Goal: Task Accomplishment & Management: Use online tool/utility

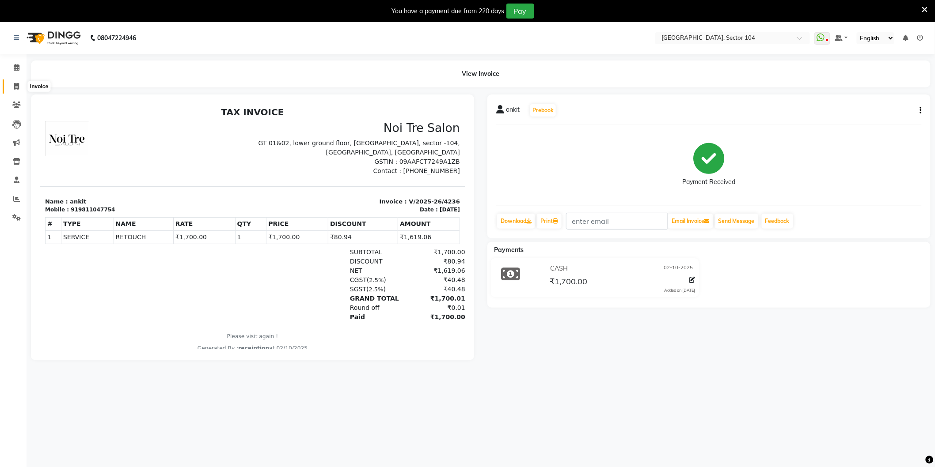
click at [14, 84] on icon at bounding box center [16, 86] width 5 height 7
select select "4009"
select select "service"
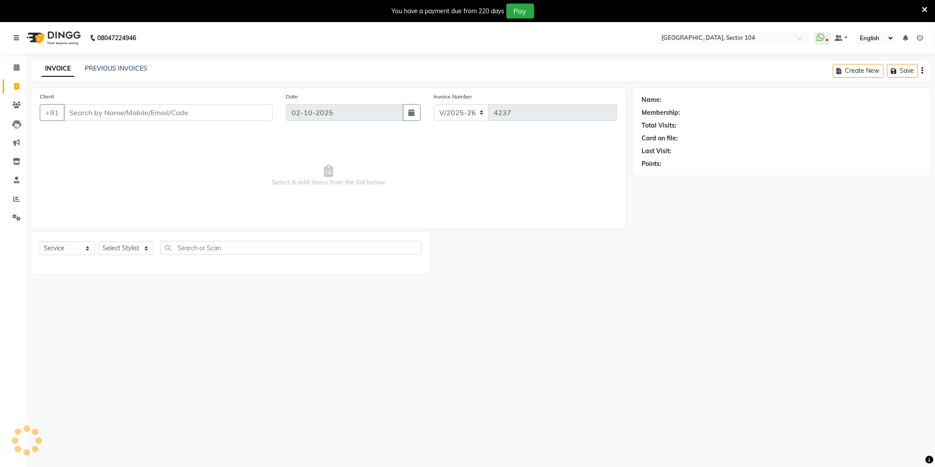
click at [84, 111] on input "Client" at bounding box center [168, 112] width 209 height 17
click at [110, 253] on select "Select Stylist [PERSON_NAME] [PERSON_NAME] [PERSON_NAME] [PERSON_NAME] [PERSON_…" at bounding box center [128, 249] width 58 height 14
select select "20483"
click at [99, 242] on select "Select Stylist [PERSON_NAME] [PERSON_NAME] [PERSON_NAME] [PERSON_NAME] [PERSON_…" at bounding box center [128, 249] width 58 height 14
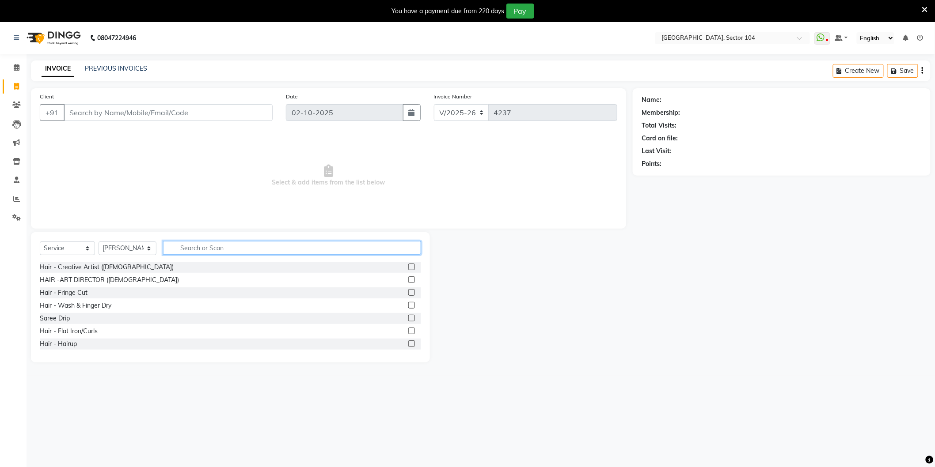
click at [195, 250] on input "text" at bounding box center [292, 248] width 258 height 14
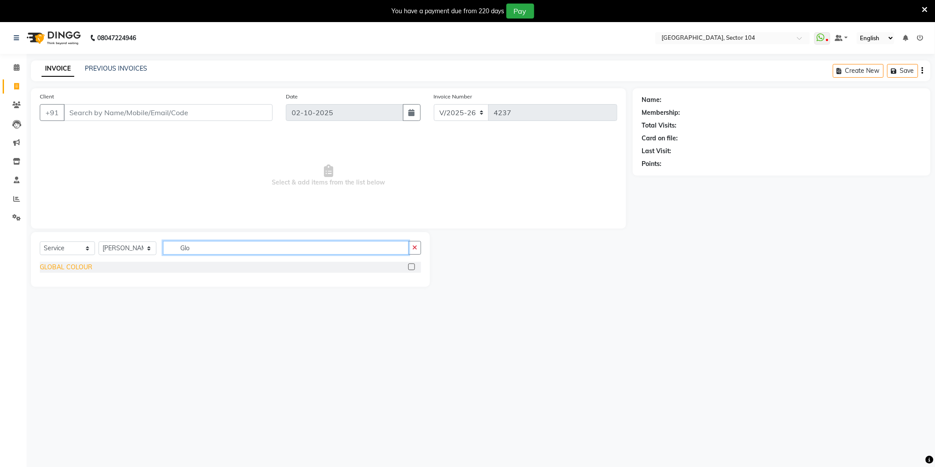
type input "Glo"
click at [80, 269] on div "GLOBAL COLOUR" at bounding box center [66, 267] width 53 height 9
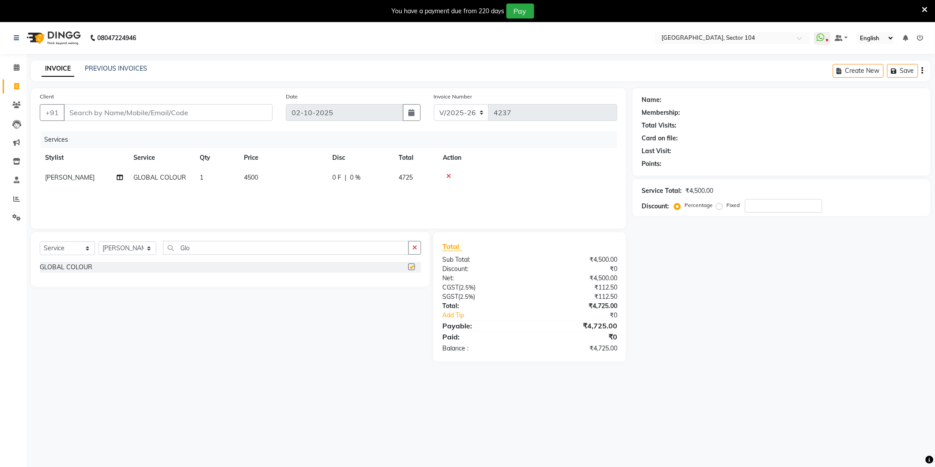
checkbox input "false"
click at [273, 182] on td "4500" at bounding box center [283, 178] width 88 height 20
select select "20483"
click at [296, 180] on input "4500" at bounding box center [324, 180] width 78 height 14
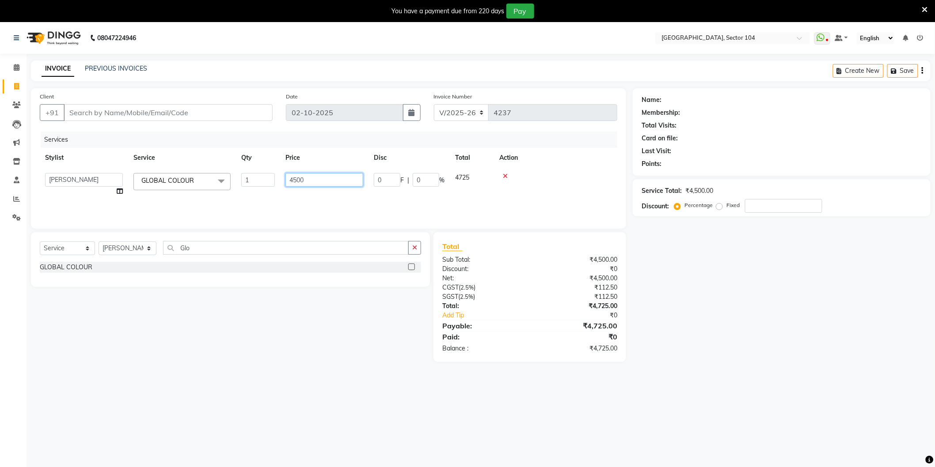
click at [296, 180] on input "4500" at bounding box center [324, 180] width 78 height 14
type input "7000"
click at [219, 118] on input "Client" at bounding box center [168, 112] width 209 height 17
type input "9"
type input "0"
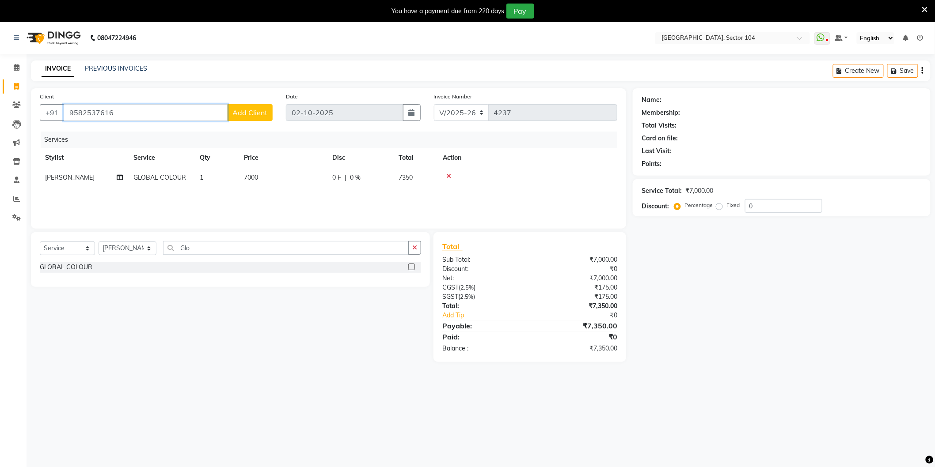
type input "9582537616"
click at [250, 111] on span "Add Client" at bounding box center [249, 112] width 35 height 9
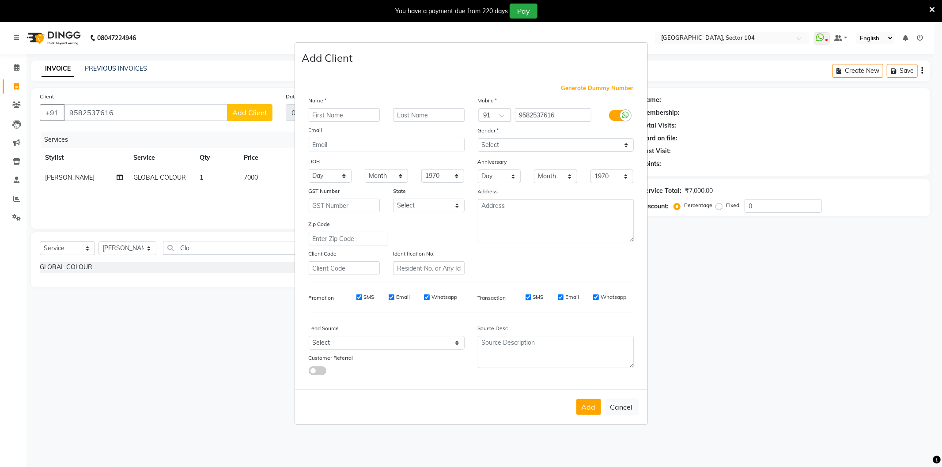
click at [326, 119] on input "text" at bounding box center [345, 115] width 72 height 14
type input "Radhika"
click at [530, 144] on select "Select Male Female Other Prefer Not To Say" at bounding box center [556, 145] width 156 height 14
select select "female"
click at [478, 138] on select "Select Male Female Other Prefer Not To Say" at bounding box center [556, 145] width 156 height 14
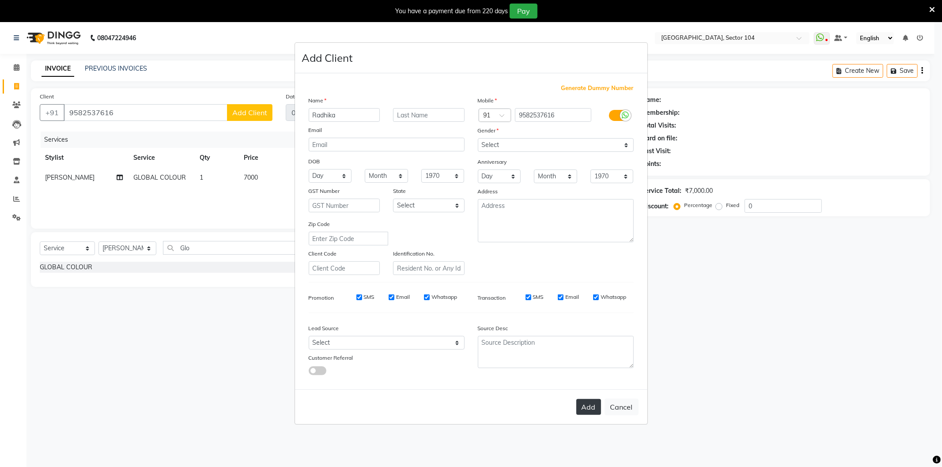
click at [584, 411] on button "Add" at bounding box center [589, 407] width 25 height 16
select select
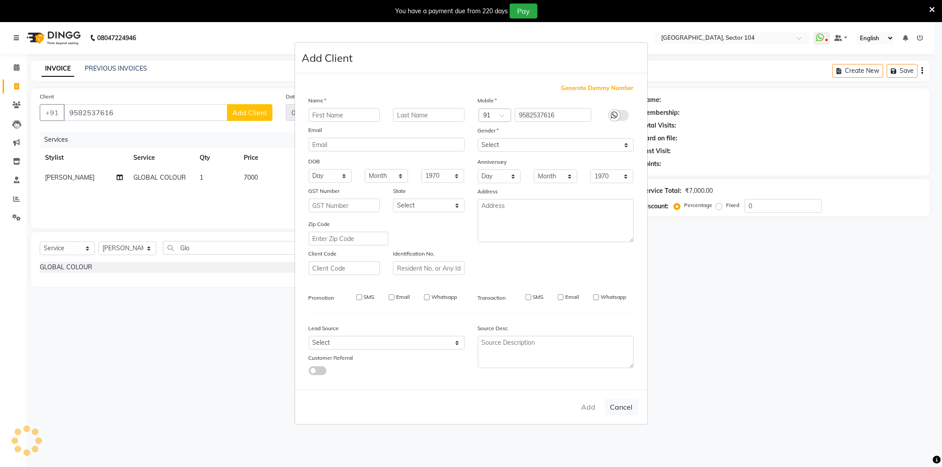
select select
checkbox input "false"
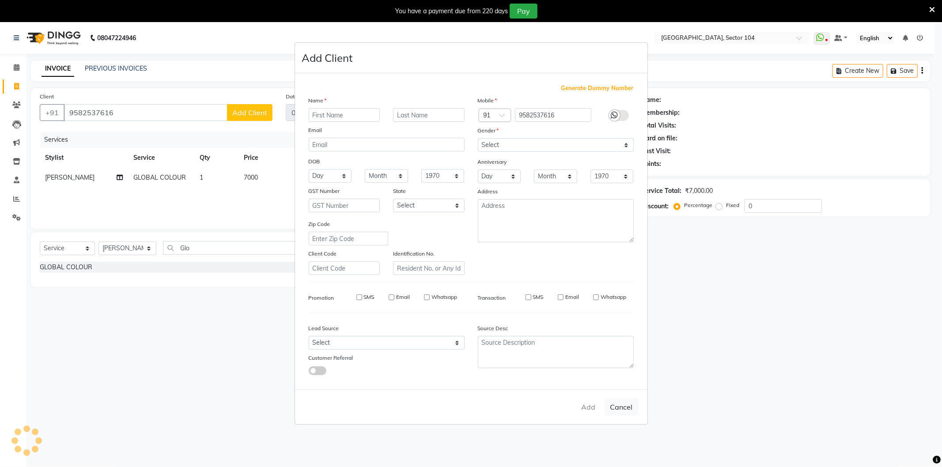
checkbox input "false"
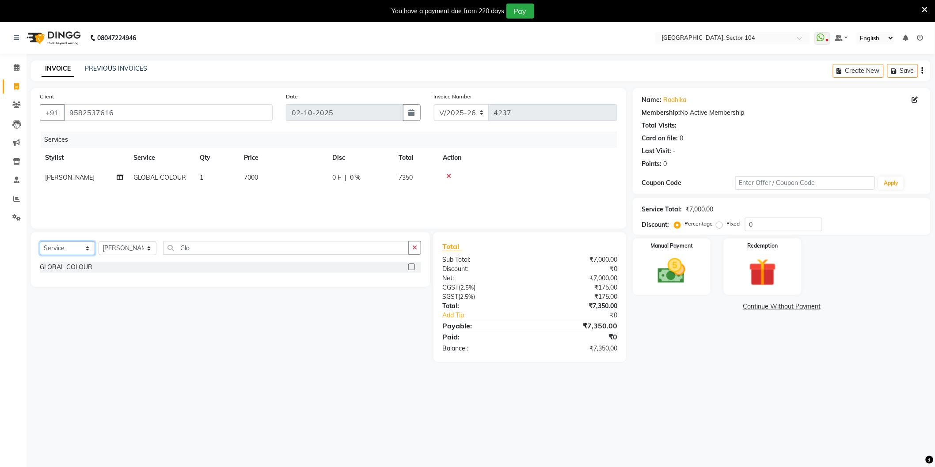
click at [75, 247] on select "Select Service Product Membership Package Voucher Prepaid Gift Card" at bounding box center [67, 249] width 55 height 14
select select "product"
click at [40, 242] on select "Select Service Product Membership Package Voucher Prepaid Gift Card" at bounding box center [67, 249] width 55 height 14
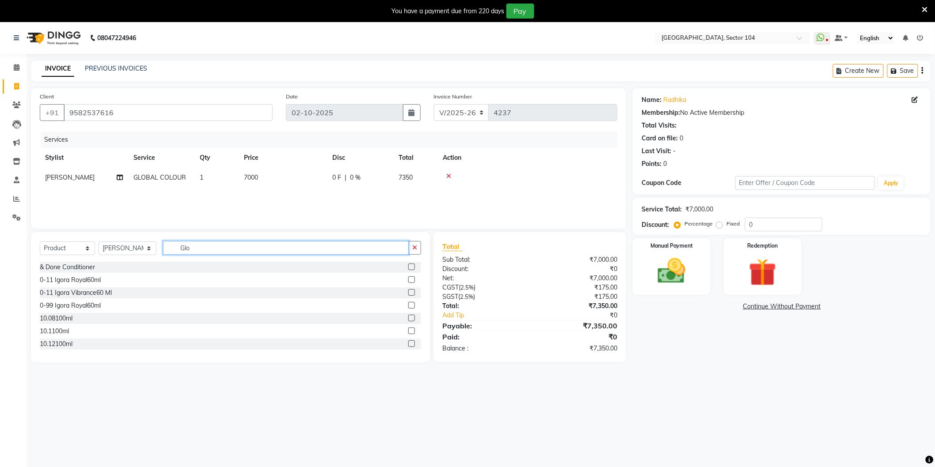
click at [232, 250] on input "Glo" at bounding box center [286, 248] width 246 height 14
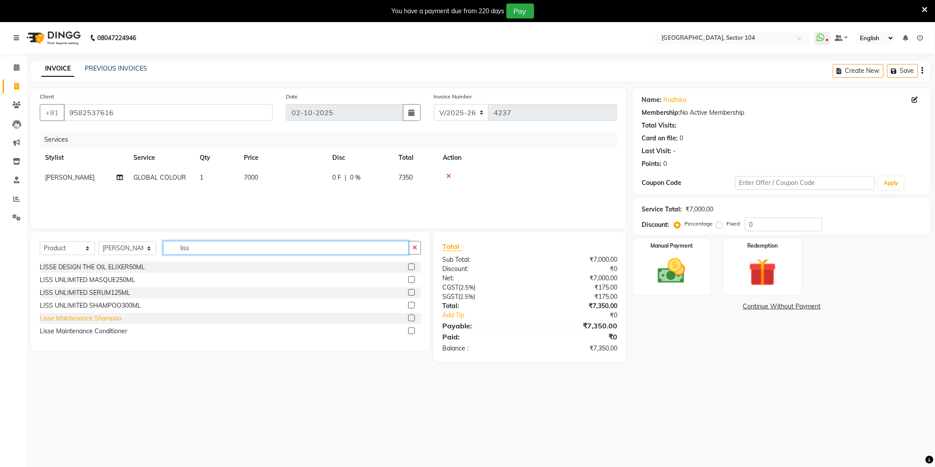
type input "liss"
click at [111, 319] on div "Lisse Maintenance Shampoo" at bounding box center [81, 318] width 82 height 9
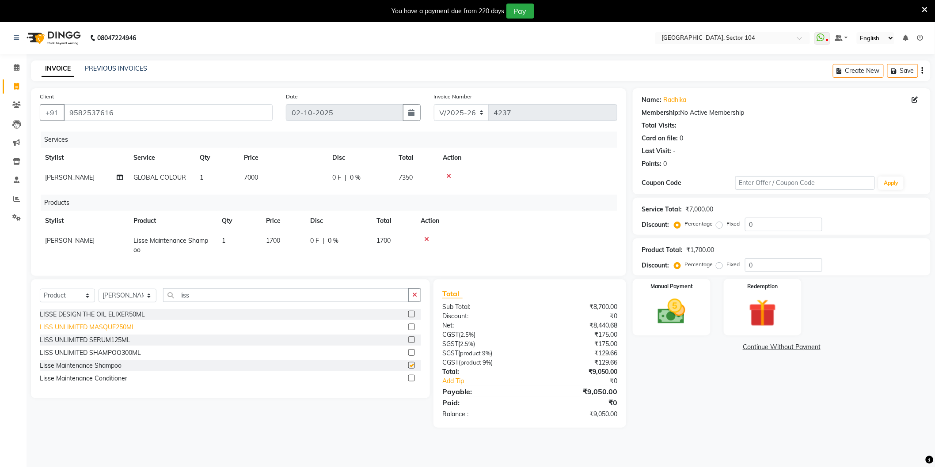
checkbox input "false"
click at [109, 382] on div "Lisse Maintenance Conditioner" at bounding box center [83, 378] width 87 height 9
checkbox input "false"
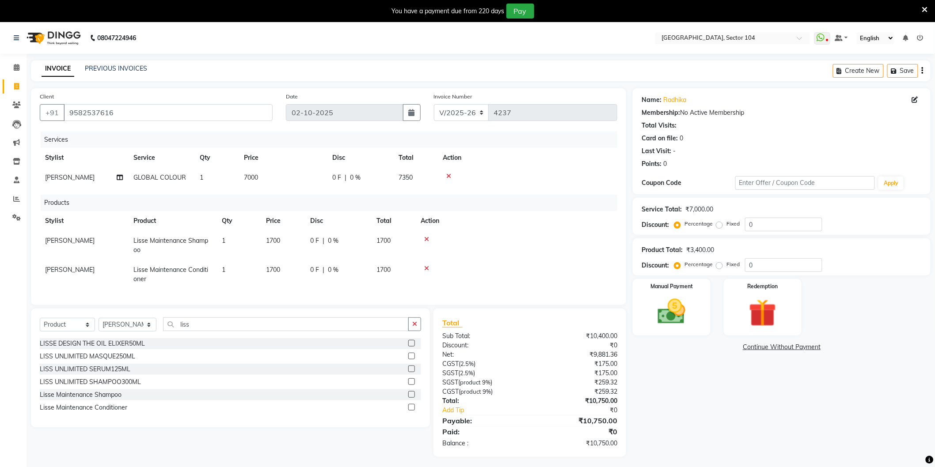
click at [280, 242] on span "1700" at bounding box center [273, 241] width 14 height 8
select select "20483"
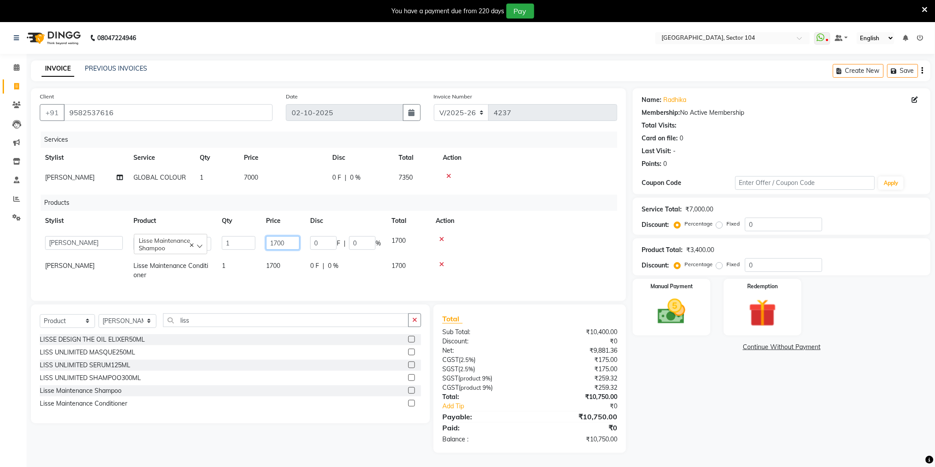
click at [290, 243] on input "1700" at bounding box center [283, 243] width 34 height 14
type input "1850"
click at [285, 270] on td "1700" at bounding box center [283, 270] width 44 height 29
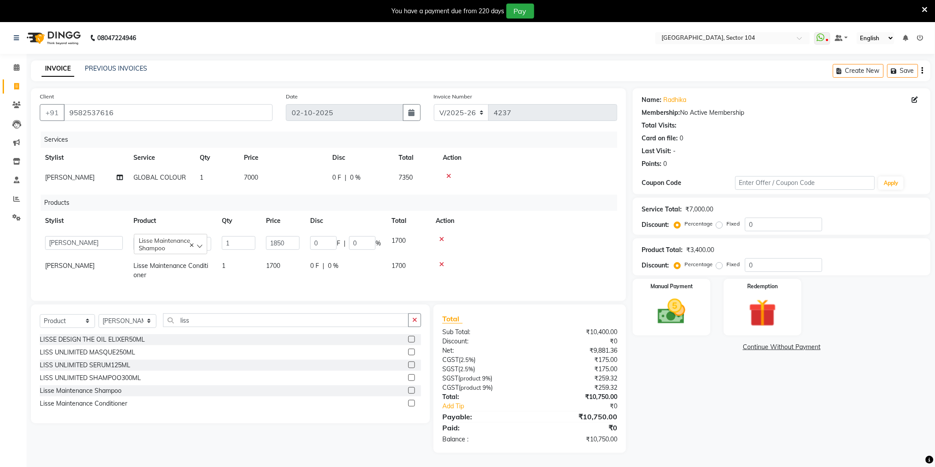
select select "20483"
click at [285, 270] on input "1700" at bounding box center [283, 273] width 34 height 14
type input "1850"
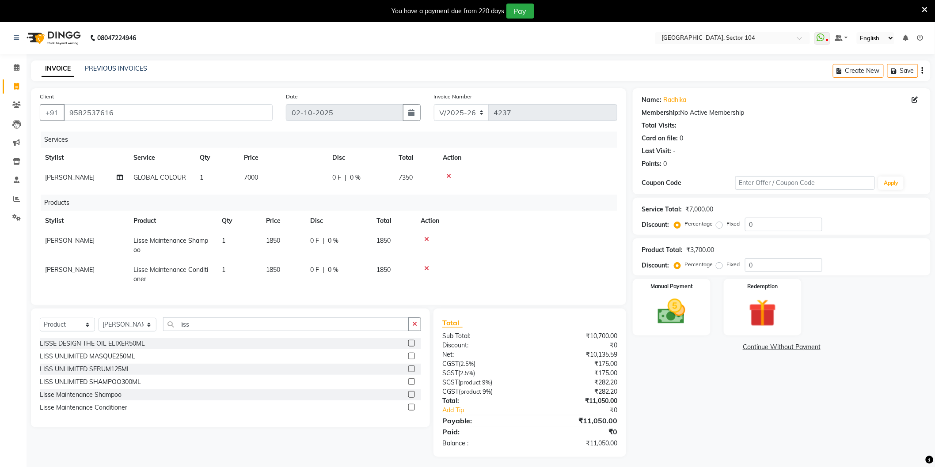
click at [694, 376] on div "Name: Radhika Membership: No Active Membership Total Visits: Card on file: 0 La…" at bounding box center [785, 272] width 304 height 369
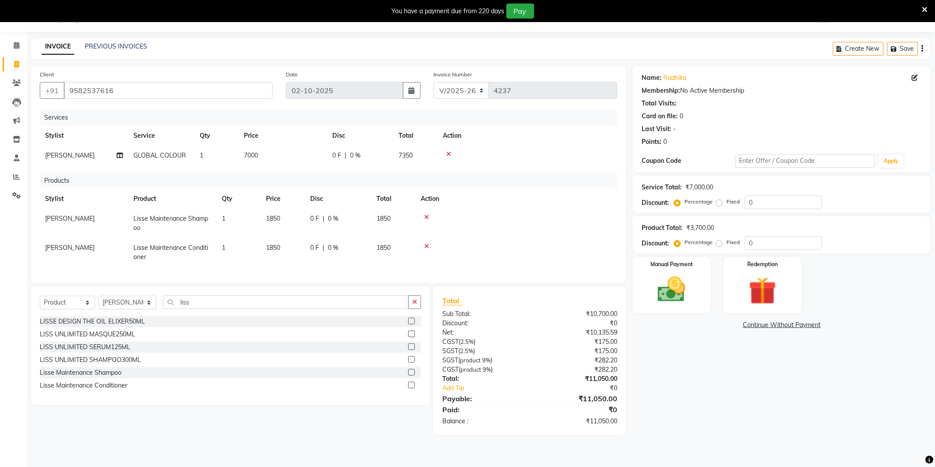
click at [770, 376] on div "Name: Radhika Membership: No Active Membership Total Visits: Card on file: 0 La…" at bounding box center [785, 250] width 304 height 369
click at [722, 354] on div "Name: Radhika Membership: No Active Membership Total Visits: Card on file: 0 La…" at bounding box center [785, 250] width 304 height 369
click at [704, 348] on div "Name: Radhika Membership: No Active Membership Total Visits: Card on file: 0 La…" at bounding box center [785, 250] width 304 height 369
click at [663, 306] on img at bounding box center [671, 289] width 47 height 33
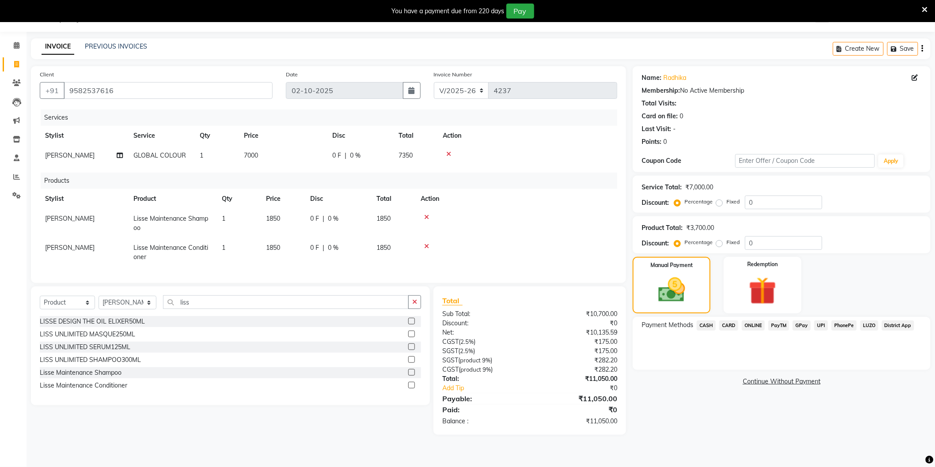
click at [114, 253] on td "Sahil" at bounding box center [84, 252] width 88 height 29
select select "20483"
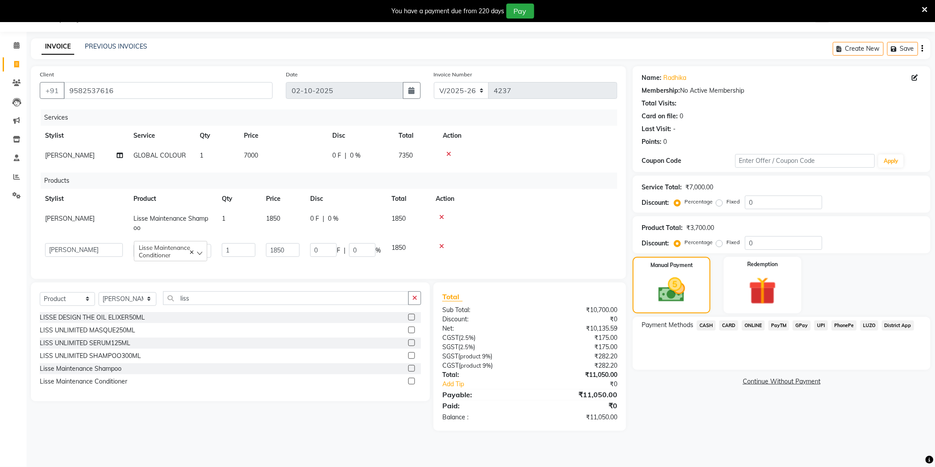
click at [772, 116] on div "Card on file: 0" at bounding box center [781, 116] width 280 height 9
click at [290, 157] on td "7000" at bounding box center [283, 156] width 88 height 20
select select "20483"
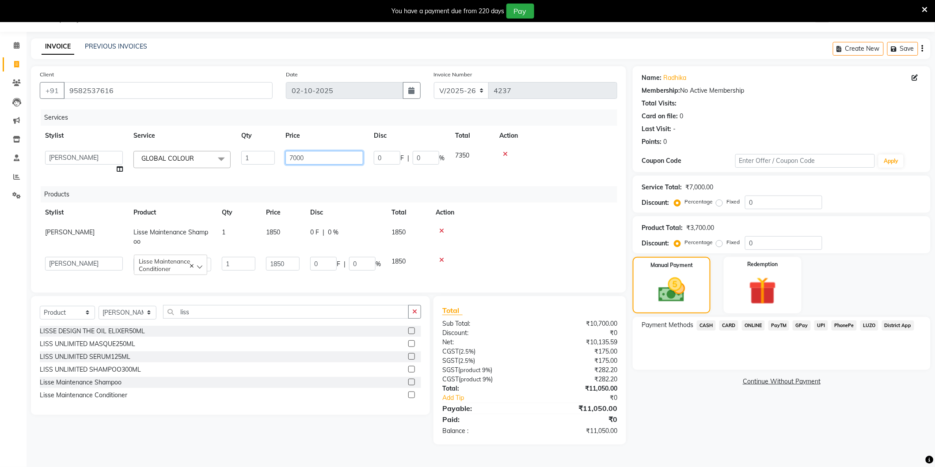
click at [325, 160] on input "7000" at bounding box center [324, 158] width 78 height 14
type input "6952.3"
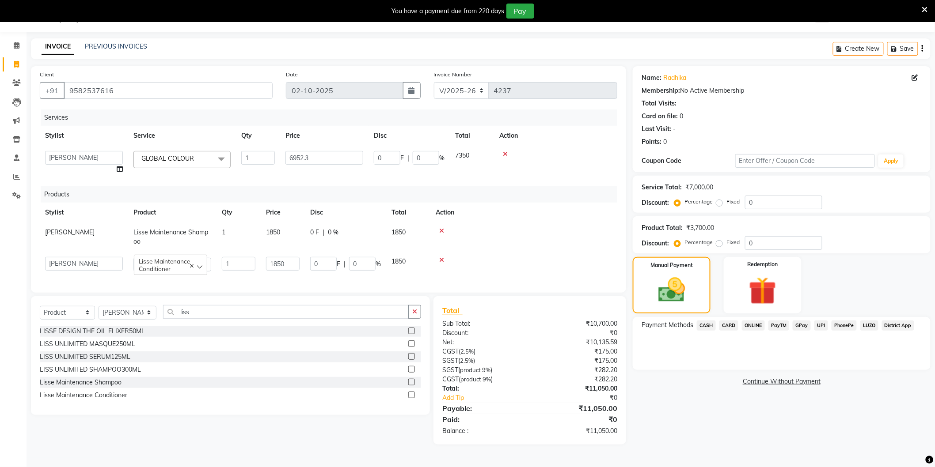
click at [736, 113] on div "Card on file: 0" at bounding box center [781, 116] width 280 height 9
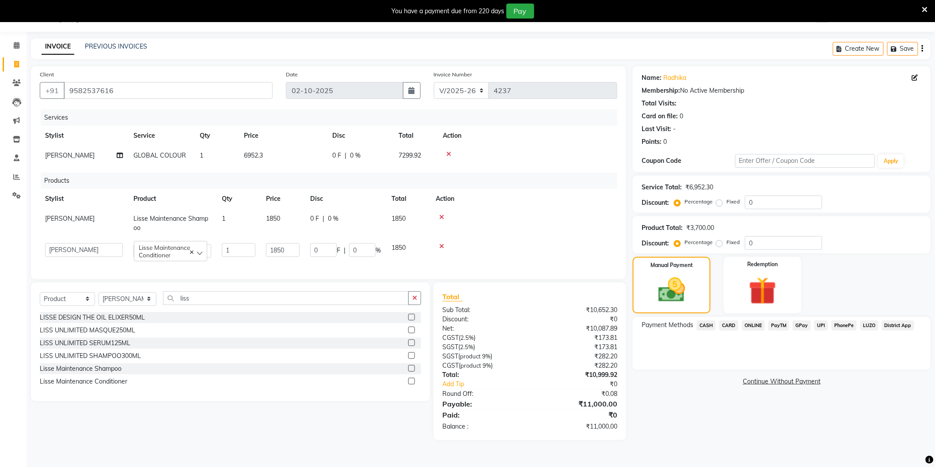
click at [750, 326] on span "ONLINE" at bounding box center [753, 326] width 23 height 10
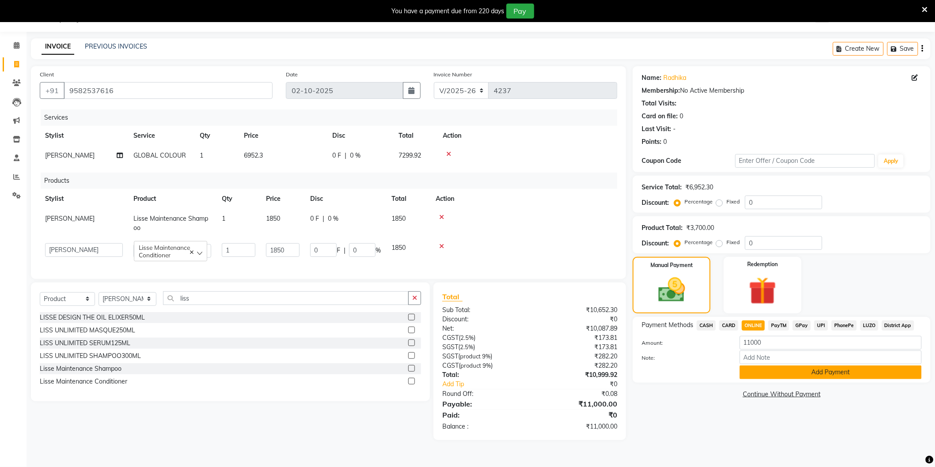
click at [780, 372] on button "Add Payment" at bounding box center [831, 373] width 182 height 14
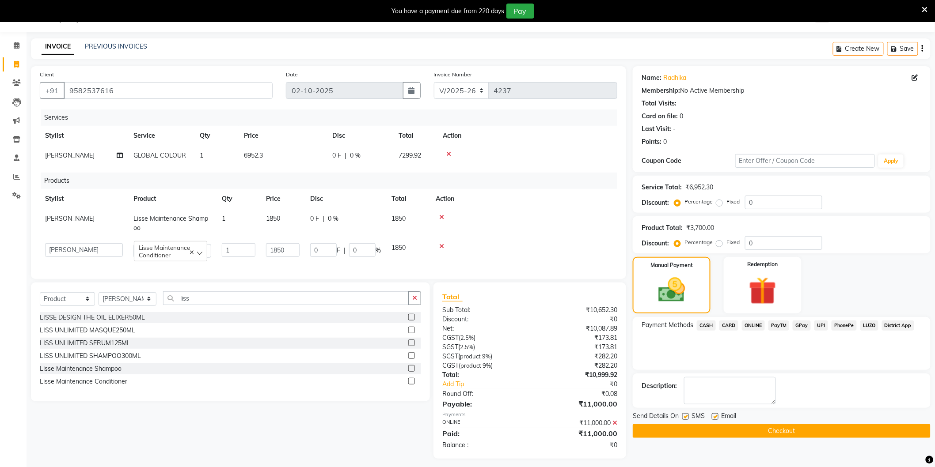
click at [780, 430] on button "Checkout" at bounding box center [782, 432] width 298 height 14
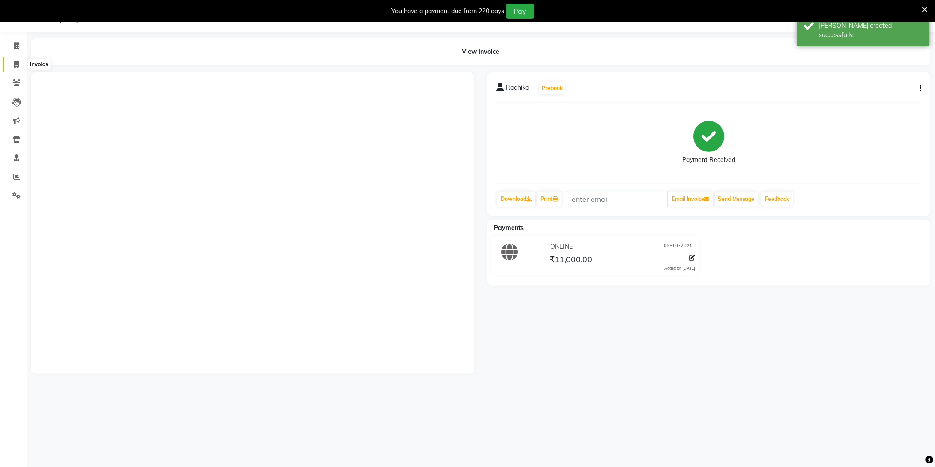
click at [16, 63] on icon at bounding box center [16, 64] width 5 height 7
select select "service"
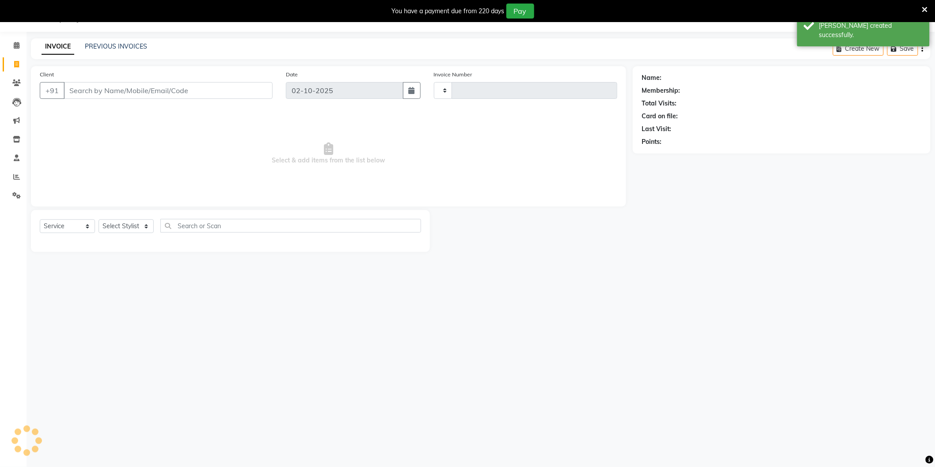
type input "4238"
select select "4009"
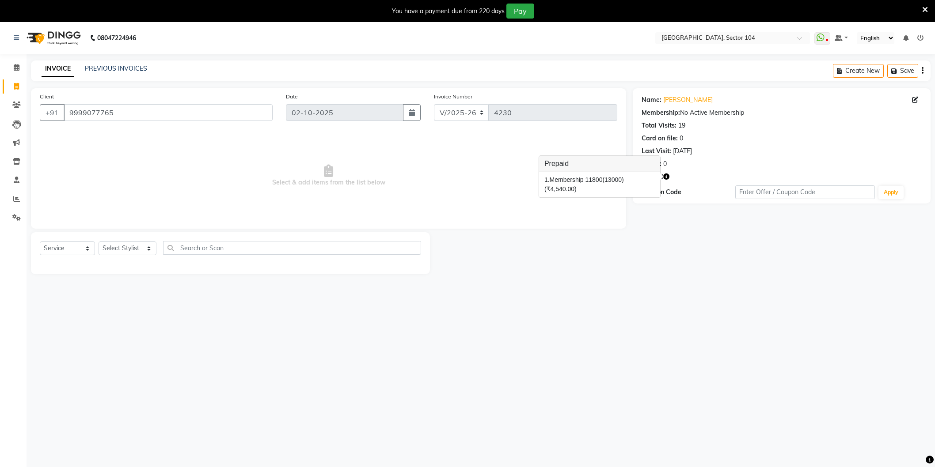
select select "4009"
select select "service"
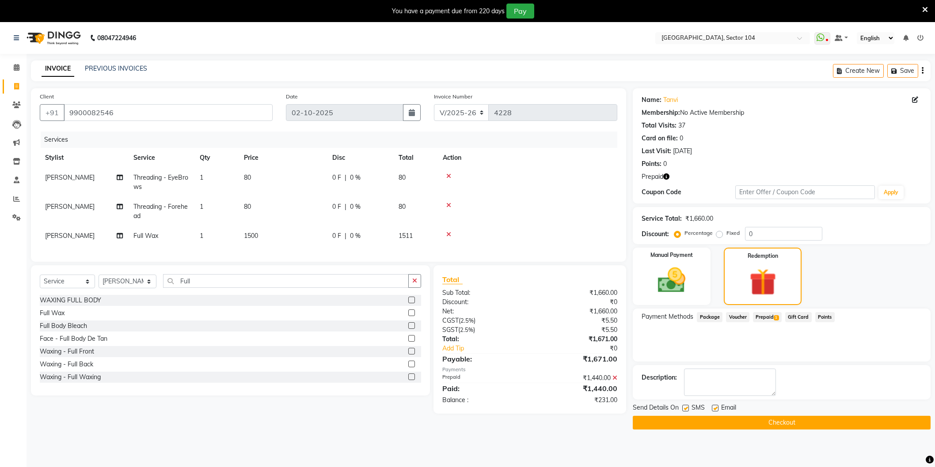
select select "4009"
select select "service"
select select "37308"
click at [690, 275] on img at bounding box center [671, 280] width 47 height 33
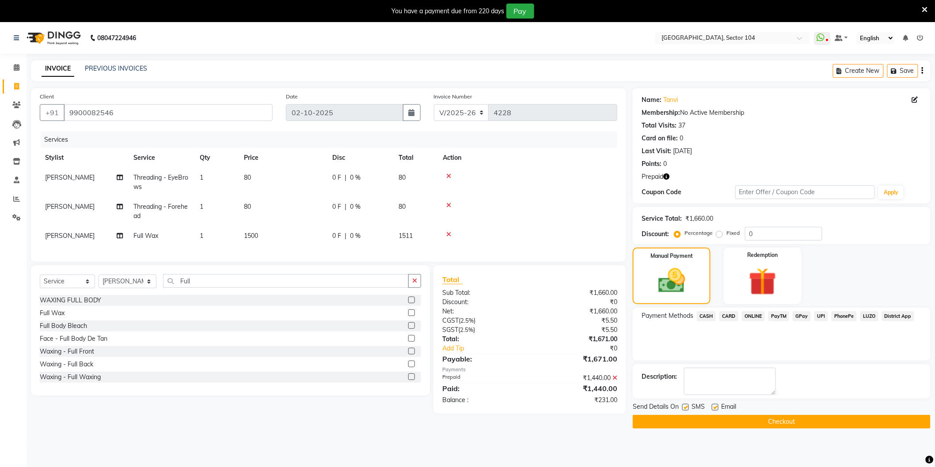
click at [758, 315] on span "ONLINE" at bounding box center [753, 316] width 23 height 10
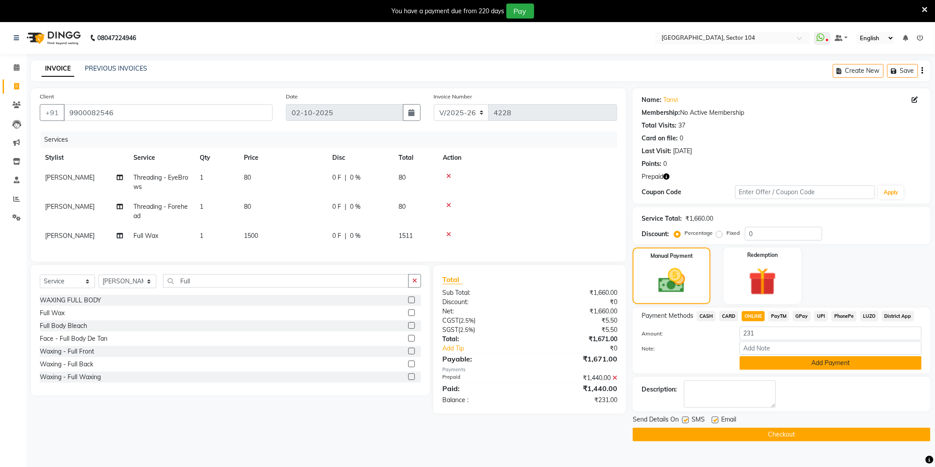
click at [794, 363] on button "Add Payment" at bounding box center [831, 364] width 182 height 14
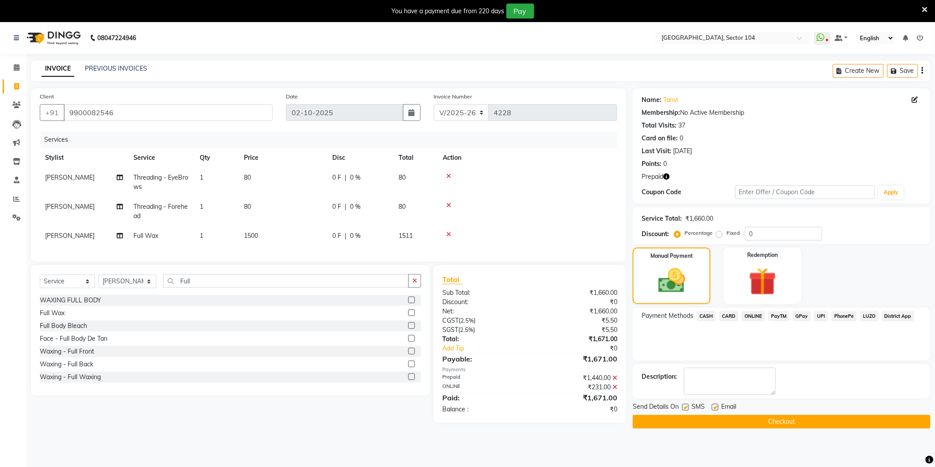
click at [787, 420] on button "Checkout" at bounding box center [782, 422] width 298 height 14
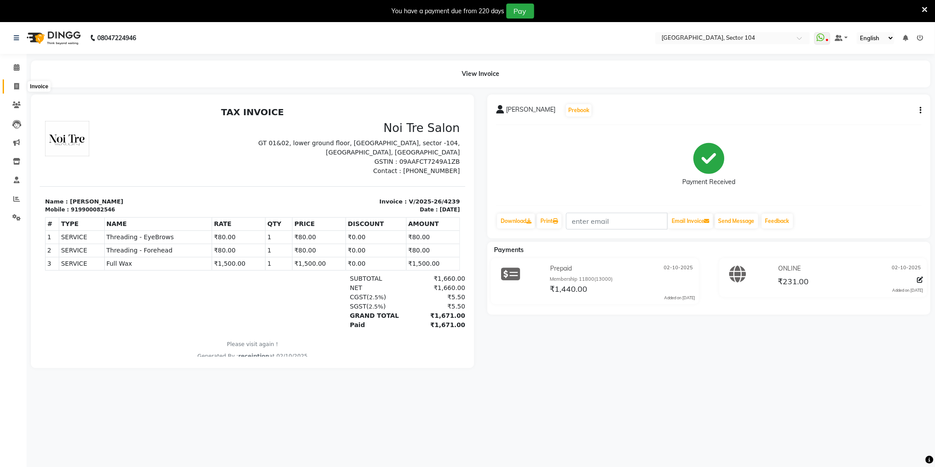
click at [18, 82] on span at bounding box center [16, 87] width 15 height 10
select select "4009"
select select "service"
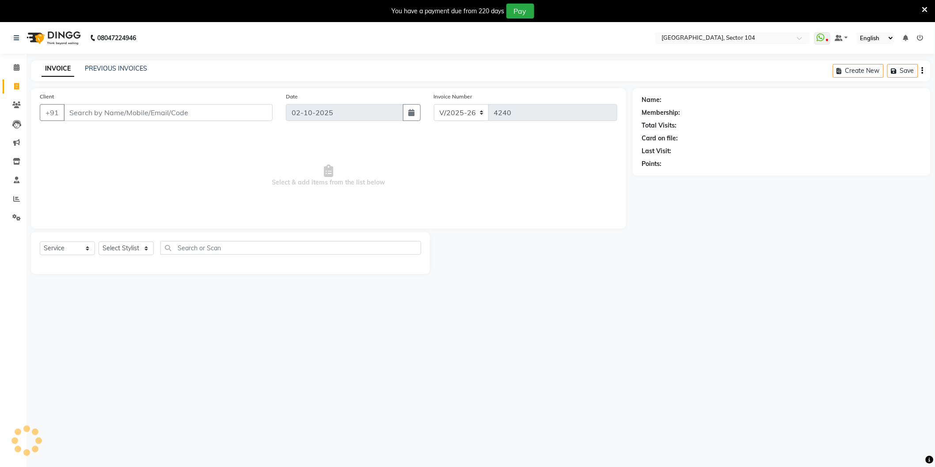
click at [88, 112] on input "Client" at bounding box center [168, 112] width 209 height 17
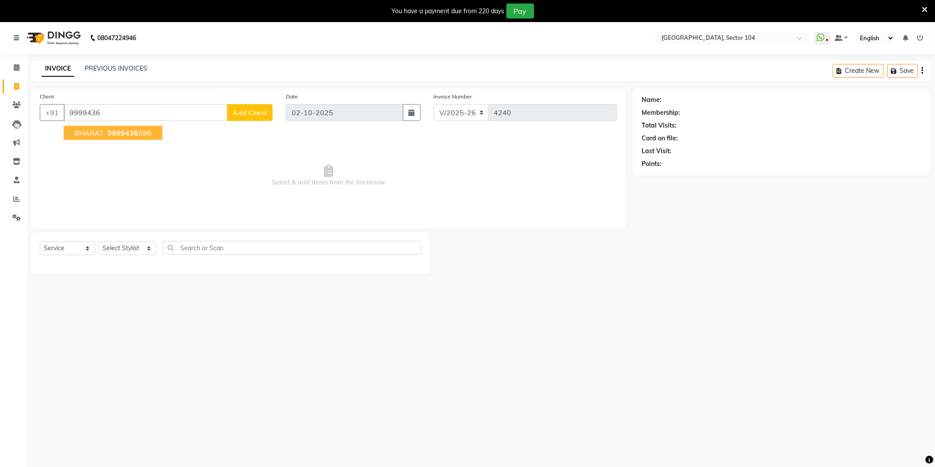
click at [95, 129] on span "BHARAT" at bounding box center [89, 133] width 30 height 9
type input "9999436596"
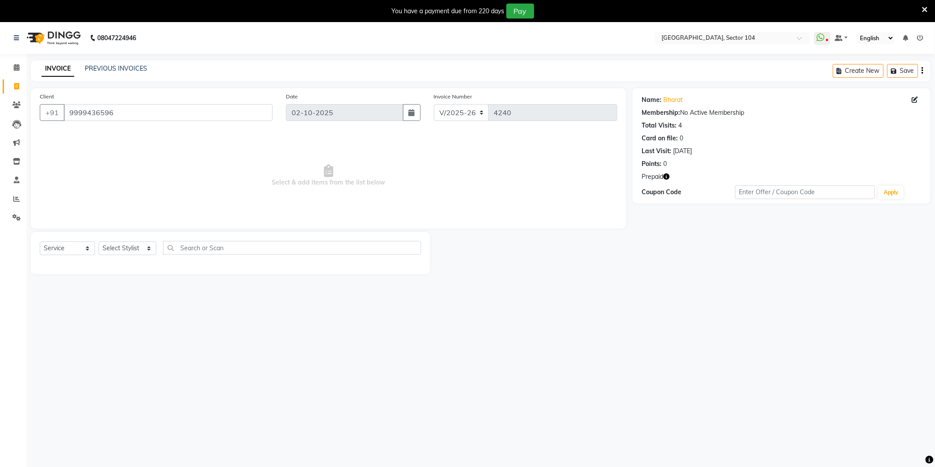
click at [668, 175] on icon "button" at bounding box center [666, 177] width 6 height 6
click at [146, 248] on select "Select Stylist AAMIR Aashis ajay AJEET akram Ali Alic ashok vihar Alice makeup …" at bounding box center [128, 249] width 58 height 14
select select "58995"
click at [99, 242] on select "Select Stylist AAMIR Aashis ajay AJEET akram Ali Alic ashok vihar Alice makeup …" at bounding box center [128, 249] width 58 height 14
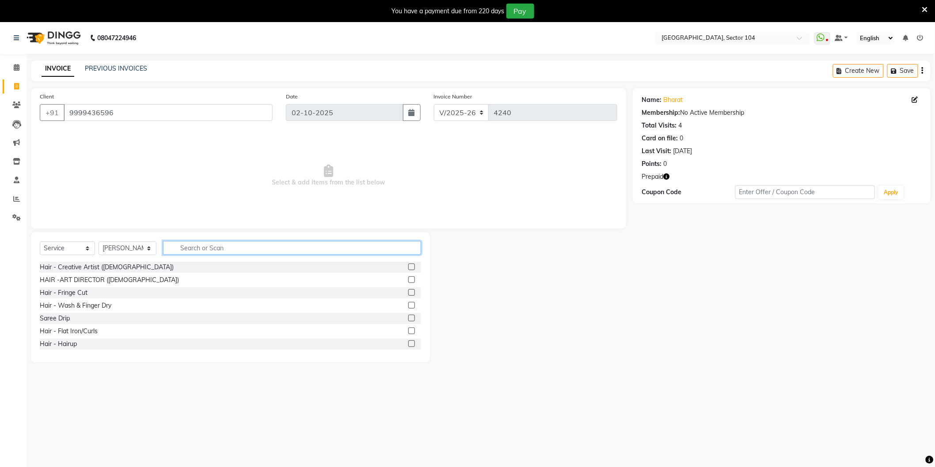
click at [194, 249] on input "text" at bounding box center [292, 248] width 258 height 14
type input "Clean"
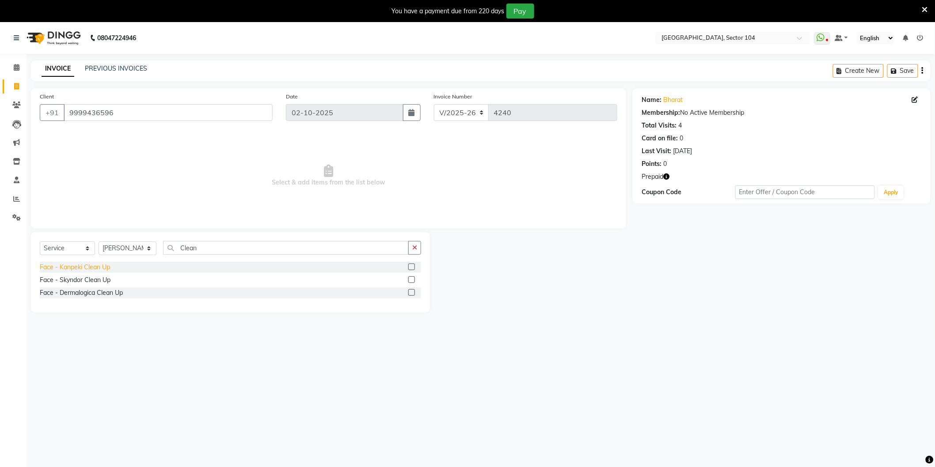
click at [82, 268] on div "Face - Kanpeki Clean Up" at bounding box center [75, 267] width 70 height 9
checkbox input "false"
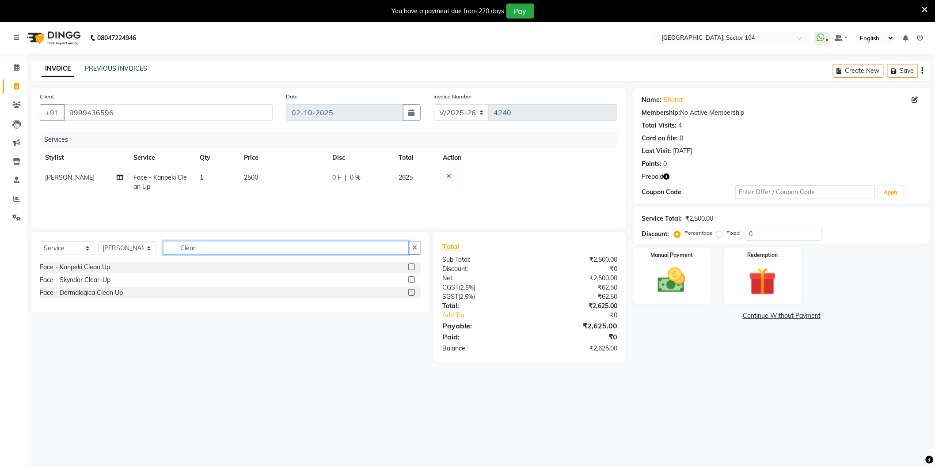
click at [214, 249] on input "Clean" at bounding box center [286, 248] width 246 height 14
type input "ret"
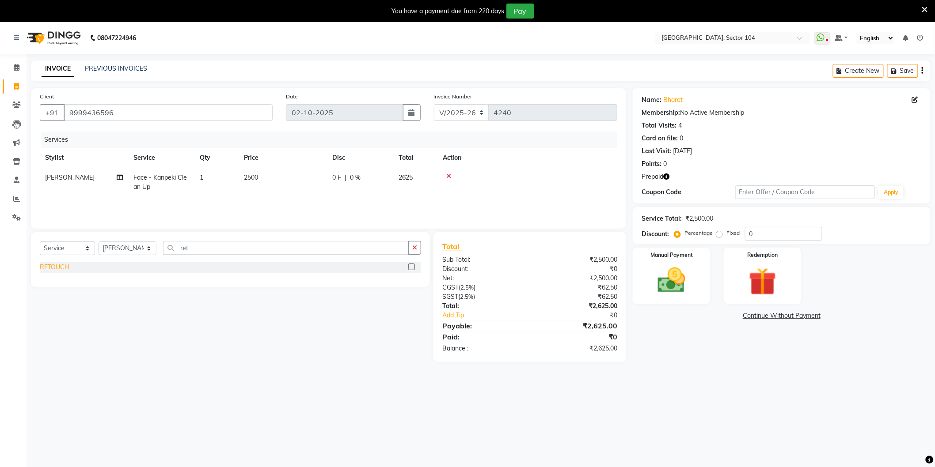
click at [63, 266] on div "RETOUCH" at bounding box center [55, 267] width 30 height 9
checkbox input "false"
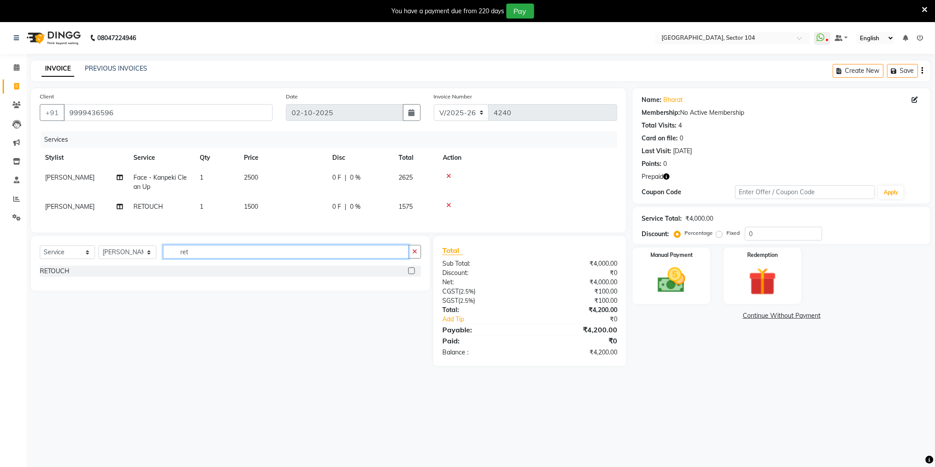
click at [206, 259] on input "ret" at bounding box center [286, 252] width 246 height 14
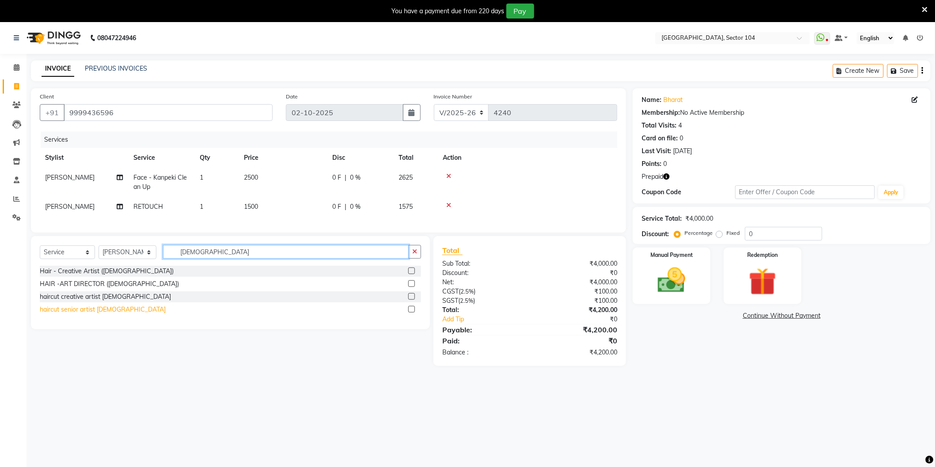
type input "Male"
click at [104, 314] on div "haircut senior artist [DEMOGRAPHIC_DATA]" at bounding box center [103, 309] width 126 height 9
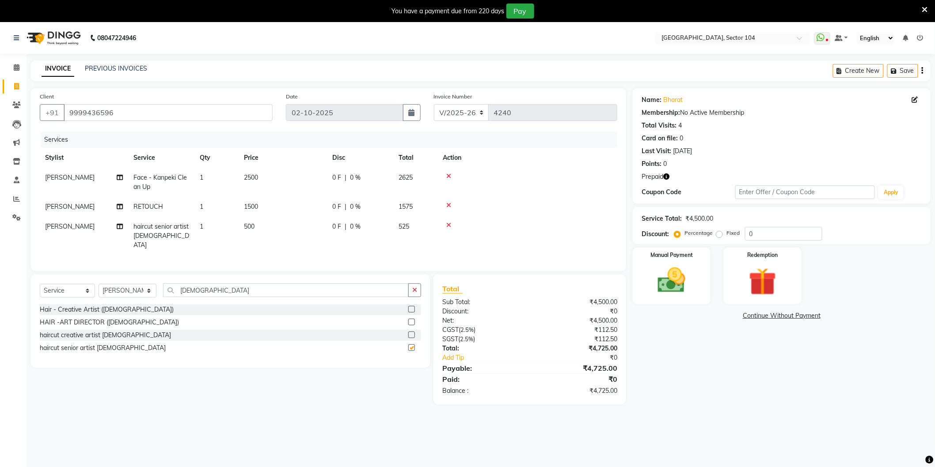
checkbox input "false"
click at [759, 284] on img at bounding box center [762, 282] width 47 height 36
click at [770, 314] on span "Prepaid 1" at bounding box center [767, 317] width 29 height 10
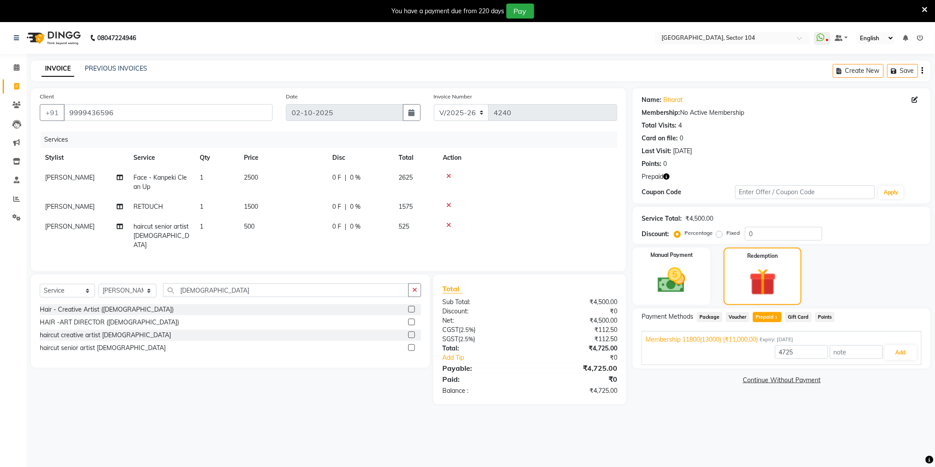
click at [450, 171] on td at bounding box center [527, 182] width 180 height 29
click at [450, 176] on icon at bounding box center [448, 176] width 5 height 6
type input "11000"
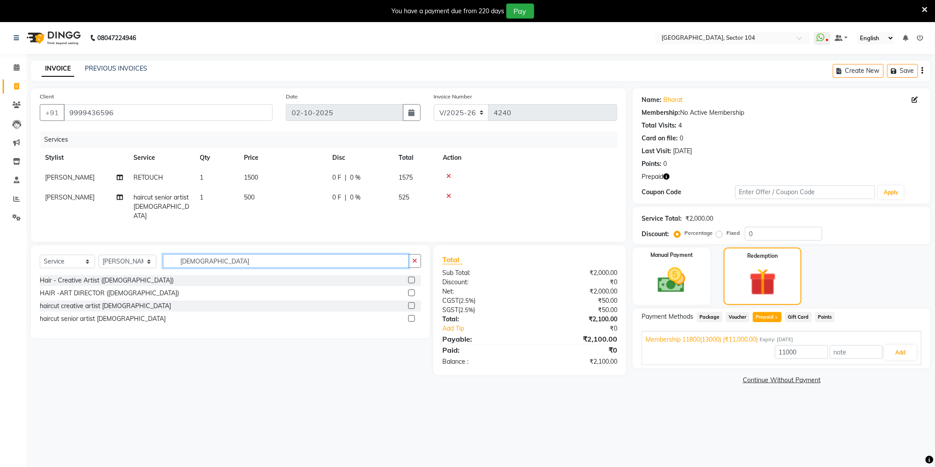
click at [285, 258] on input "Male" at bounding box center [286, 261] width 246 height 14
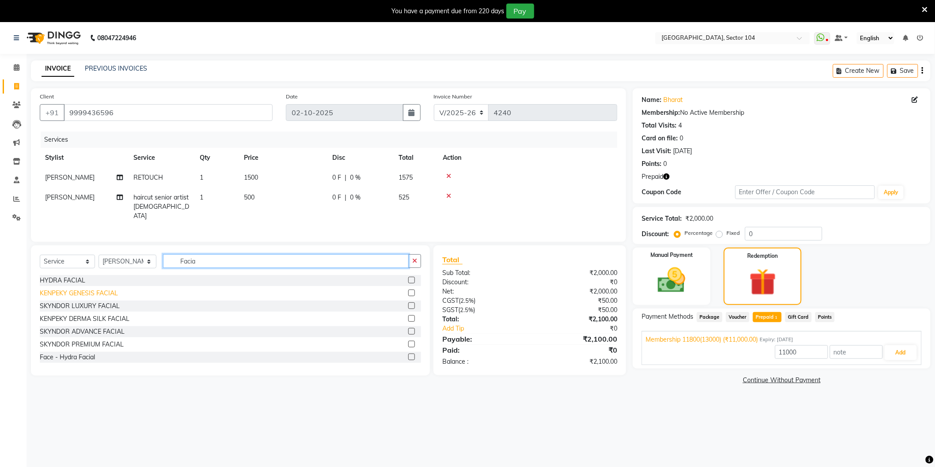
type input "Facia"
click at [106, 292] on div "KENPEKY GENESIS FACIAL" at bounding box center [79, 293] width 78 height 9
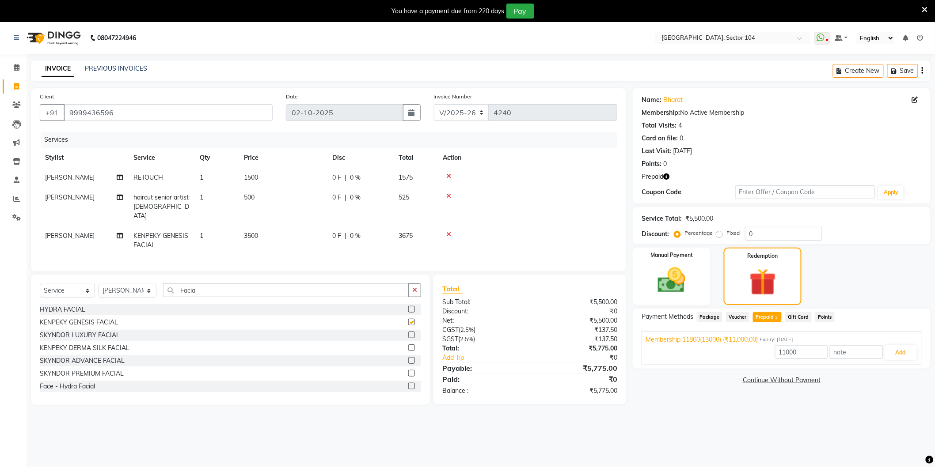
checkbox input "false"
click at [906, 352] on button "Add" at bounding box center [900, 352] width 32 height 15
click at [694, 273] on img at bounding box center [671, 280] width 47 height 33
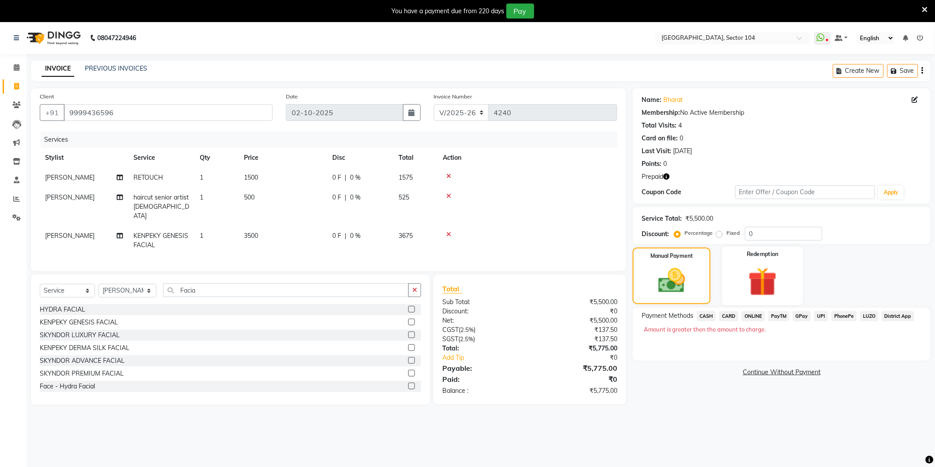
click at [767, 277] on img at bounding box center [762, 282] width 47 height 36
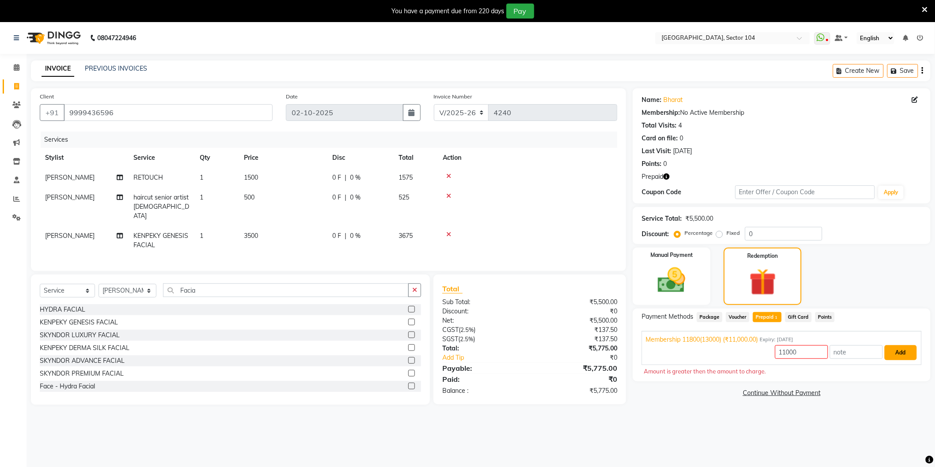
click at [895, 354] on button "Add" at bounding box center [900, 352] width 32 height 15
click at [807, 348] on input "11000" at bounding box center [801, 352] width 53 height 14
type input "5500"
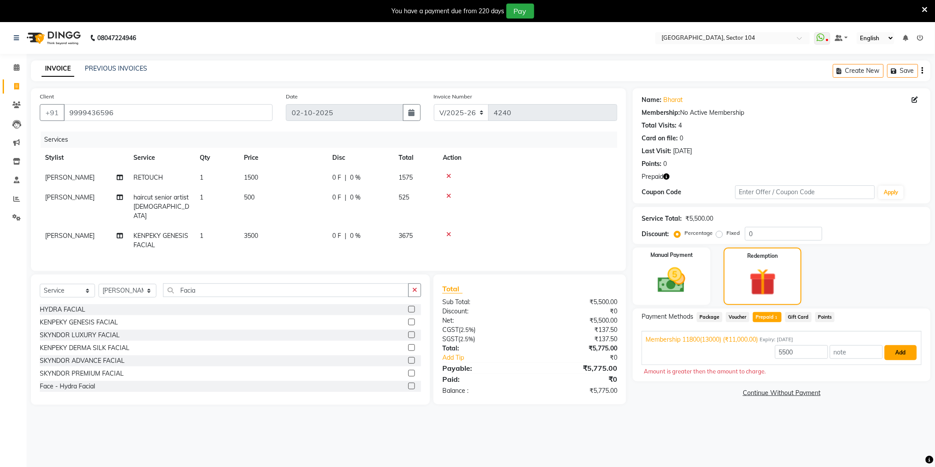
click at [903, 350] on button "Add" at bounding box center [900, 352] width 32 height 15
click at [919, 351] on div "Membership 11800(13000) (₹11,000.00) Expiry: 22-08-2026 5500 Add" at bounding box center [781, 348] width 280 height 34
click at [912, 352] on button "Add" at bounding box center [900, 352] width 32 height 15
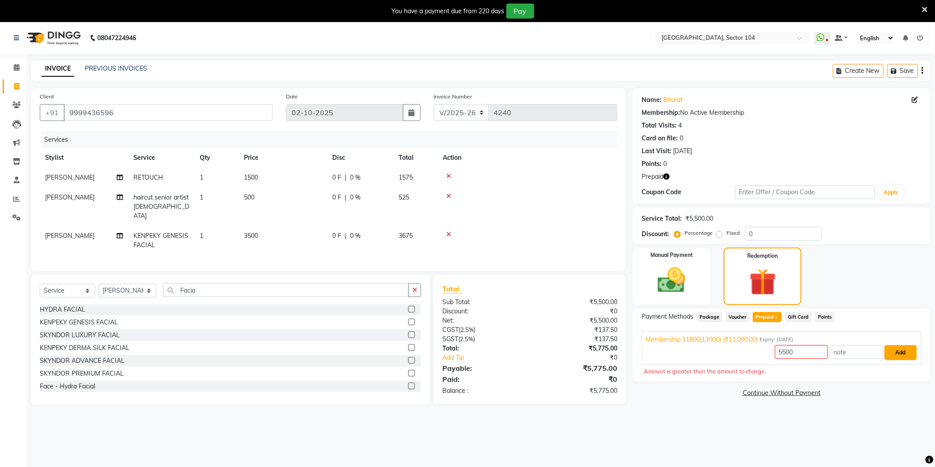
click at [912, 352] on button "Add" at bounding box center [900, 352] width 32 height 15
click at [667, 282] on img at bounding box center [671, 280] width 47 height 33
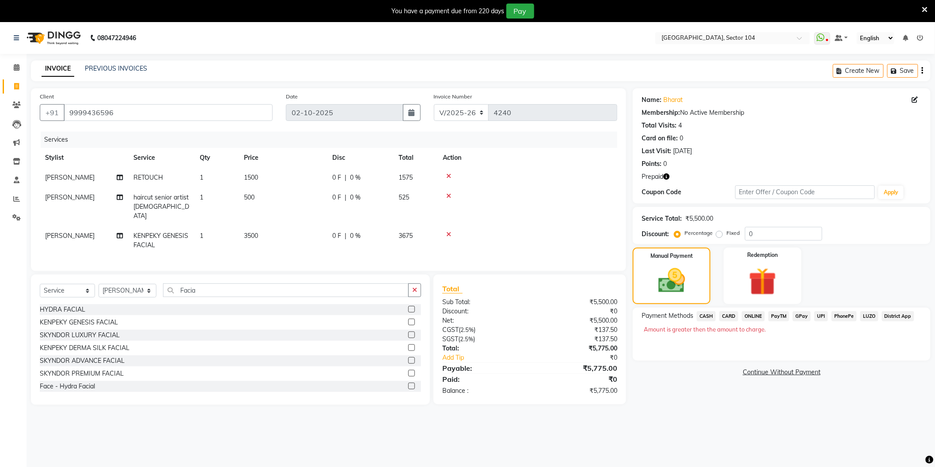
click at [706, 316] on span "CASH" at bounding box center [706, 316] width 19 height 10
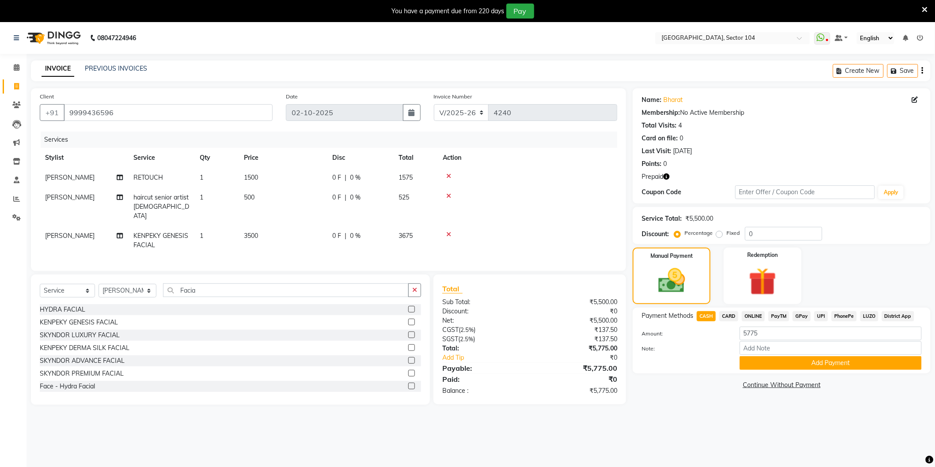
click at [730, 314] on span "CARD" at bounding box center [728, 316] width 19 height 10
click at [750, 315] on span "ONLINE" at bounding box center [753, 316] width 23 height 10
click at [769, 281] on img at bounding box center [762, 282] width 47 height 36
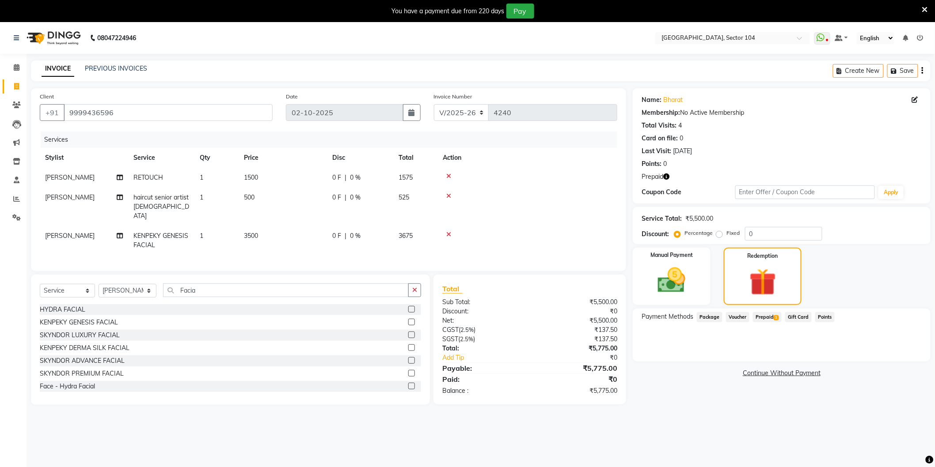
click at [766, 321] on span "Prepaid 1" at bounding box center [767, 317] width 29 height 10
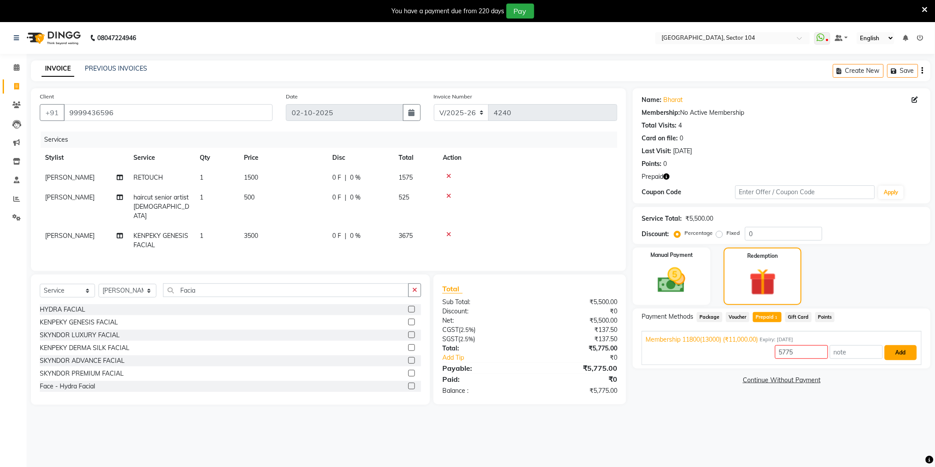
click at [911, 353] on button "Add" at bounding box center [900, 352] width 32 height 15
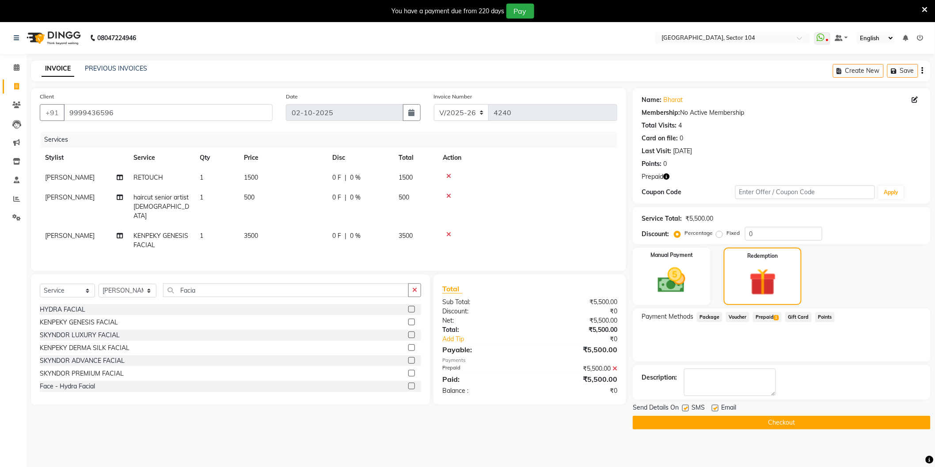
click at [746, 421] on button "Checkout" at bounding box center [782, 423] width 298 height 14
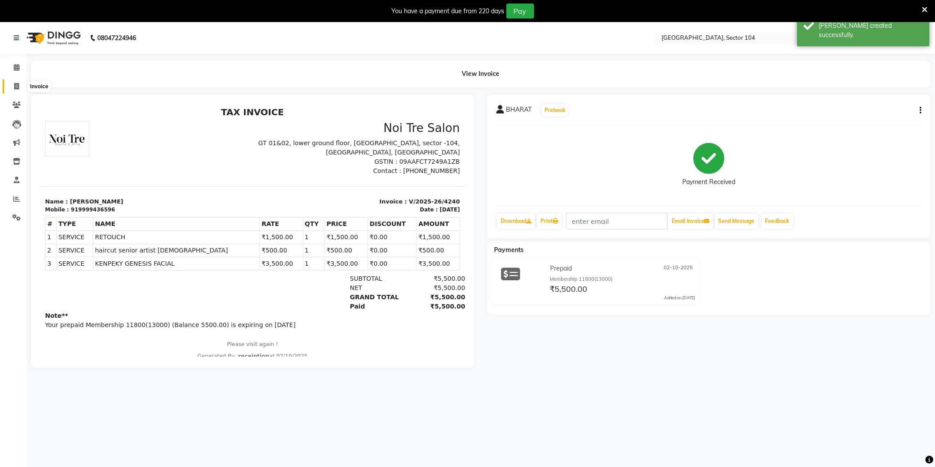
click at [17, 84] on icon at bounding box center [16, 86] width 5 height 7
select select "4009"
select select "service"
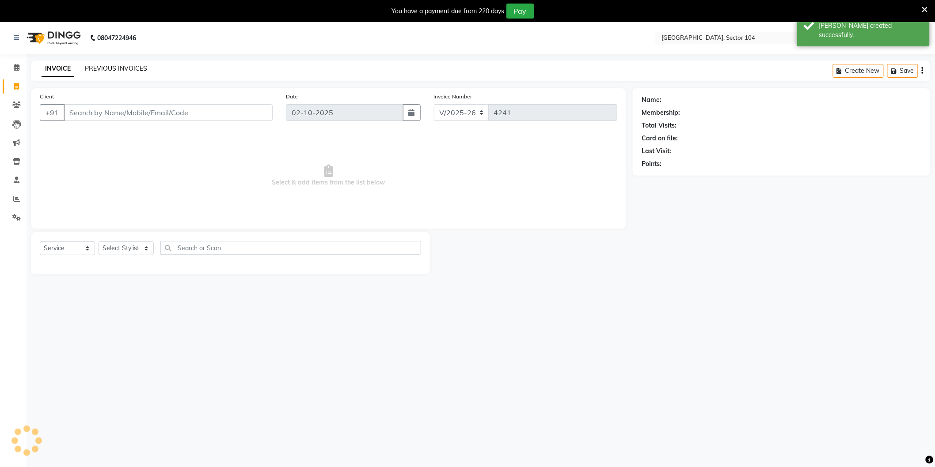
click at [90, 68] on link "PREVIOUS INVOICES" at bounding box center [116, 69] width 62 height 8
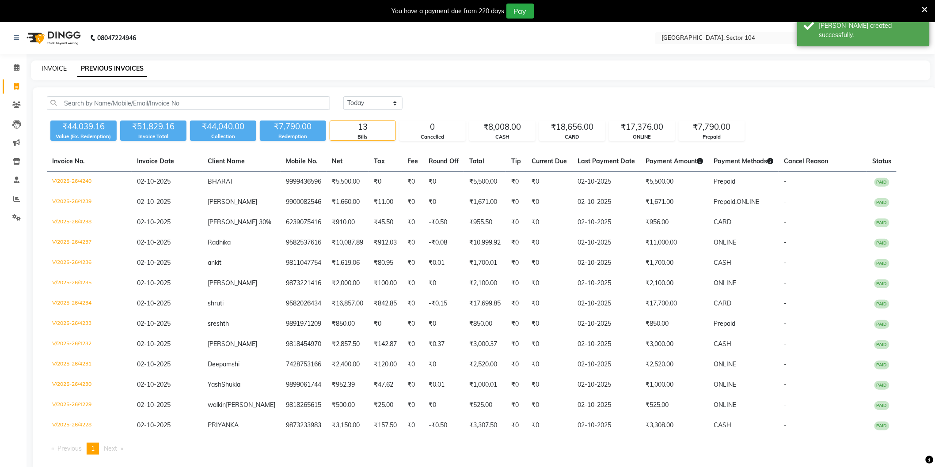
click at [57, 69] on link "INVOICE" at bounding box center [54, 69] width 25 height 8
select select "service"
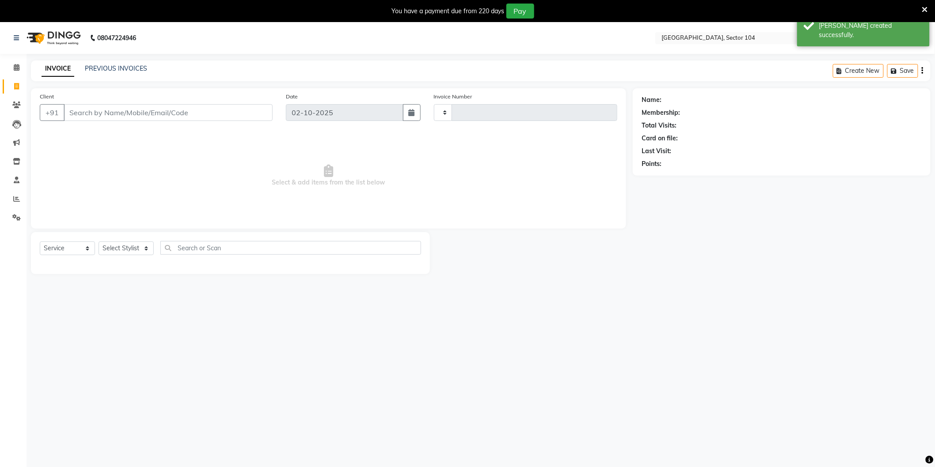
scroll to position [22, 0]
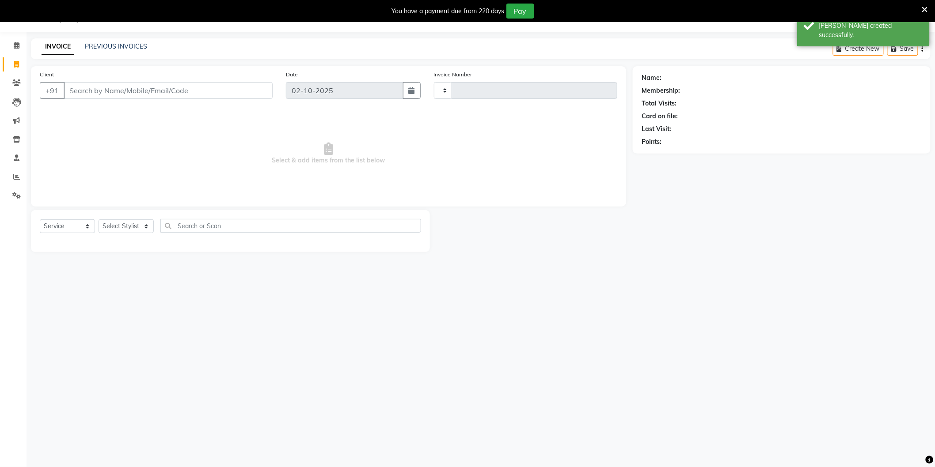
type input "4241"
select select "4009"
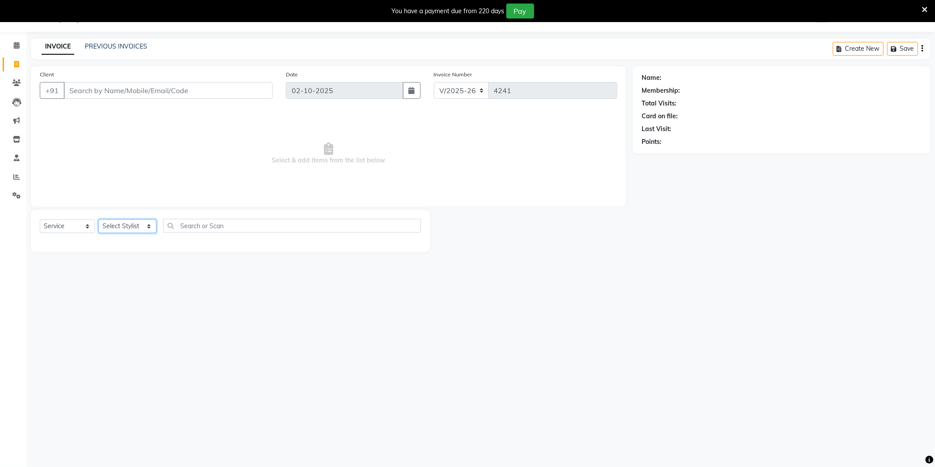
click at [127, 227] on select "Select Stylist AAMIR Aashis ajay AJEET akram Ali Alic ashok vihar Alice makeup …" at bounding box center [128, 227] width 58 height 14
select select "20524"
click at [99, 220] on select "Select Stylist AAMIR Aashis ajay AJEET akram Ali Alic ashok vihar Alice makeup …" at bounding box center [128, 227] width 58 height 14
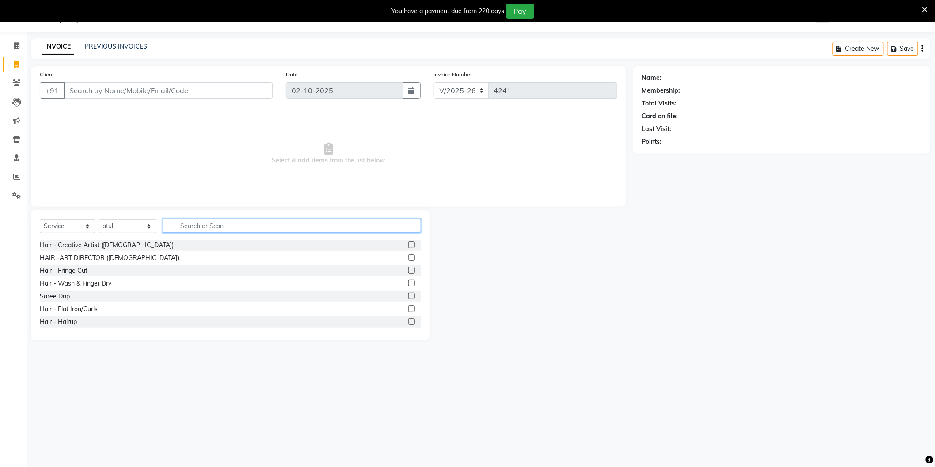
click at [244, 227] on input "text" at bounding box center [292, 226] width 258 height 14
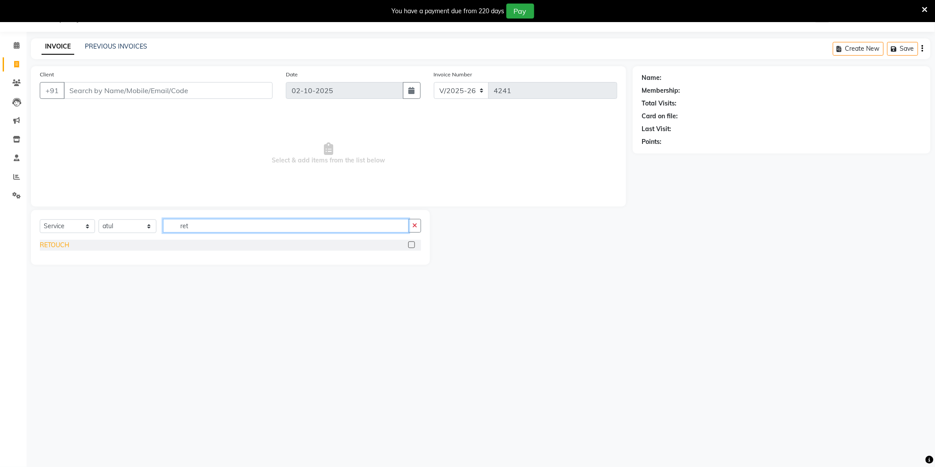
type input "ret"
click at [59, 244] on div "RETOUCH" at bounding box center [55, 245] width 30 height 9
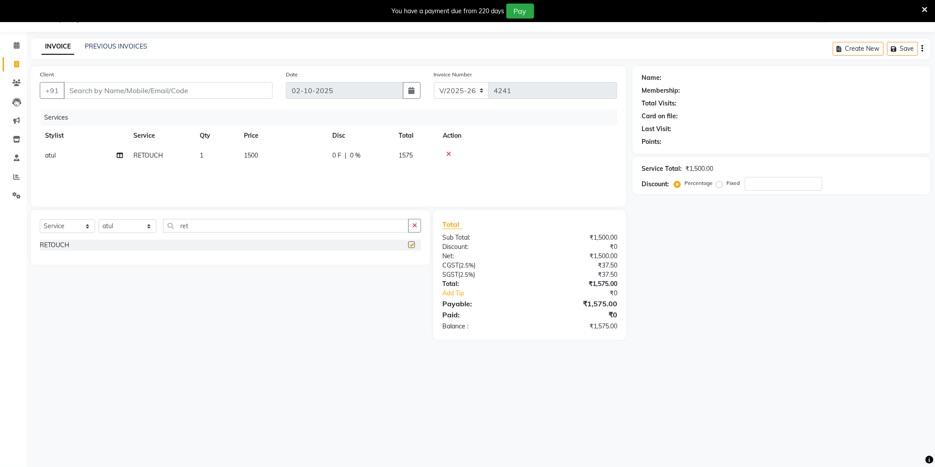
checkbox input "false"
click at [129, 224] on select "Select Stylist AAMIR Aashis ajay AJEET akram Ali Alic ashok vihar Alice makeup …" at bounding box center [128, 227] width 58 height 14
select select "72327"
click at [99, 220] on select "Select Stylist AAMIR Aashis ajay AJEET akram Ali Alic ashok vihar Alice makeup …" at bounding box center [128, 227] width 58 height 14
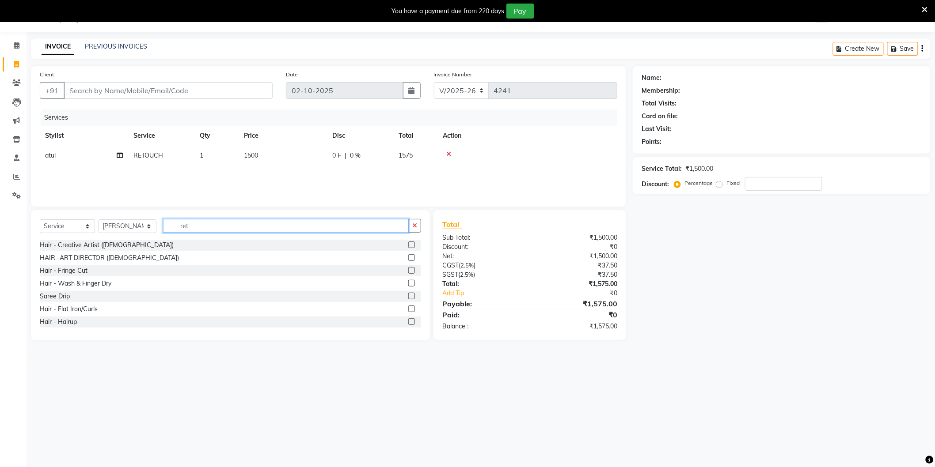
click at [189, 222] on input "ret" at bounding box center [286, 226] width 246 height 14
type input "Head"
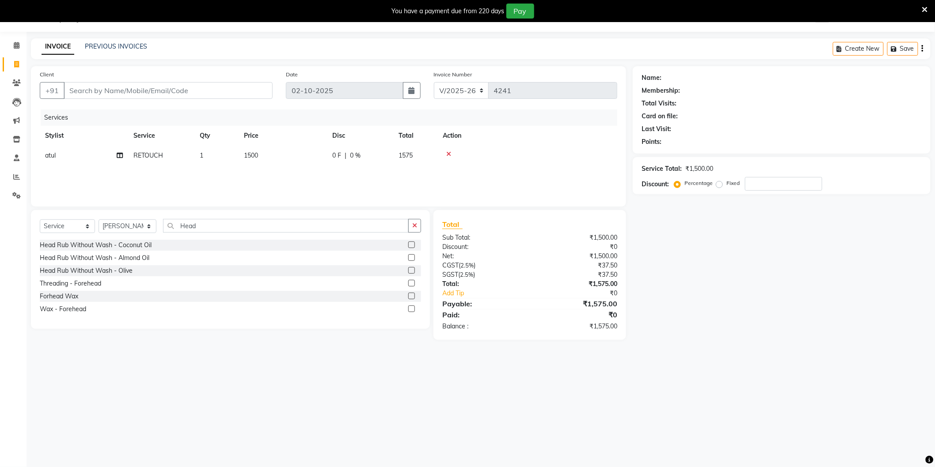
click at [110, 250] on div "Head Rub Without Wash - Coconut Oil" at bounding box center [230, 245] width 381 height 11
click at [111, 249] on div "Head Rub Without Wash - Coconut Oil" at bounding box center [96, 245] width 112 height 9
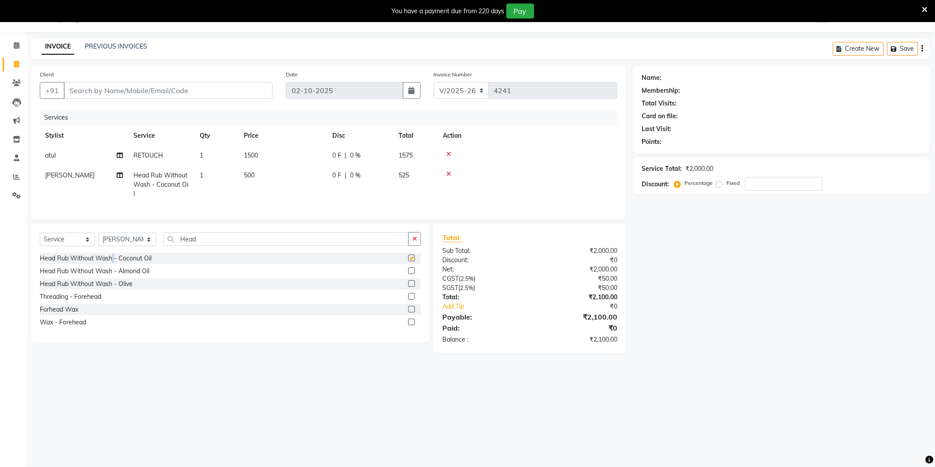
checkbox input "false"
click at [226, 242] on input "Head" at bounding box center [286, 239] width 246 height 14
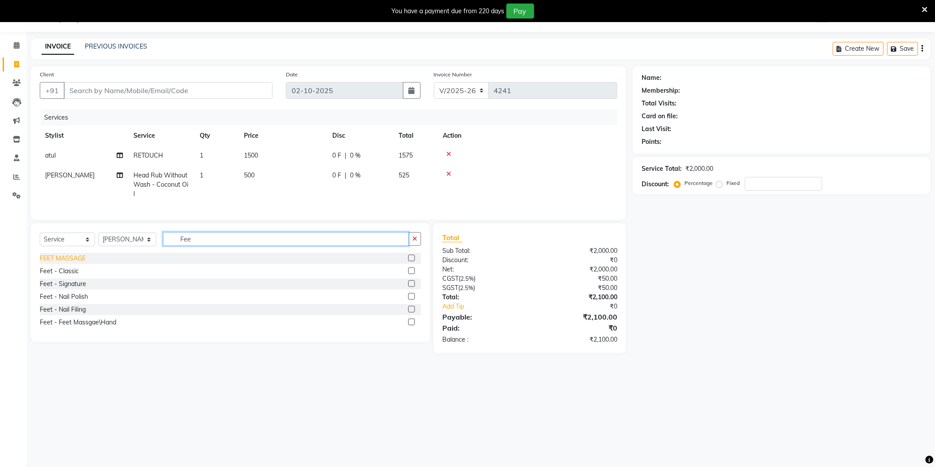
type input "Fee"
click at [62, 263] on div "FEET MASSAGE" at bounding box center [63, 258] width 46 height 9
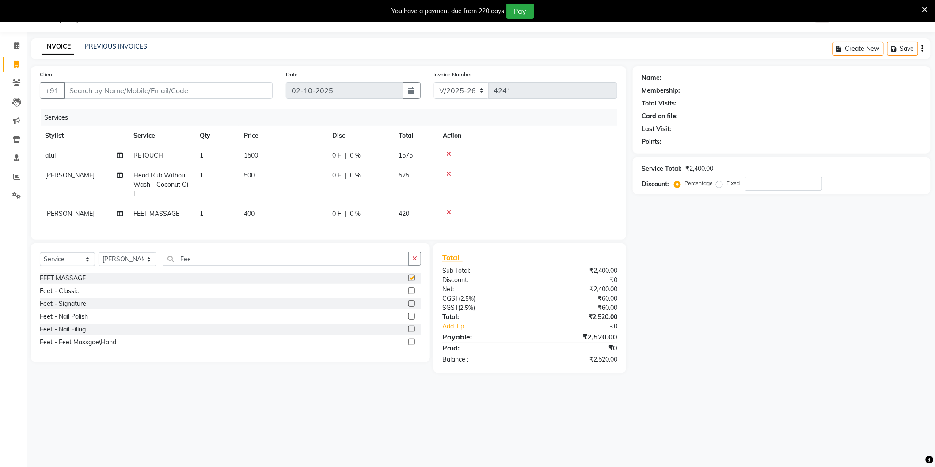
checkbox input "false"
click at [279, 216] on td "400" at bounding box center [283, 214] width 88 height 20
select select "72327"
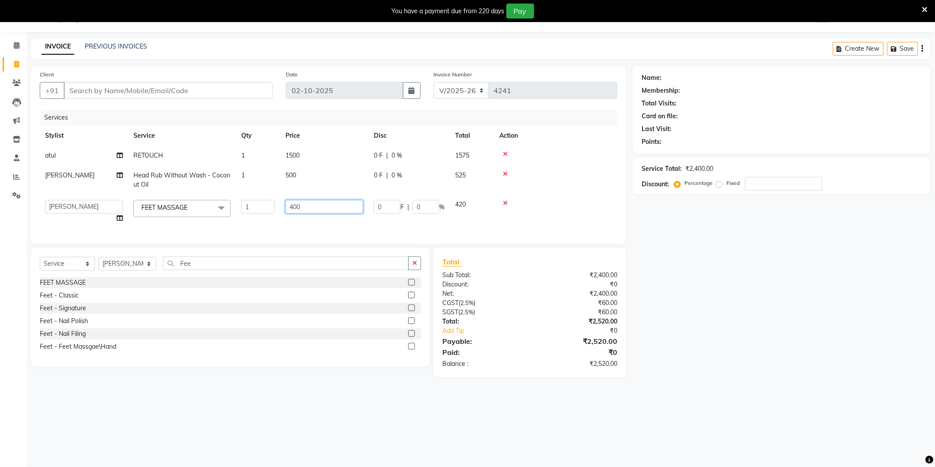
click at [314, 206] on input "400" at bounding box center [324, 207] width 78 height 14
click at [315, 206] on input "400" at bounding box center [324, 207] width 78 height 14
type input "4"
type input "500"
click at [704, 311] on div "Name: Membership: Total Visits: Card on file: Last Visit: Points: Service Total…" at bounding box center [785, 221] width 304 height 311
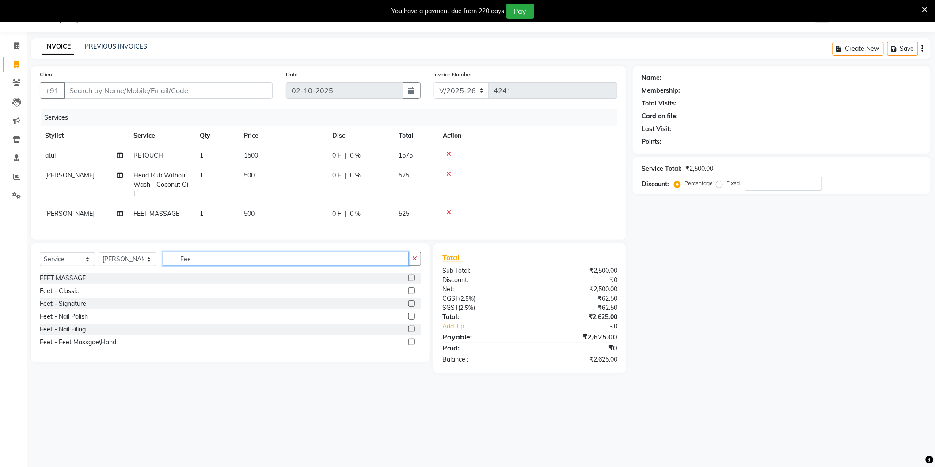
click at [193, 266] on input "Fee" at bounding box center [286, 259] width 246 height 14
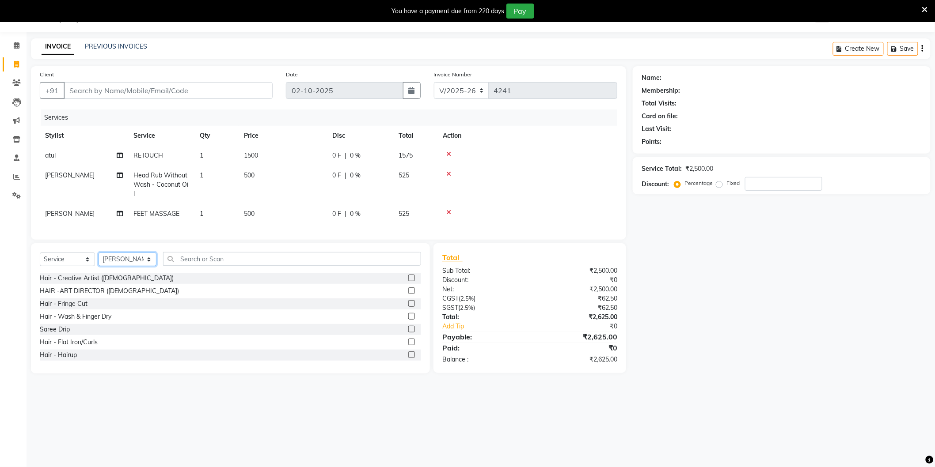
click at [121, 265] on select "Select Stylist AAMIR Aashis ajay AJEET akram Ali Alic ashok vihar Alice makeup …" at bounding box center [128, 260] width 58 height 14
select select "20899"
click at [99, 260] on select "Select Stylist AAMIR Aashis ajay AJEET akram Ali Alic ashok vihar Alice makeup …" at bounding box center [128, 260] width 58 height 14
click at [252, 266] on input "text" at bounding box center [292, 259] width 258 height 14
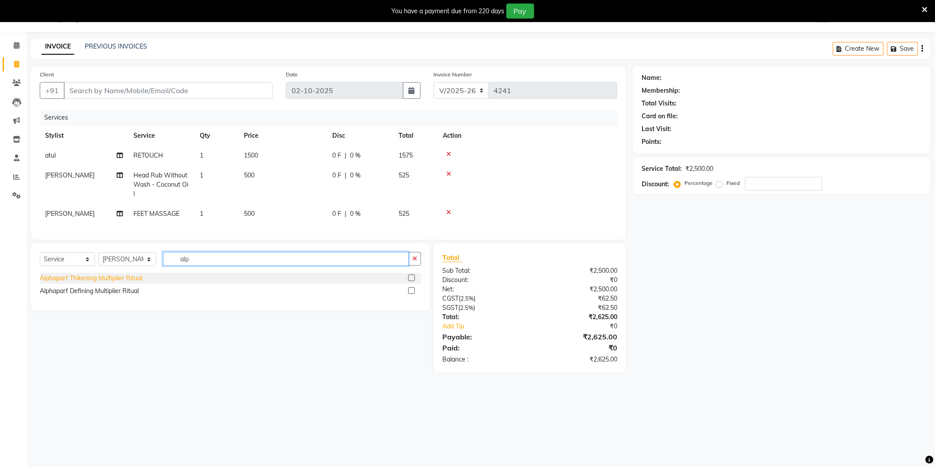
type input "alp"
click at [129, 283] on div "Alphaparf Thikening Multiplier Ritual" at bounding box center [91, 278] width 102 height 9
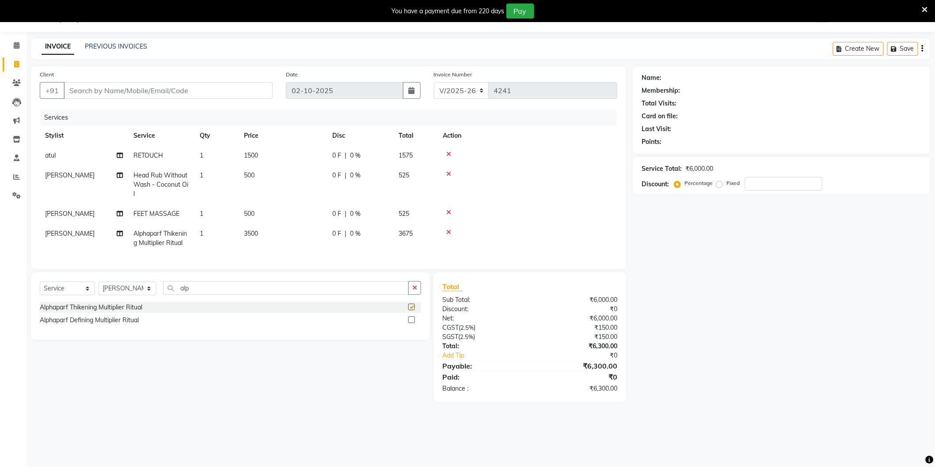
checkbox input "false"
click at [249, 89] on input "Client" at bounding box center [168, 90] width 209 height 17
type input "9"
type input "0"
type input "9711883226"
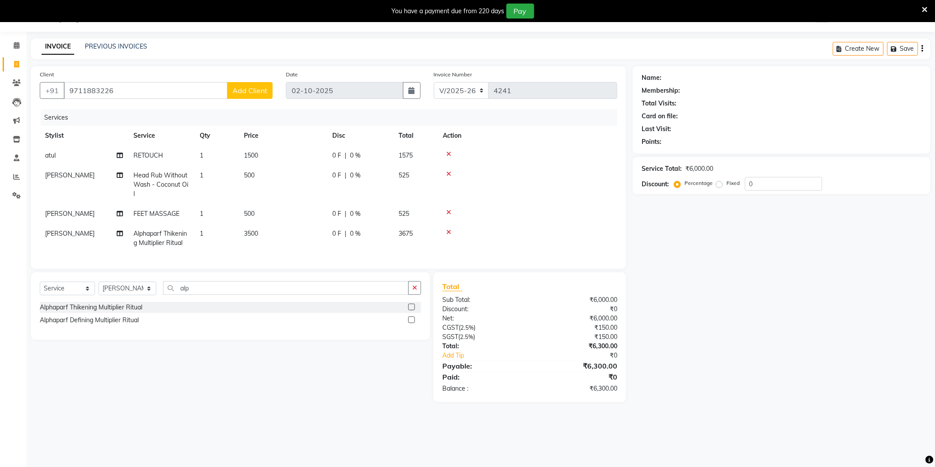
click at [247, 91] on span "Add Client" at bounding box center [249, 90] width 35 height 9
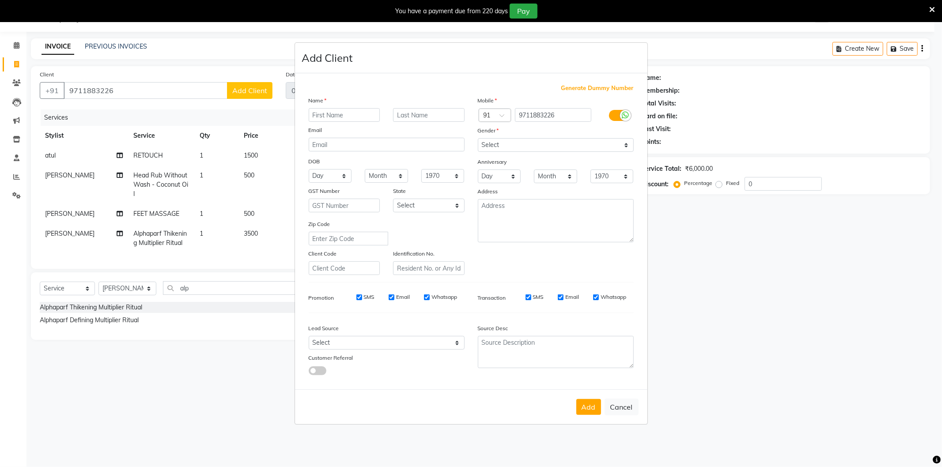
click at [324, 110] on input "text" at bounding box center [345, 115] width 72 height 14
type input "[PERSON_NAME]"
click at [505, 142] on select "Select Male Female Other Prefer Not To Say" at bounding box center [556, 145] width 156 height 14
select select "female"
click at [478, 138] on select "Select Male Female Other Prefer Not To Say" at bounding box center [556, 145] width 156 height 14
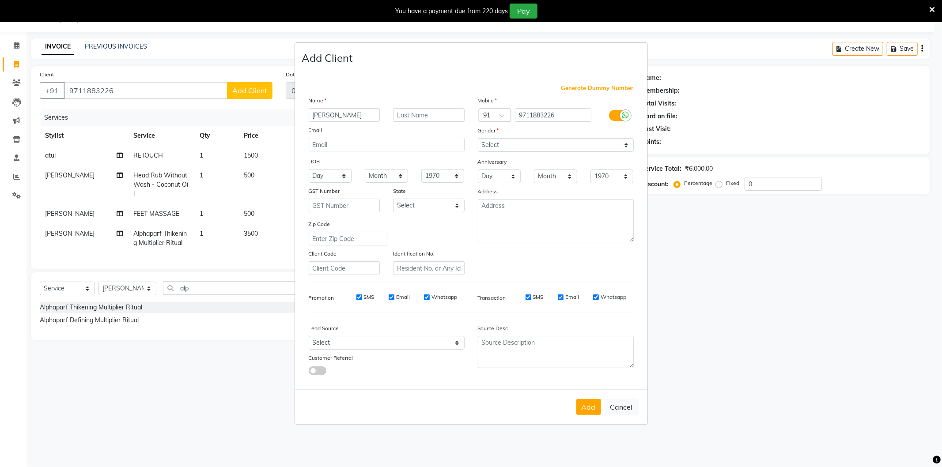
click at [586, 407] on button "Add" at bounding box center [589, 407] width 25 height 16
select select
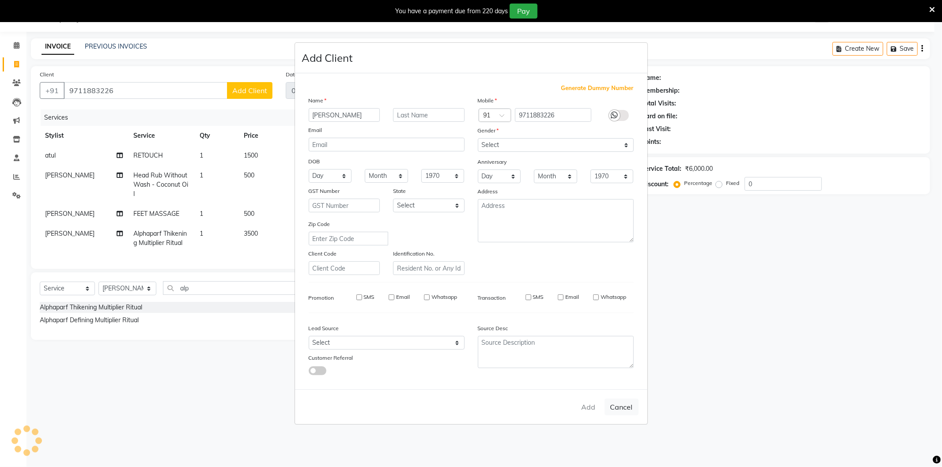
select select
checkbox input "false"
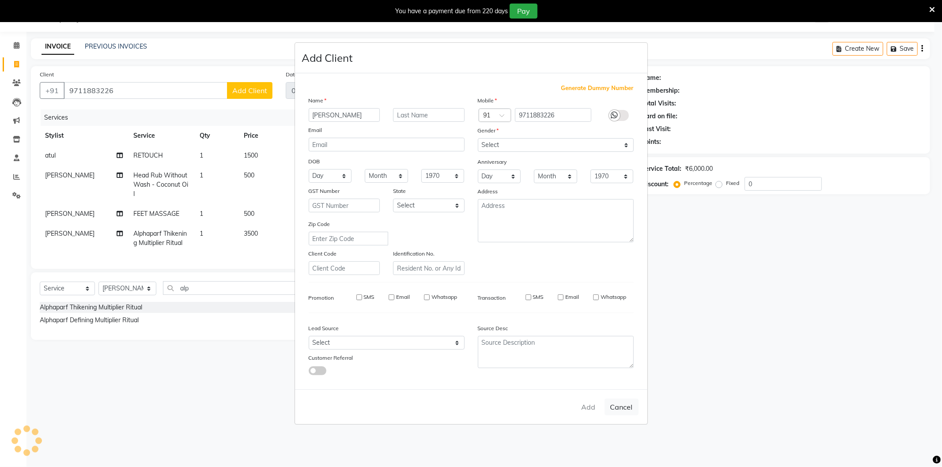
checkbox input "false"
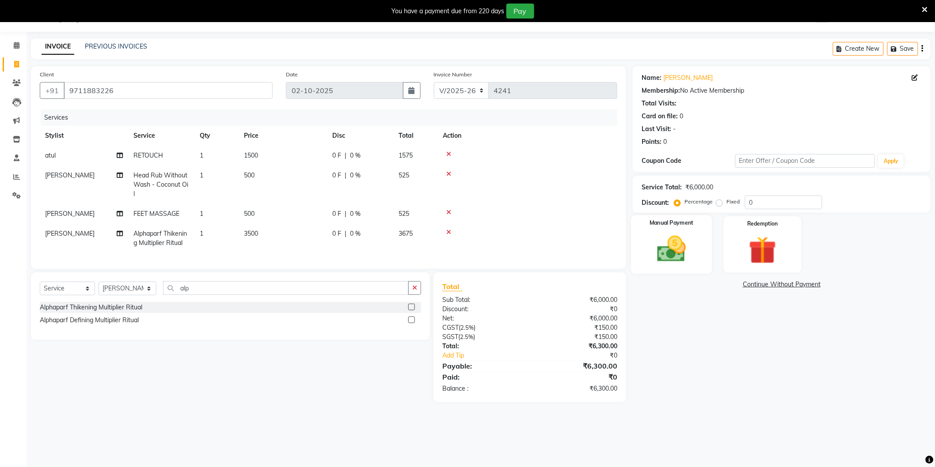
click at [675, 236] on img at bounding box center [671, 249] width 47 height 33
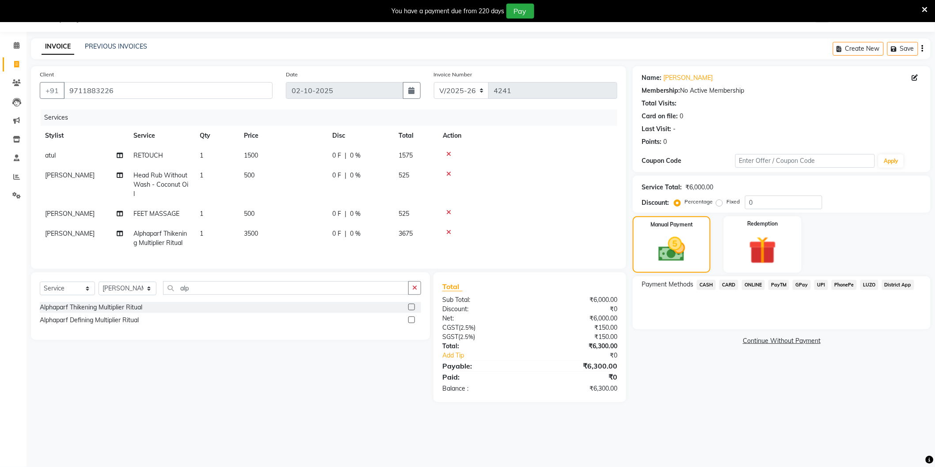
click at [754, 284] on span "ONLINE" at bounding box center [753, 285] width 23 height 10
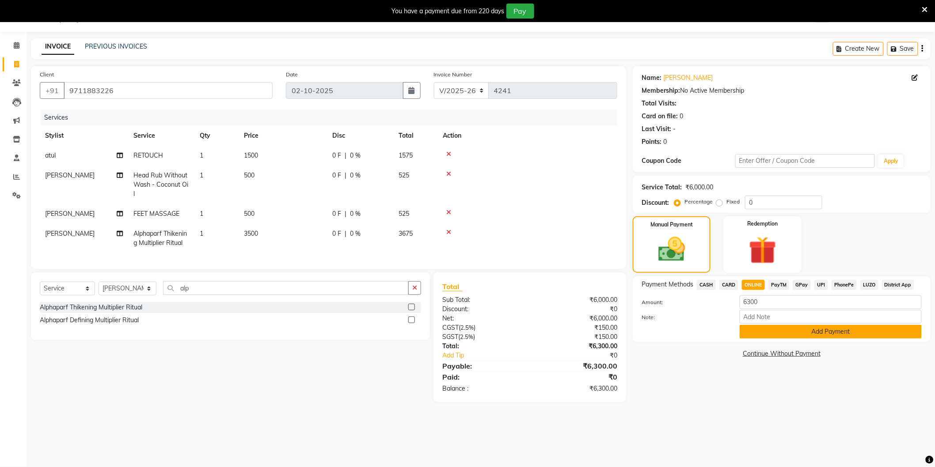
click at [828, 329] on button "Add Payment" at bounding box center [831, 332] width 182 height 14
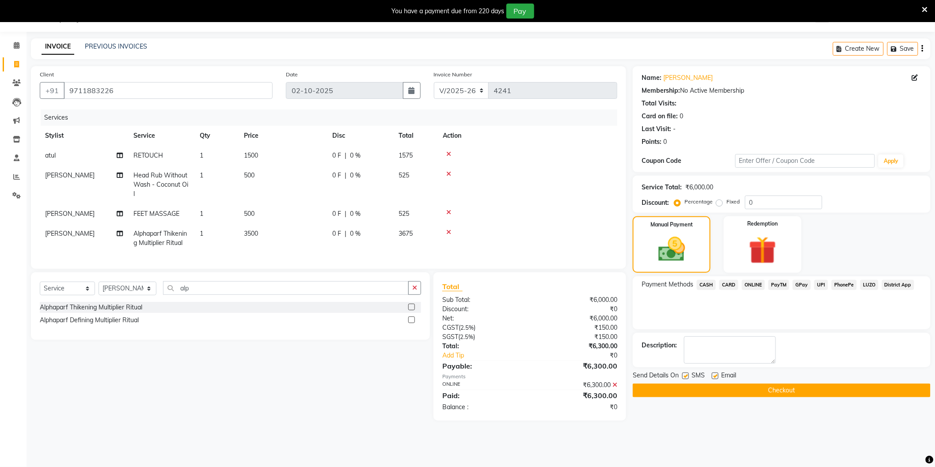
click at [756, 391] on button "Checkout" at bounding box center [782, 391] width 298 height 14
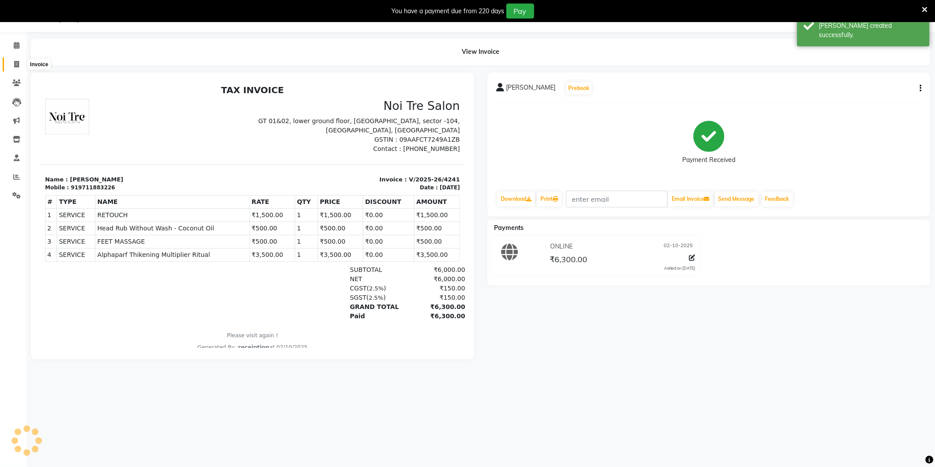
click at [19, 65] on span at bounding box center [16, 65] width 15 height 10
select select "service"
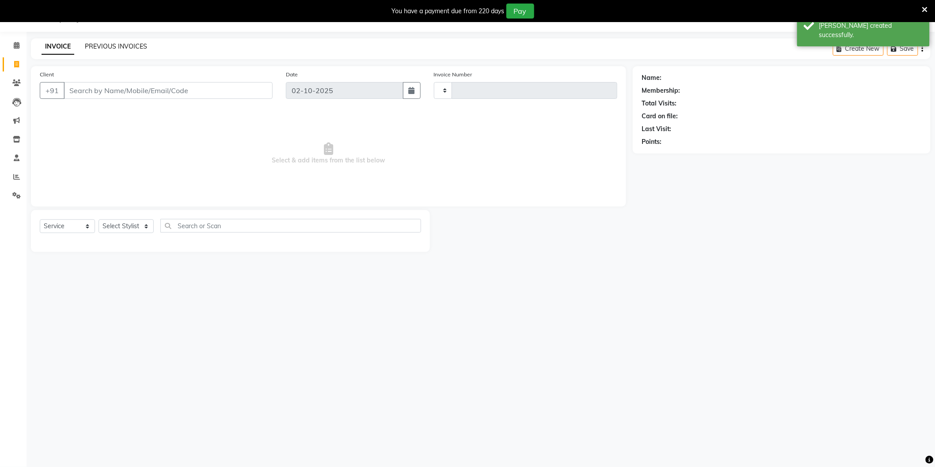
click at [105, 45] on link "PREVIOUS INVOICES" at bounding box center [116, 46] width 62 height 8
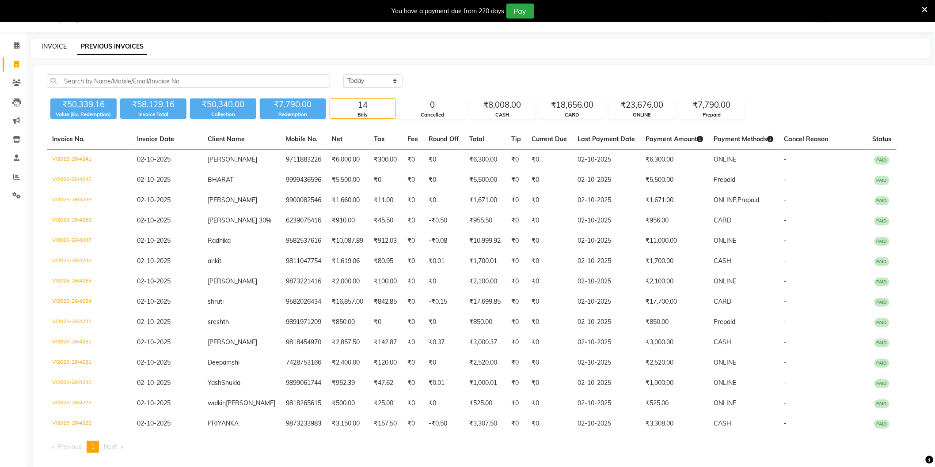
click at [47, 47] on link "INVOICE" at bounding box center [54, 46] width 25 height 8
select select "4009"
select select "service"
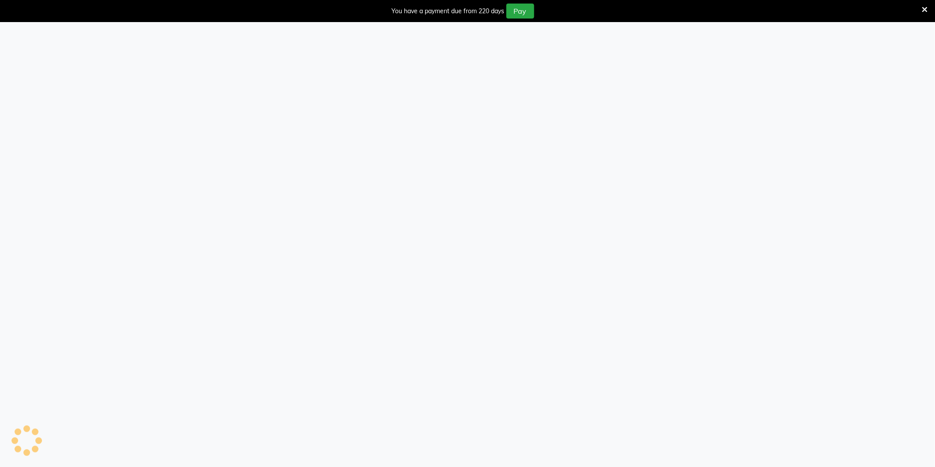
select select "4009"
select select "service"
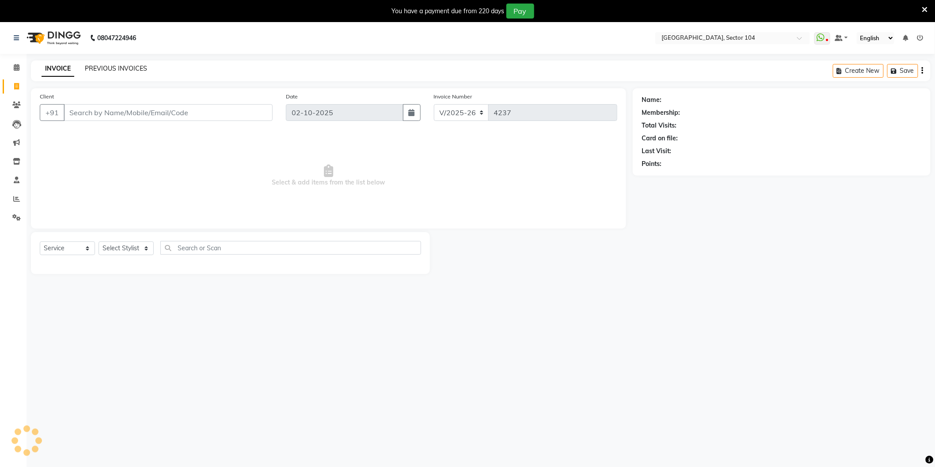
click at [114, 69] on link "PREVIOUS INVOICES" at bounding box center [116, 69] width 62 height 8
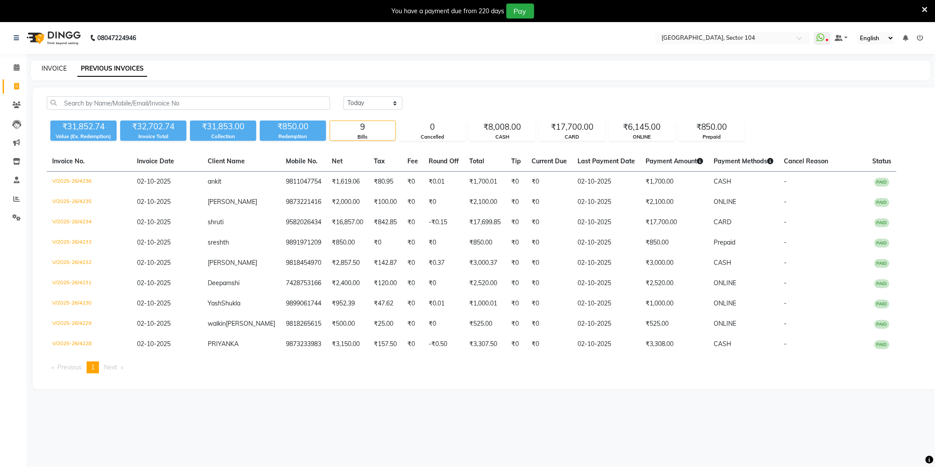
click at [62, 68] on link "INVOICE" at bounding box center [54, 69] width 25 height 8
select select "4009"
select select "service"
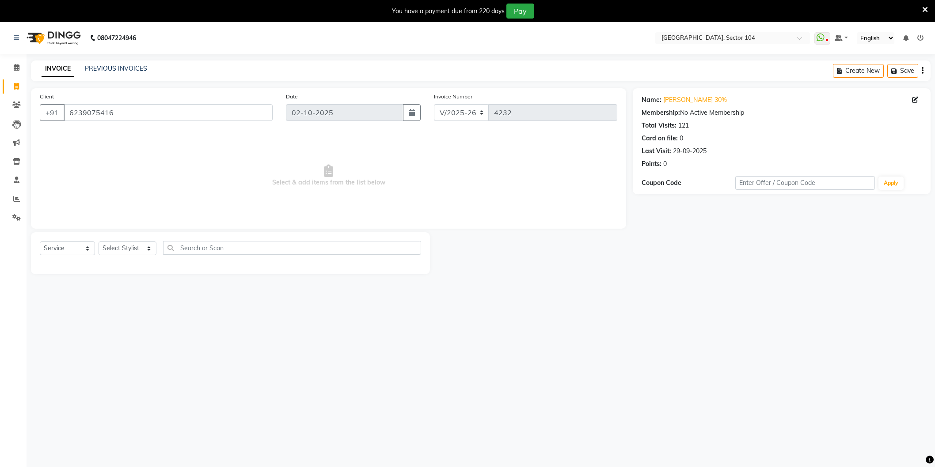
select select "4009"
select select "service"
click at [126, 248] on select "Select Stylist [PERSON_NAME] [PERSON_NAME] [PERSON_NAME] [PERSON_NAME] [PERSON_…" at bounding box center [128, 249] width 58 height 14
select select "34544"
click at [99, 242] on select "Select Stylist [PERSON_NAME] [PERSON_NAME] [PERSON_NAME] [PERSON_NAME] [PERSON_…" at bounding box center [128, 249] width 58 height 14
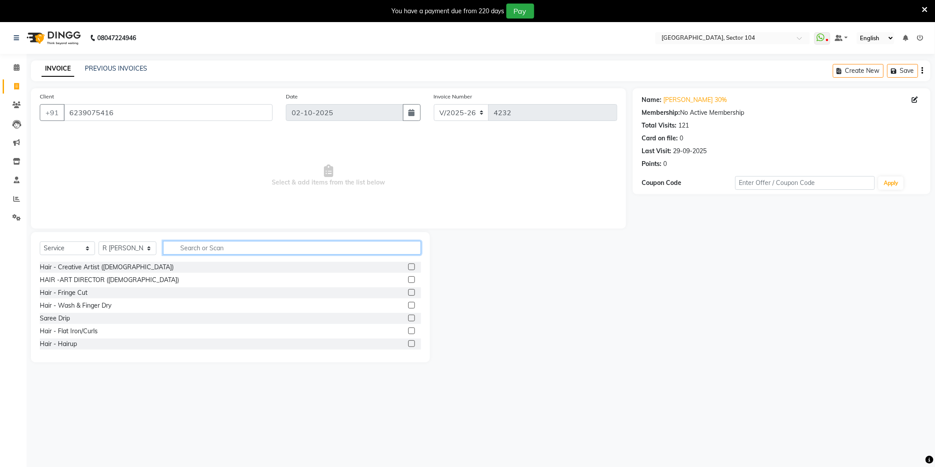
click at [221, 254] on input "text" at bounding box center [292, 248] width 258 height 14
type input "Wash"
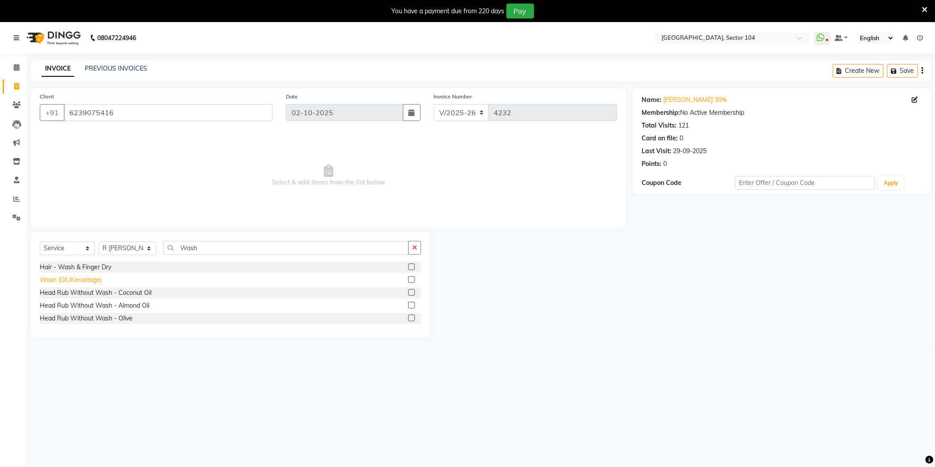
click at [93, 276] on div "Wash (GK/Kerastage)" at bounding box center [71, 280] width 62 height 9
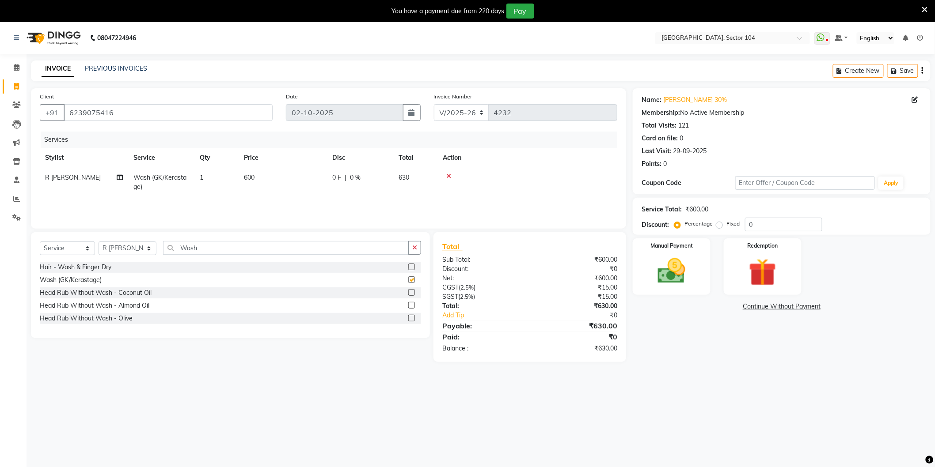
checkbox input "false"
click at [230, 250] on input "Wash" at bounding box center [286, 248] width 246 height 14
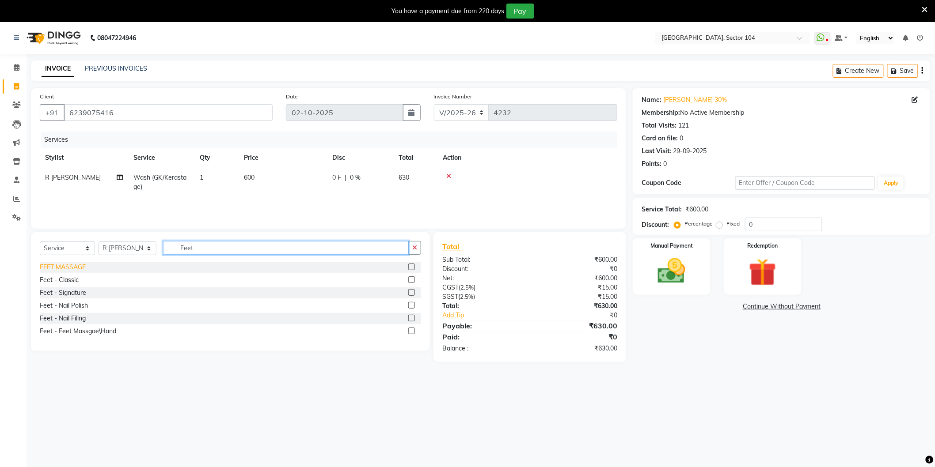
type input "Feet"
click at [78, 267] on div "FEET MASSAGE" at bounding box center [63, 267] width 46 height 9
checkbox input "false"
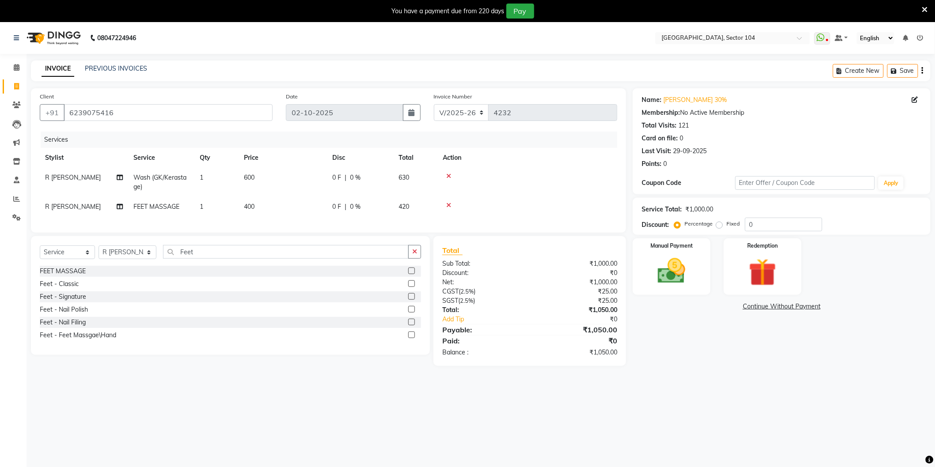
click at [288, 210] on td "400" at bounding box center [283, 207] width 88 height 20
select select "34544"
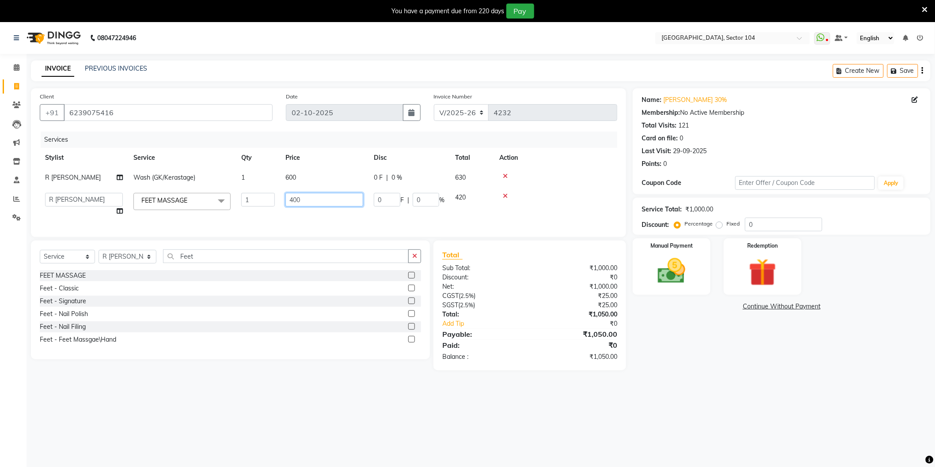
click at [335, 199] on input "400" at bounding box center [324, 200] width 78 height 14
type input "600"
click at [339, 171] on tr "R Sahil Wash (GK/Kerastage) 1 600 0 F | 0 % 630" at bounding box center [328, 178] width 577 height 20
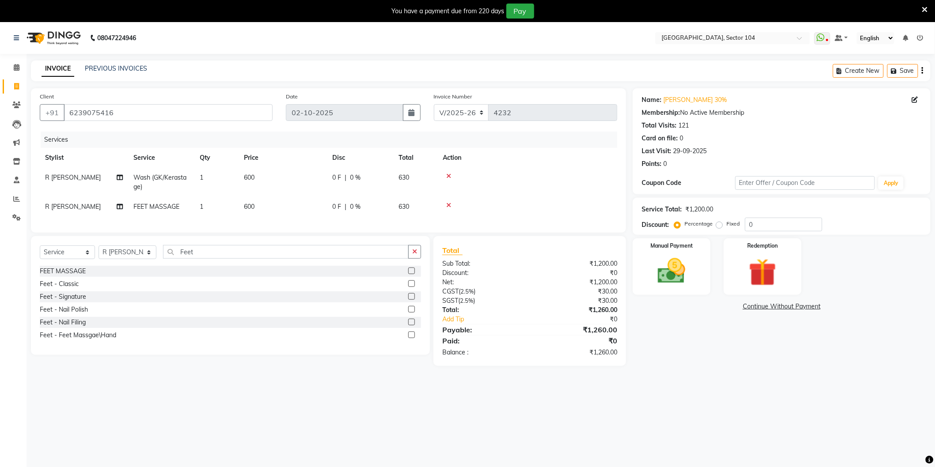
click at [297, 177] on td "600" at bounding box center [283, 182] width 88 height 29
select select "34544"
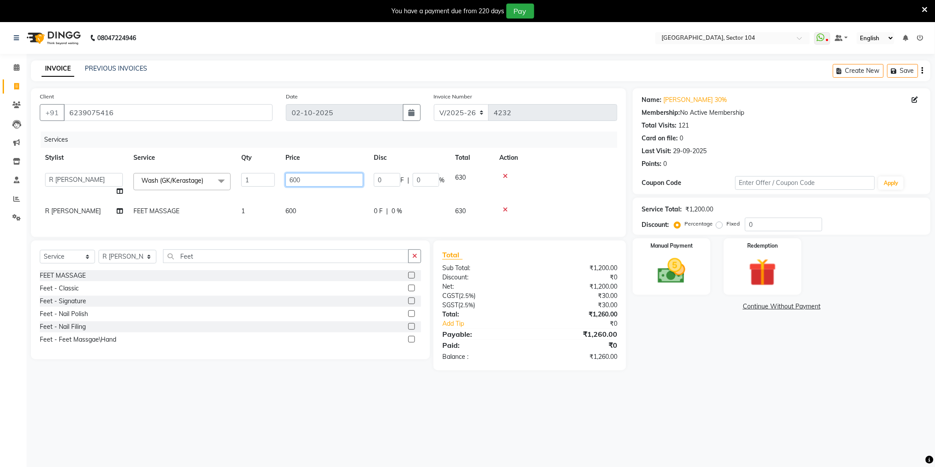
click at [307, 178] on input "600" at bounding box center [324, 180] width 78 height 14
type input "700"
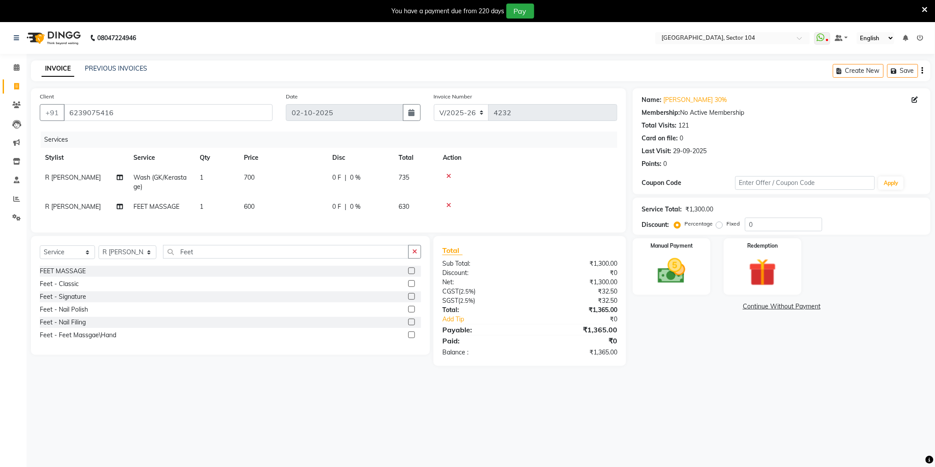
click at [681, 379] on main "INVOICE PREVIOUS INVOICES Create New Save Client +91 6239075416 Date 02-10-2025…" at bounding box center [481, 220] width 908 height 319
click at [767, 224] on input "0" at bounding box center [783, 225] width 77 height 14
type input "30"
click at [725, 376] on div "Name: Aashi 30% Membership: No Active Membership Total Visits: 121 Card on file…" at bounding box center [785, 231] width 304 height 287
click at [688, 286] on img at bounding box center [671, 271] width 47 height 33
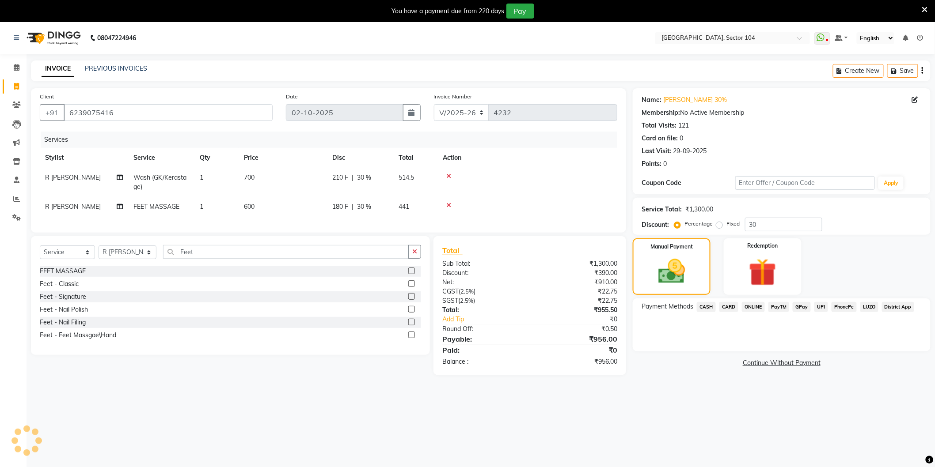
click at [730, 307] on span "CARD" at bounding box center [728, 307] width 19 height 10
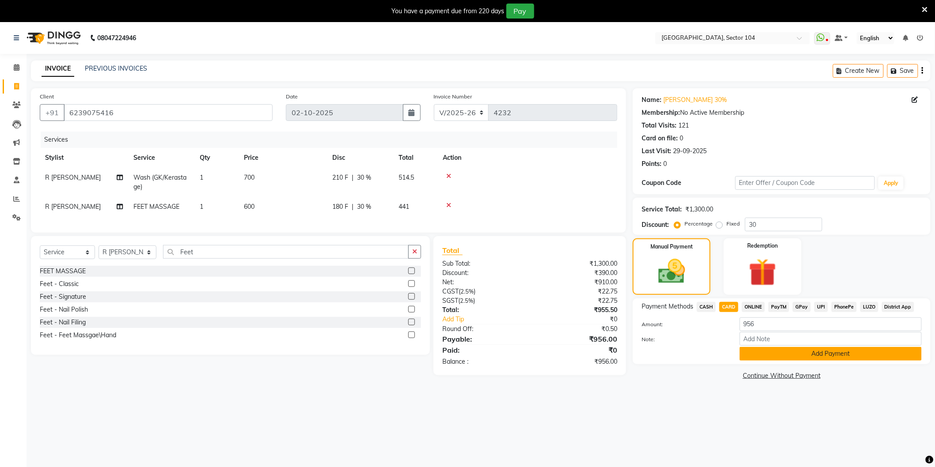
click at [793, 355] on button "Add Payment" at bounding box center [831, 354] width 182 height 14
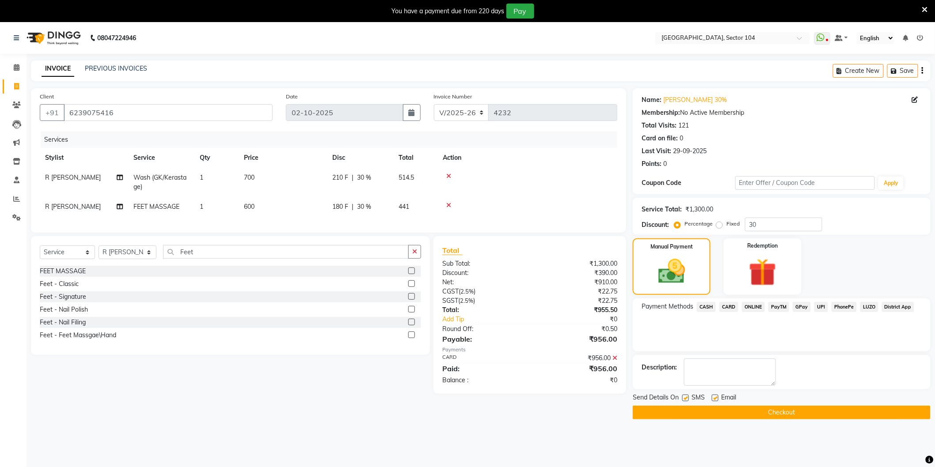
click at [764, 411] on button "Checkout" at bounding box center [782, 413] width 298 height 14
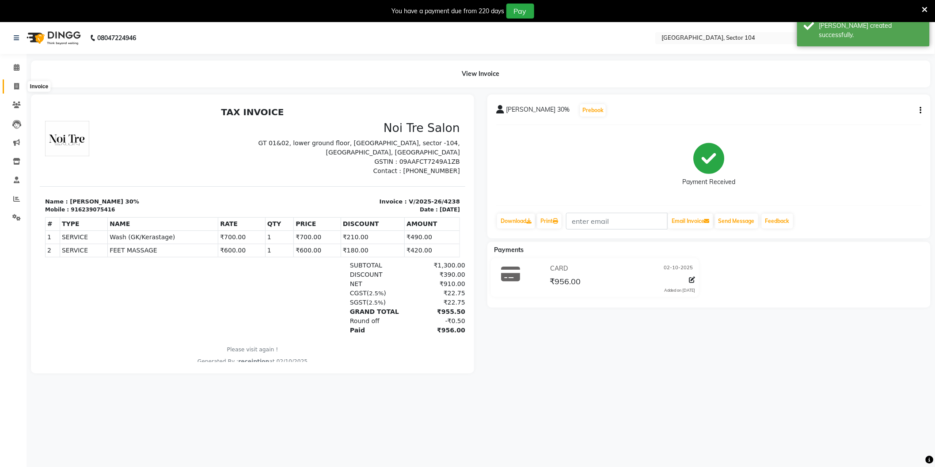
click at [14, 86] on icon at bounding box center [16, 86] width 5 height 7
select select "service"
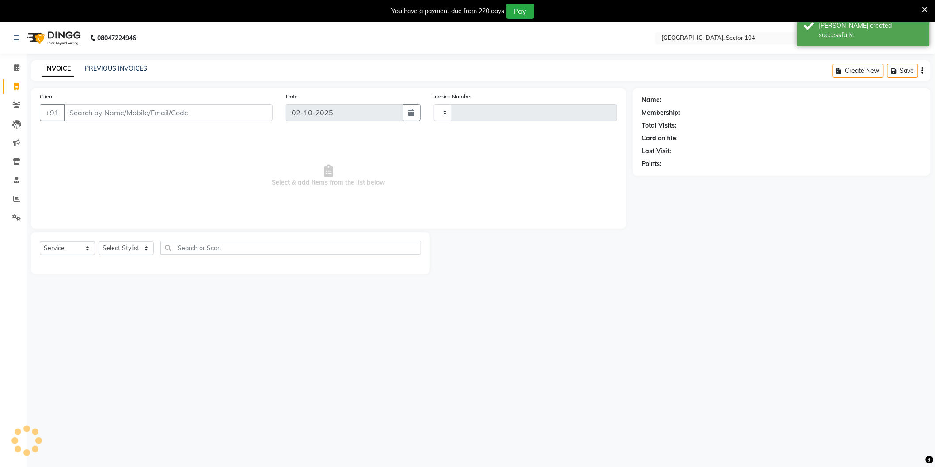
type input "4239"
select select "4009"
click at [102, 65] on link "PREVIOUS INVOICES" at bounding box center [116, 69] width 62 height 8
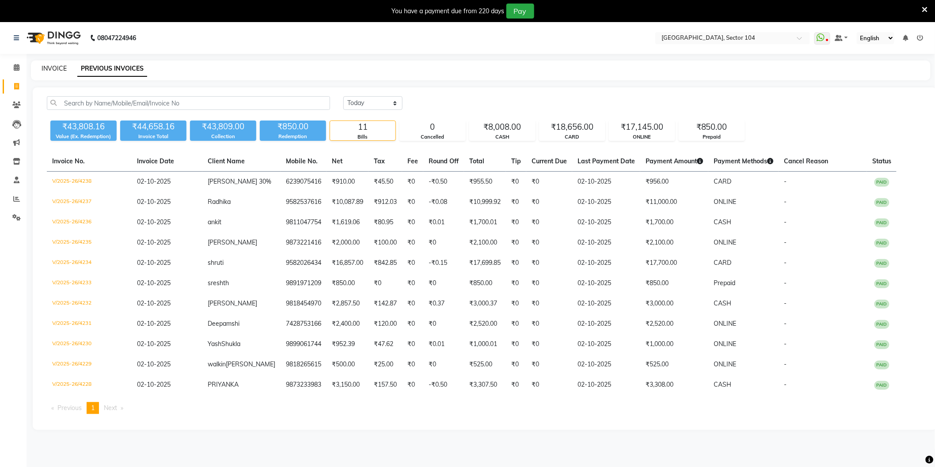
click at [60, 72] on link "INVOICE" at bounding box center [54, 69] width 25 height 8
select select "service"
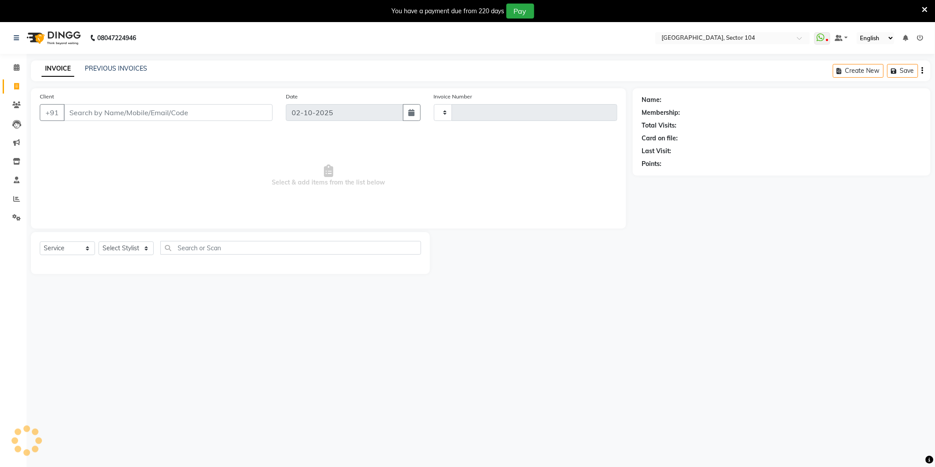
scroll to position [22, 0]
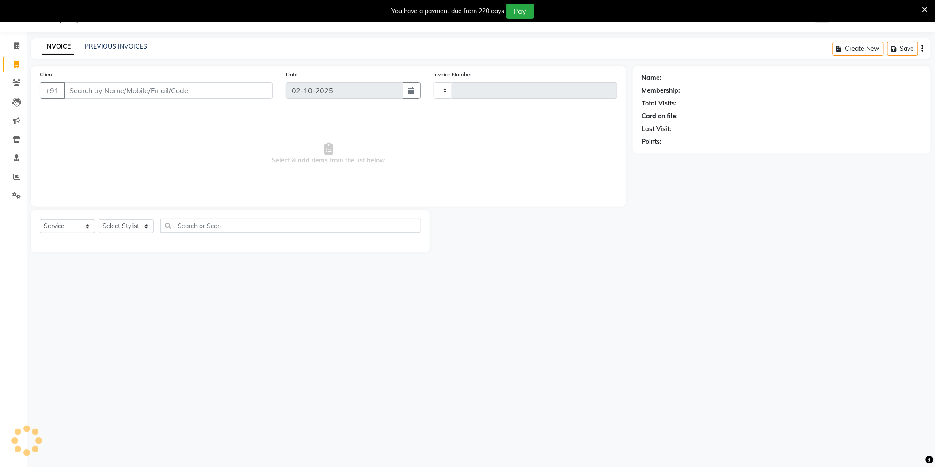
type input "4239"
select select "4009"
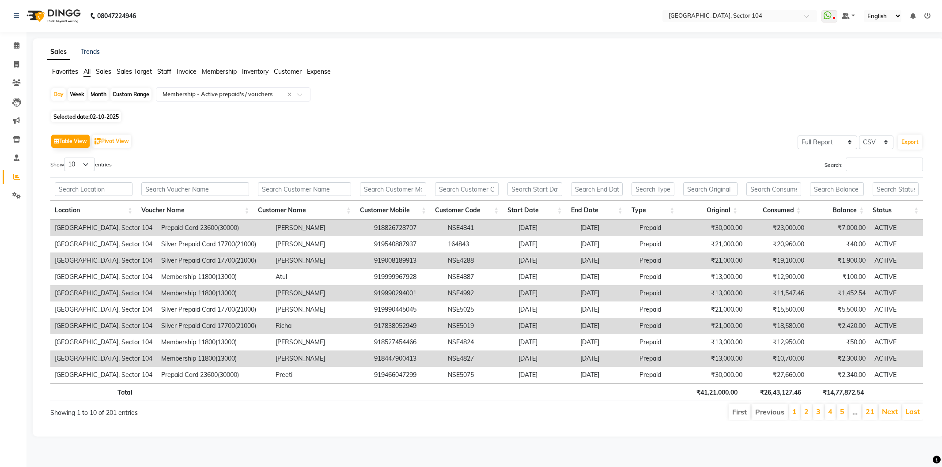
select select "full_report"
select select "csv"
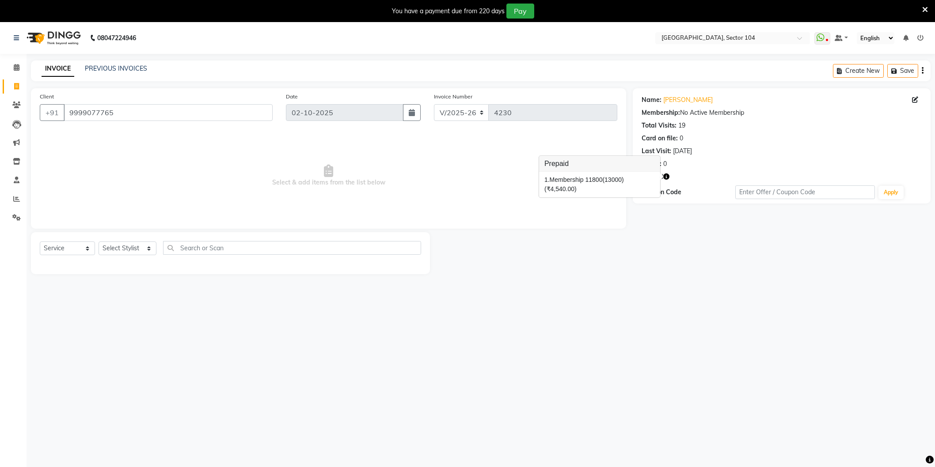
select select "4009"
select select "service"
click at [125, 252] on select "Select Stylist [PERSON_NAME] [PERSON_NAME] [PERSON_NAME] [PERSON_NAME] [PERSON_…" at bounding box center [128, 249] width 58 height 14
select select "58995"
click at [99, 242] on select "Select Stylist [PERSON_NAME] [PERSON_NAME] [PERSON_NAME] [PERSON_NAME] [PERSON_…" at bounding box center [128, 249] width 58 height 14
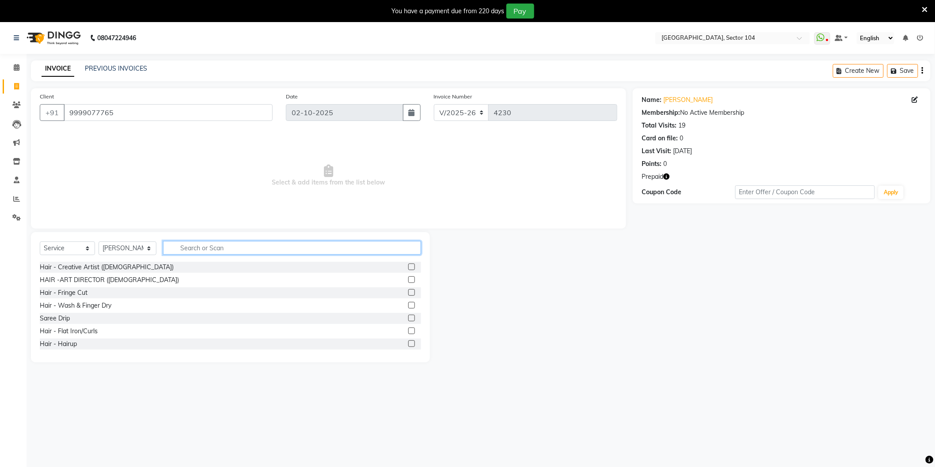
click at [201, 247] on input "text" at bounding box center [292, 248] width 258 height 14
click at [52, 250] on select "Select Service Product Membership Package Voucher Prepaid Gift Card" at bounding box center [67, 249] width 55 height 14
select select "P"
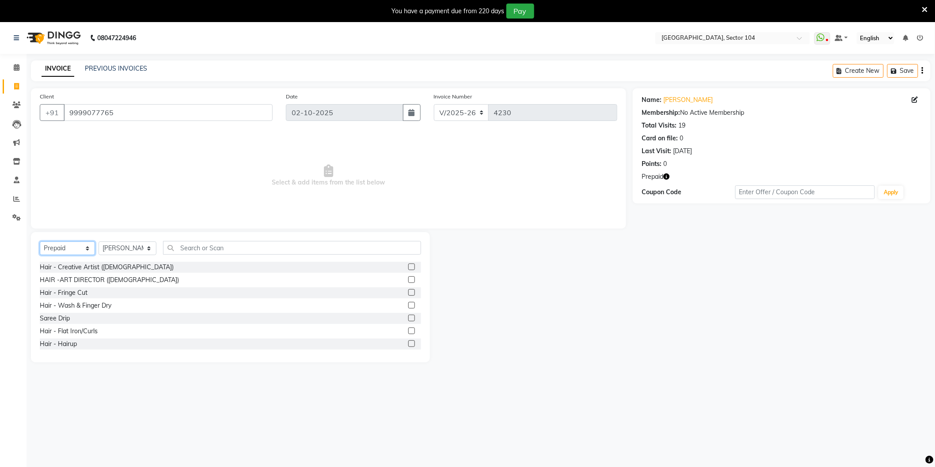
click at [40, 242] on select "Select Service Product Membership Package Voucher Prepaid Gift Card" at bounding box center [67, 249] width 55 height 14
click at [95, 271] on div "Membership 11800(13000)" at bounding box center [78, 267] width 76 height 9
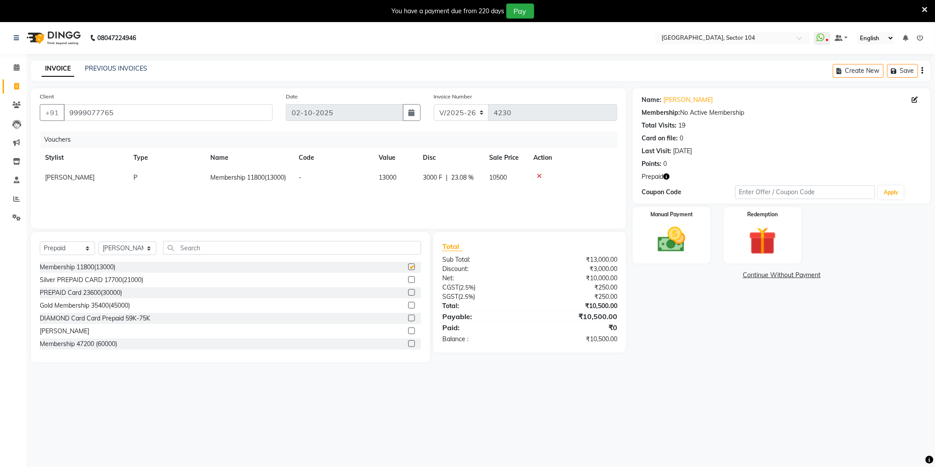
checkbox input "false"
click at [687, 250] on img at bounding box center [671, 240] width 47 height 33
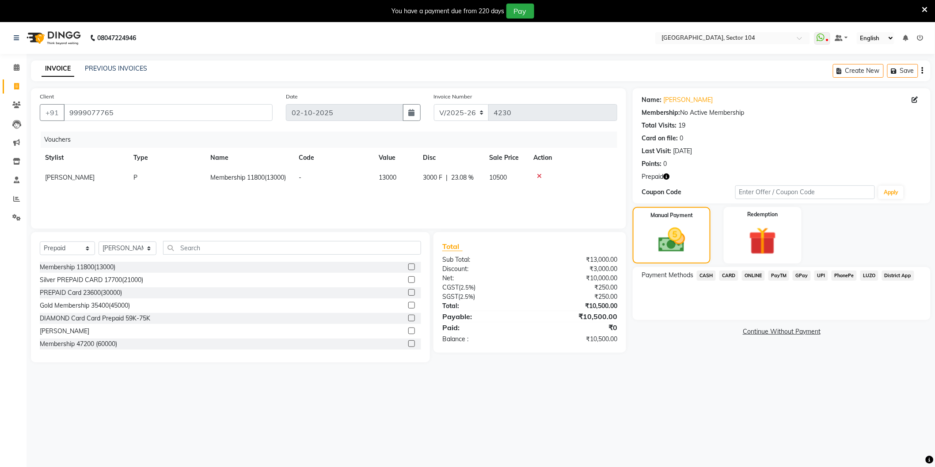
click at [709, 275] on span "CASH" at bounding box center [706, 276] width 19 height 10
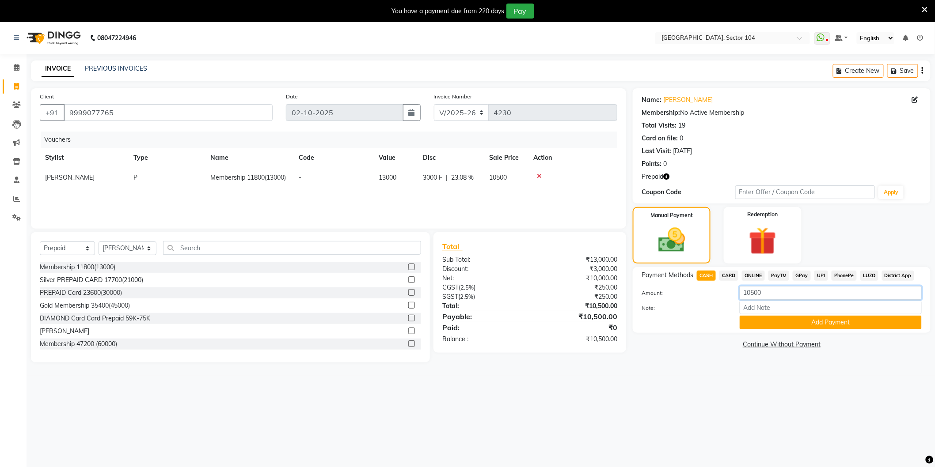
click at [767, 299] on input "10500" at bounding box center [831, 293] width 182 height 14
click at [769, 292] on input "10500" at bounding box center [831, 293] width 182 height 14
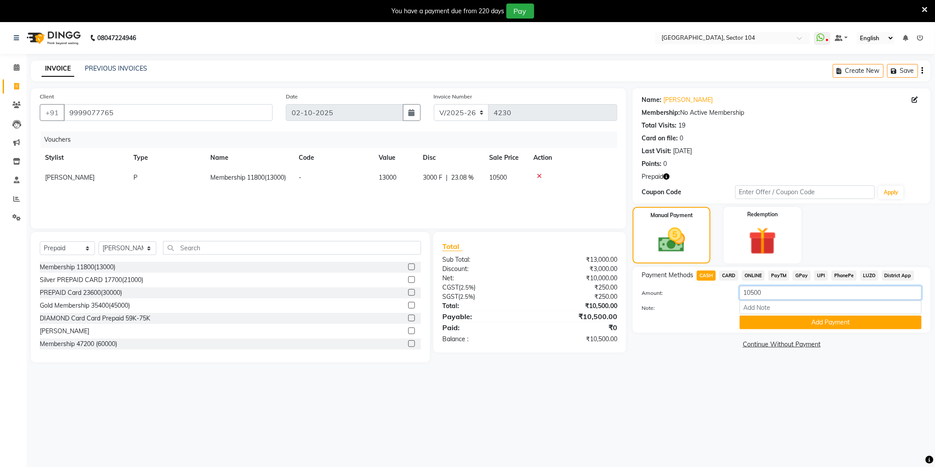
click at [769, 292] on input "10500" at bounding box center [831, 293] width 182 height 14
type input "7000"
click at [799, 325] on button "Add Payment" at bounding box center [831, 323] width 182 height 14
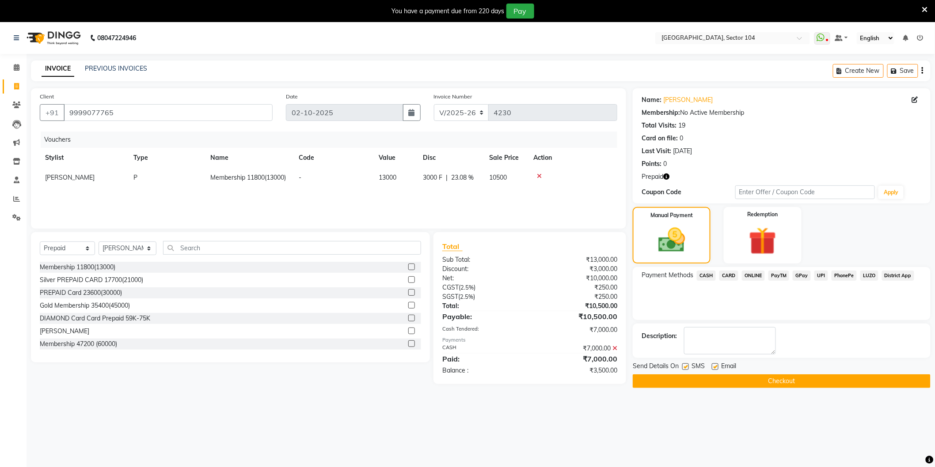
click at [434, 180] on span "3000 F" at bounding box center [432, 177] width 19 height 9
select select "58995"
click at [465, 178] on input "3000" at bounding box center [467, 180] width 27 height 14
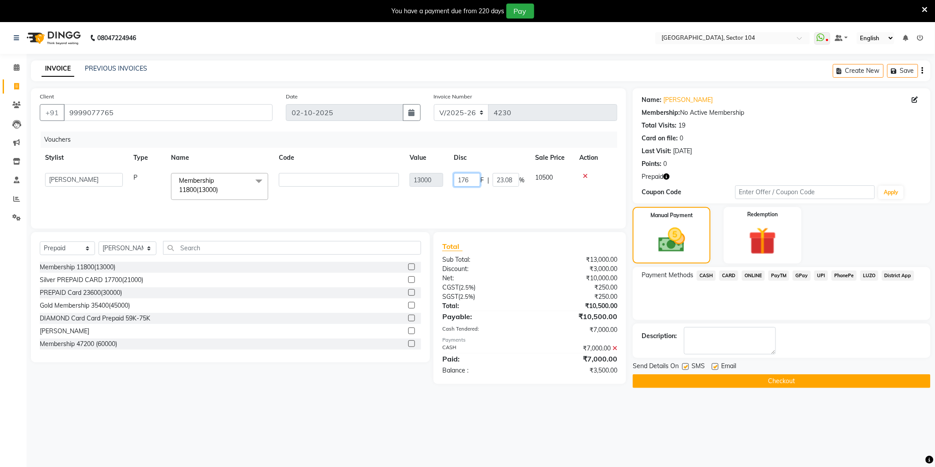
type input "1762"
click at [624, 410] on div "08047224946 Select Location × [GEOGRAPHIC_DATA], Sector 104 WhatsApp Status ✕ S…" at bounding box center [467, 255] width 935 height 467
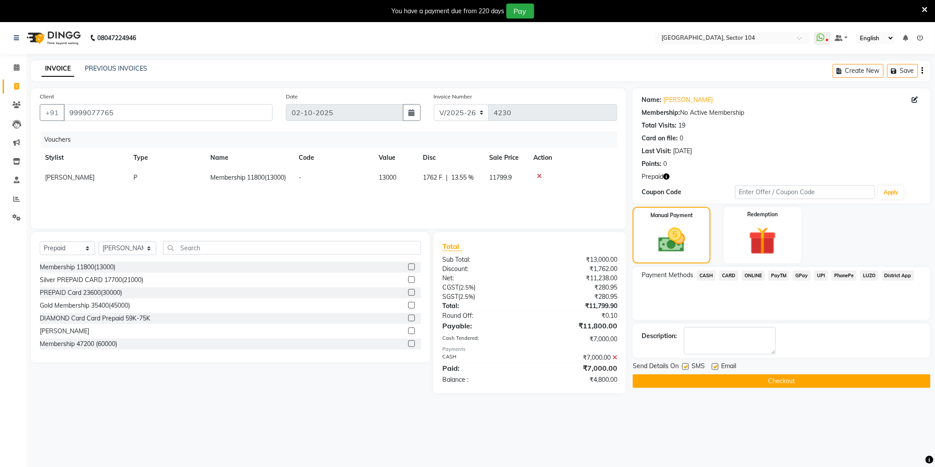
click at [747, 271] on span "ONLINE" at bounding box center [753, 276] width 23 height 10
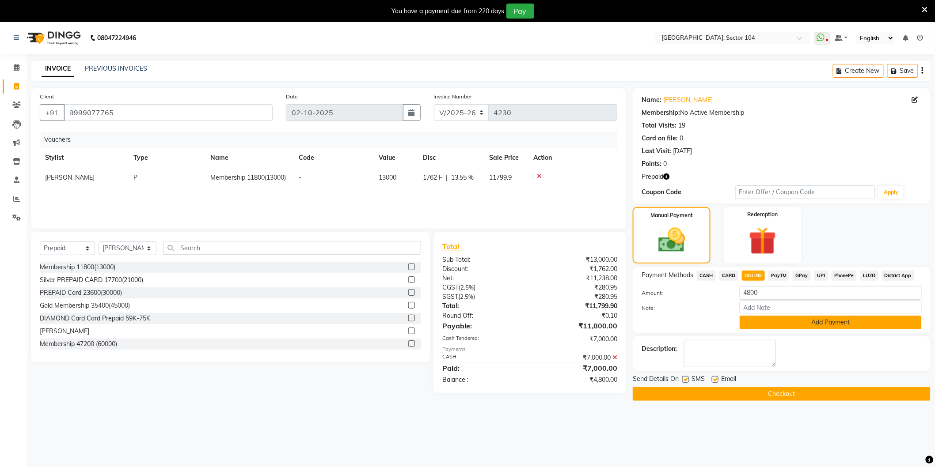
click at [764, 317] on button "Add Payment" at bounding box center [831, 323] width 182 height 14
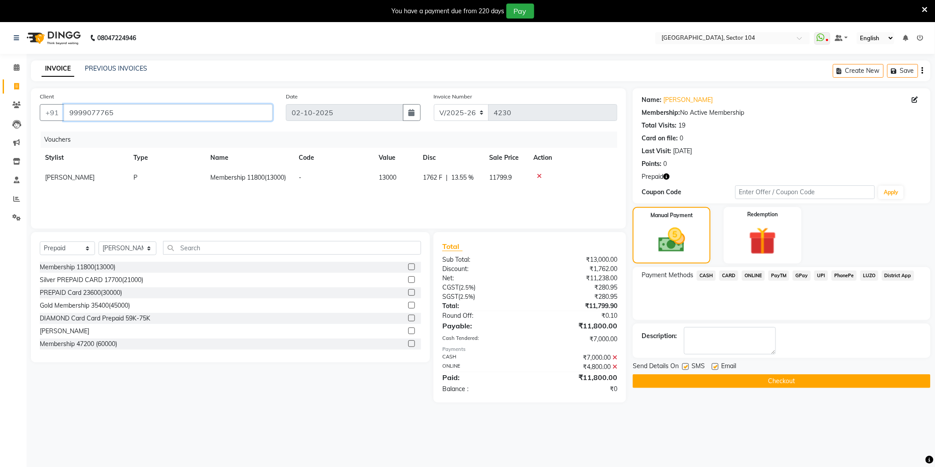
click at [247, 116] on input "9999077765" at bounding box center [168, 112] width 209 height 17
type input "9999077765"
click at [237, 109] on input "9999077765" at bounding box center [168, 112] width 209 height 17
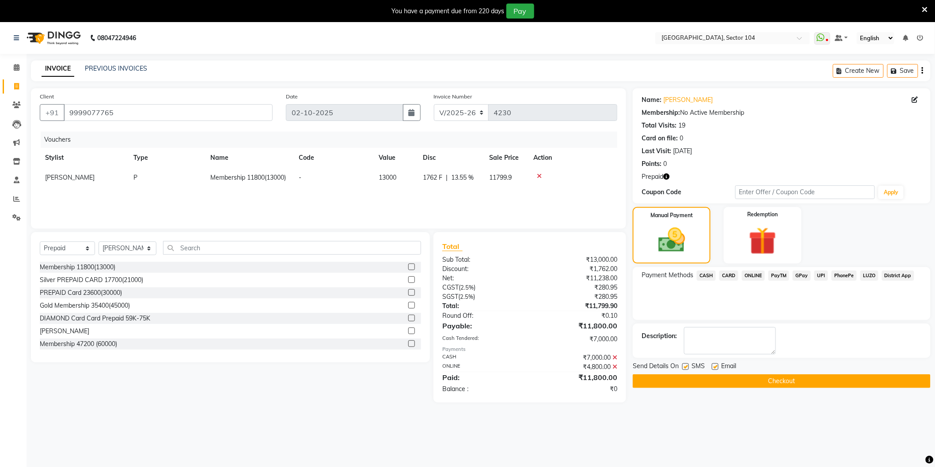
click at [666, 378] on button "Checkout" at bounding box center [782, 382] width 298 height 14
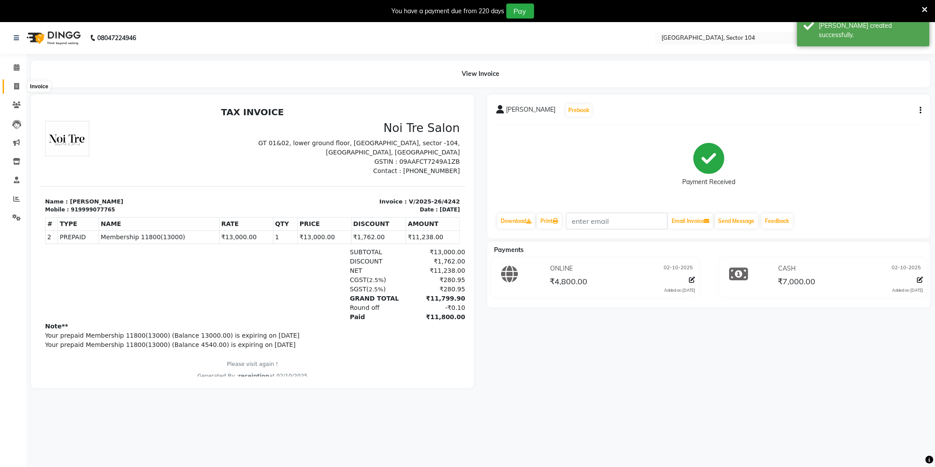
click at [15, 82] on span at bounding box center [16, 87] width 15 height 10
select select "service"
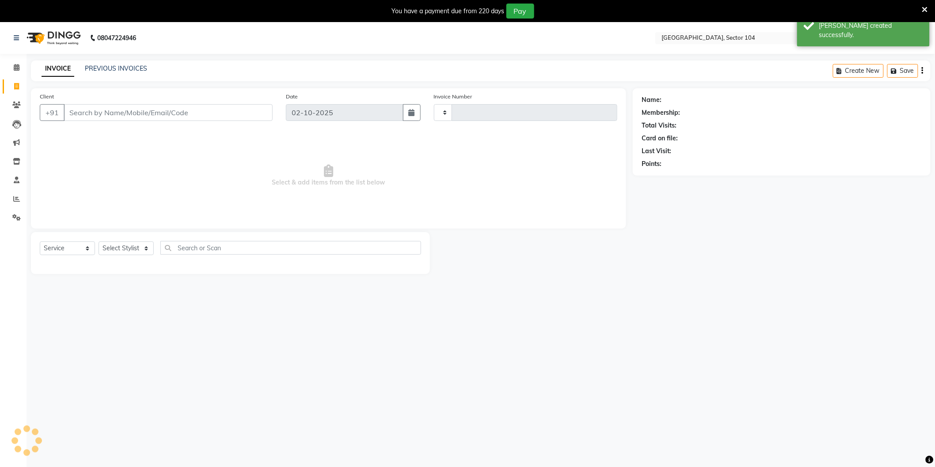
type input "4243"
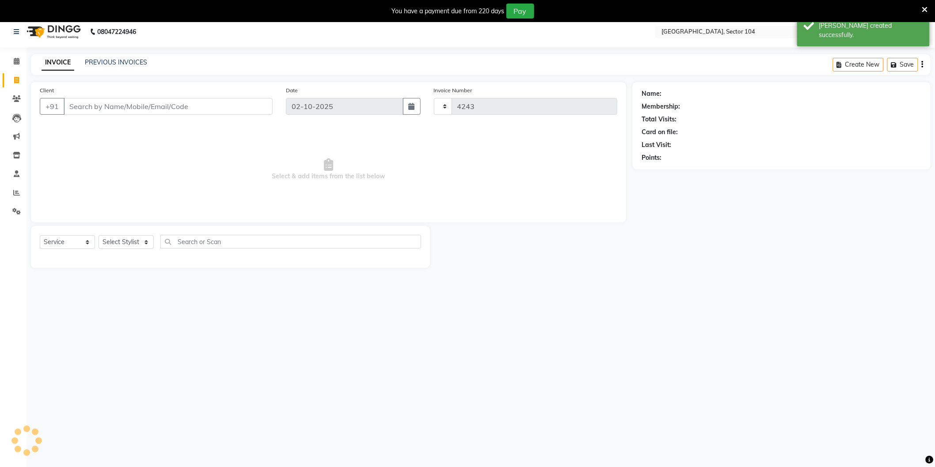
select select "4009"
type input "9999077765"
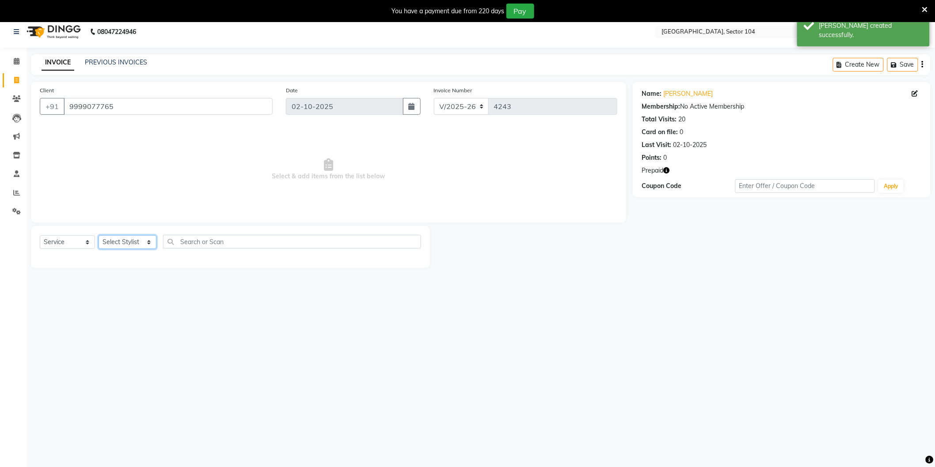
click at [123, 244] on select "Select Stylist AAMIR Aashis ajay AJEET akram Ali Alic ashok vihar Alice makeup …" at bounding box center [128, 242] width 58 height 14
select select "58995"
click at [99, 235] on select "Select Stylist AAMIR Aashis ajay AJEET akram Ali Alic ashok vihar Alice makeup …" at bounding box center [128, 242] width 58 height 14
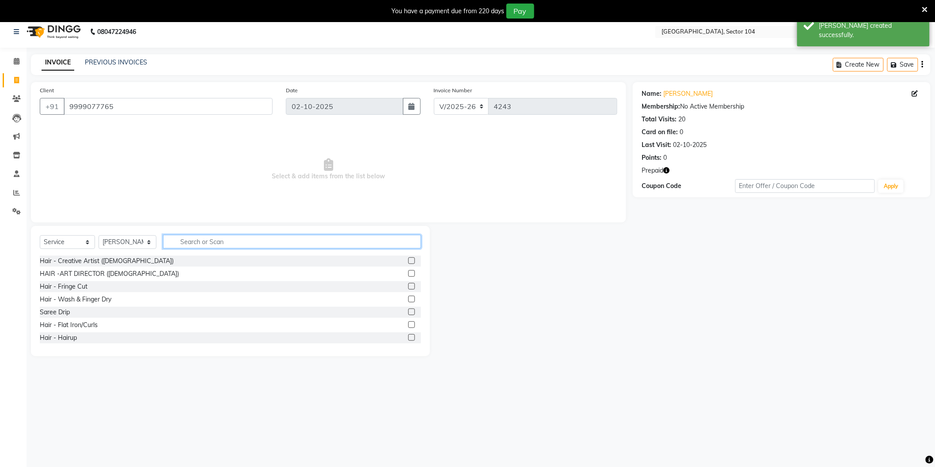
click at [242, 235] on input "text" at bounding box center [292, 242] width 258 height 14
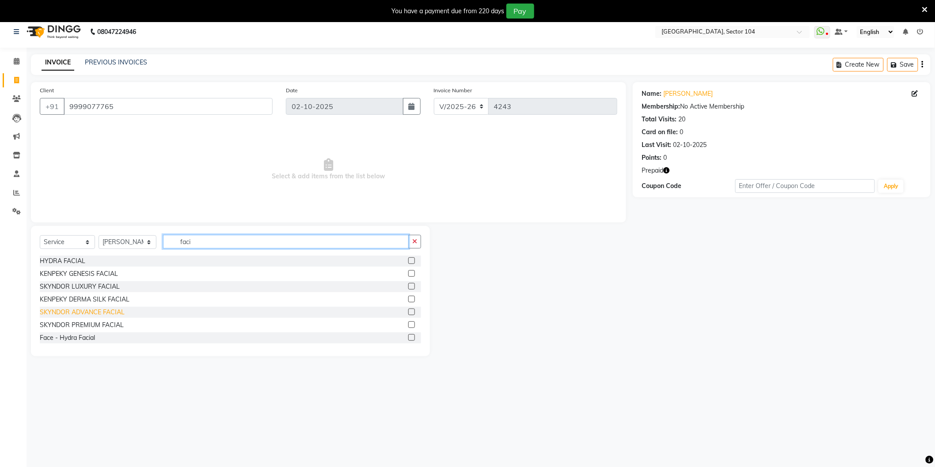
type input "faci"
click at [100, 310] on div "SKYNDOR ADVANCE FACIAL" at bounding box center [82, 312] width 85 height 9
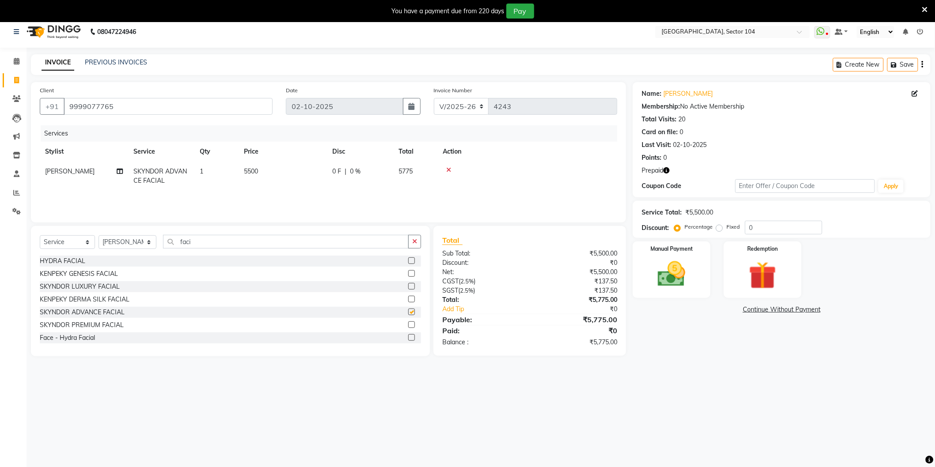
checkbox input "false"
click at [311, 162] on td "5500" at bounding box center [283, 176] width 88 height 29
select select "58995"
click at [311, 170] on input "5500" at bounding box center [324, 174] width 78 height 14
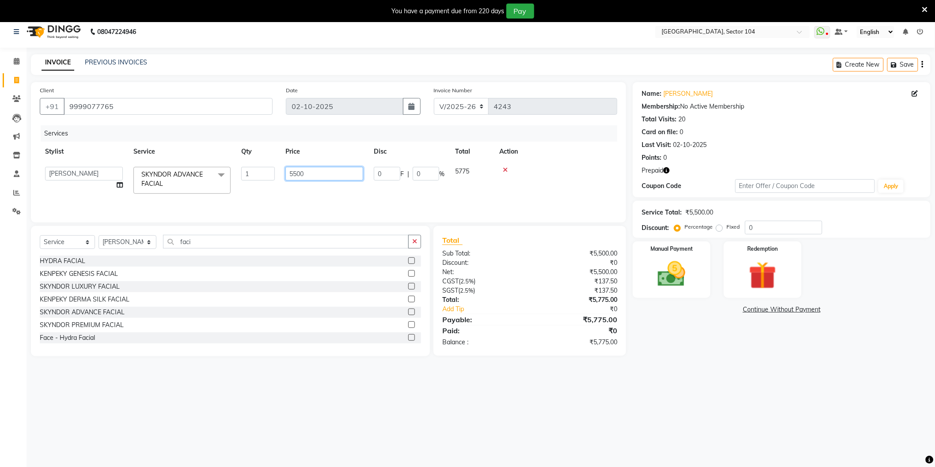
click at [311, 170] on input "5500" at bounding box center [324, 174] width 78 height 14
type input "6000"
click at [665, 360] on main "INVOICE PREVIOUS INVOICES Create New Save Client +91 9999077765 Date 02-10-2025…" at bounding box center [481, 211] width 908 height 315
click at [120, 241] on select "Select Stylist AAMIR Aashis ajay AJEET akram Ali Alic ashok vihar Alice makeup …" at bounding box center [128, 242] width 58 height 14
select select "20898"
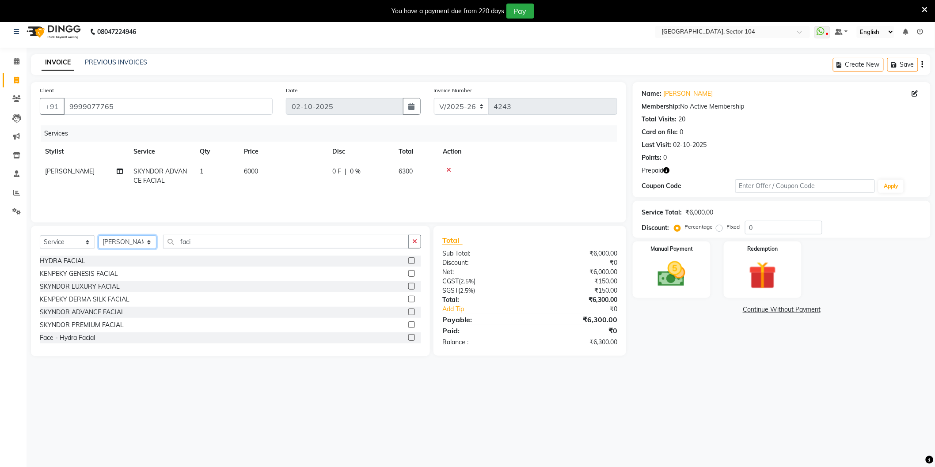
click at [99, 235] on select "Select Stylist AAMIR Aashis ajay AJEET akram Ali Alic ashok vihar Alice makeup …" at bounding box center [128, 242] width 58 height 14
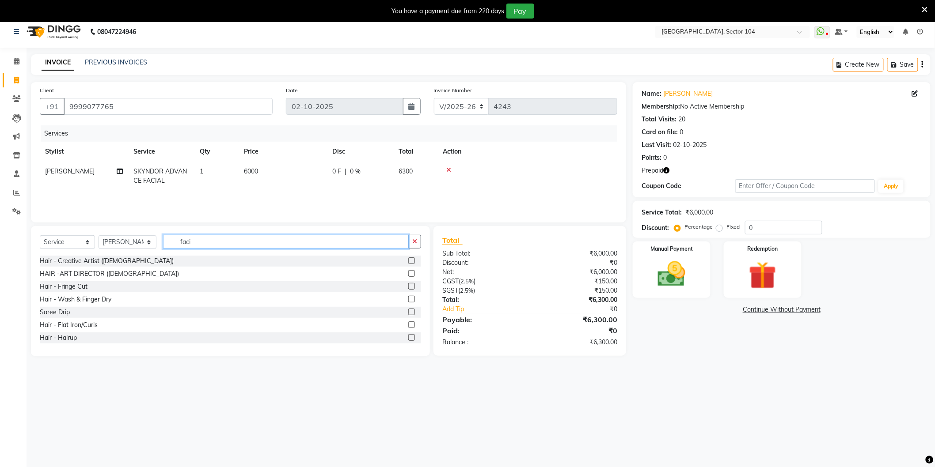
click at [239, 239] on input "faci" at bounding box center [286, 242] width 246 height 14
click at [237, 246] on input "faci" at bounding box center [286, 242] width 246 height 14
type input "alga"
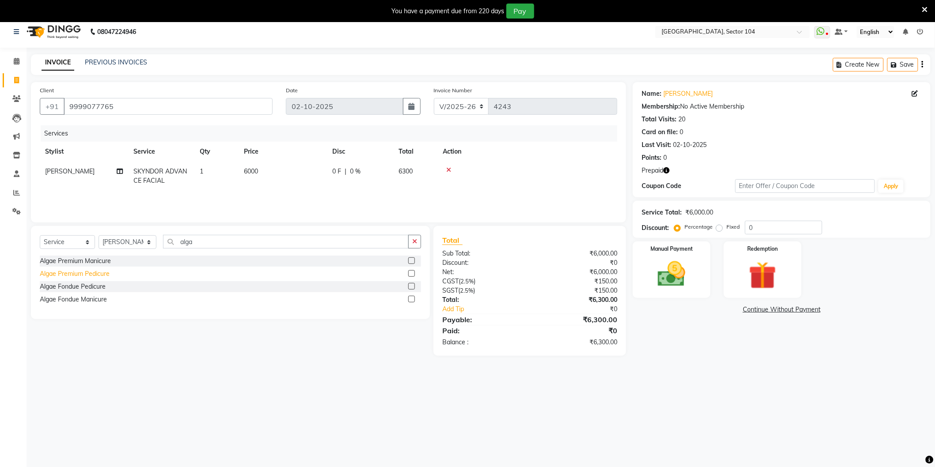
click at [77, 274] on div "Algae Premium Pedicure" at bounding box center [75, 273] width 70 height 9
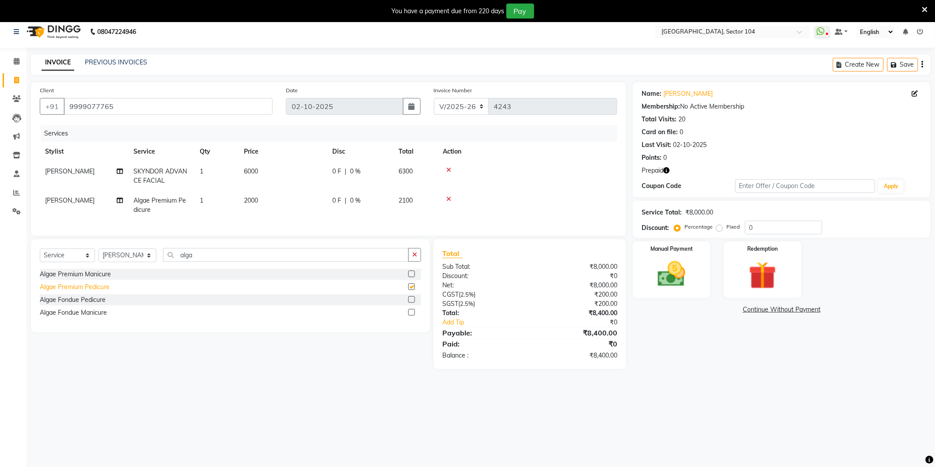
checkbox input "false"
click at [778, 268] on img at bounding box center [762, 276] width 47 height 36
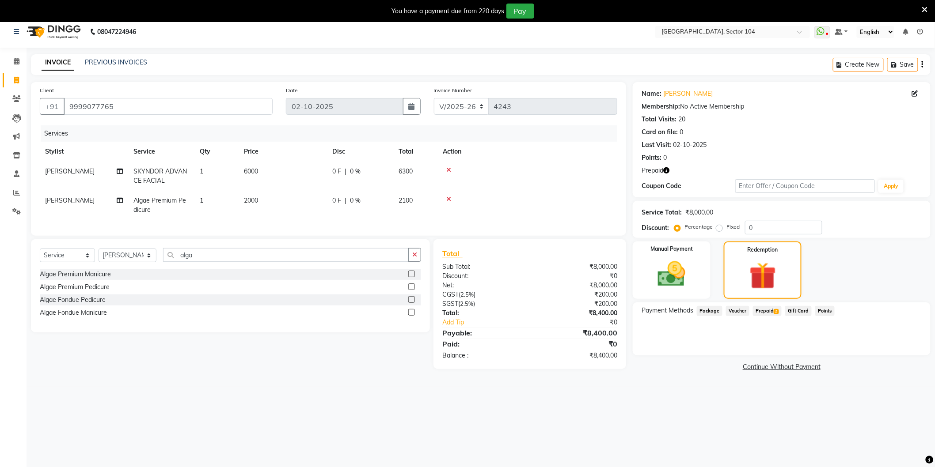
click at [770, 307] on span "Prepaid 2" at bounding box center [767, 311] width 29 height 10
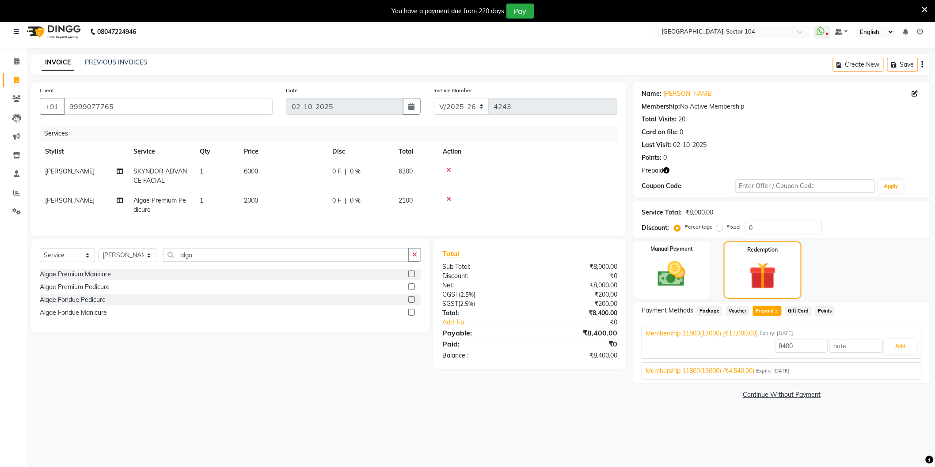
click at [839, 368] on div "Membership 11800(13000) (₹4,540.00) Expiry: 27-06-2026" at bounding box center [781, 371] width 272 height 9
click at [908, 367] on button "Add" at bounding box center [900, 367] width 32 height 15
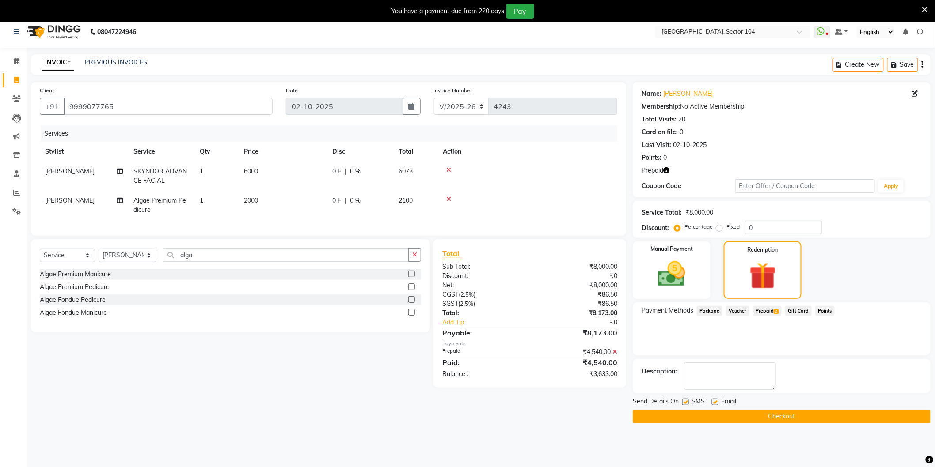
click at [769, 311] on span "Prepaid 2" at bounding box center [767, 311] width 29 height 10
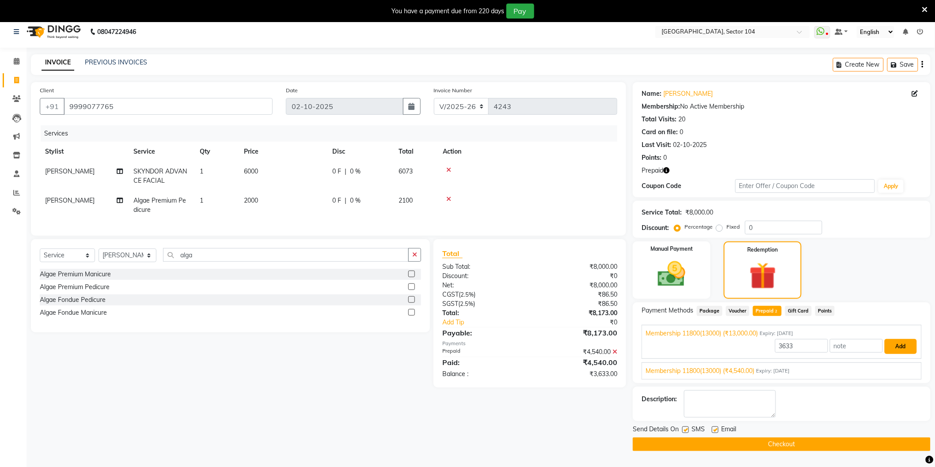
click at [905, 344] on button "Add" at bounding box center [900, 346] width 32 height 15
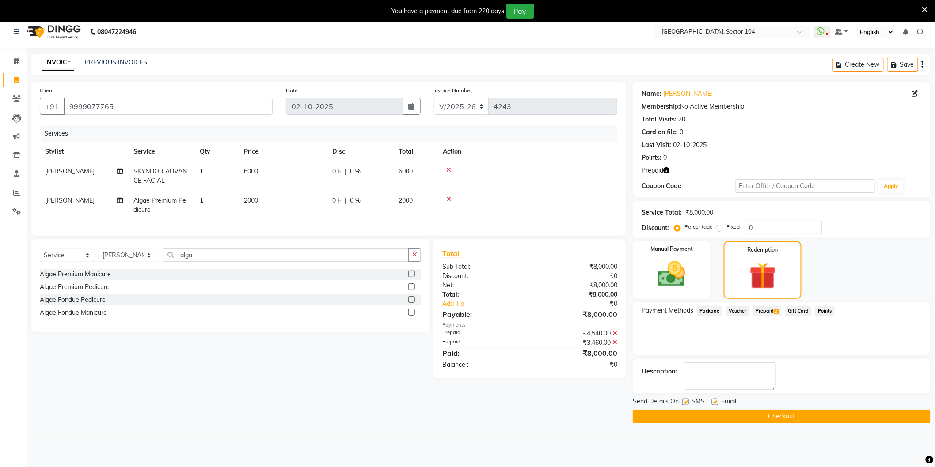
click at [736, 412] on button "Checkout" at bounding box center [782, 417] width 298 height 14
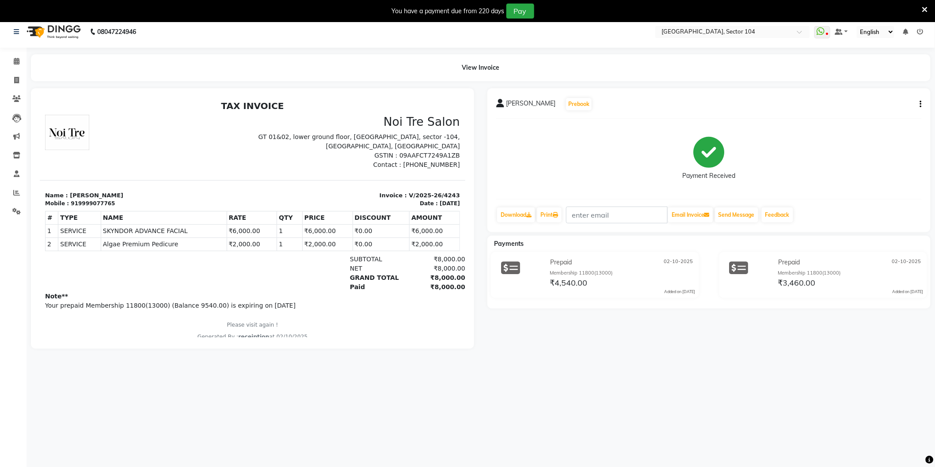
click at [934, 194] on html "08047224946 Select Location × Noi Tre Salon, Sector 104 WhatsApp Status ✕ Statu…" at bounding box center [467, 227] width 935 height 467
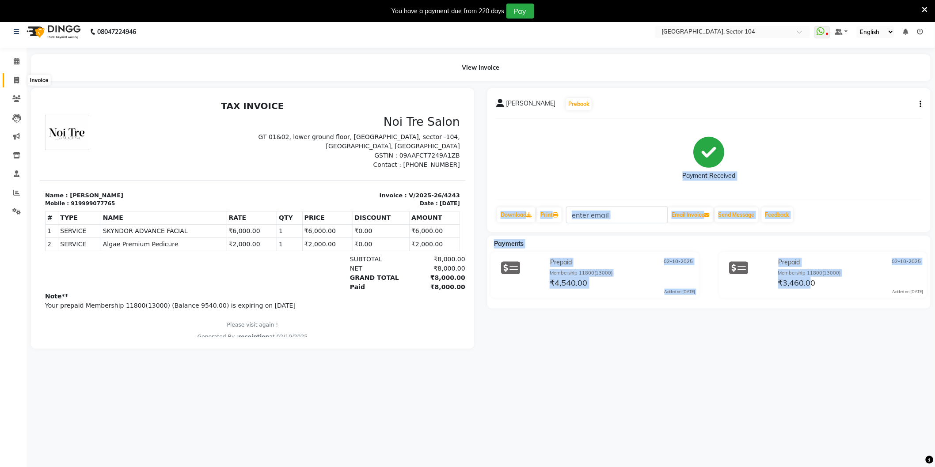
click at [22, 78] on span at bounding box center [16, 81] width 15 height 10
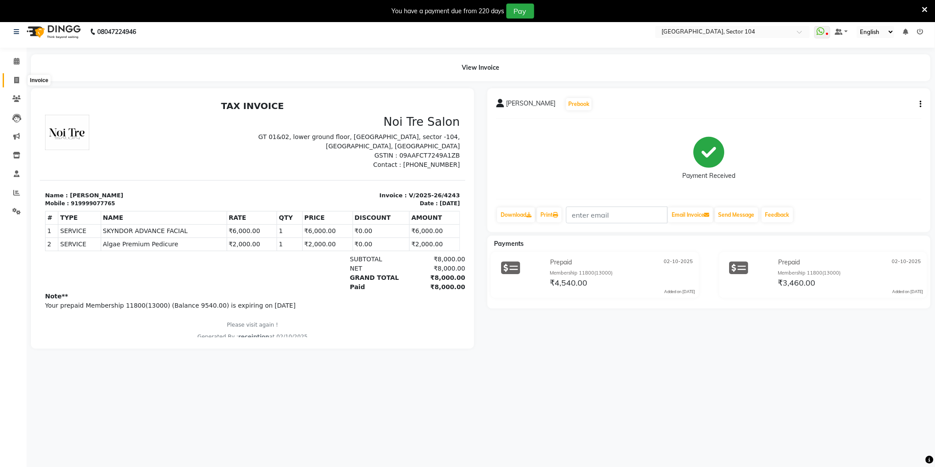
select select "service"
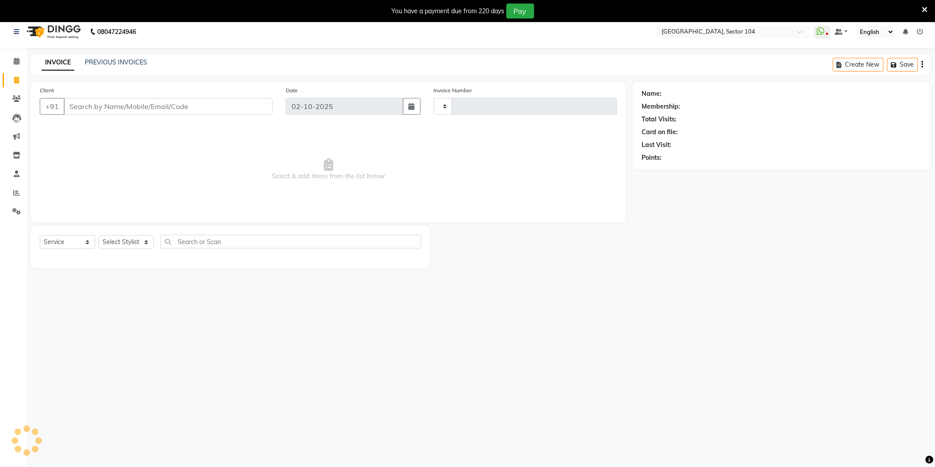
type input "4244"
select select "4009"
click at [99, 106] on input "Client" at bounding box center [168, 106] width 209 height 17
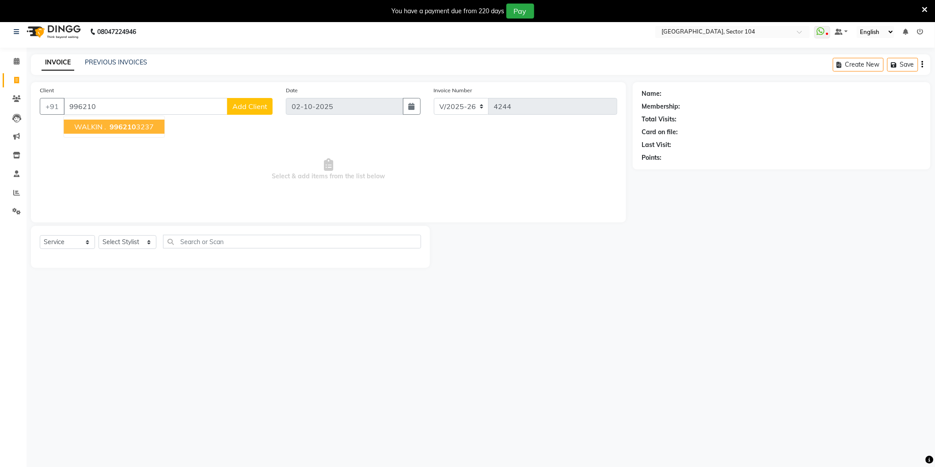
click at [151, 127] on ngb-highlight "996210 3237" at bounding box center [131, 126] width 46 height 9
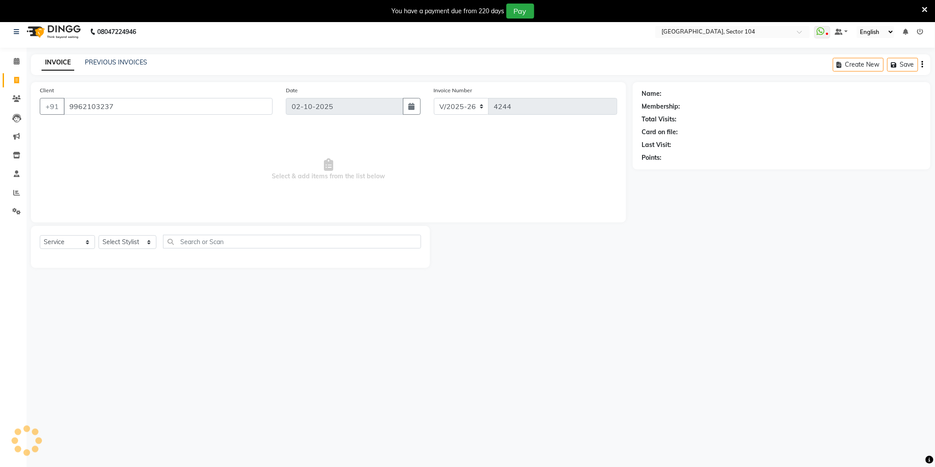
type input "9962103237"
click at [675, 91] on link "Walkin ." at bounding box center [674, 93] width 23 height 9
click at [133, 239] on select "Select Stylist [PERSON_NAME] [PERSON_NAME] [PERSON_NAME] [PERSON_NAME] [PERSON_…" at bounding box center [128, 242] width 58 height 14
select select "20524"
click at [99, 235] on select "Select Stylist [PERSON_NAME] [PERSON_NAME] [PERSON_NAME] [PERSON_NAME] [PERSON_…" at bounding box center [128, 242] width 58 height 14
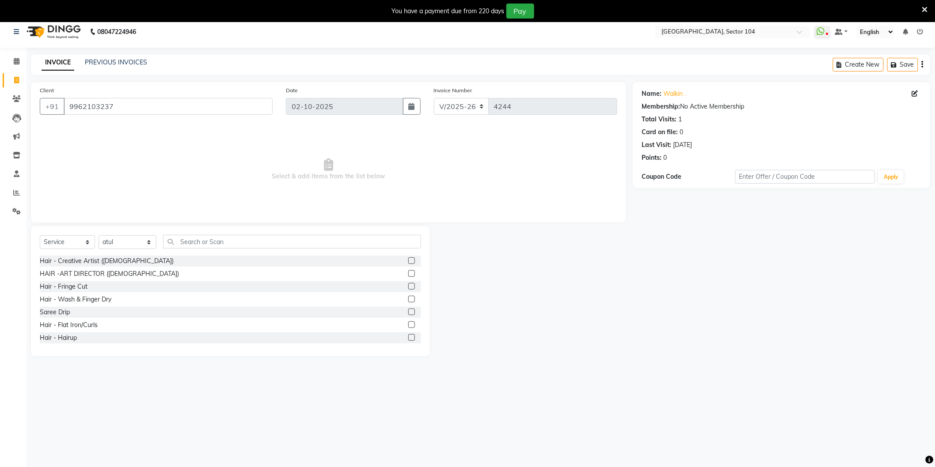
drag, startPoint x: 116, startPoint y: 259, endPoint x: 147, endPoint y: 246, distance: 33.6
click at [116, 259] on div "Hair - Creative Artist ([DEMOGRAPHIC_DATA])" at bounding box center [107, 261] width 134 height 9
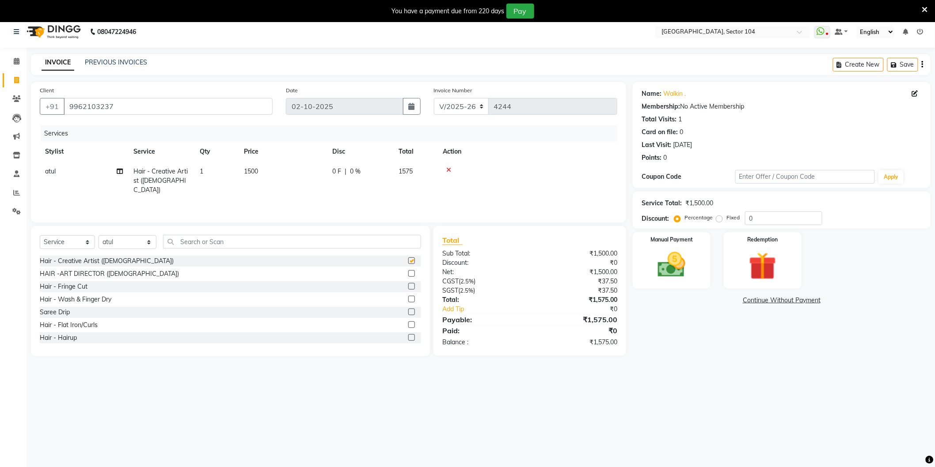
checkbox input "false"
click at [293, 169] on td "1500" at bounding box center [283, 181] width 88 height 38
select select "20524"
click at [298, 170] on input "1500" at bounding box center [324, 174] width 78 height 14
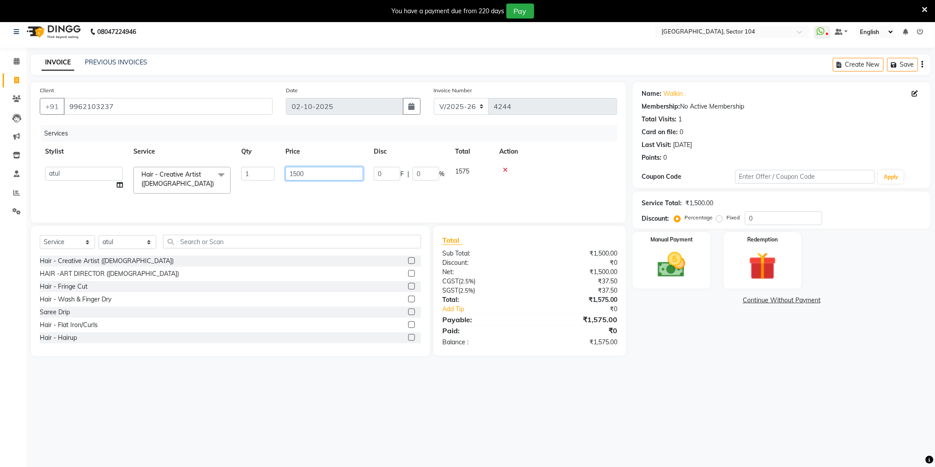
click at [298, 170] on input "1500" at bounding box center [324, 174] width 78 height 14
type input "1000"
click at [691, 353] on div "Name: Walkin . Membership: No Active Membership Total Visits: 1 Card on file: 0…" at bounding box center [785, 219] width 304 height 274
click at [448, 169] on icon at bounding box center [448, 170] width 5 height 6
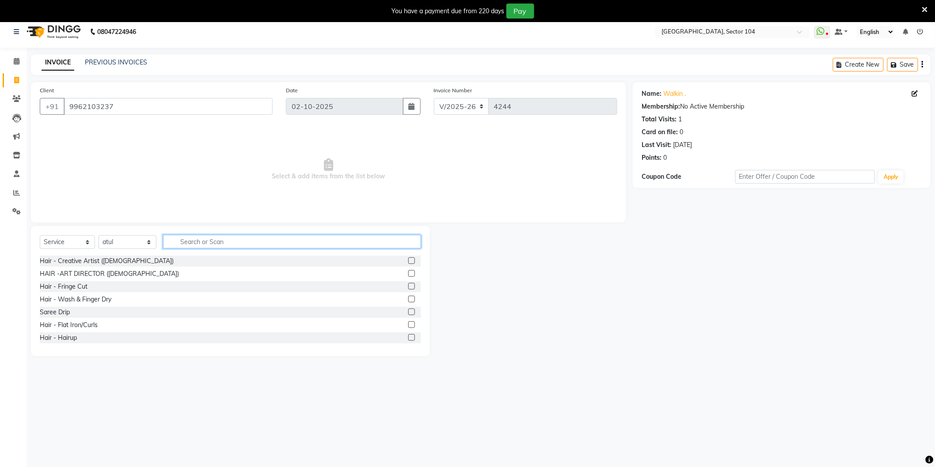
click at [252, 237] on input "text" at bounding box center [292, 242] width 258 height 14
type input "[DEMOGRAPHIC_DATA]"
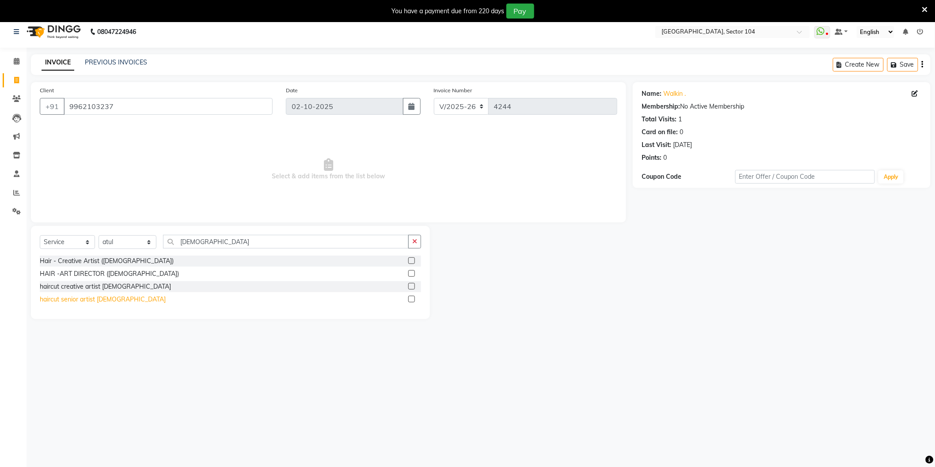
click at [59, 302] on div "haircut senior artist [DEMOGRAPHIC_DATA]" at bounding box center [103, 299] width 126 height 9
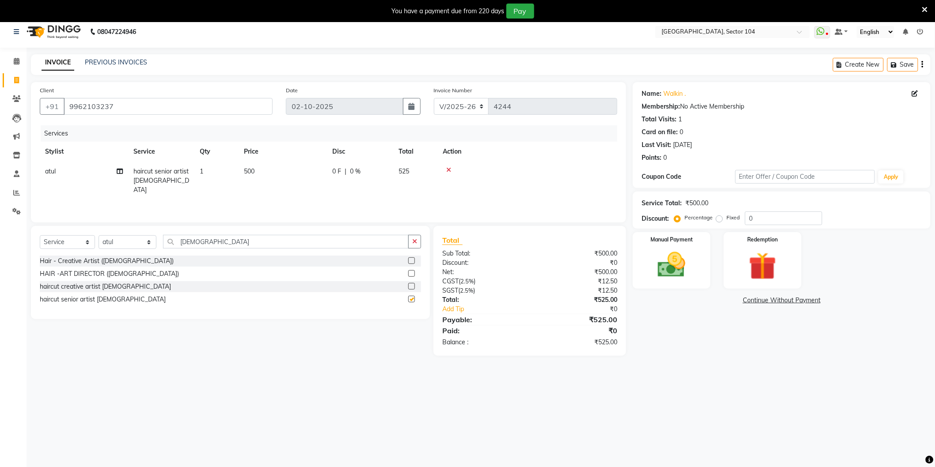
checkbox input "false"
click at [679, 271] on img at bounding box center [671, 265] width 47 height 33
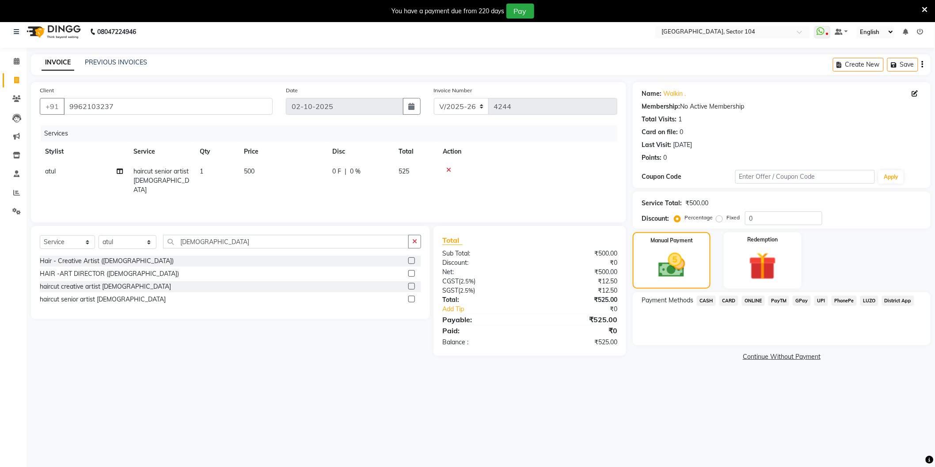
click at [706, 297] on span "CASH" at bounding box center [706, 301] width 19 height 10
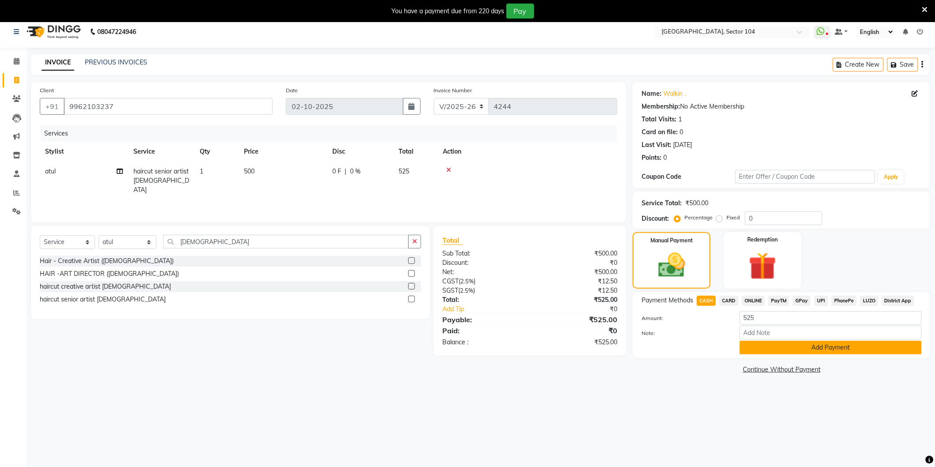
click at [775, 352] on button "Add Payment" at bounding box center [831, 348] width 182 height 14
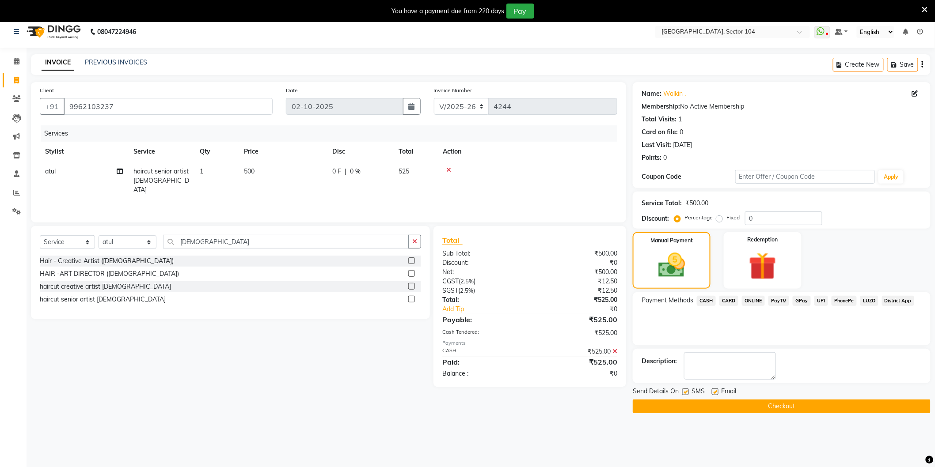
click at [721, 407] on button "Checkout" at bounding box center [782, 407] width 298 height 14
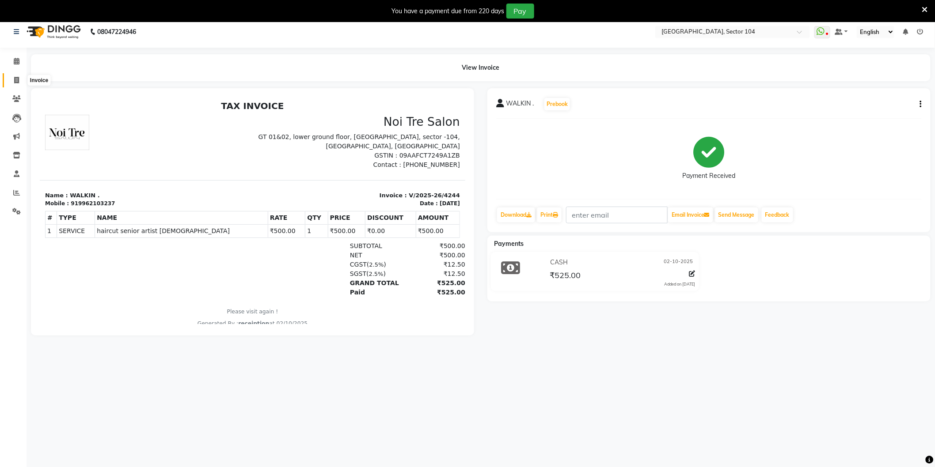
click at [17, 77] on icon at bounding box center [16, 80] width 5 height 7
select select "service"
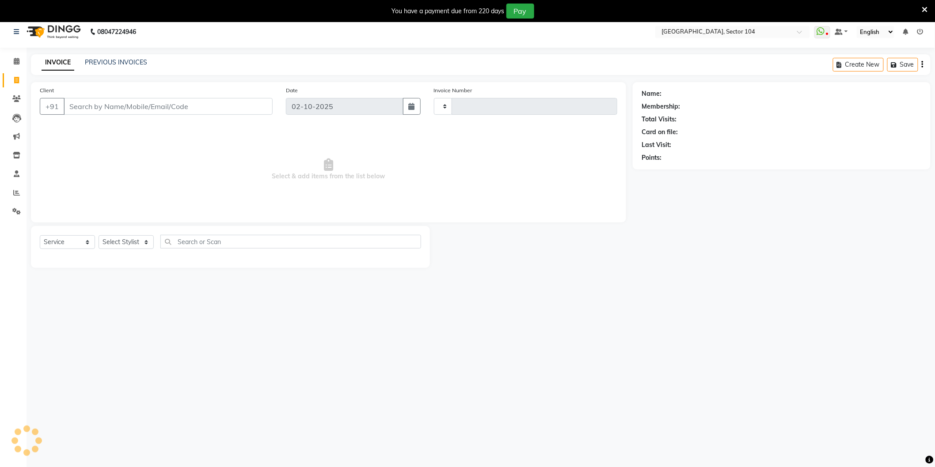
type input "4245"
select select "4009"
click at [126, 59] on link "PREVIOUS INVOICES" at bounding box center [116, 62] width 62 height 8
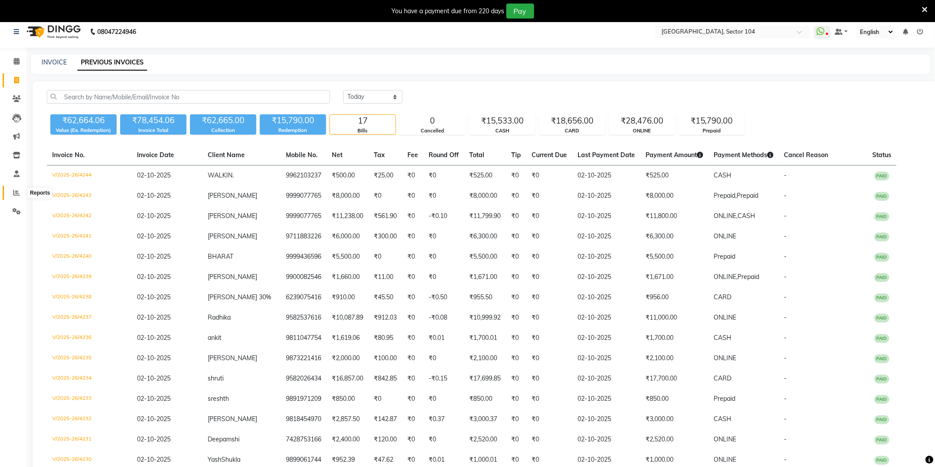
click at [15, 193] on icon at bounding box center [16, 193] width 7 height 7
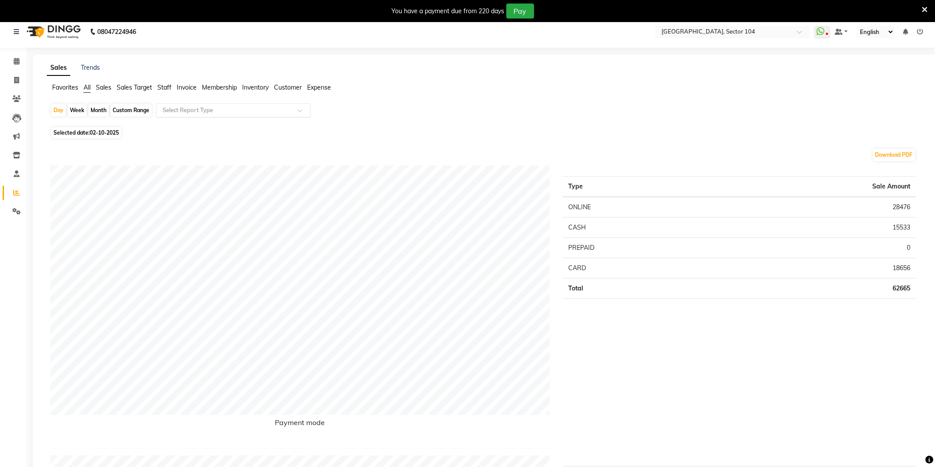
click at [245, 117] on ng-select "Select Report Type" at bounding box center [233, 110] width 155 height 14
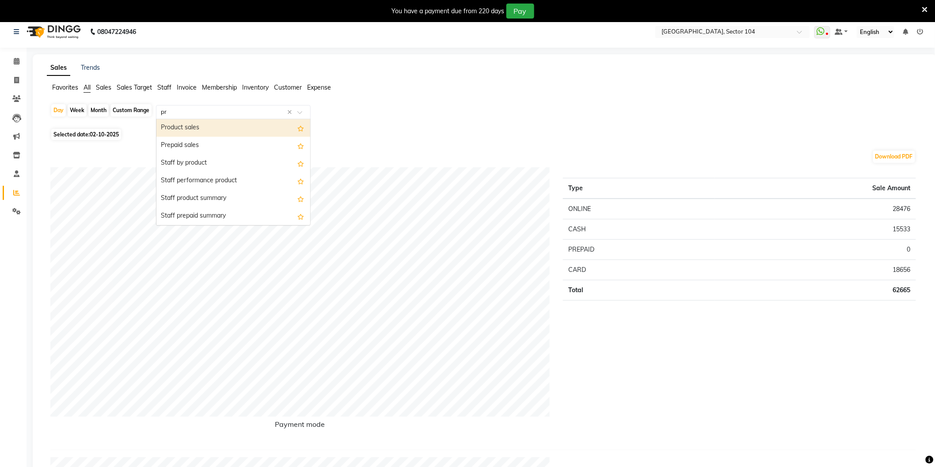
type input "pre"
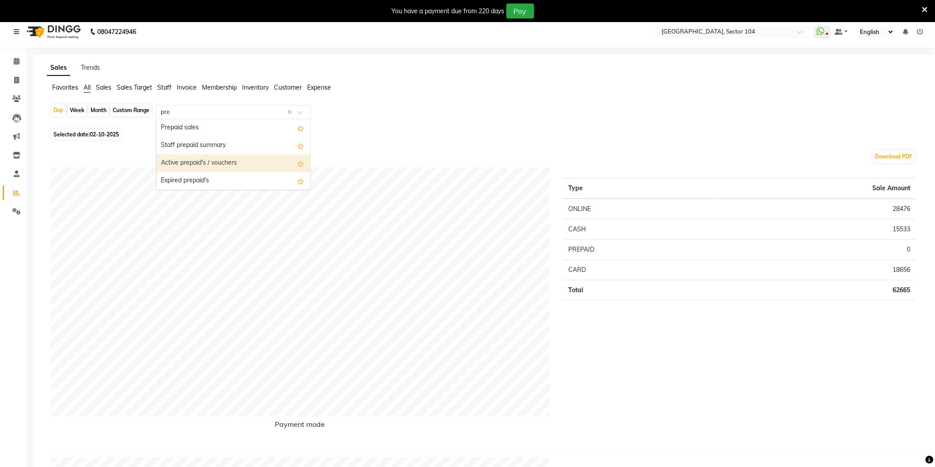
click at [233, 165] on div "Active prepaid's / vouchers" at bounding box center [233, 164] width 154 height 18
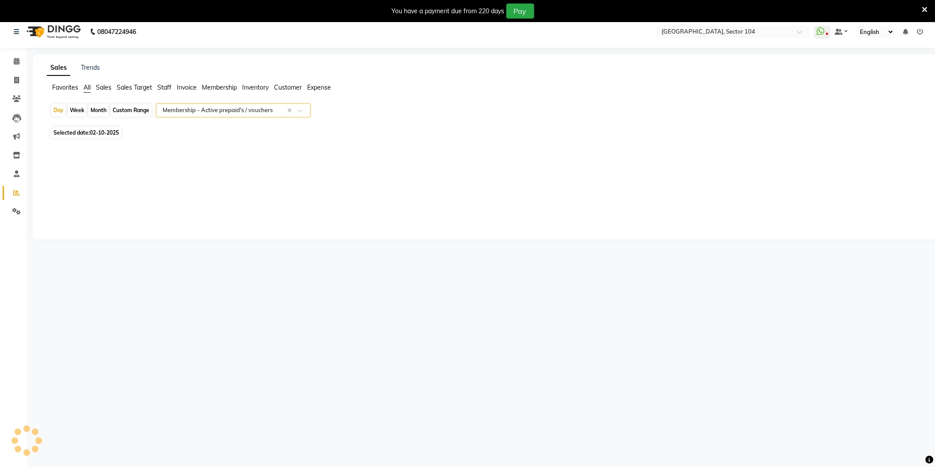
select select "full_report"
select select "csv"
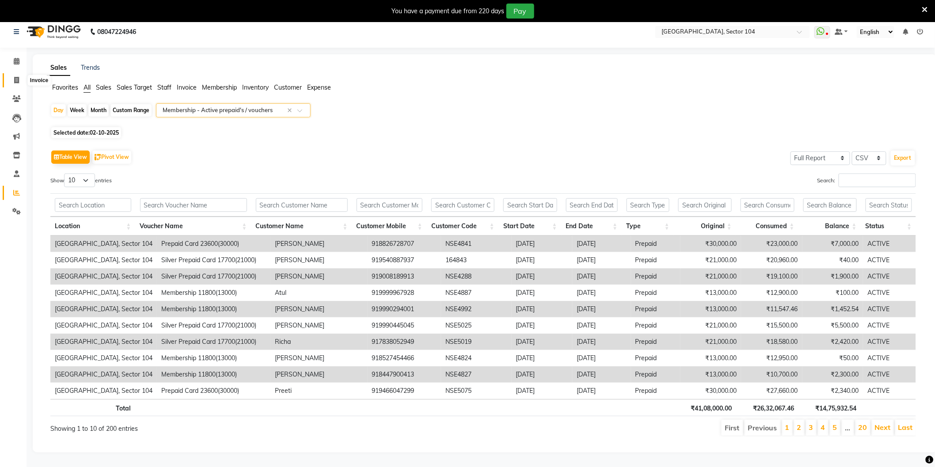
click at [19, 78] on icon at bounding box center [16, 80] width 5 height 7
select select "service"
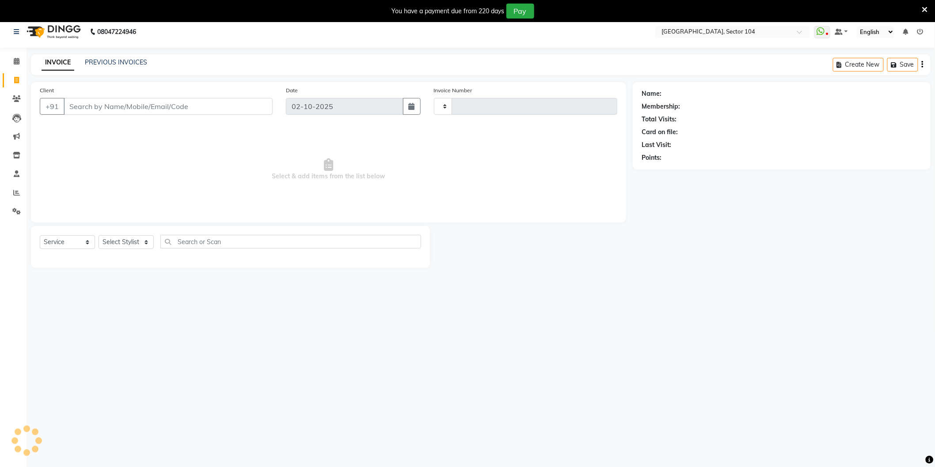
type input "4245"
select select "4009"
click at [81, 111] on input "Client" at bounding box center [168, 106] width 209 height 17
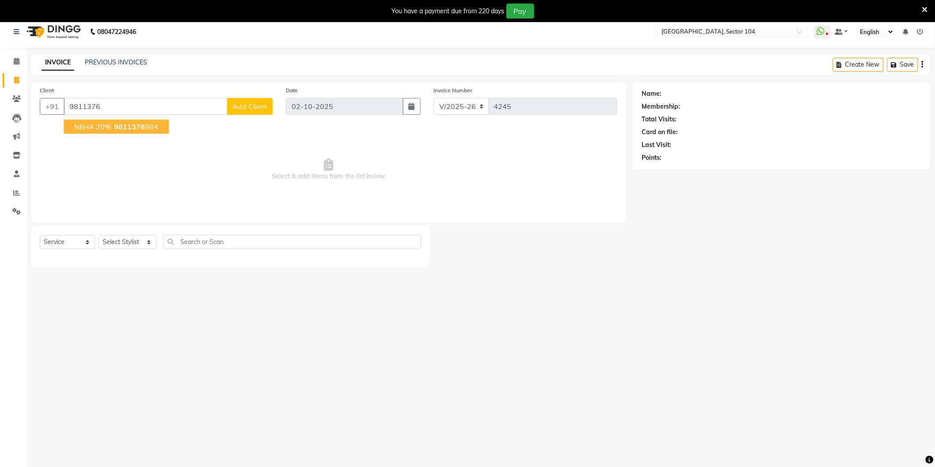
click at [157, 127] on button "NEHA 20% 9811376 984" at bounding box center [116, 127] width 105 height 14
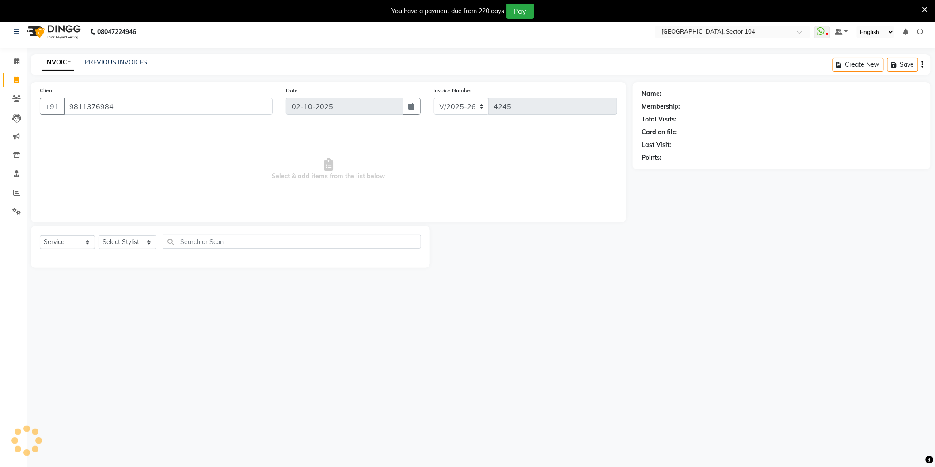
type input "9811376984"
click at [136, 239] on select "Select Stylist [PERSON_NAME] [PERSON_NAME] [PERSON_NAME] [PERSON_NAME] [PERSON_…" at bounding box center [128, 242] width 58 height 14
select select "20899"
click at [99, 235] on select "Select Stylist [PERSON_NAME] [PERSON_NAME] [PERSON_NAME] [PERSON_NAME] [PERSON_…" at bounding box center [128, 242] width 58 height 14
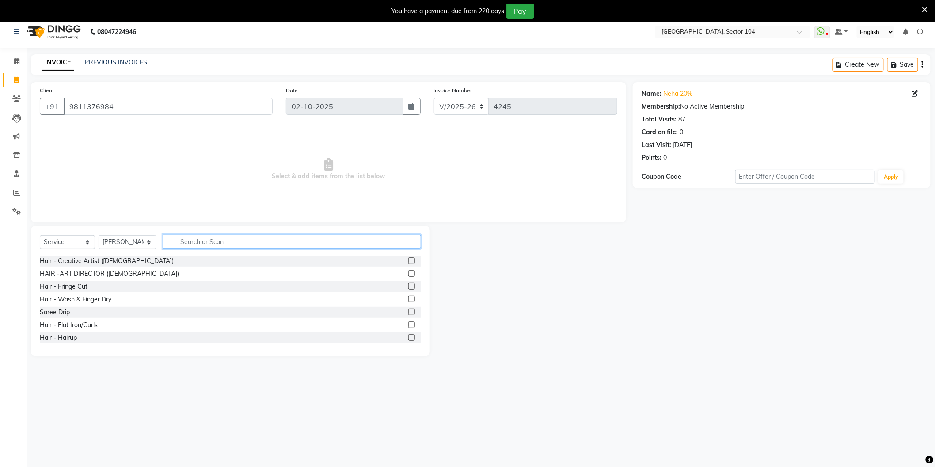
click at [188, 242] on input "text" at bounding box center [292, 242] width 258 height 14
type input "[DEMOGRAPHIC_DATA]"
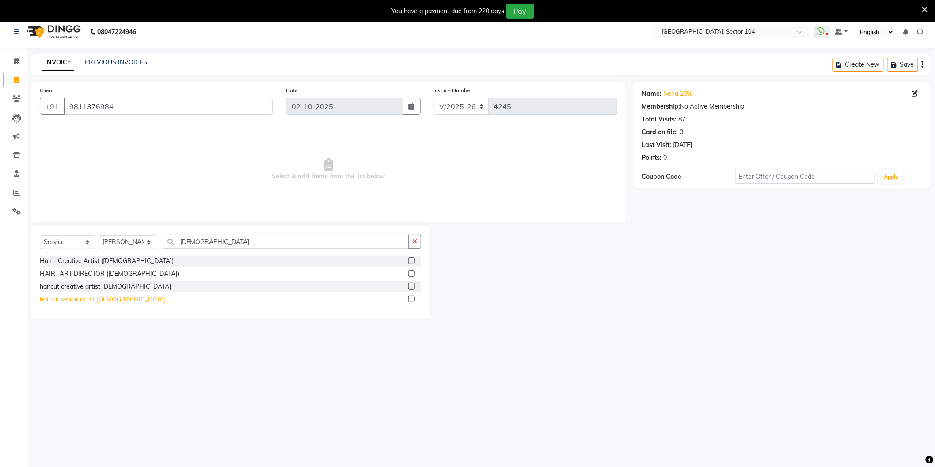
click at [90, 299] on div "haircut senior artist [DEMOGRAPHIC_DATA]" at bounding box center [103, 299] width 126 height 9
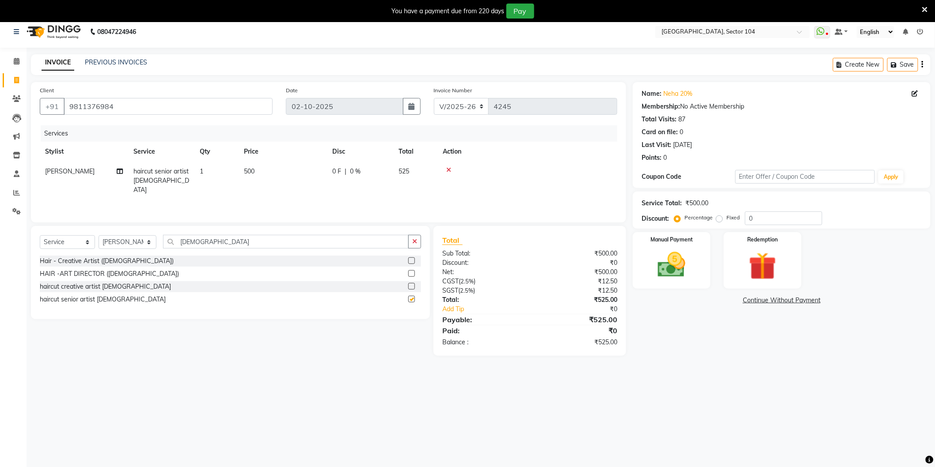
checkbox input "false"
click at [239, 237] on input "[DEMOGRAPHIC_DATA]" at bounding box center [286, 242] width 246 height 14
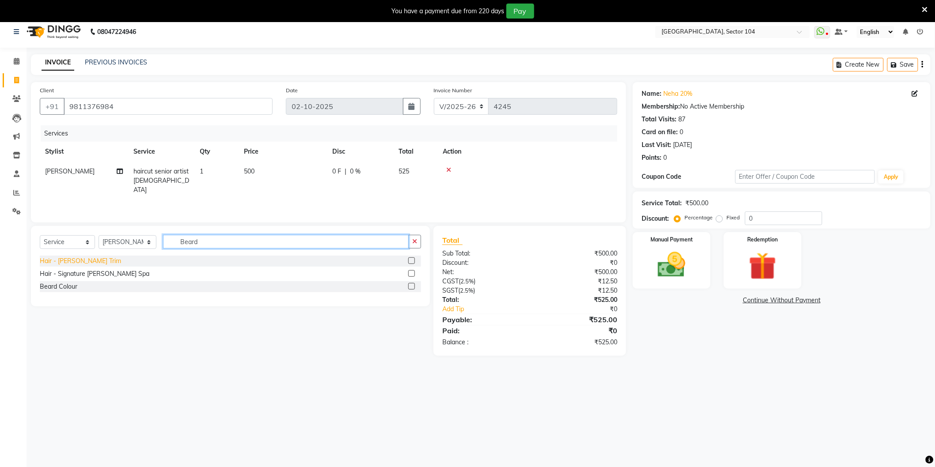
type input "Beard"
click at [80, 257] on div "Hair - Beard Trim" at bounding box center [80, 261] width 81 height 9
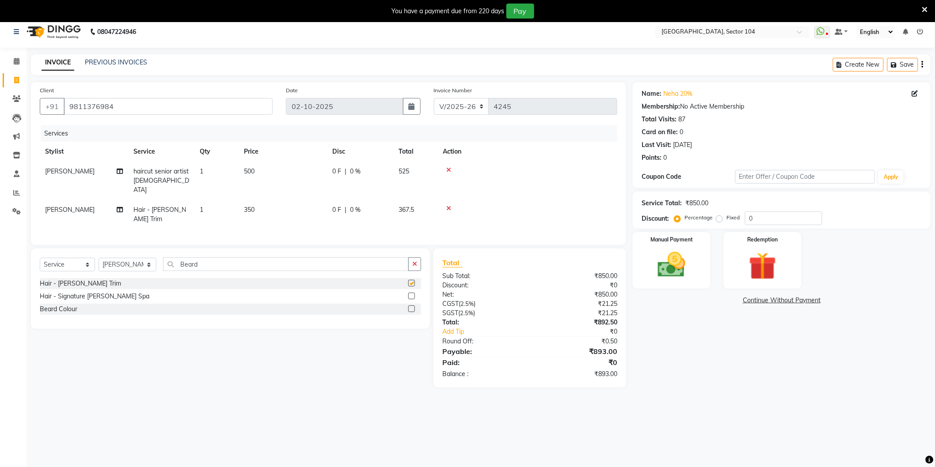
checkbox input "false"
click at [778, 219] on input "0" at bounding box center [783, 219] width 77 height 14
type input "20"
click at [677, 383] on div "08047224946 Select Location × Noi Tre Salon, Sector 104 WhatsApp Status ✕ Statu…" at bounding box center [467, 249] width 935 height 467
click at [290, 171] on td "500" at bounding box center [283, 181] width 88 height 38
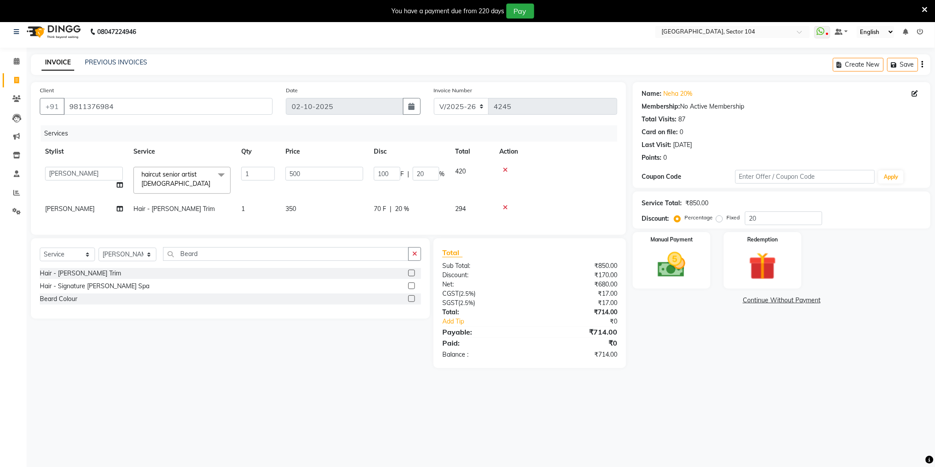
click at [295, 171] on input "500" at bounding box center [324, 174] width 78 height 14
click at [301, 174] on input "500" at bounding box center [324, 174] width 78 height 14
click at [260, 382] on div "08047224946 Select Location × Noi Tre Salon, Sector 104 WhatsApp Status ✕ Statu…" at bounding box center [467, 249] width 935 height 467
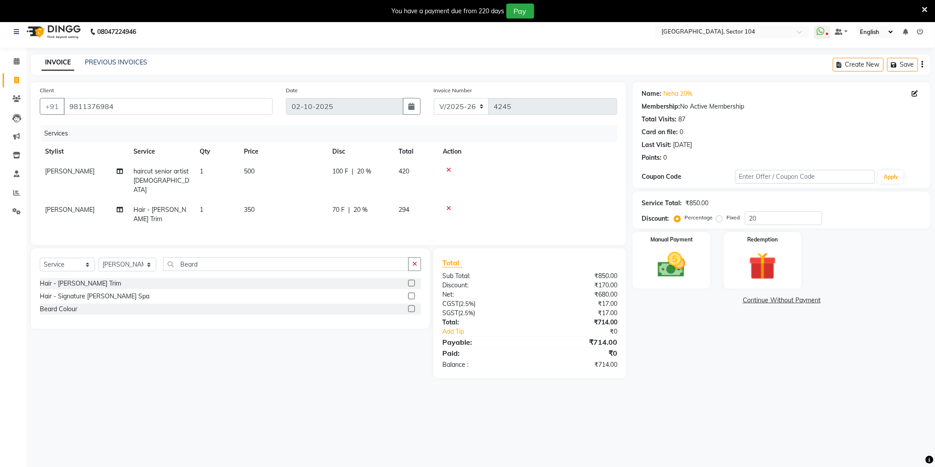
click at [300, 202] on td "350" at bounding box center [283, 214] width 88 height 29
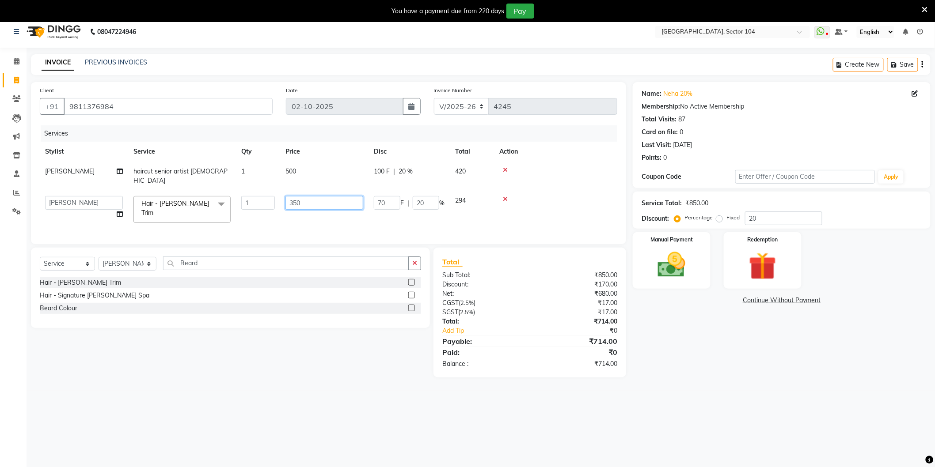
click at [314, 196] on input "350" at bounding box center [324, 203] width 78 height 14
type input "302"
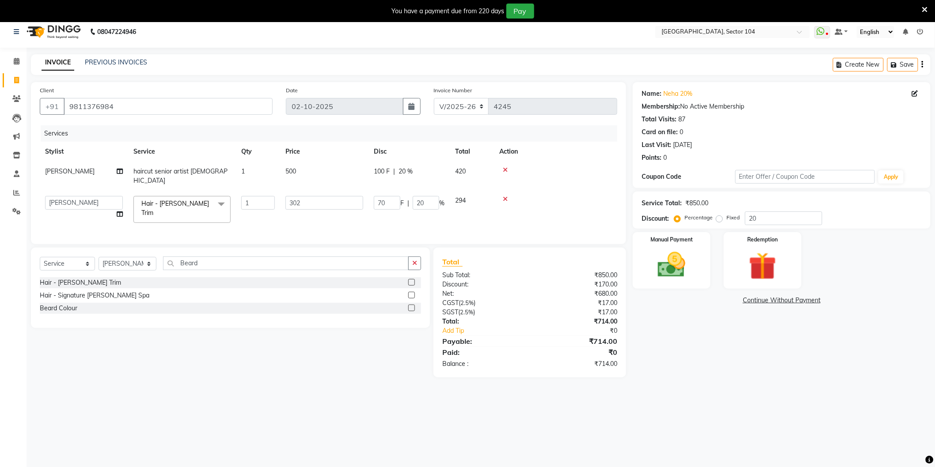
click at [690, 381] on main "INVOICE PREVIOUS INVOICES Create New Save Client +91 9811376984 Date 02-10-2025…" at bounding box center [481, 222] width 908 height 337
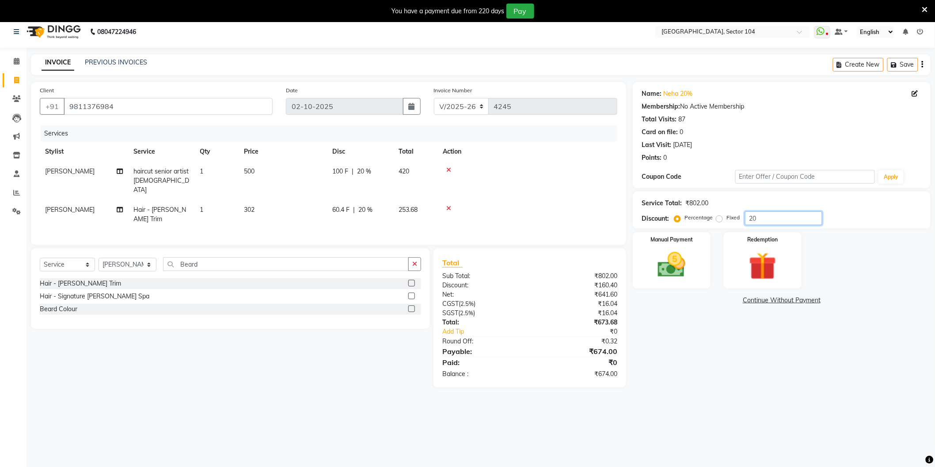
click at [771, 218] on input "20" at bounding box center [783, 219] width 77 height 14
type input "4.761"
click at [681, 342] on div "Name: Neha 20% Membership: No Active Membership Total Visits: 87 Card on file: …" at bounding box center [785, 235] width 304 height 306
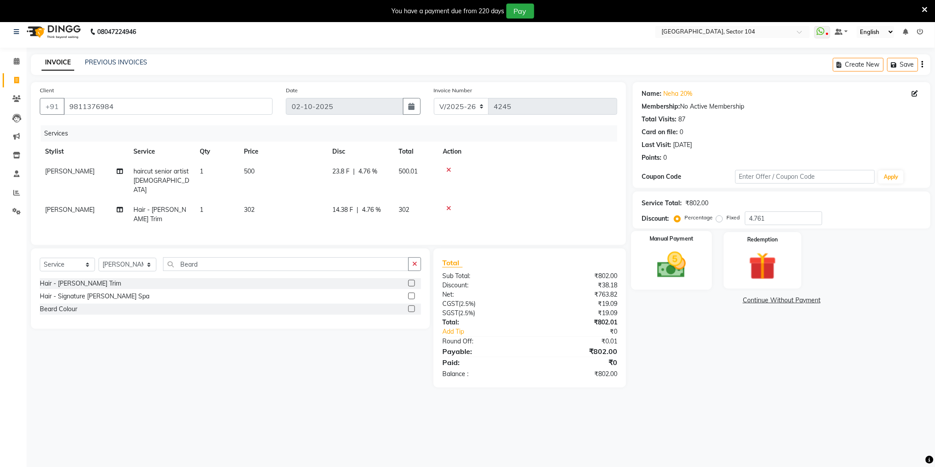
click at [689, 261] on img at bounding box center [671, 265] width 47 height 33
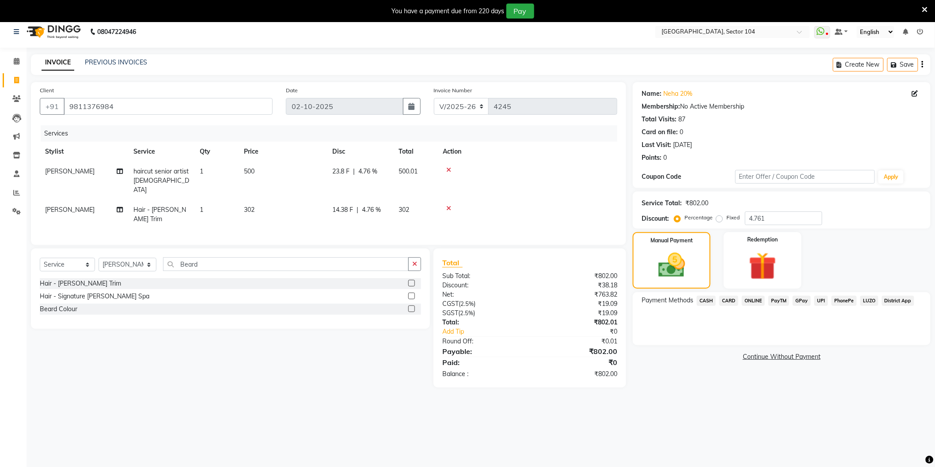
click at [755, 302] on span "ONLINE" at bounding box center [753, 301] width 23 height 10
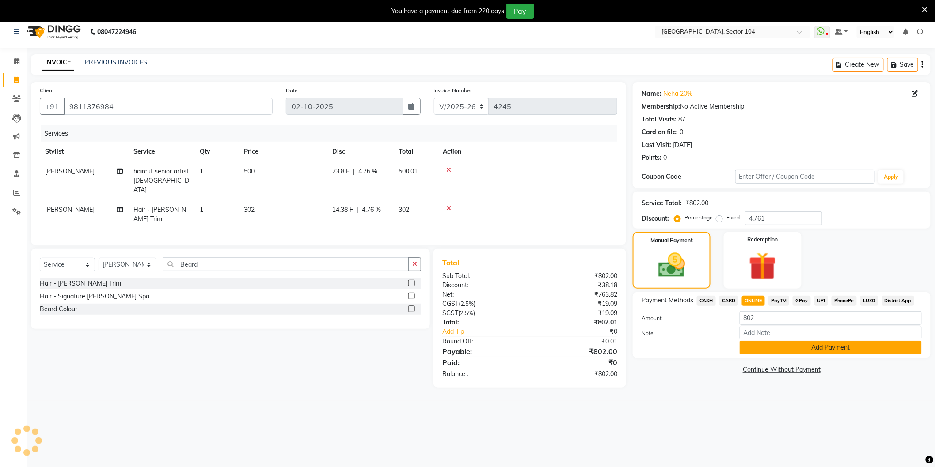
click at [763, 350] on button "Add Payment" at bounding box center [831, 348] width 182 height 14
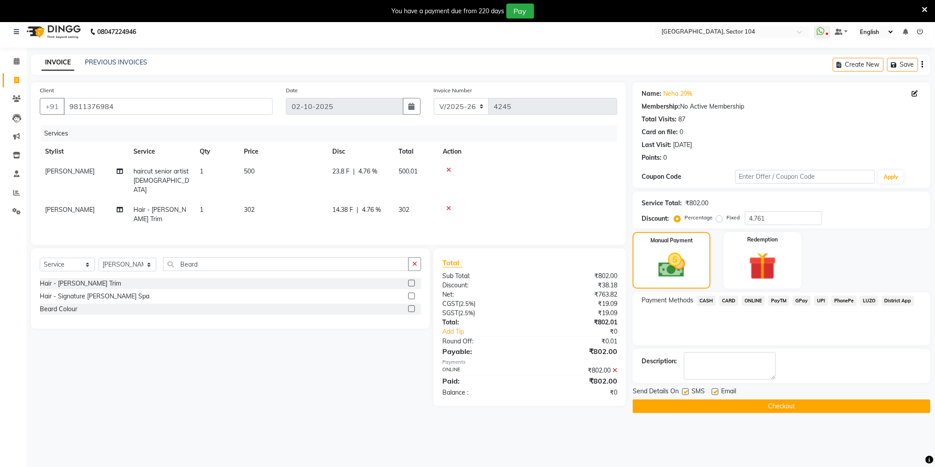
click at [687, 389] on label at bounding box center [685, 392] width 7 height 7
click at [687, 390] on input "checkbox" at bounding box center [685, 393] width 6 height 6
checkbox input "false"
click at [713, 389] on label at bounding box center [715, 392] width 7 height 7
click at [713, 390] on input "checkbox" at bounding box center [715, 393] width 6 height 6
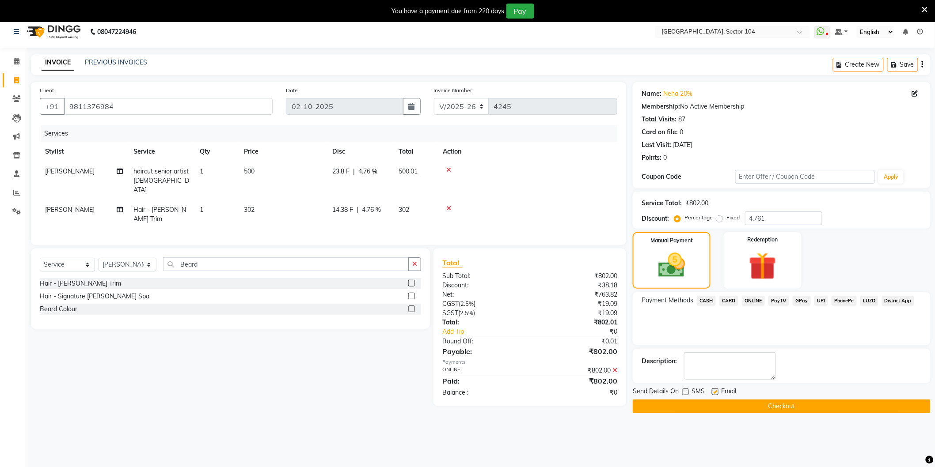
checkbox input "false"
click at [715, 400] on button "Checkout" at bounding box center [782, 407] width 298 height 14
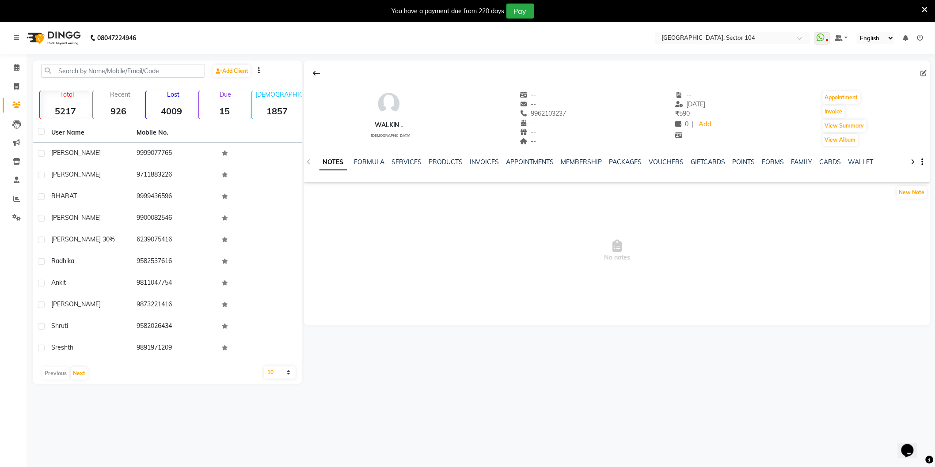
click at [421, 162] on ul "NOTES FORMULA SERVICES PRODUCTS INVOICES APPOINTMENTS MEMBERSHIP PACKAGES VOUCH…" at bounding box center [599, 162] width 561 height 9
click at [409, 160] on link "SERVICES" at bounding box center [407, 162] width 30 height 8
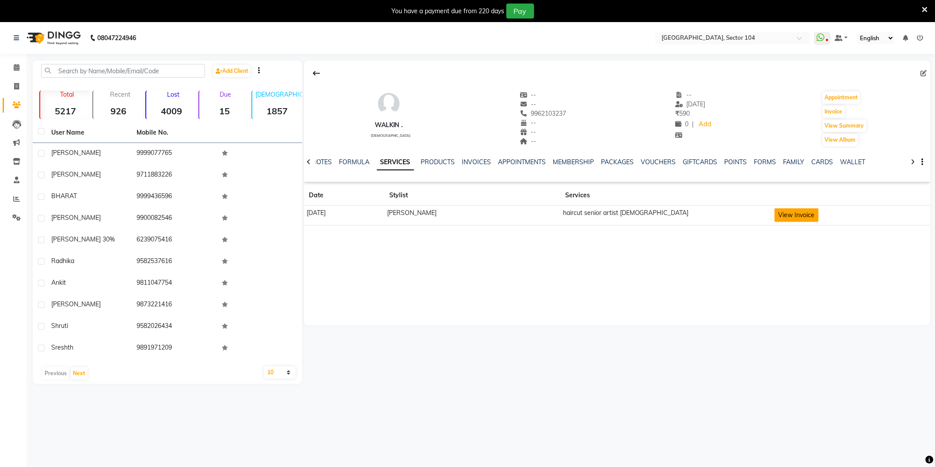
click at [774, 215] on button "View Invoice" at bounding box center [796, 216] width 44 height 14
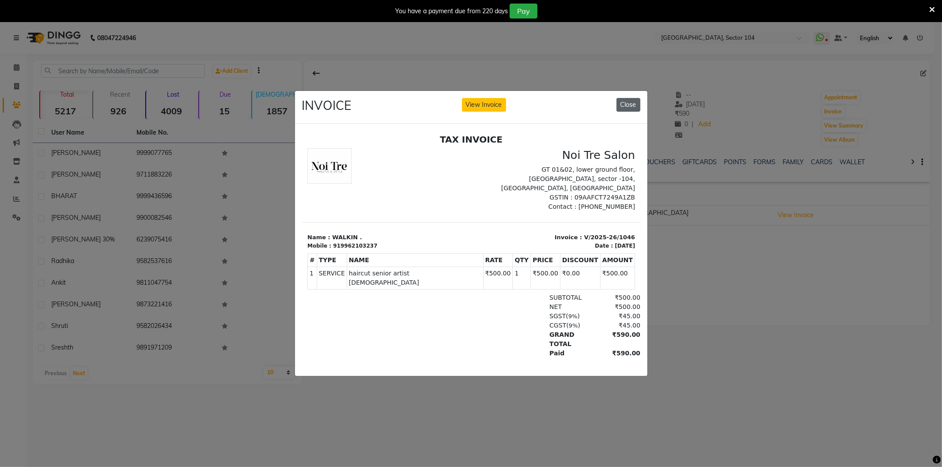
click at [637, 102] on button "Close" at bounding box center [629, 105] width 24 height 14
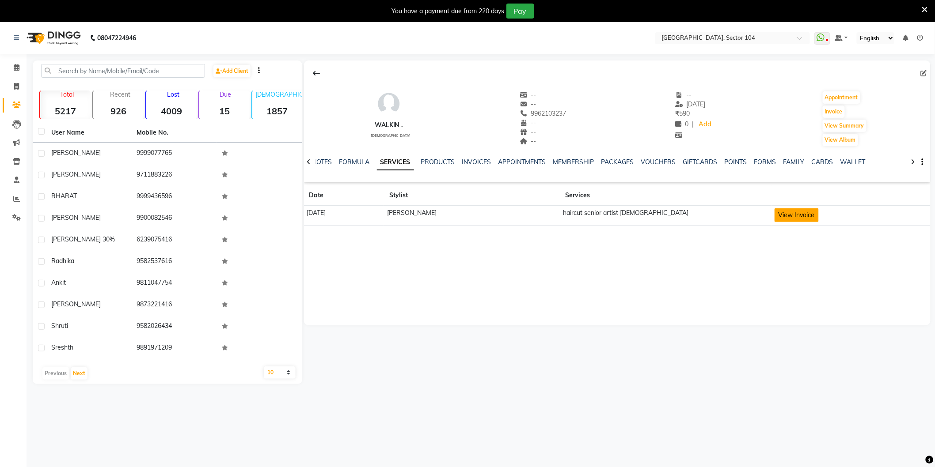
click at [801, 215] on button "View Invoice" at bounding box center [796, 216] width 44 height 14
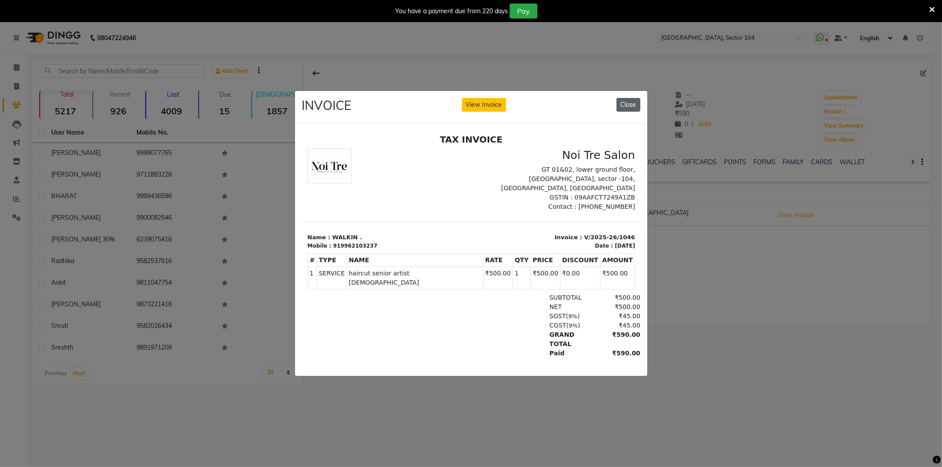
click at [625, 105] on button "Close" at bounding box center [629, 105] width 24 height 14
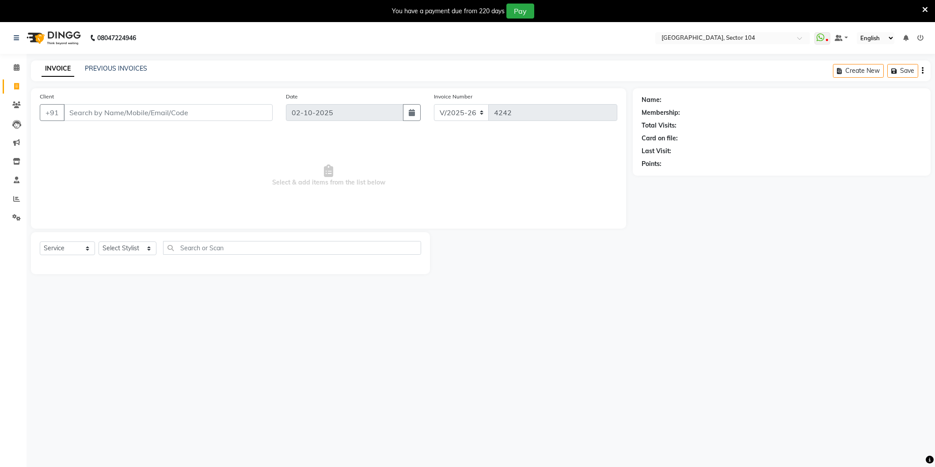
select select "4009"
select select "service"
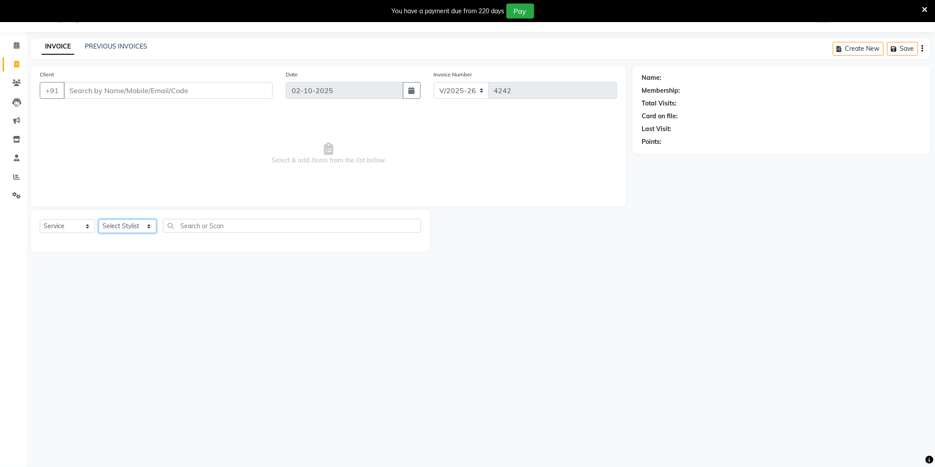
click at [125, 224] on select "Select Stylist [PERSON_NAME] [PERSON_NAME] [PERSON_NAME] [PERSON_NAME] [PERSON_…" at bounding box center [128, 227] width 58 height 14
select select "58995"
click at [99, 220] on select "Select Stylist [PERSON_NAME] [PERSON_NAME] [PERSON_NAME] [PERSON_NAME] [PERSON_…" at bounding box center [128, 227] width 58 height 14
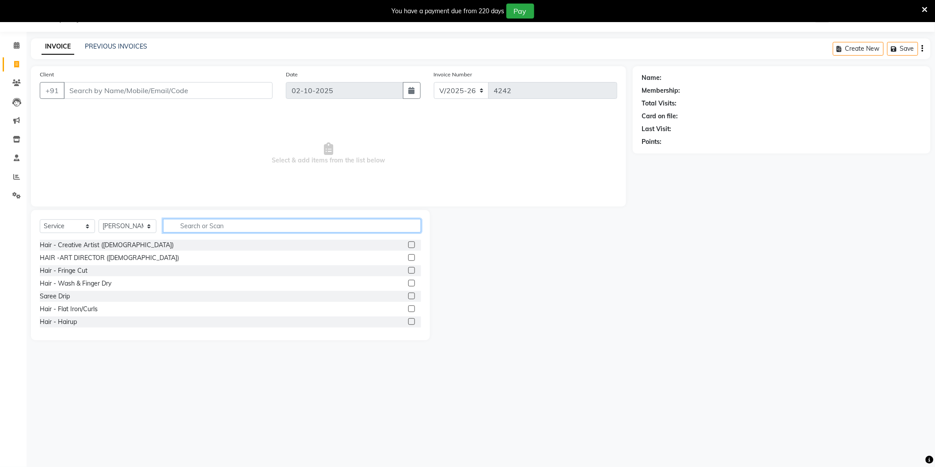
click at [188, 228] on input "text" at bounding box center [292, 226] width 258 height 14
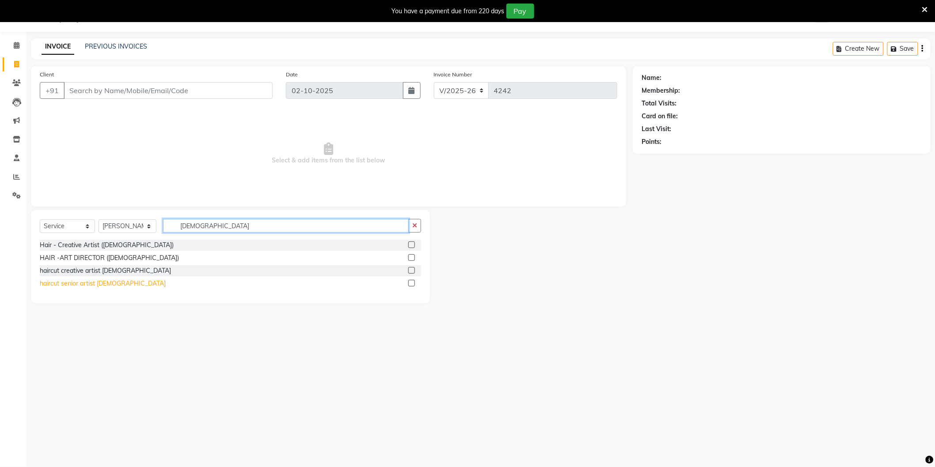
type input "[DEMOGRAPHIC_DATA]"
click at [105, 280] on div "haircut senior artist [DEMOGRAPHIC_DATA]" at bounding box center [103, 283] width 126 height 9
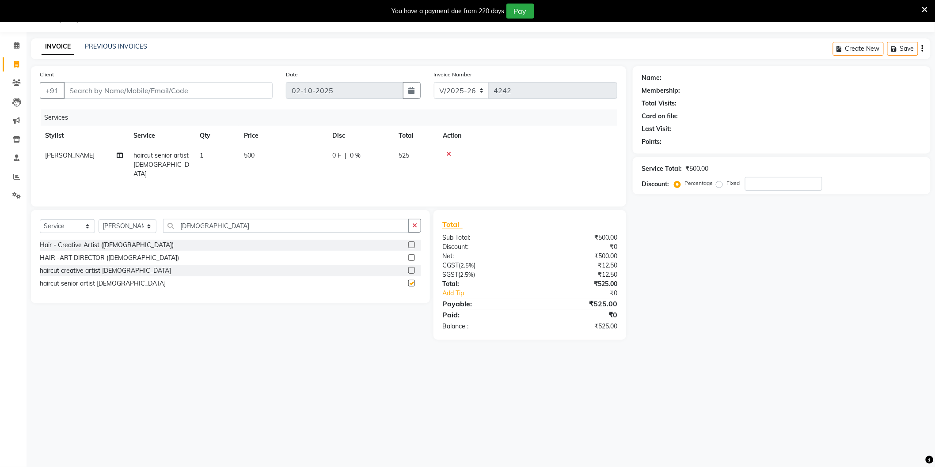
checkbox input "false"
click at [221, 221] on input "[DEMOGRAPHIC_DATA]" at bounding box center [286, 226] width 246 height 14
click at [220, 224] on input "[DEMOGRAPHIC_DATA]" at bounding box center [286, 226] width 246 height 14
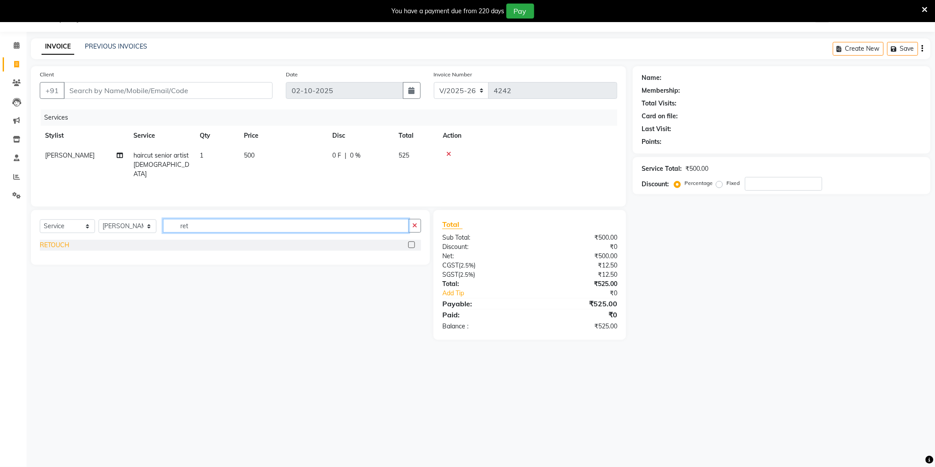
type input "ret"
click at [52, 241] on div "RETOUCH" at bounding box center [55, 245] width 30 height 9
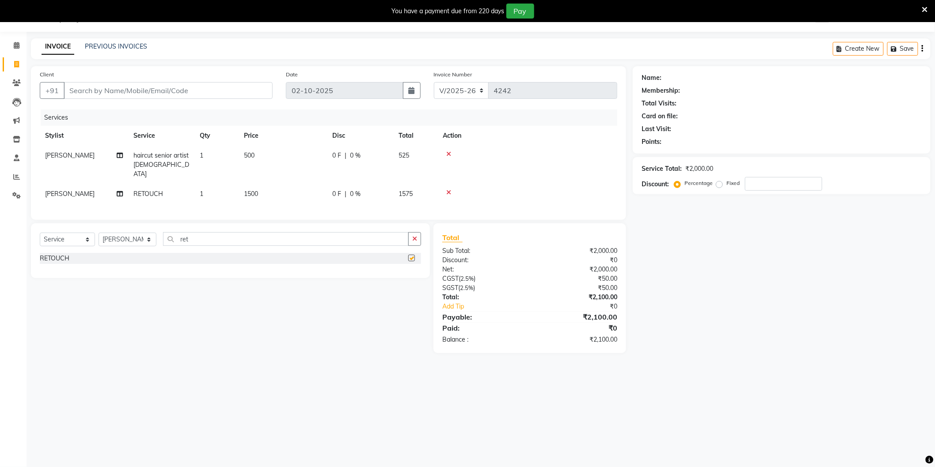
checkbox input "false"
click at [183, 93] on input "Client" at bounding box center [168, 90] width 209 height 17
type input "9"
type input "0"
click at [782, 182] on input "0" at bounding box center [783, 184] width 77 height 14
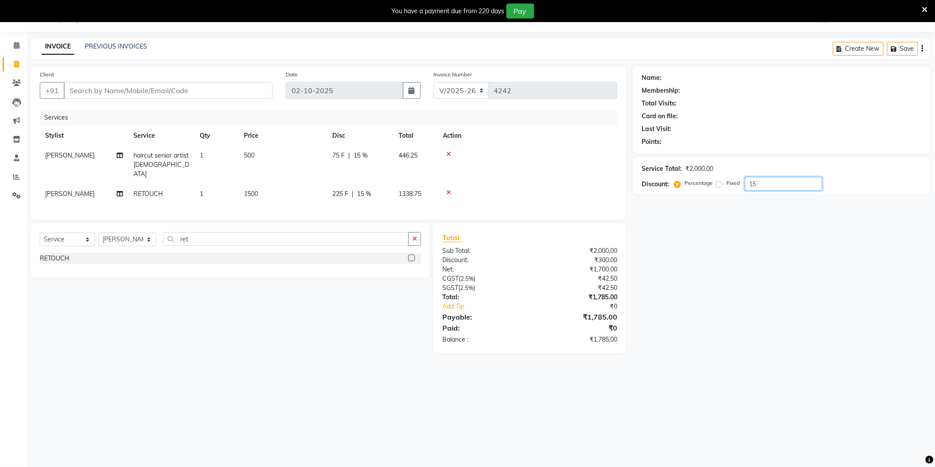
type input "15"
click at [257, 96] on input "Client" at bounding box center [168, 90] width 209 height 17
type input "9"
type input "0"
type input "9811197836"
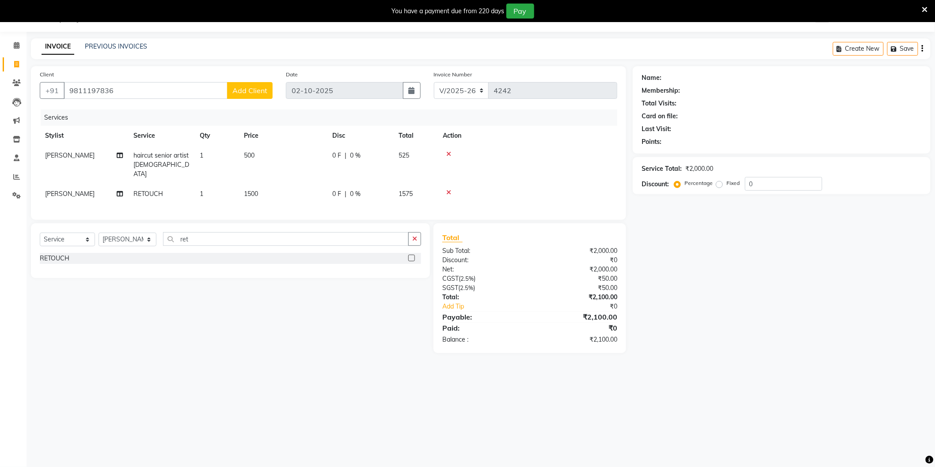
click at [257, 95] on button "Add Client" at bounding box center [250, 90] width 46 height 17
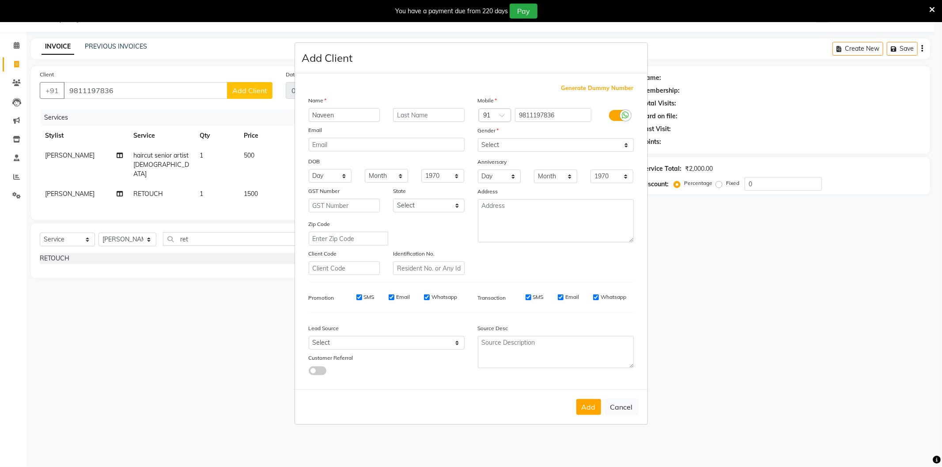
type input "Naveen"
click at [486, 147] on select "Select Male Female Other Prefer Not To Say" at bounding box center [556, 145] width 156 height 14
select select "male"
click at [478, 138] on select "Select Male Female Other Prefer Not To Say" at bounding box center [556, 145] width 156 height 14
click at [371, 338] on select "Select Walk-in Referral Internet Friend Word of Mouth Advertisement Facebook Ju…" at bounding box center [387, 343] width 156 height 14
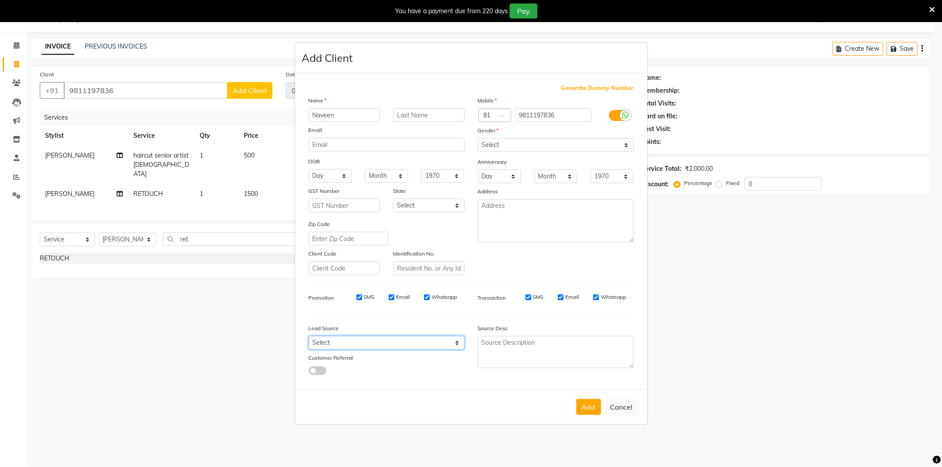
select select "28442"
click at [309, 337] on select "Select Walk-in Referral Internet Friend Word of Mouth Advertisement Facebook Ju…" at bounding box center [387, 343] width 156 height 14
click at [590, 408] on button "Add" at bounding box center [589, 407] width 25 height 16
select select
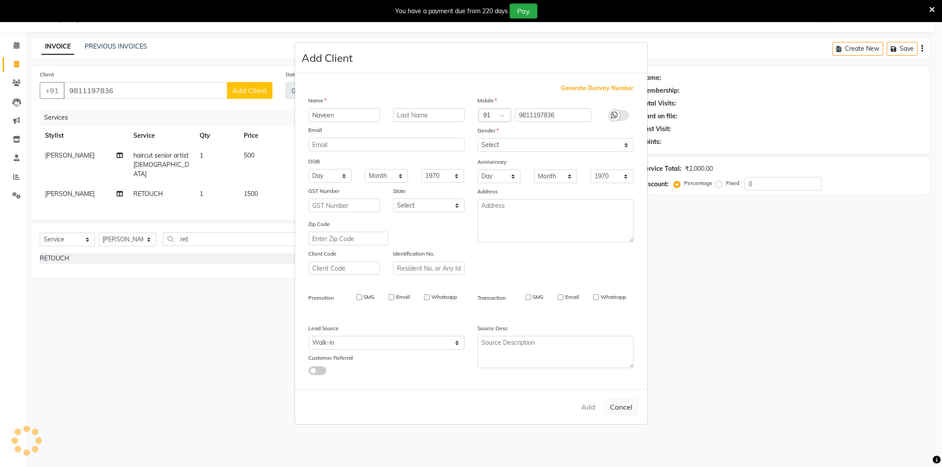
select select
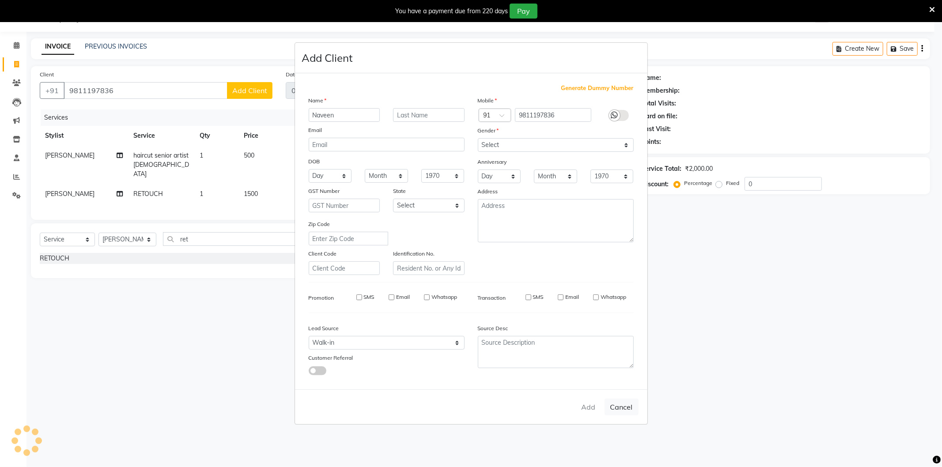
checkbox input "false"
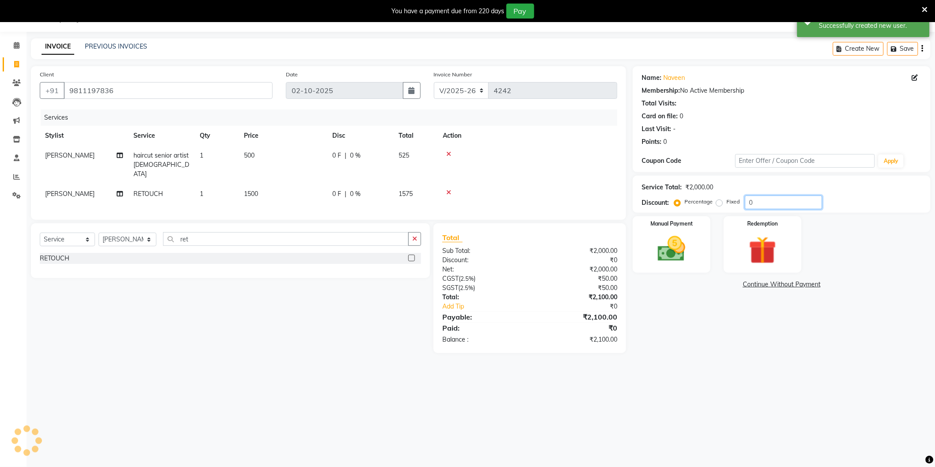
click at [770, 201] on input "0" at bounding box center [783, 203] width 77 height 14
type input "15"
click at [676, 244] on img at bounding box center [671, 249] width 47 height 33
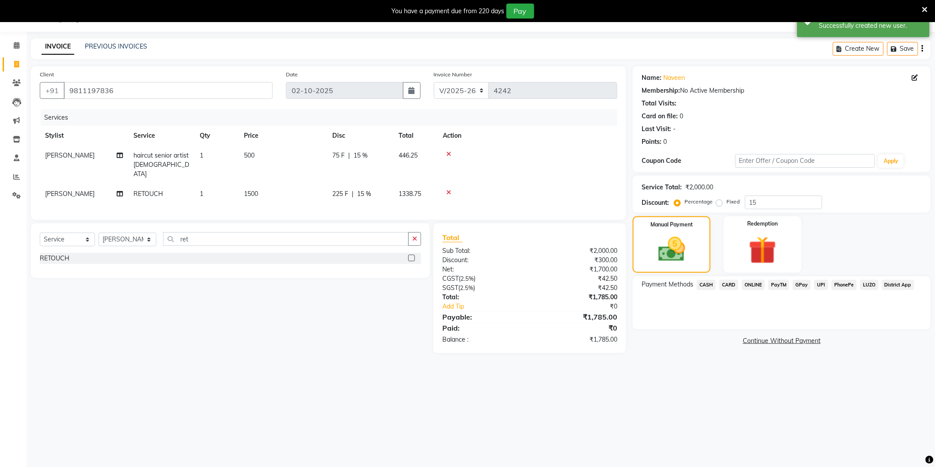
click at [729, 284] on span "CARD" at bounding box center [728, 285] width 19 height 10
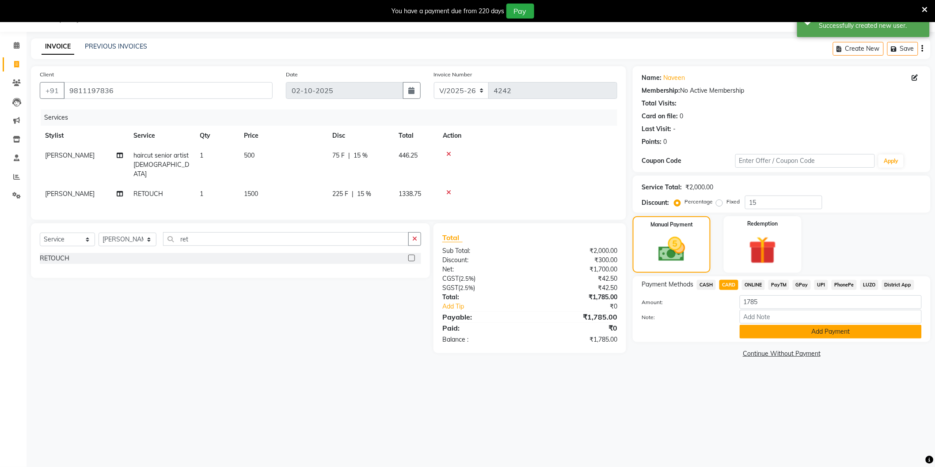
click at [769, 334] on button "Add Payment" at bounding box center [831, 332] width 182 height 14
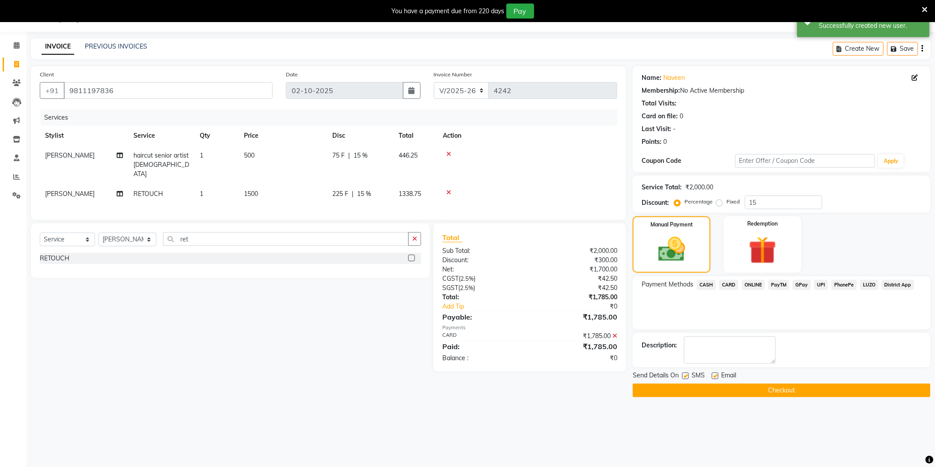
click at [731, 391] on button "Checkout" at bounding box center [782, 391] width 298 height 14
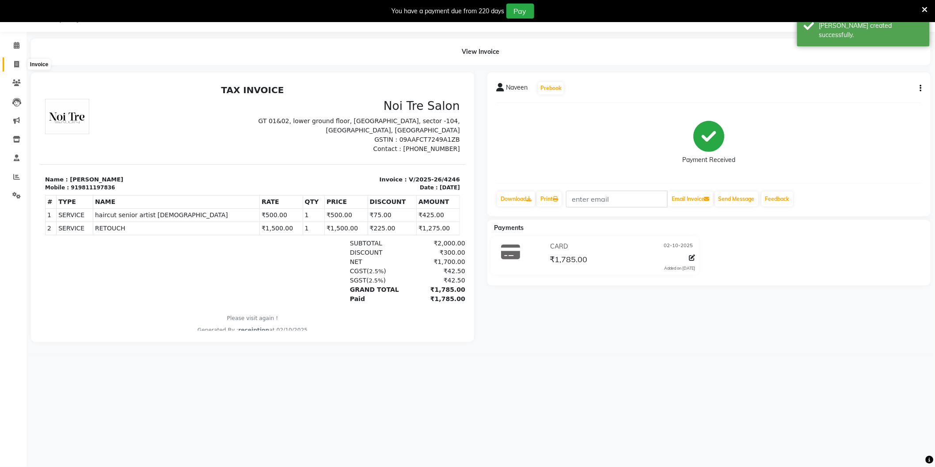
click at [19, 62] on span at bounding box center [16, 65] width 15 height 10
select select "4009"
select select "service"
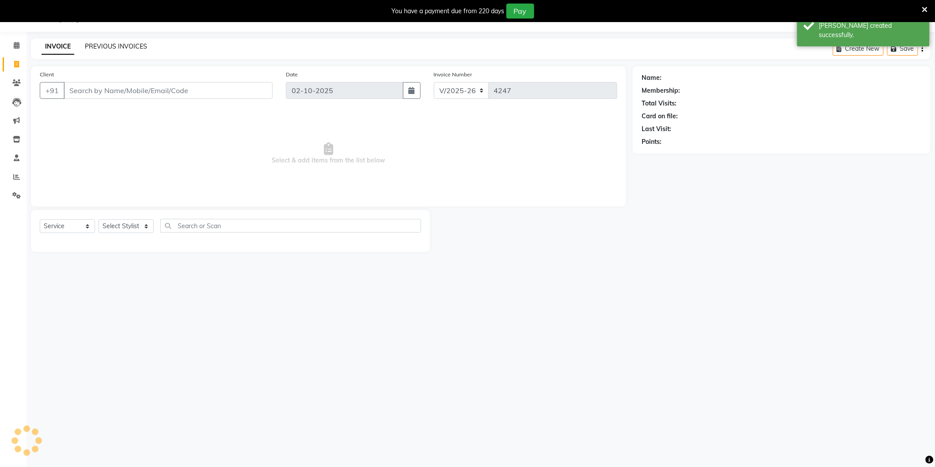
click at [129, 45] on link "PREVIOUS INVOICES" at bounding box center [116, 46] width 62 height 8
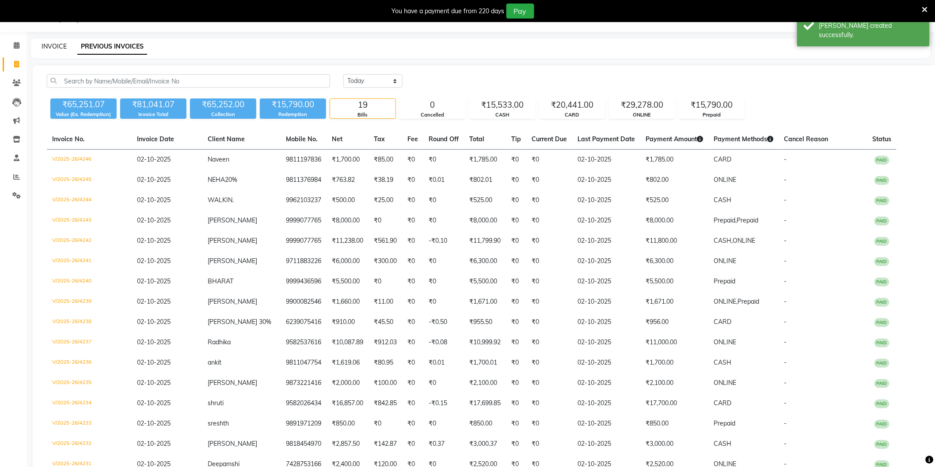
click at [60, 46] on link "INVOICE" at bounding box center [54, 46] width 25 height 8
select select "4009"
select select "service"
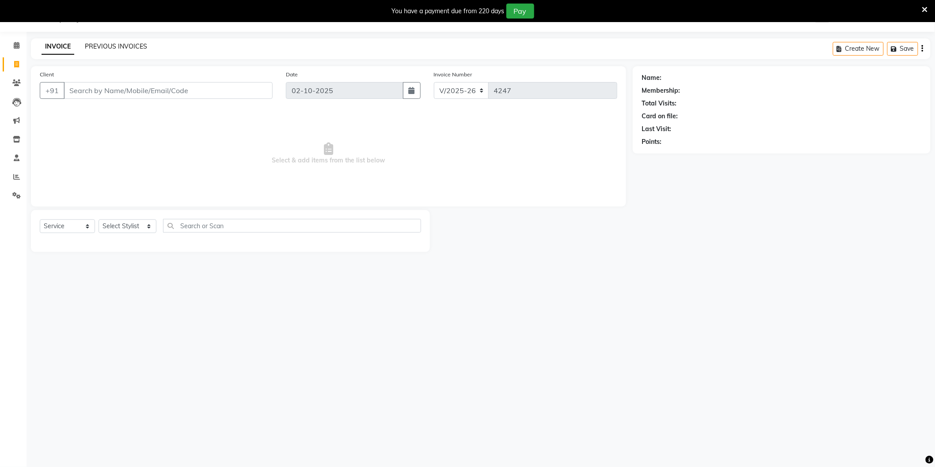
click at [119, 46] on link "PREVIOUS INVOICES" at bounding box center [116, 46] width 62 height 8
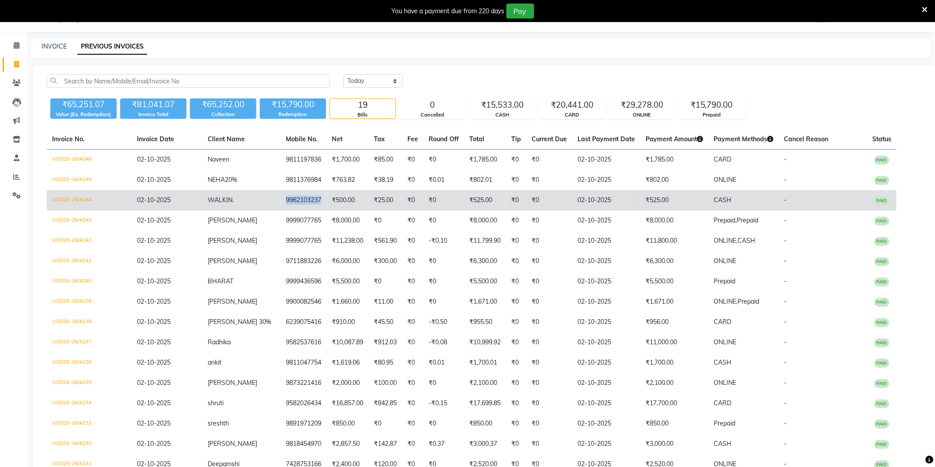
copy td "9962103237"
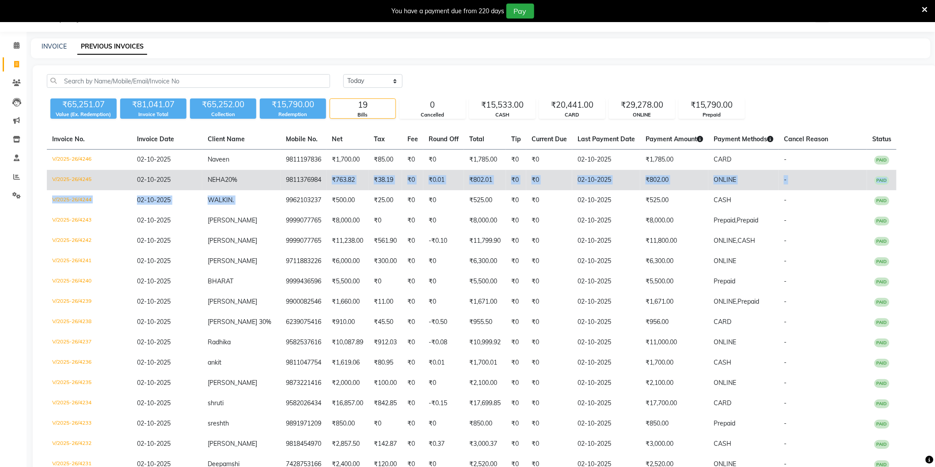
copy tbody "₹763.82 ₹38.19 ₹0 ₹0.01 ₹802.01 ₹0 ₹0 02-10-2025 ₹802.00 ONLINE - PAID V/2025-2…"
copy tbody "1,700.00 ₹85.00 ₹0 ₹0 ₹1,785.00 ₹0 ₹0 02-10-2025 ₹1,785.00 CARD - PAID V/2025-2…"
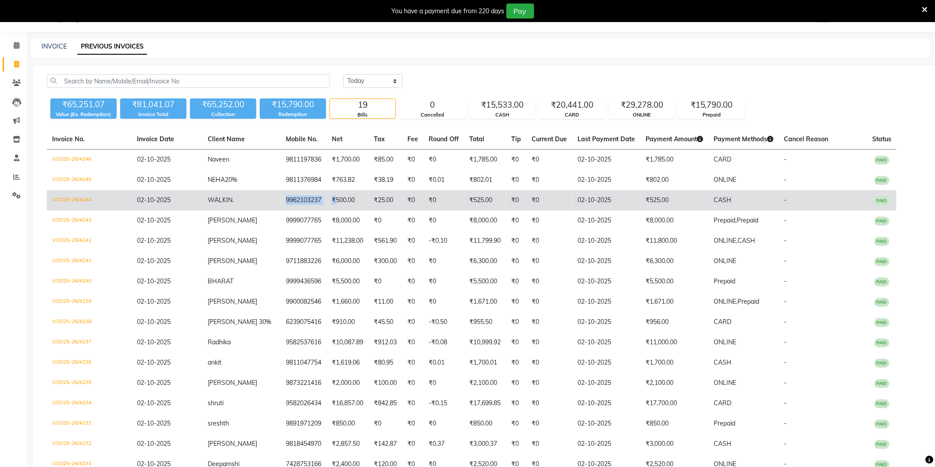
copy tr "9962103237 ₹"
drag, startPoint x: 289, startPoint y: 201, endPoint x: 342, endPoint y: 201, distance: 53.0
click at [342, 201] on tr "V/2025-26/4244 02-10-2025 WALKIN . 9962103237 ₹500.00 ₹25.00 ₹0 ₹0 ₹525.00 ₹0 ₹…" at bounding box center [472, 200] width 850 height 20
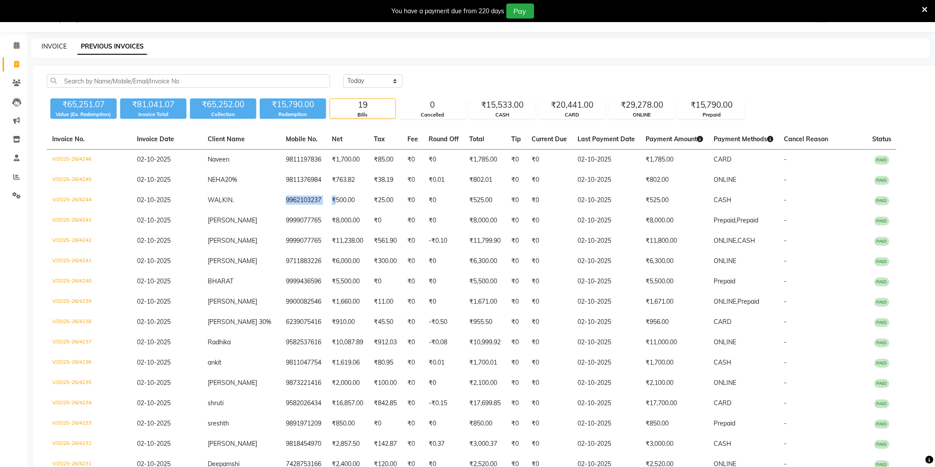
click at [57, 46] on link "INVOICE" at bounding box center [54, 46] width 25 height 8
select select "4009"
select select "service"
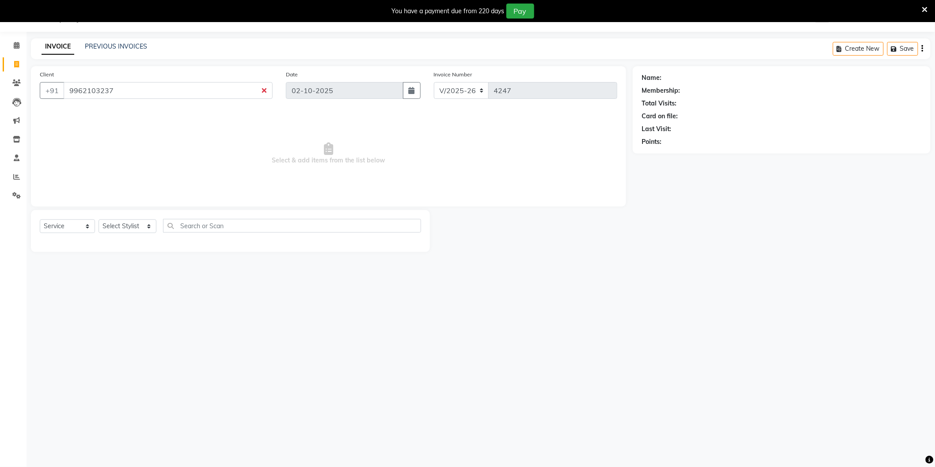
type input "9962103237"
click at [676, 75] on link "Walkin ." at bounding box center [674, 77] width 23 height 9
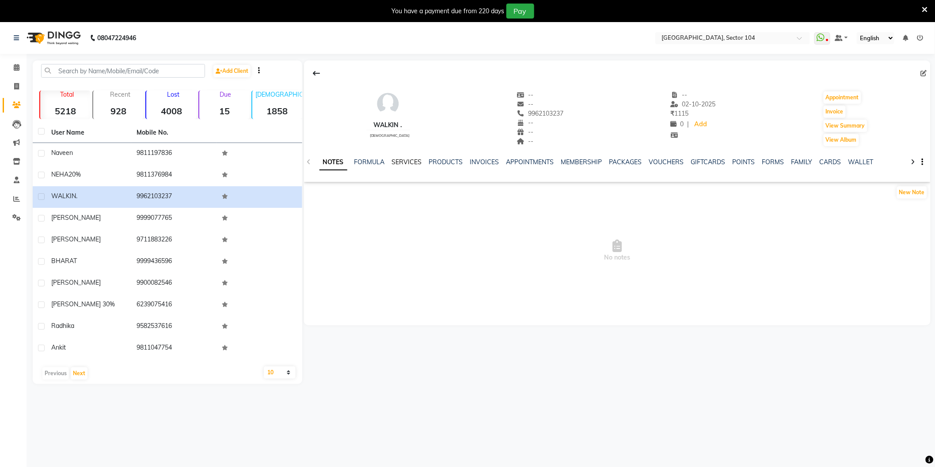
click at [399, 164] on link "SERVICES" at bounding box center [407, 162] width 30 height 8
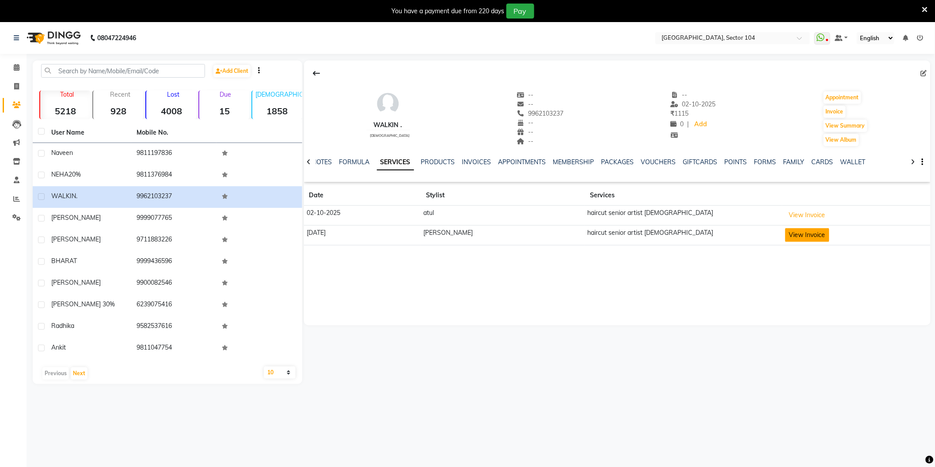
click at [789, 236] on button "View Invoice" at bounding box center [807, 235] width 44 height 14
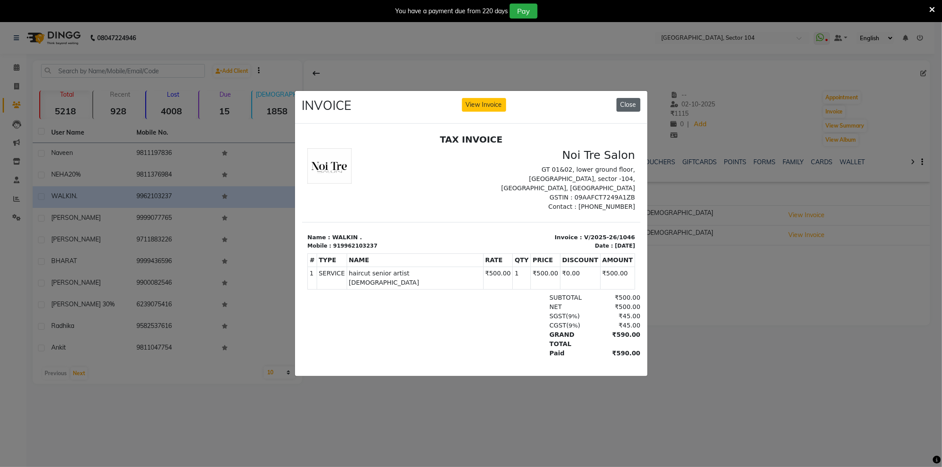
click at [632, 99] on button "Close" at bounding box center [629, 105] width 24 height 14
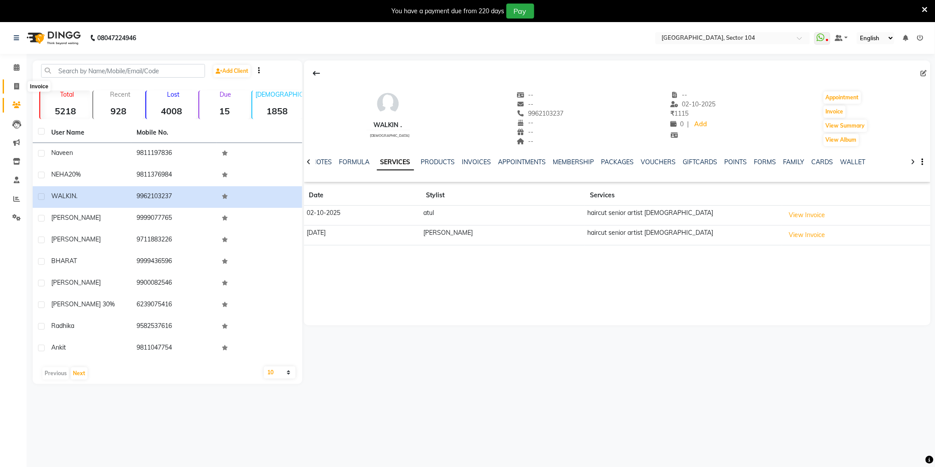
click at [16, 85] on icon at bounding box center [16, 86] width 5 height 7
select select "service"
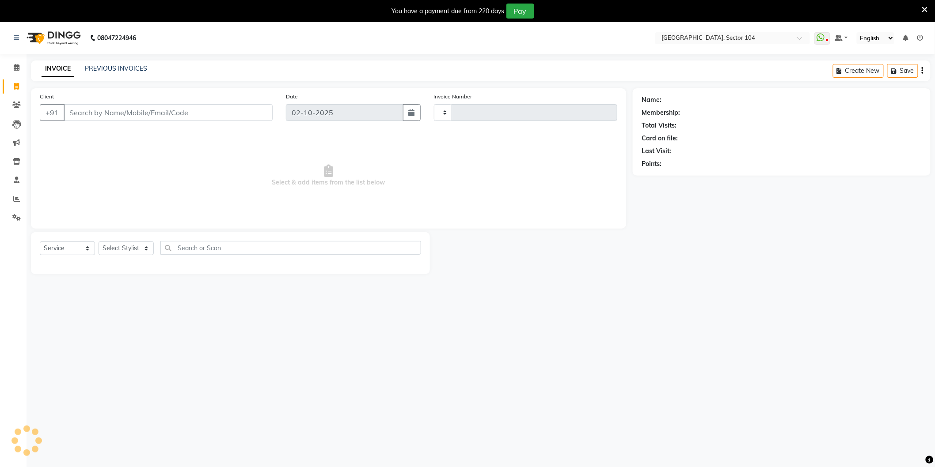
type input "4247"
select select "4009"
click at [95, 118] on input "Client" at bounding box center [168, 112] width 209 height 17
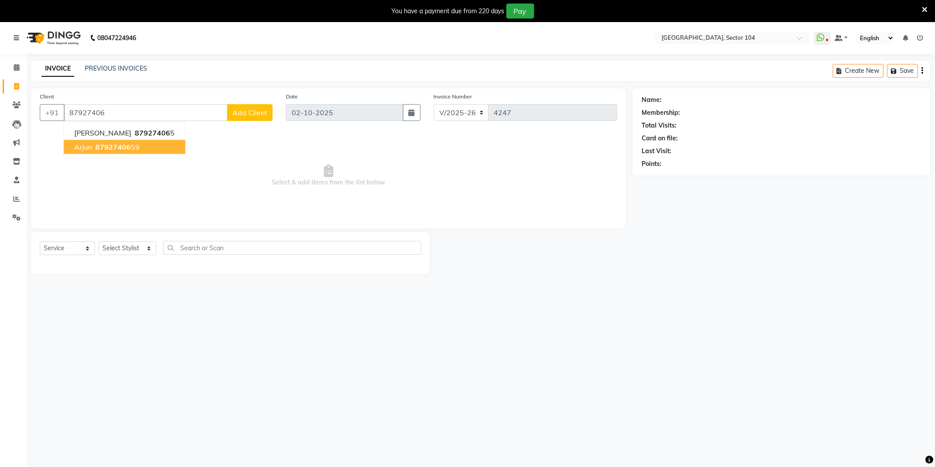
click at [104, 145] on span "87927406" at bounding box center [112, 147] width 35 height 9
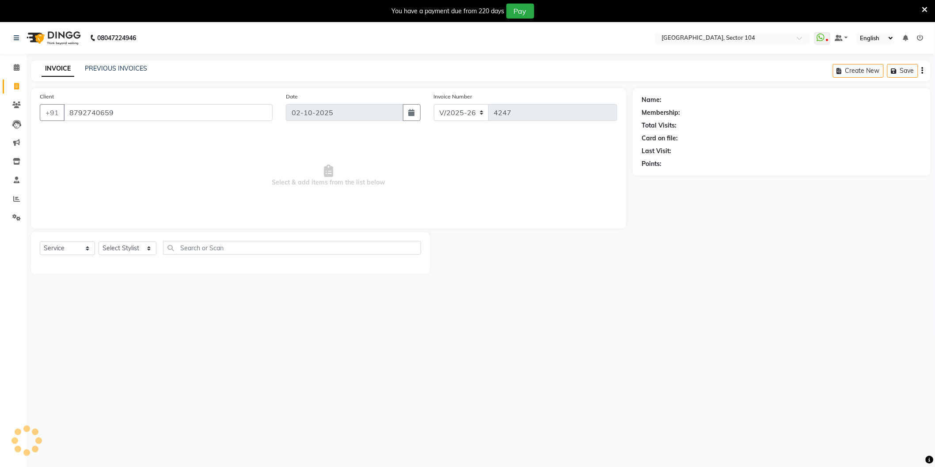
type input "8792740659"
click at [119, 250] on select "Select Stylist [PERSON_NAME] [PERSON_NAME] [PERSON_NAME] [PERSON_NAME] [PERSON_…" at bounding box center [128, 249] width 58 height 14
select select "20483"
click at [99, 242] on select "Select Stylist [PERSON_NAME] [PERSON_NAME] [PERSON_NAME] [PERSON_NAME] [PERSON_…" at bounding box center [128, 249] width 58 height 14
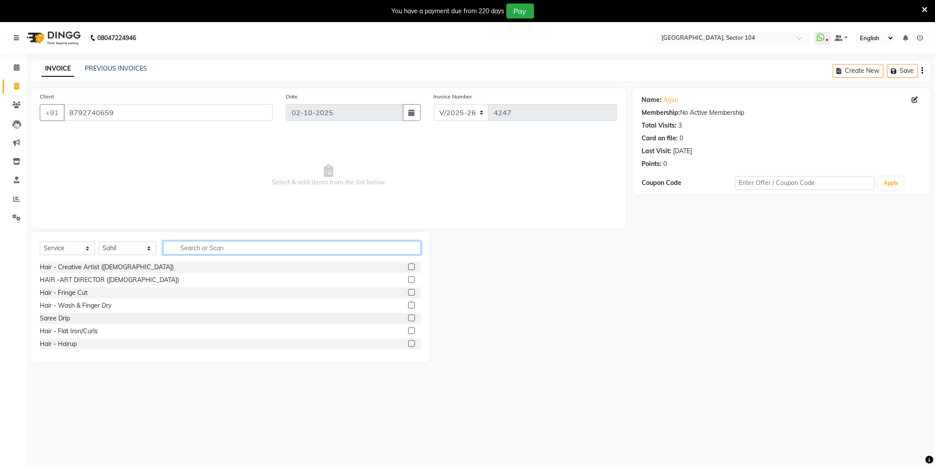
click at [199, 247] on input "text" at bounding box center [292, 248] width 258 height 14
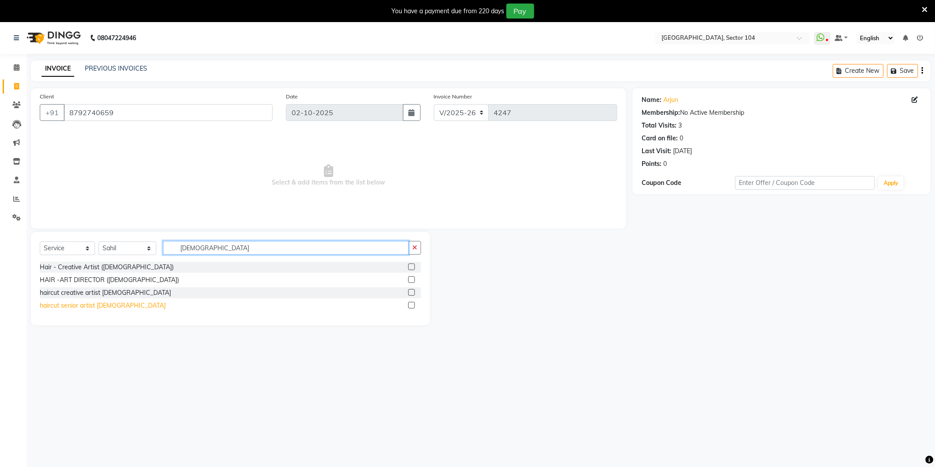
type input "[DEMOGRAPHIC_DATA]"
click at [101, 304] on div "haircut senior artist [DEMOGRAPHIC_DATA]" at bounding box center [103, 305] width 126 height 9
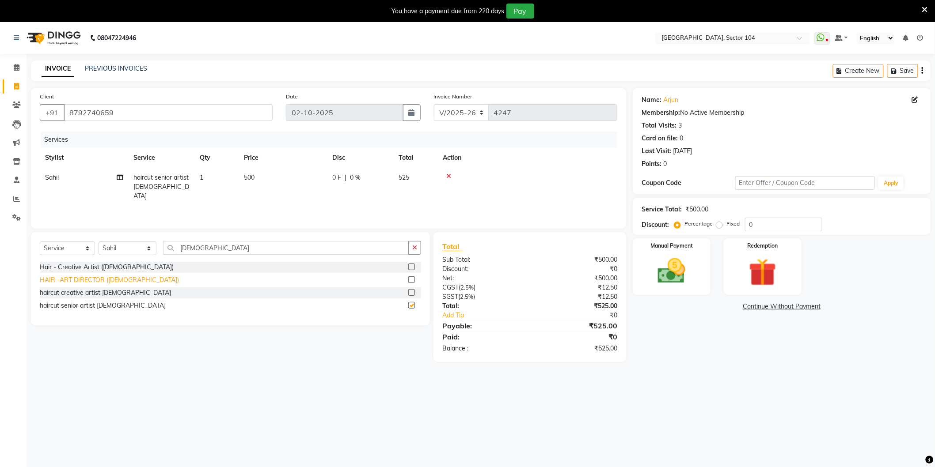
checkbox input "false"
click at [108, 266] on div "Hair - Creative Artist ([DEMOGRAPHIC_DATA])" at bounding box center [107, 267] width 134 height 9
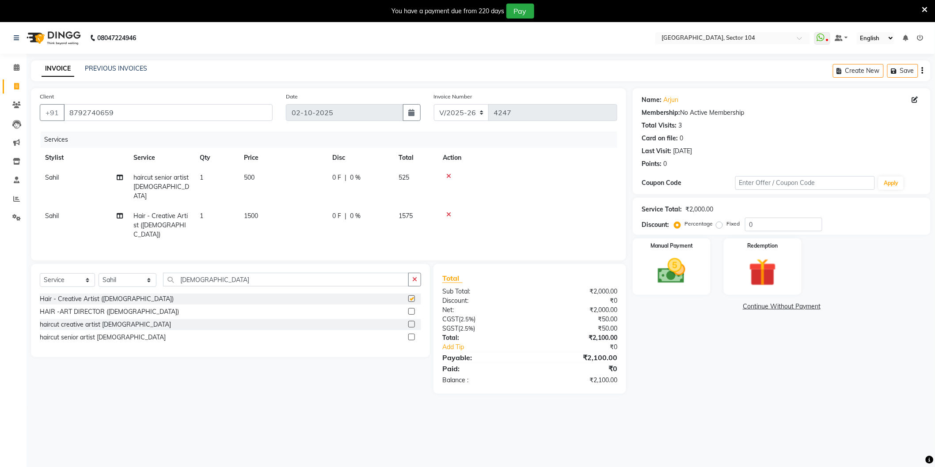
checkbox input "false"
click at [201, 273] on input "[DEMOGRAPHIC_DATA]" at bounding box center [286, 280] width 246 height 14
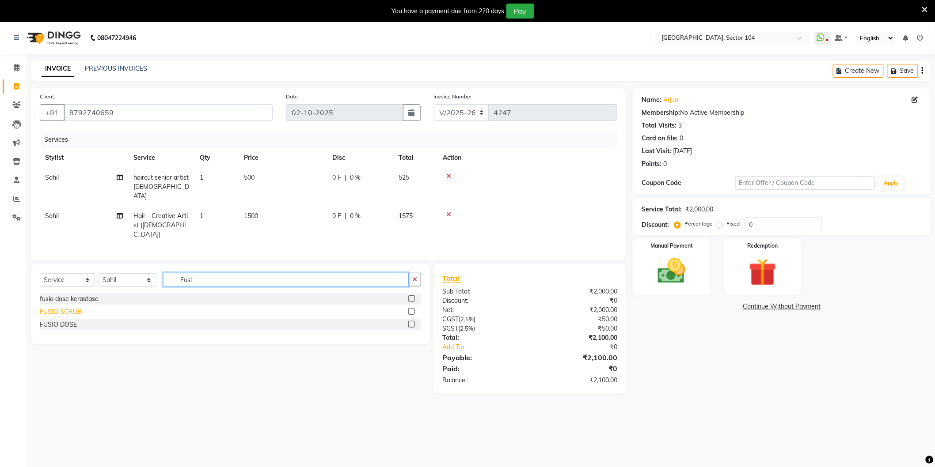
type input "Fusi"
click at [71, 307] on div "FUSIO SCRUB" at bounding box center [61, 311] width 42 height 9
checkbox input "false"
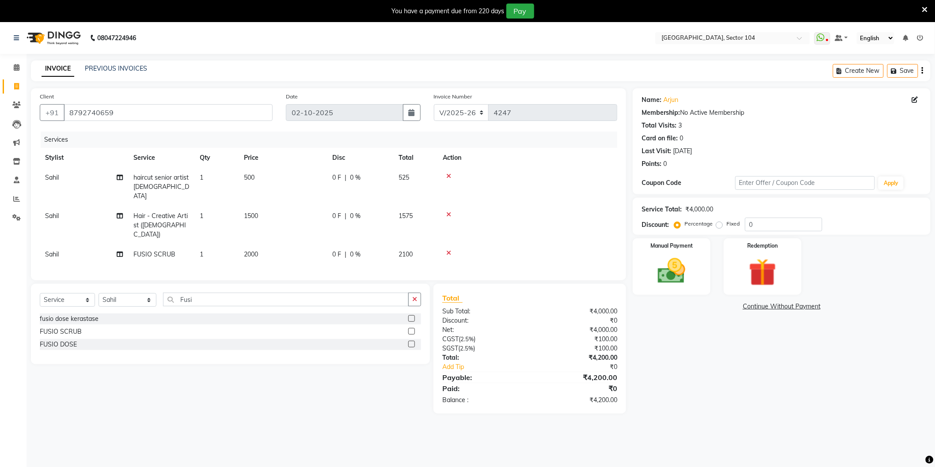
click at [274, 178] on td "500" at bounding box center [283, 187] width 88 height 38
select select "20483"
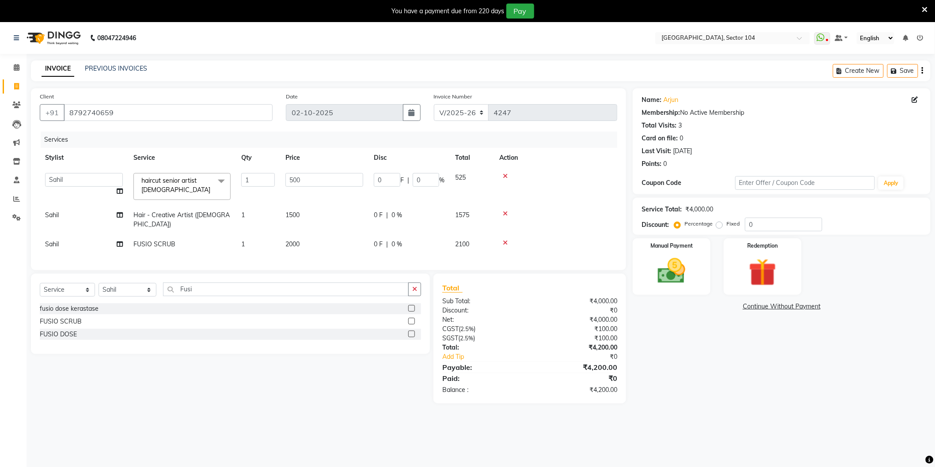
click at [313, 216] on td "1500" at bounding box center [324, 219] width 88 height 29
select select "20483"
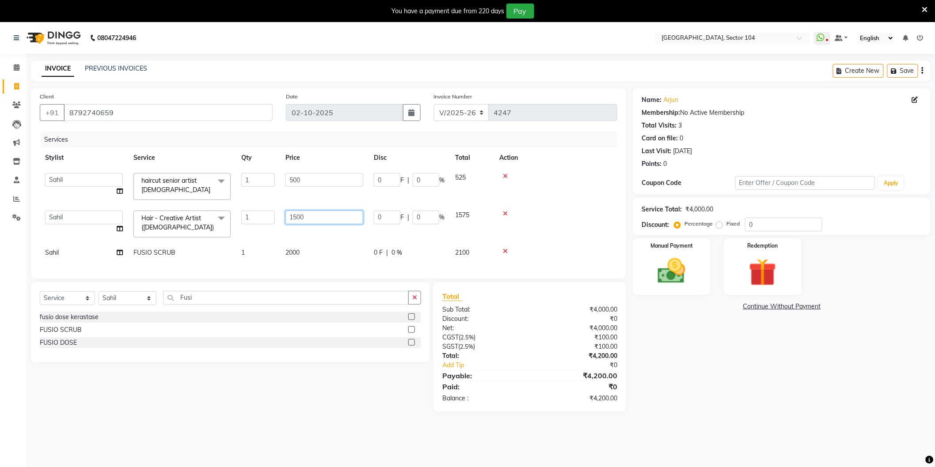
click at [317, 211] on input "1500" at bounding box center [324, 218] width 78 height 14
type input "1000"
click at [713, 372] on div "Name: Arjun Membership: No Active Membership Total Visits: 3 Card on file: 0 La…" at bounding box center [785, 250] width 304 height 324
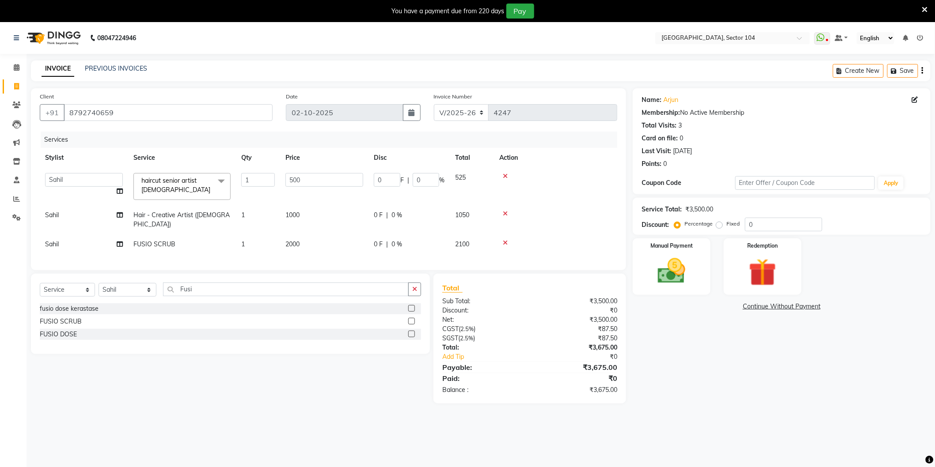
click at [306, 235] on td "2000" at bounding box center [324, 245] width 88 height 20
select select "20483"
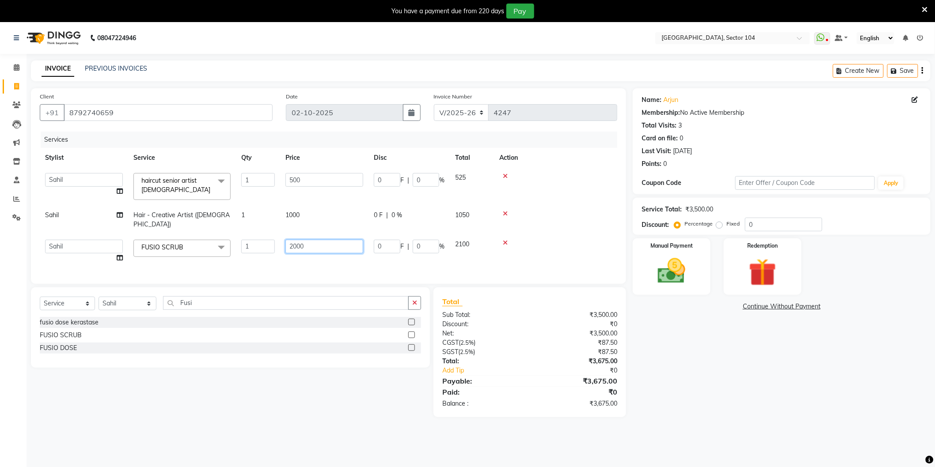
click at [321, 240] on input "2000" at bounding box center [324, 247] width 78 height 14
type input "2500"
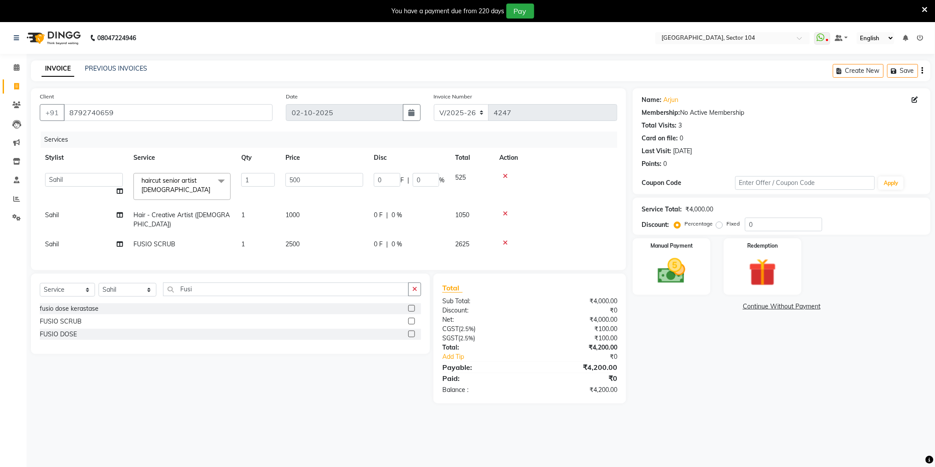
drag, startPoint x: 643, startPoint y: 372, endPoint x: 649, endPoint y: 370, distance: 5.6
click at [644, 372] on div "Name: Arjun Membership: No Active Membership Total Visits: 3 Card on file: 0 La…" at bounding box center [785, 245] width 304 height 315
click at [695, 278] on div "Manual Payment" at bounding box center [671, 266] width 81 height 59
click at [752, 307] on span "ONLINE" at bounding box center [753, 307] width 23 height 10
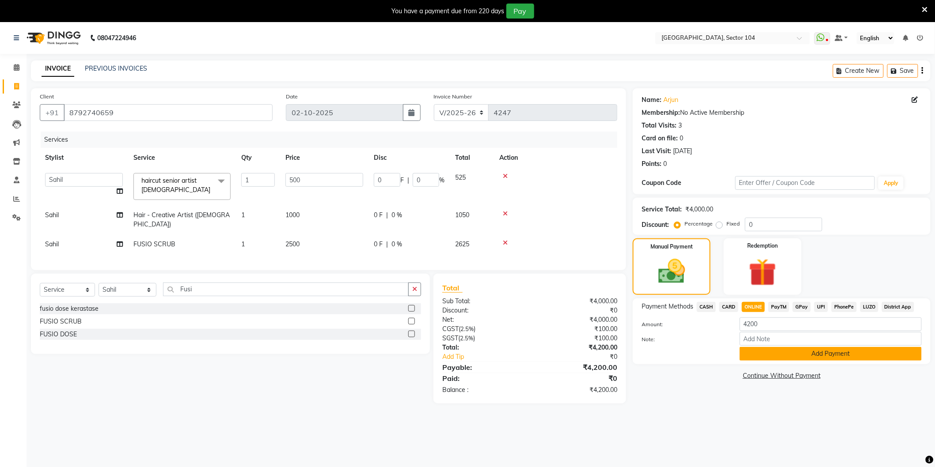
click at [790, 350] on button "Add Payment" at bounding box center [831, 354] width 182 height 14
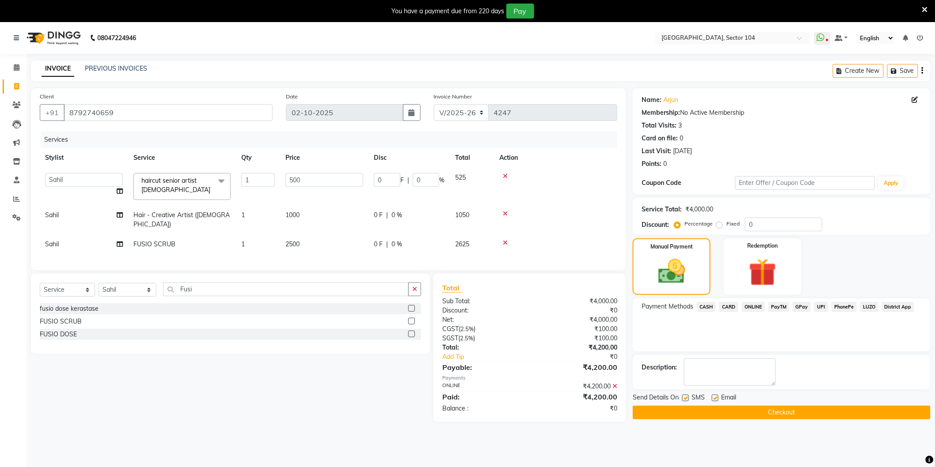
click at [780, 327] on div "Payment Methods CASH CARD ONLINE PayTM GPay UPI PhonePe LUZO District App" at bounding box center [782, 325] width 298 height 53
click at [765, 411] on button "Checkout" at bounding box center [782, 413] width 298 height 14
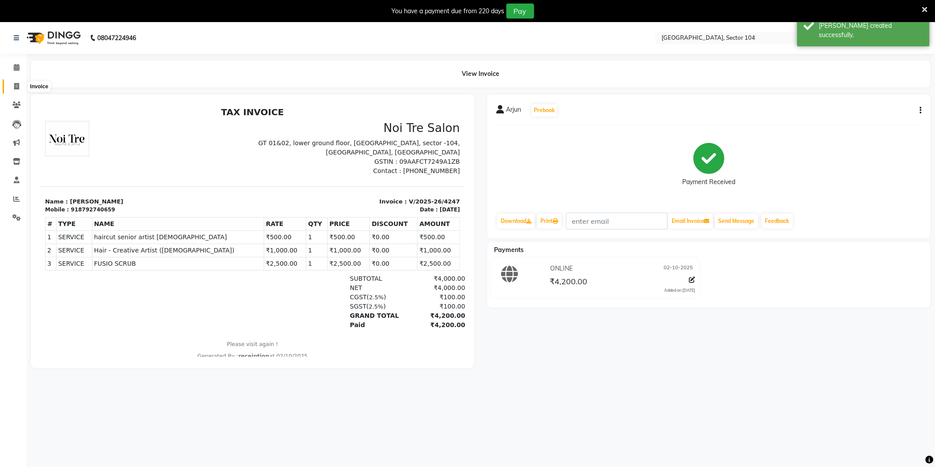
click at [14, 84] on icon at bounding box center [16, 86] width 5 height 7
select select "service"
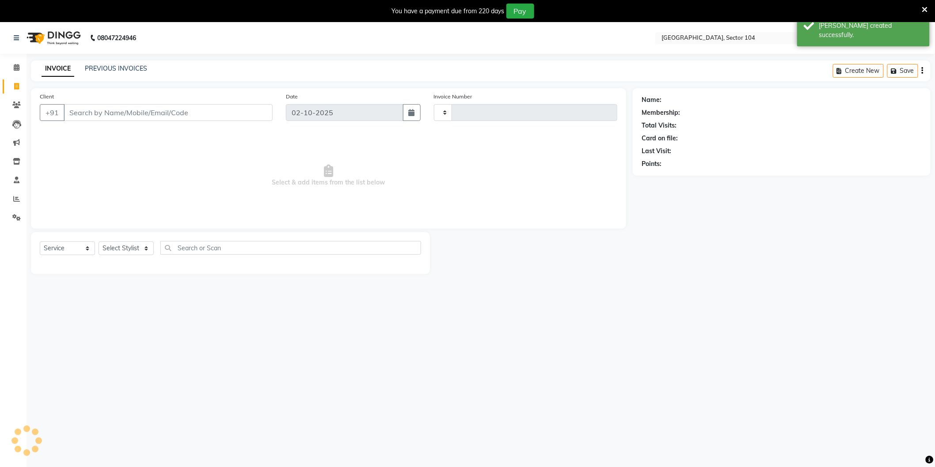
type input "4248"
select select "4009"
click at [128, 69] on link "PREVIOUS INVOICES" at bounding box center [116, 69] width 62 height 8
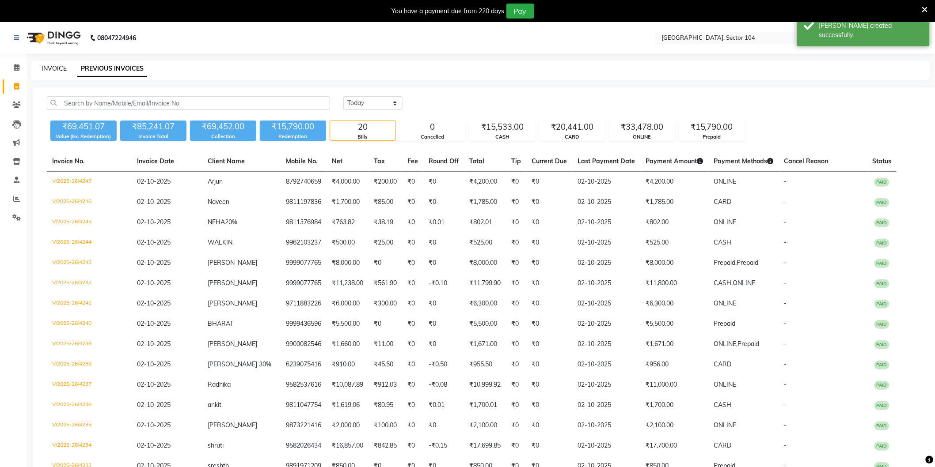
click at [62, 65] on link "INVOICE" at bounding box center [54, 69] width 25 height 8
select select "service"
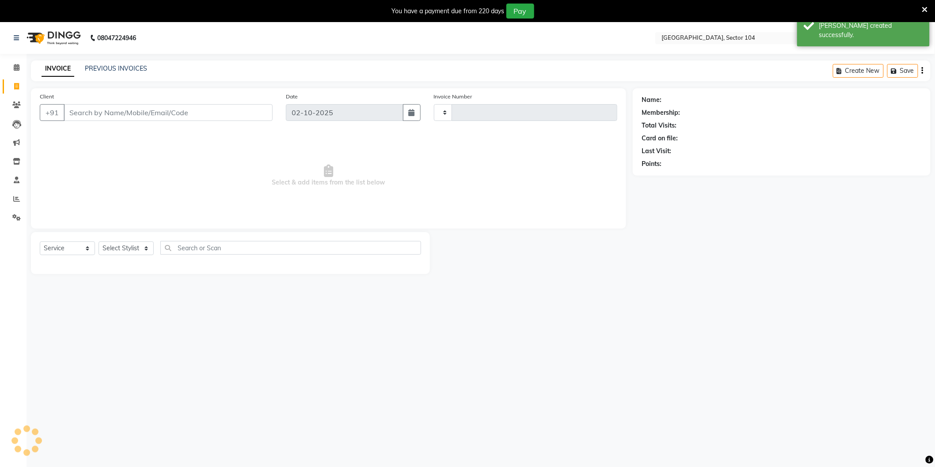
scroll to position [22, 0]
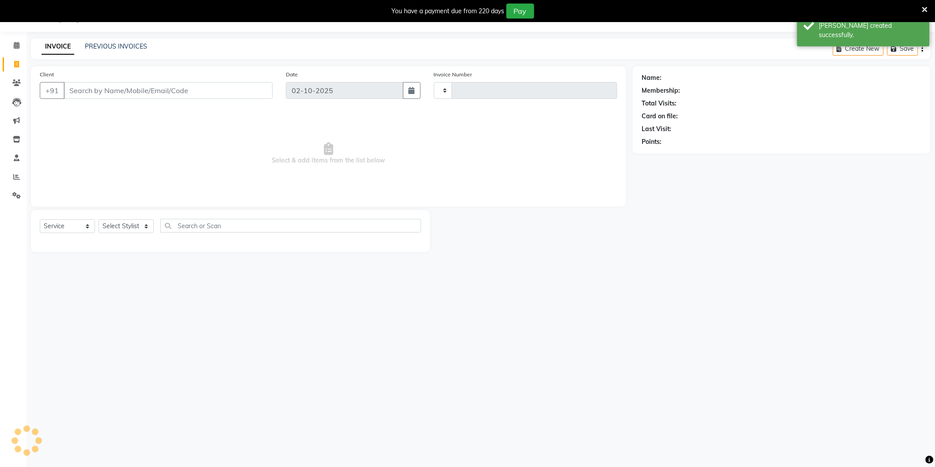
type input "4248"
select select "4009"
click at [121, 229] on select "Select Stylist AAMIR Aashis ajay AJEET akram Ali Alic ashok vihar Alice makeup …" at bounding box center [128, 227] width 58 height 14
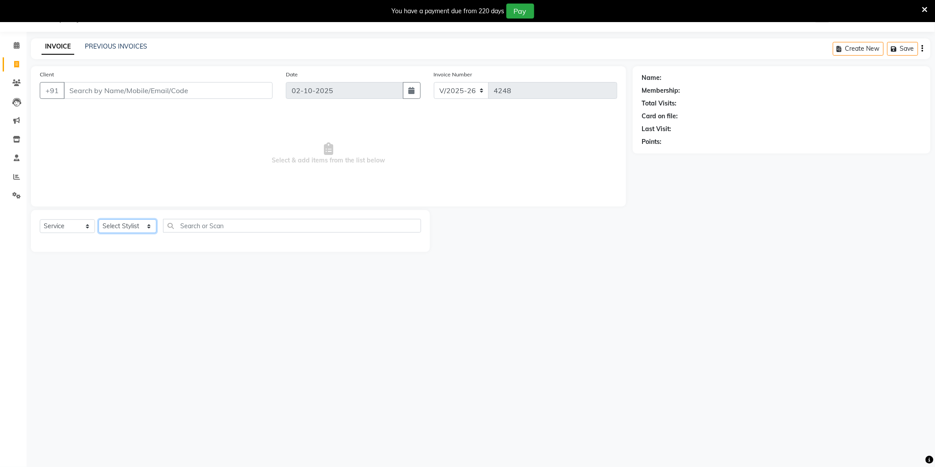
select select "58995"
click at [99, 220] on select "Select Stylist AAMIR Aashis ajay AJEET akram Ali Alic ashok vihar Alice makeup …" at bounding box center [128, 227] width 58 height 14
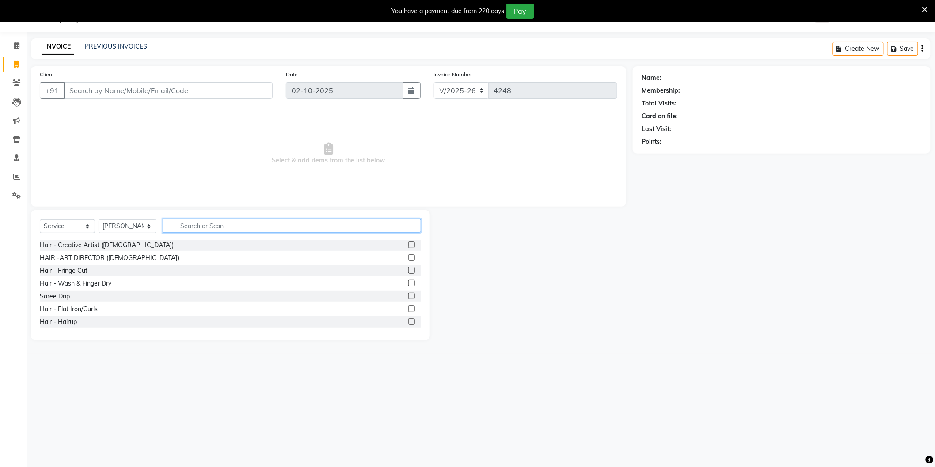
click at [217, 226] on input "text" at bounding box center [292, 226] width 258 height 14
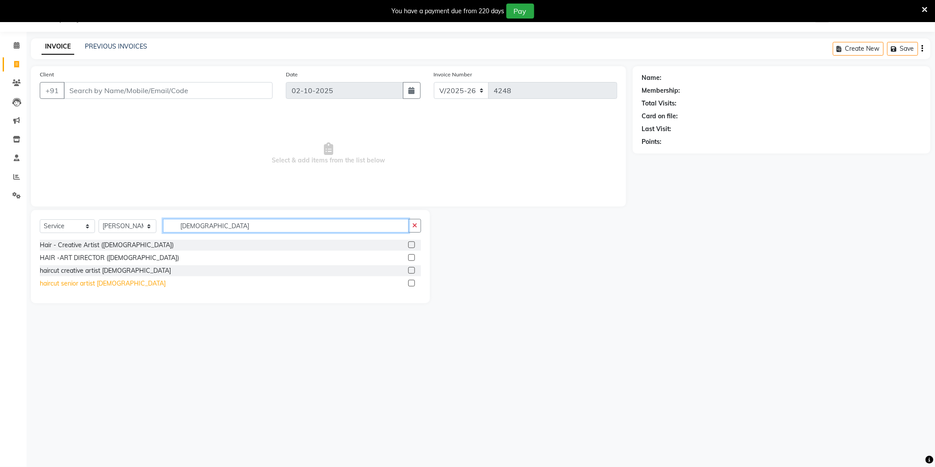
type input "Male"
click at [92, 287] on div "haircut senior artist [DEMOGRAPHIC_DATA]" at bounding box center [103, 283] width 126 height 9
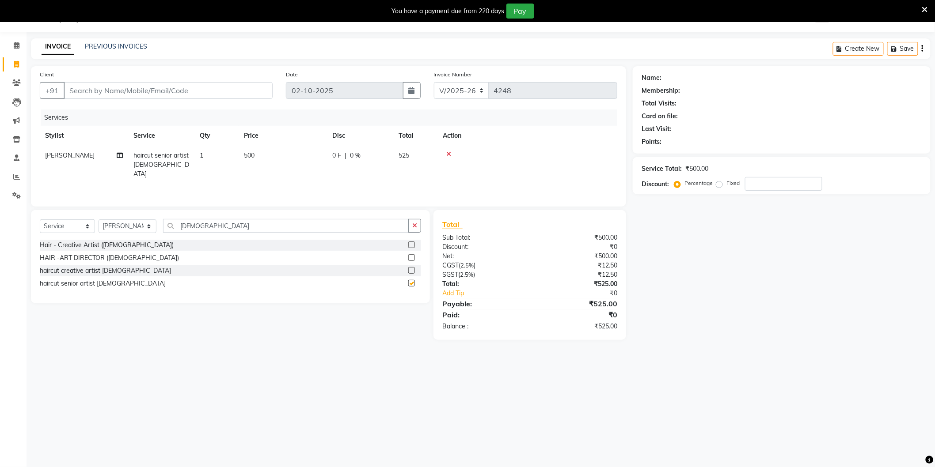
checkbox input "false"
click at [215, 228] on input "Male" at bounding box center [286, 226] width 246 height 14
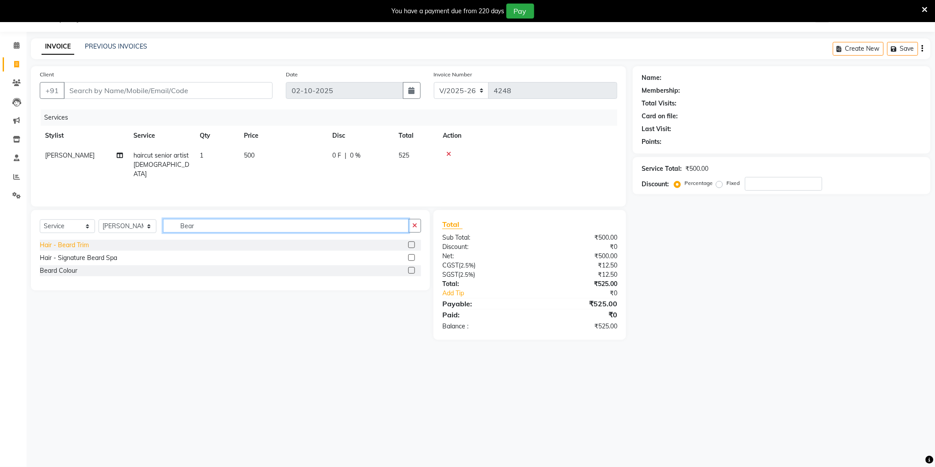
type input "Bear"
click at [78, 241] on div "Hair - Beard Trim" at bounding box center [64, 245] width 49 height 9
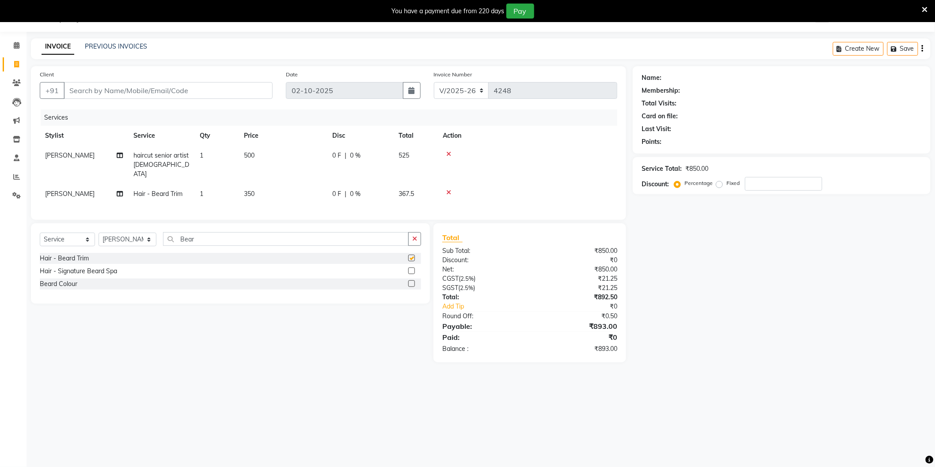
checkbox input "false"
click at [212, 239] on input "Bear" at bounding box center [286, 239] width 246 height 14
type input "kerast"
click at [83, 281] on div "KERASTASE RITUAL" at bounding box center [69, 284] width 59 height 9
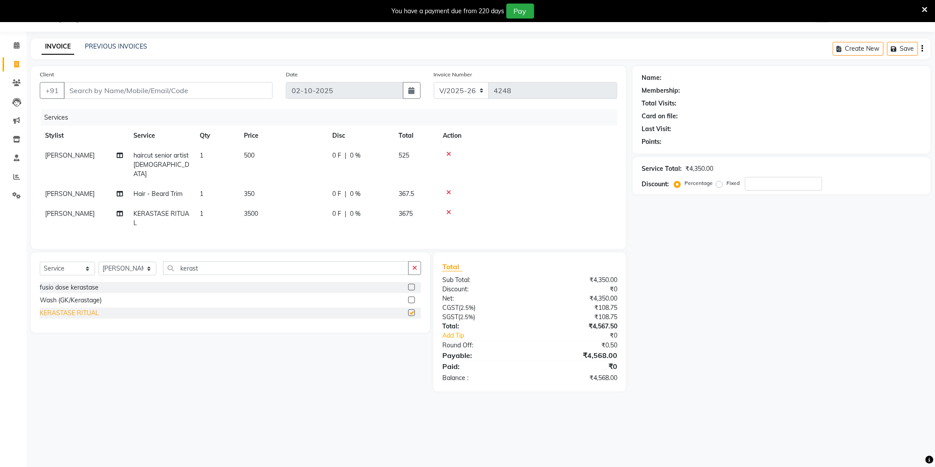
checkbox input "false"
click at [448, 190] on icon at bounding box center [448, 193] width 5 height 6
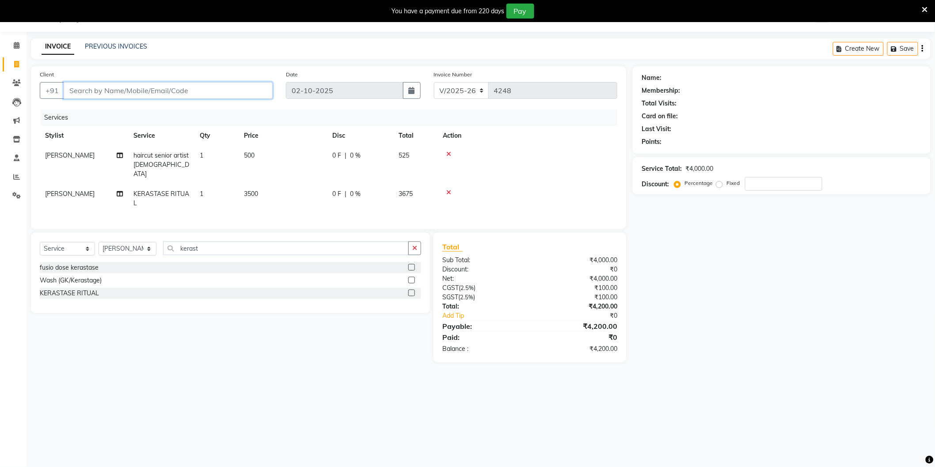
click at [232, 93] on input "Client" at bounding box center [168, 90] width 209 height 17
type input "8"
type input "0"
type input "8826136502"
click at [233, 92] on span "Add Client" at bounding box center [249, 90] width 35 height 9
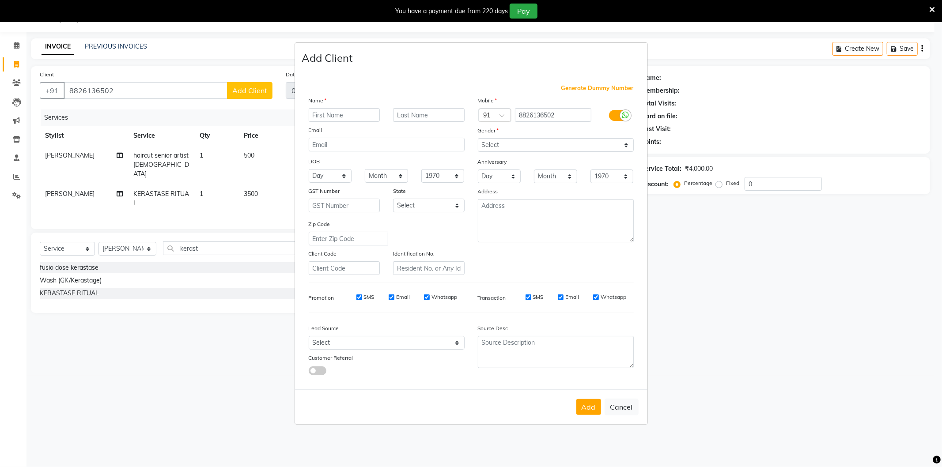
click at [329, 111] on input "text" at bounding box center [345, 115] width 72 height 14
type input "[PERSON_NAME]"
click at [510, 150] on select "Select Male Female Other Prefer Not To Say" at bounding box center [556, 145] width 156 height 14
select select "male"
click at [478, 138] on select "Select Male Female Other Prefer Not To Say" at bounding box center [556, 145] width 156 height 14
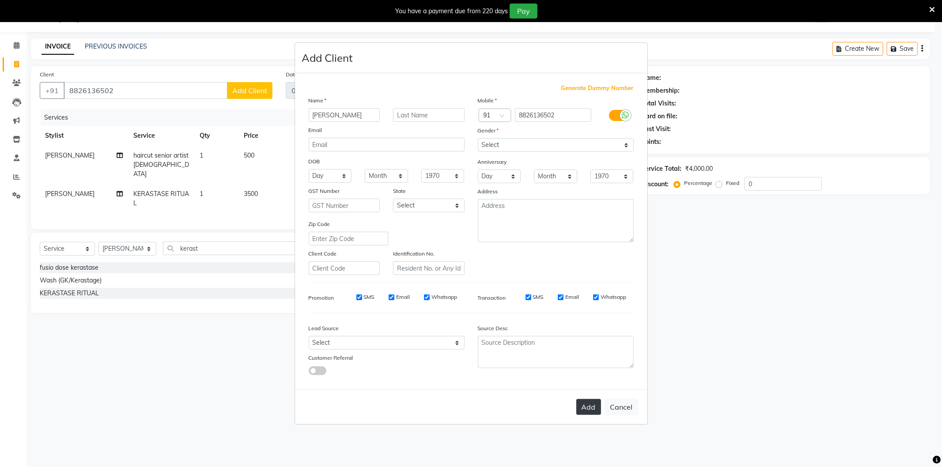
click at [590, 410] on button "Add" at bounding box center [589, 407] width 25 height 16
select select
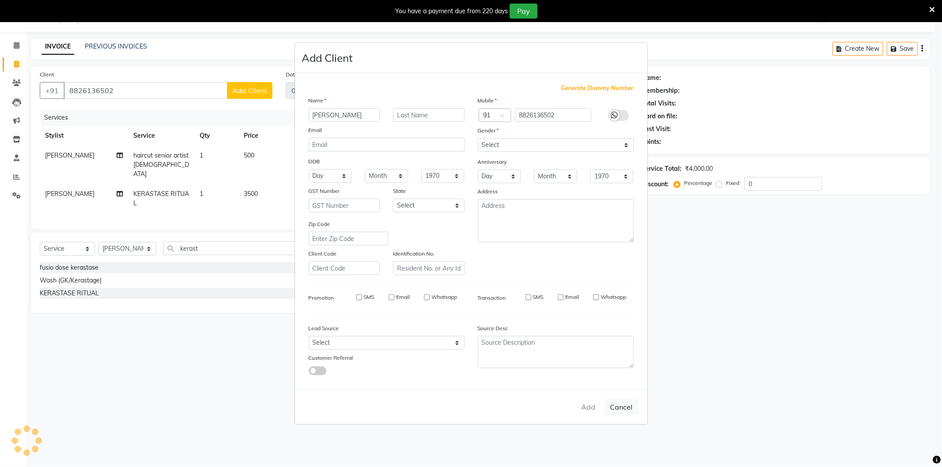
select select
checkbox input "false"
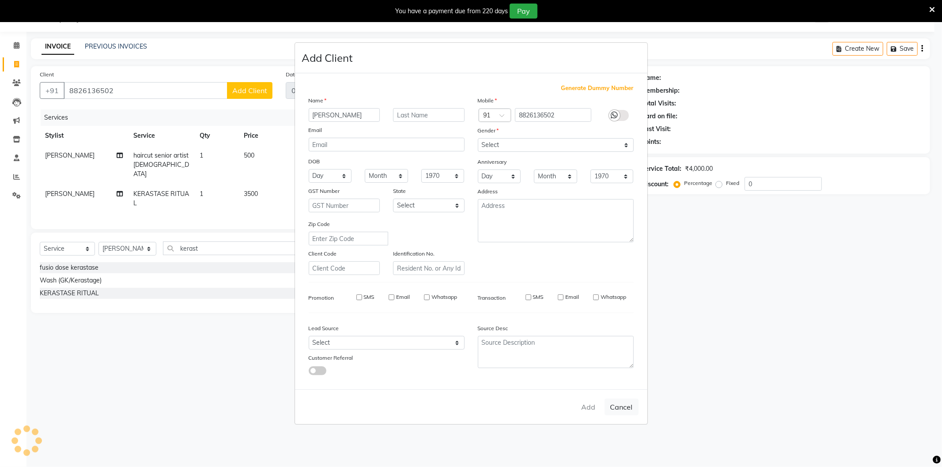
checkbox input "false"
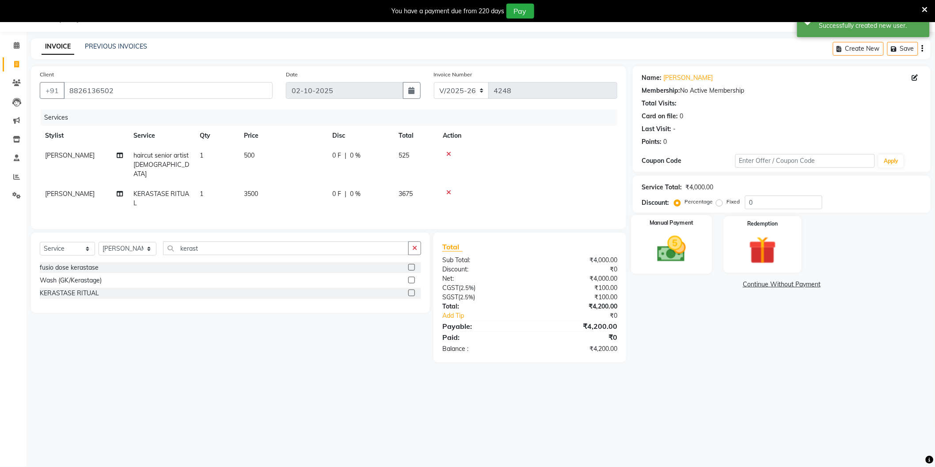
click at [669, 258] on img at bounding box center [671, 249] width 47 height 33
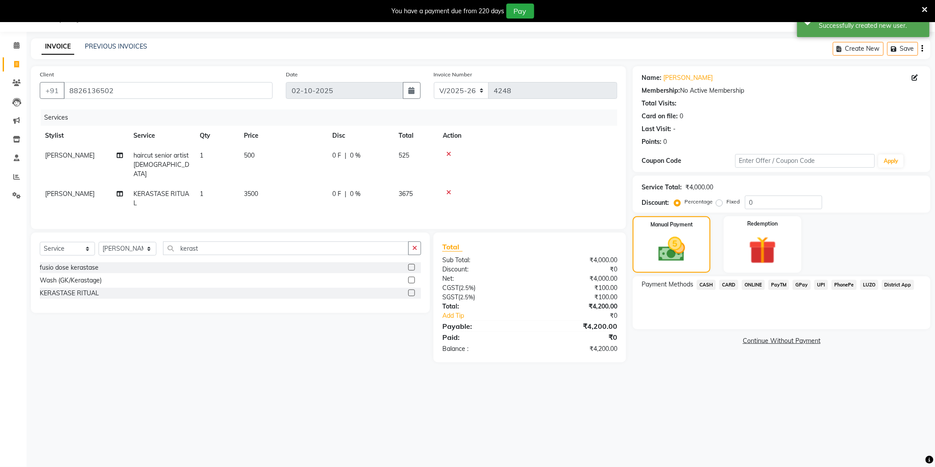
click at [747, 284] on span "ONLINE" at bounding box center [753, 285] width 23 height 10
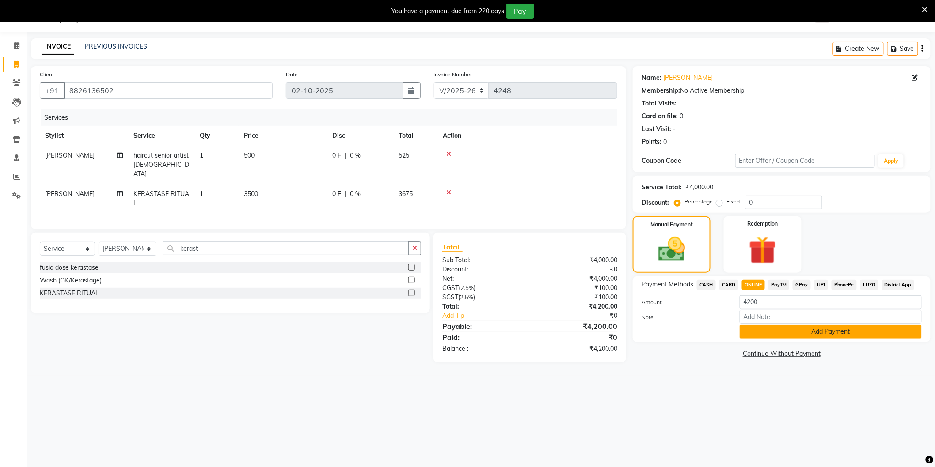
click at [816, 330] on button "Add Payment" at bounding box center [831, 332] width 182 height 14
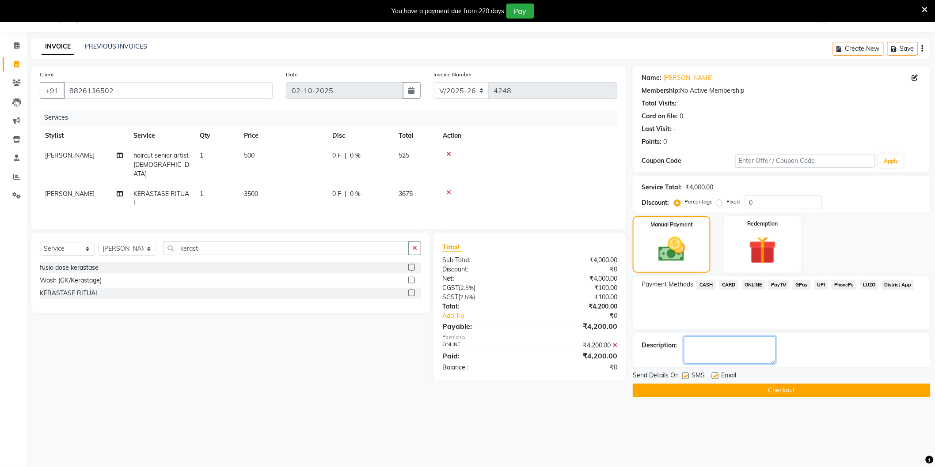
click at [763, 350] on textarea at bounding box center [730, 350] width 92 height 27
click at [774, 310] on div "Payment Methods CASH CARD ONLINE PayTM GPay UPI PhonePe LUZO District App" at bounding box center [782, 303] width 298 height 53
click at [760, 347] on textarea at bounding box center [730, 350] width 92 height 27
click at [805, 390] on button "Checkout" at bounding box center [782, 391] width 298 height 14
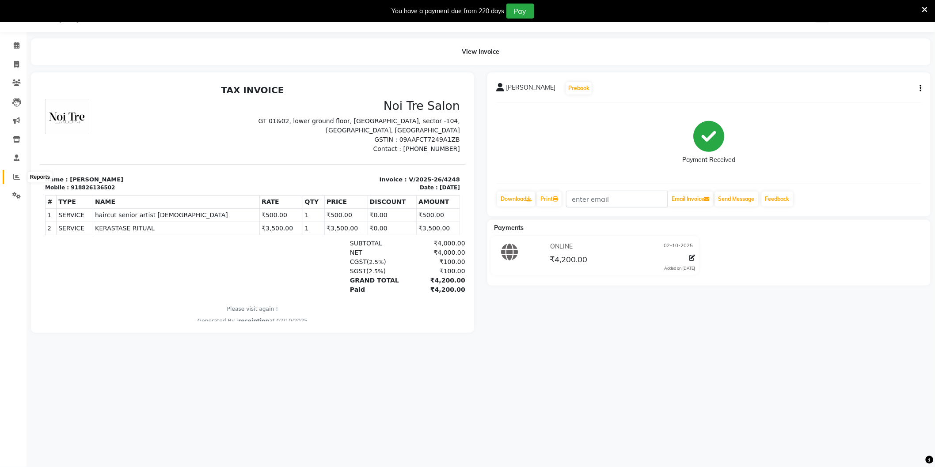
click at [17, 178] on icon at bounding box center [16, 177] width 7 height 7
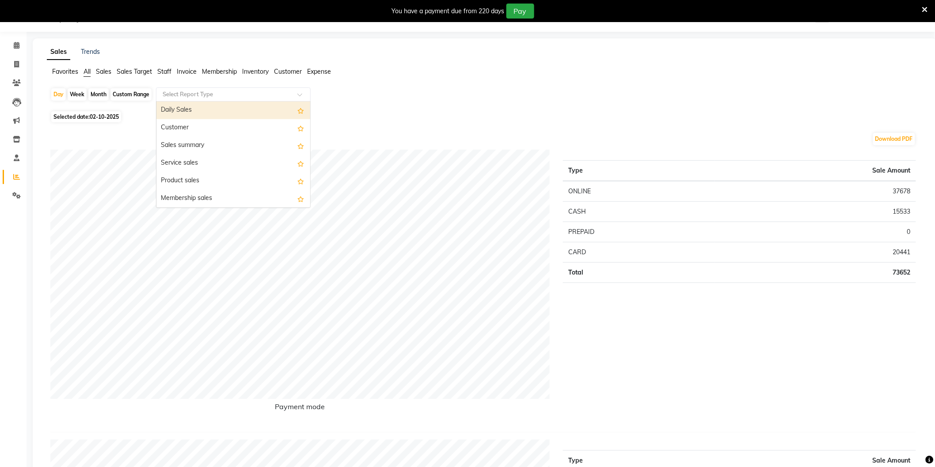
click at [195, 98] on input "text" at bounding box center [224, 94] width 127 height 9
type input "Staff"
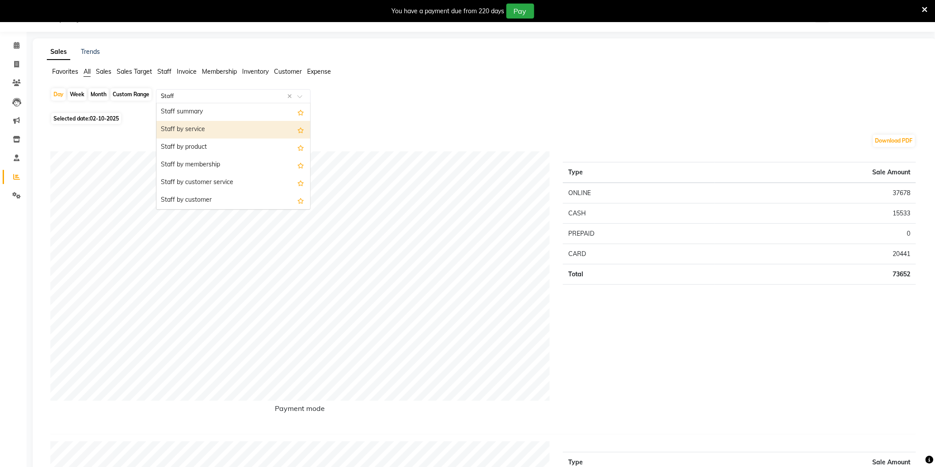
click at [199, 124] on div "Staff by service" at bounding box center [233, 130] width 154 height 18
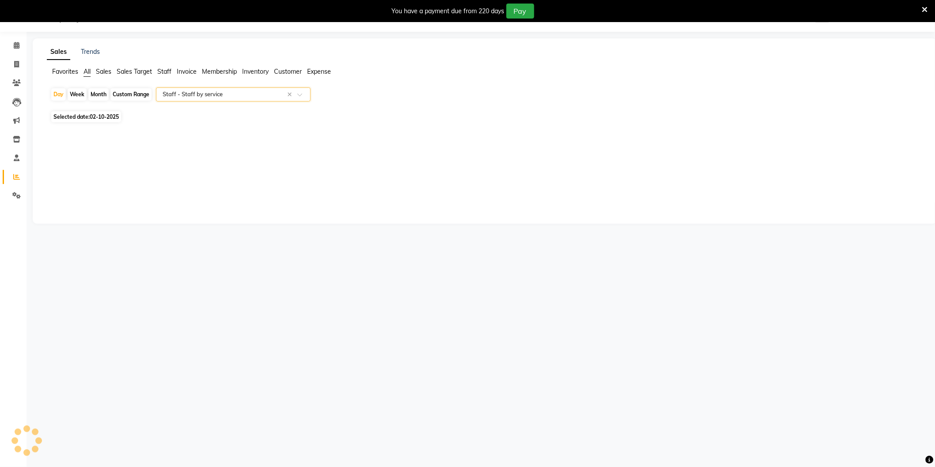
select select "full_report"
select select "csv"
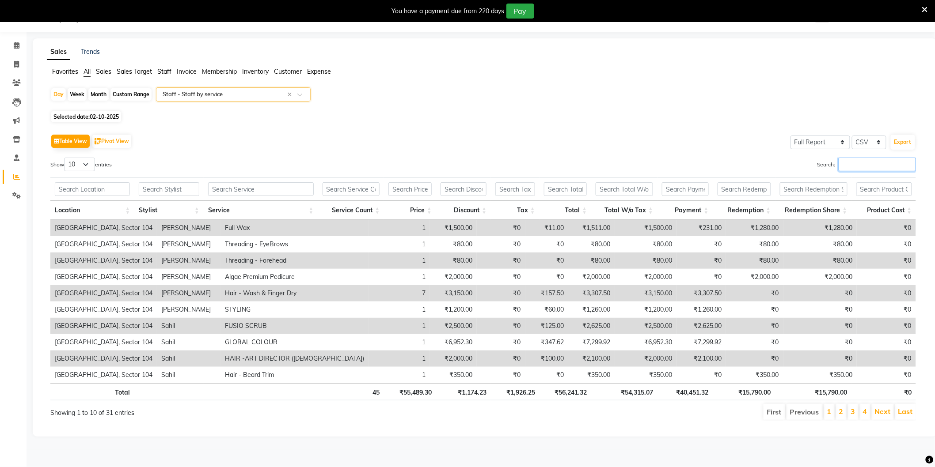
click at [869, 165] on input "Search:" at bounding box center [877, 165] width 77 height 14
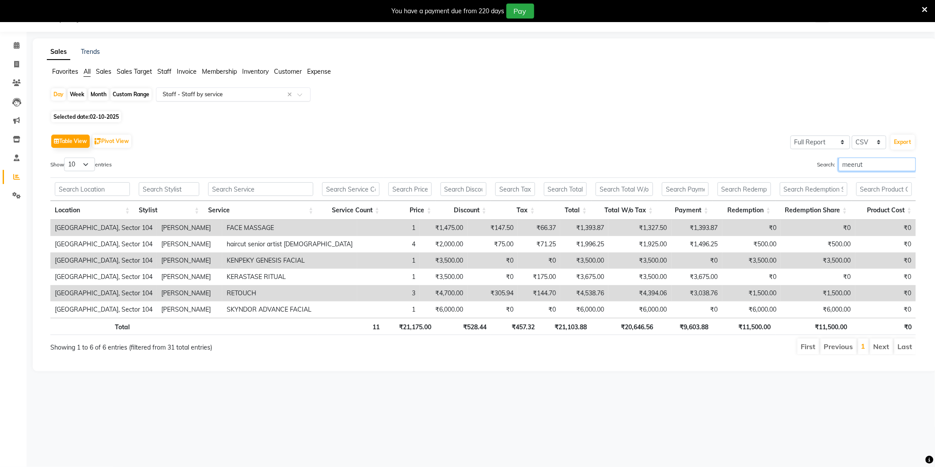
type input "meerut"
click at [241, 96] on input "text" at bounding box center [224, 94] width 127 height 9
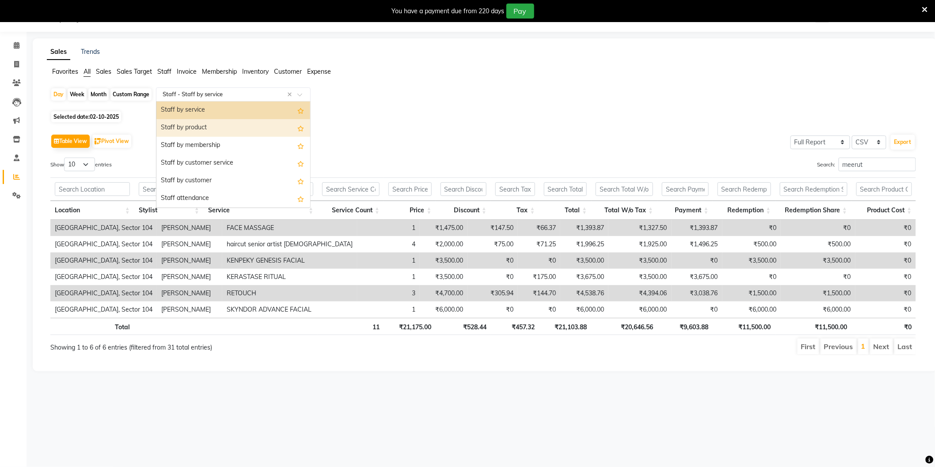
click at [222, 129] on div "Staff by product" at bounding box center [233, 128] width 154 height 18
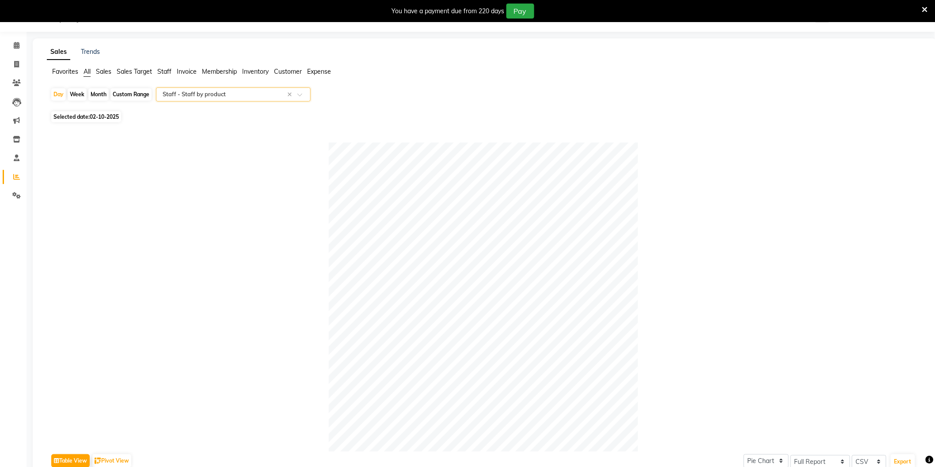
click at [218, 95] on input "text" at bounding box center [224, 94] width 127 height 9
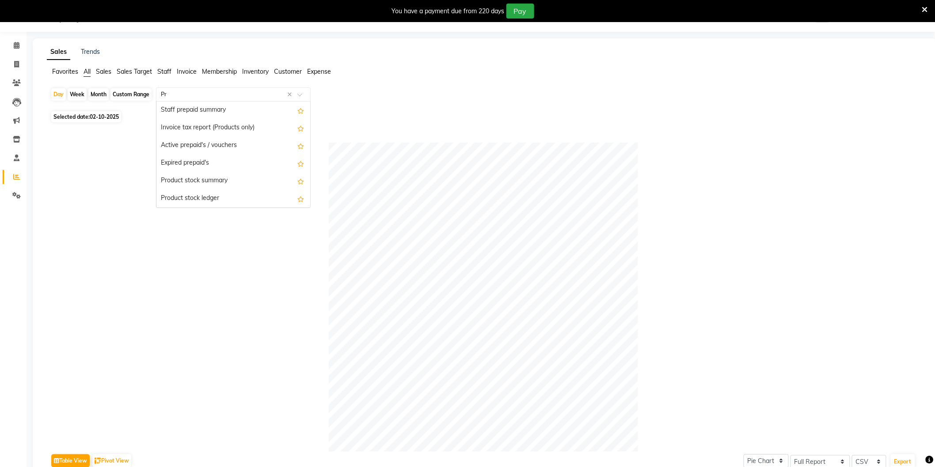
scroll to position [0, 0]
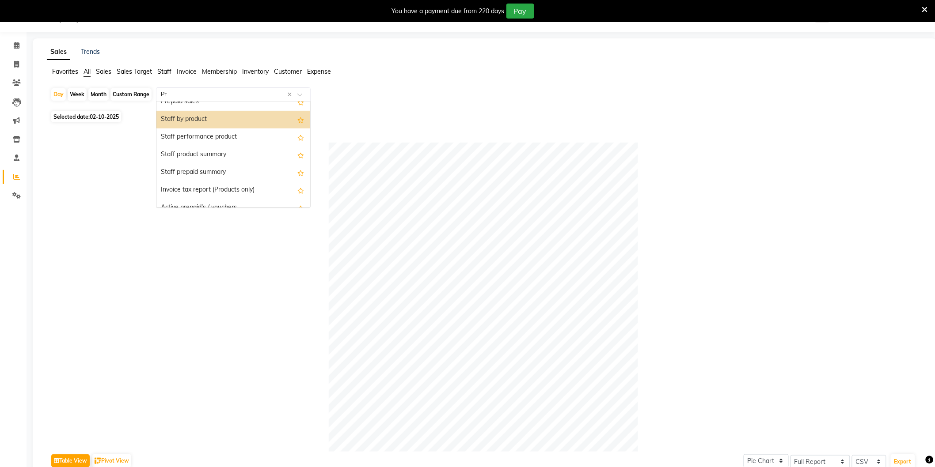
type input "Pre"
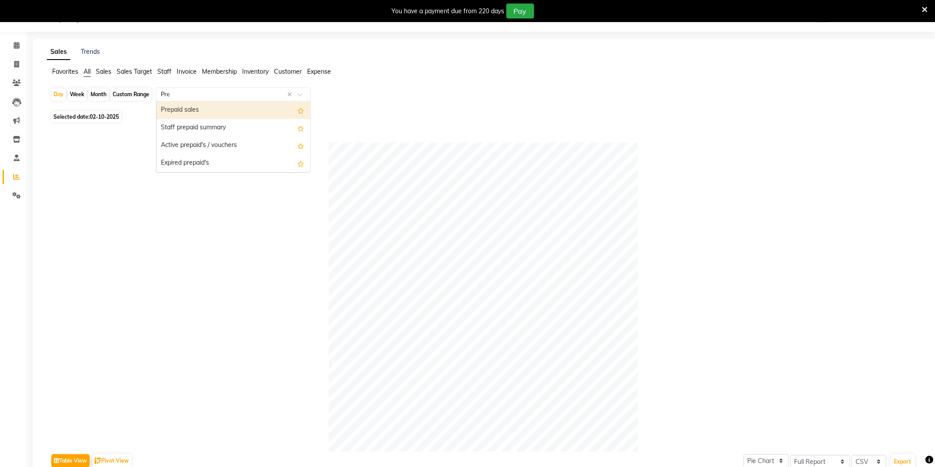
click at [206, 112] on div "Prepaid sales" at bounding box center [233, 111] width 154 height 18
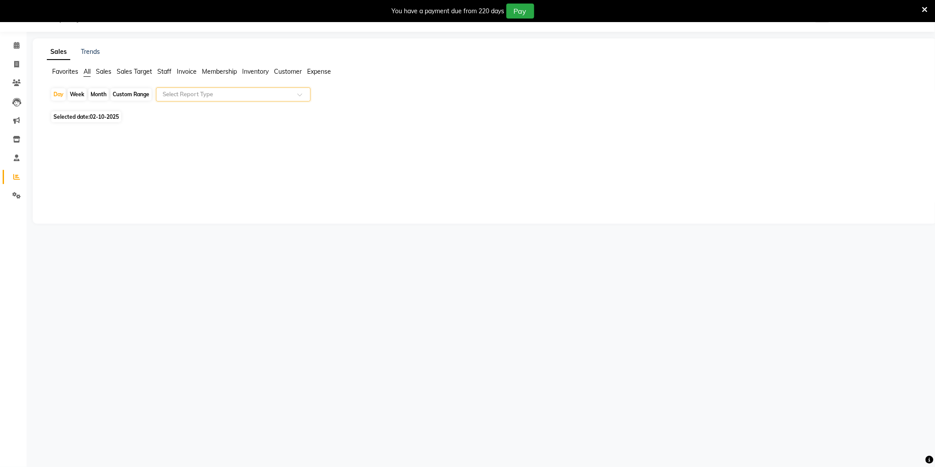
click at [245, 96] on input "text" at bounding box center [224, 94] width 127 height 9
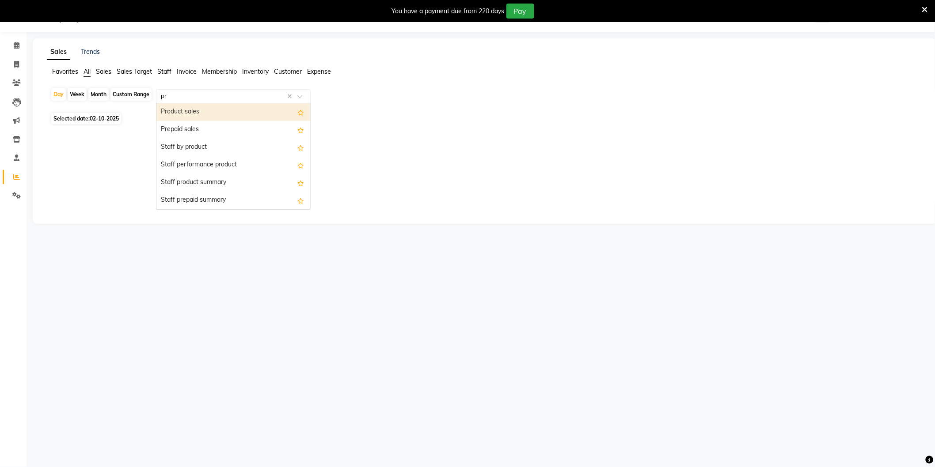
type input "pro"
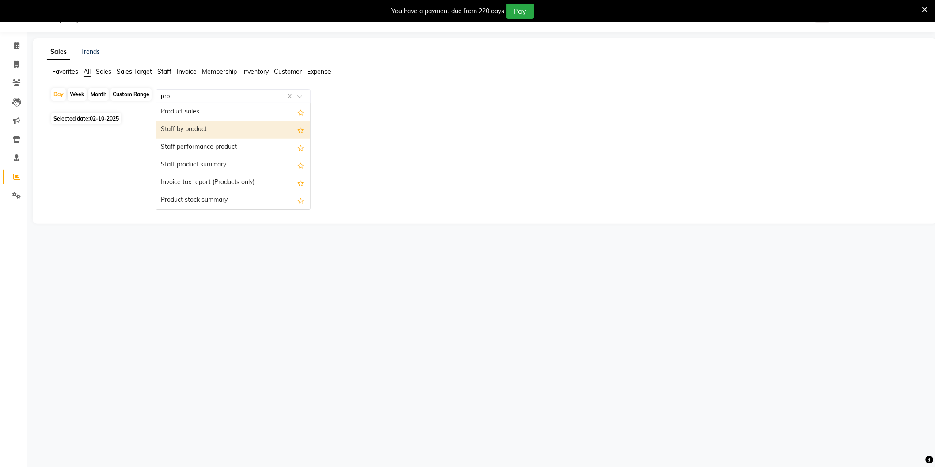
click at [223, 128] on div "Staff by product" at bounding box center [233, 130] width 154 height 18
select select "full_report"
select select "csv"
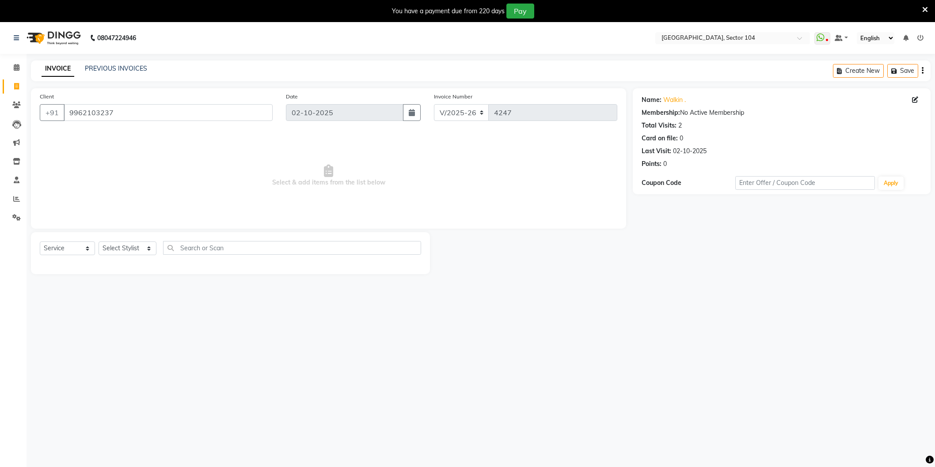
select select "4009"
select select "service"
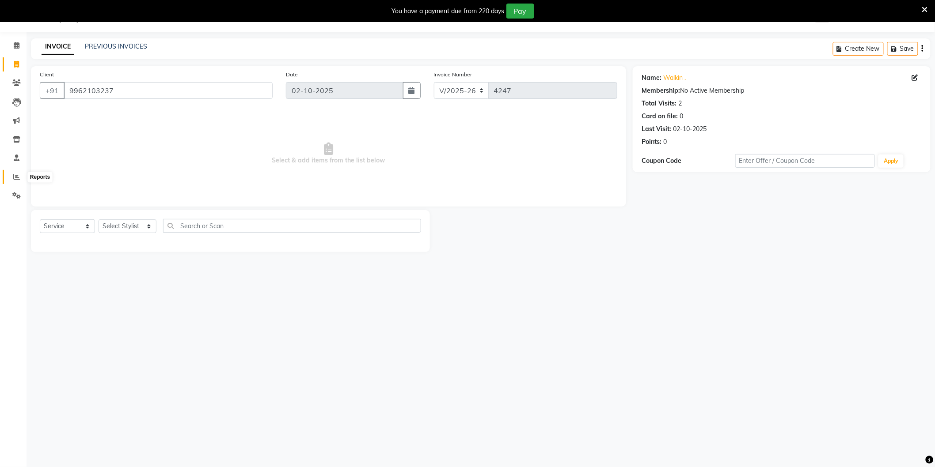
click at [14, 176] on icon at bounding box center [16, 177] width 7 height 7
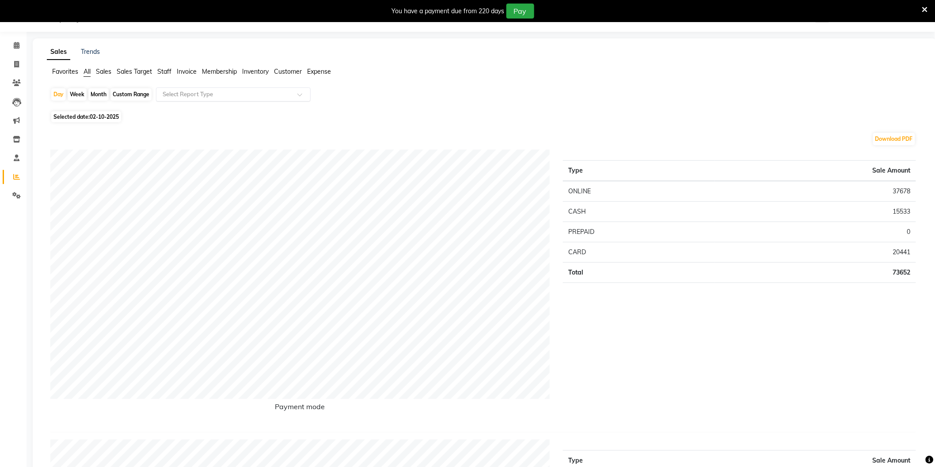
click at [216, 91] on input "text" at bounding box center [224, 94] width 127 height 9
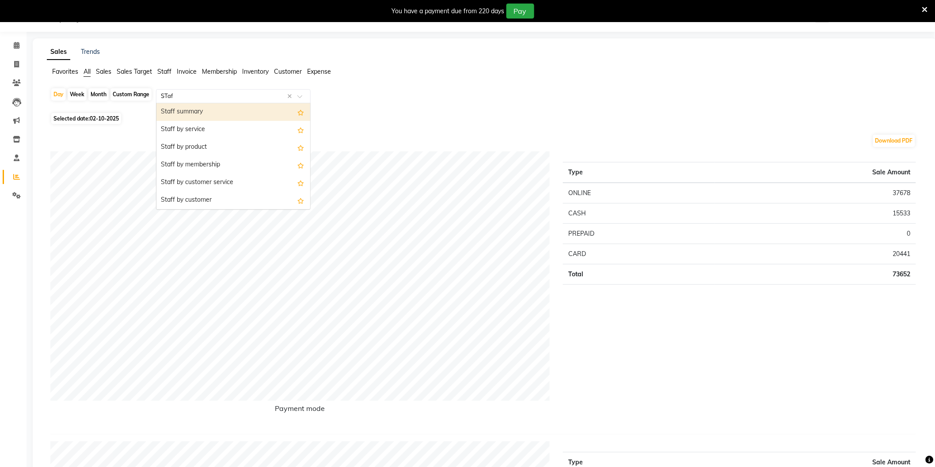
type input "STaff"
click at [201, 130] on div "Staff by service" at bounding box center [233, 130] width 154 height 18
select select "full_report"
select select "csv"
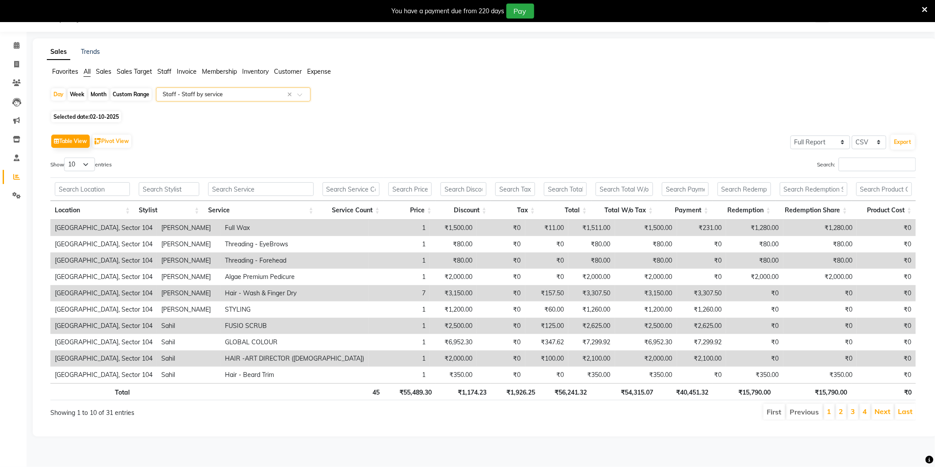
click at [106, 115] on span "02-10-2025" at bounding box center [104, 117] width 29 height 7
select select "10"
select select "2025"
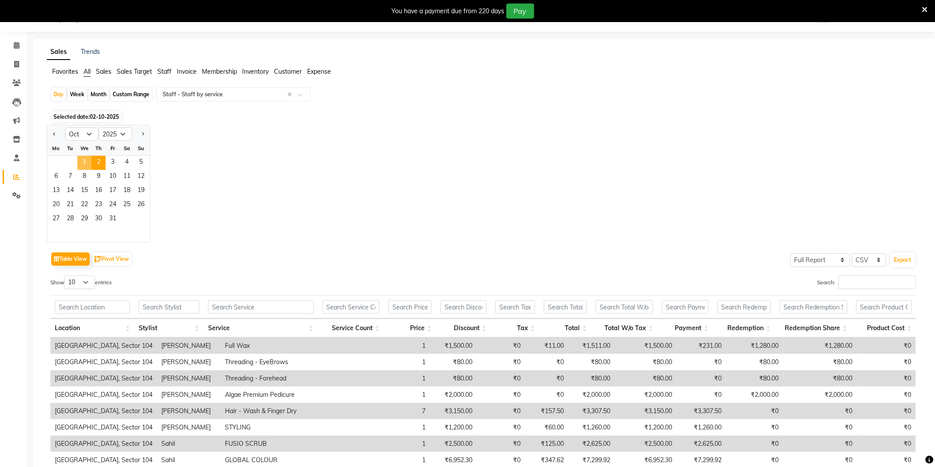
click at [85, 167] on span "1" at bounding box center [84, 163] width 14 height 14
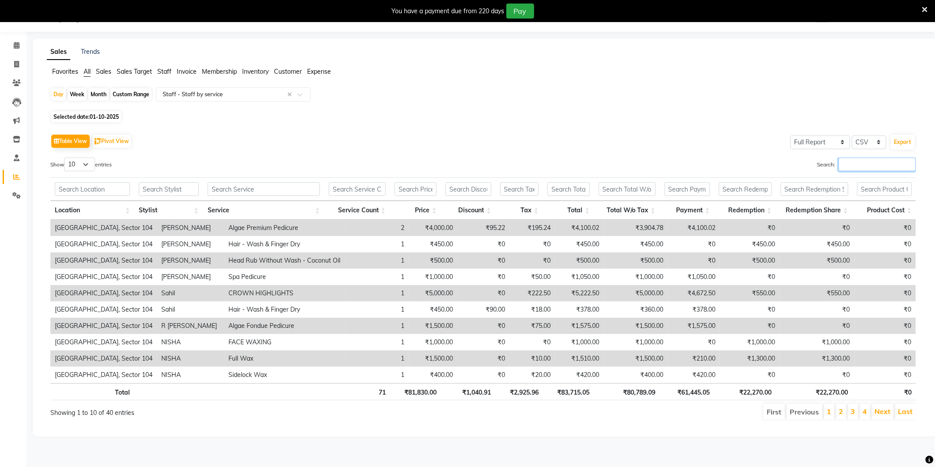
click at [851, 167] on input "Search:" at bounding box center [877, 165] width 77 height 14
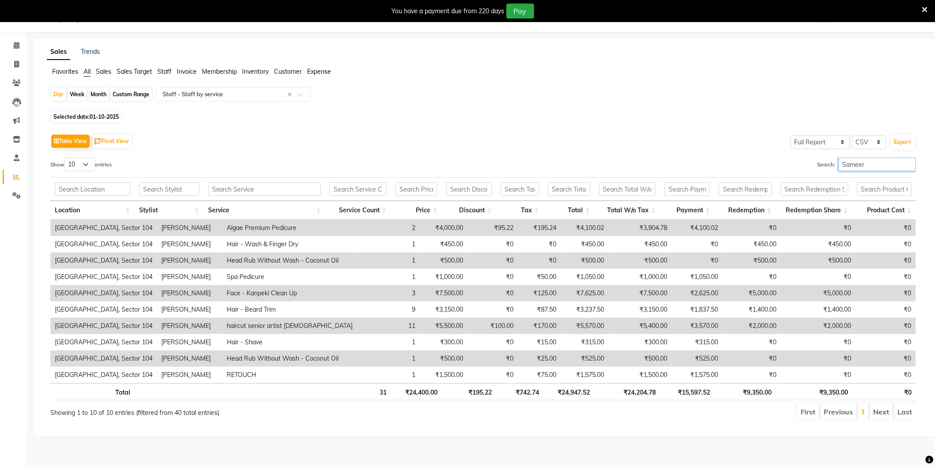
type input "Sameer"
click at [640, 227] on td "₹3,904.78" at bounding box center [640, 228] width 63 height 16
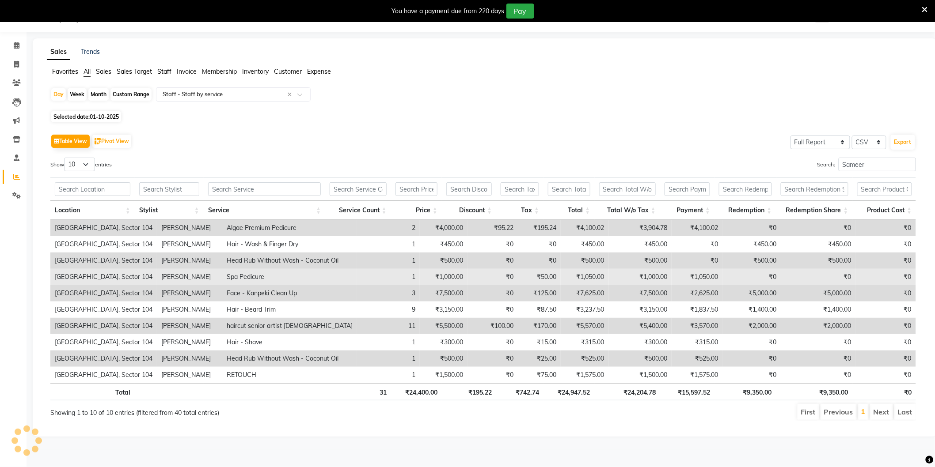
click at [642, 279] on td "₹1,000.00" at bounding box center [640, 277] width 63 height 16
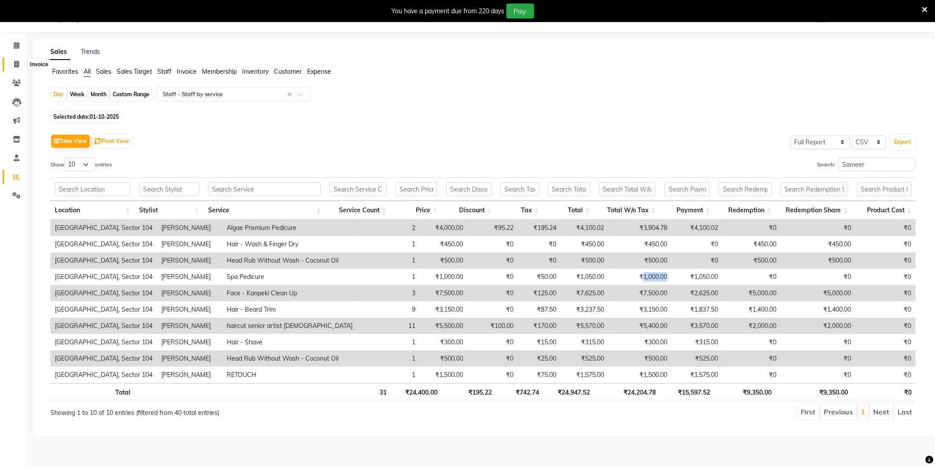
click at [16, 64] on icon at bounding box center [16, 64] width 5 height 7
select select "4009"
select select "service"
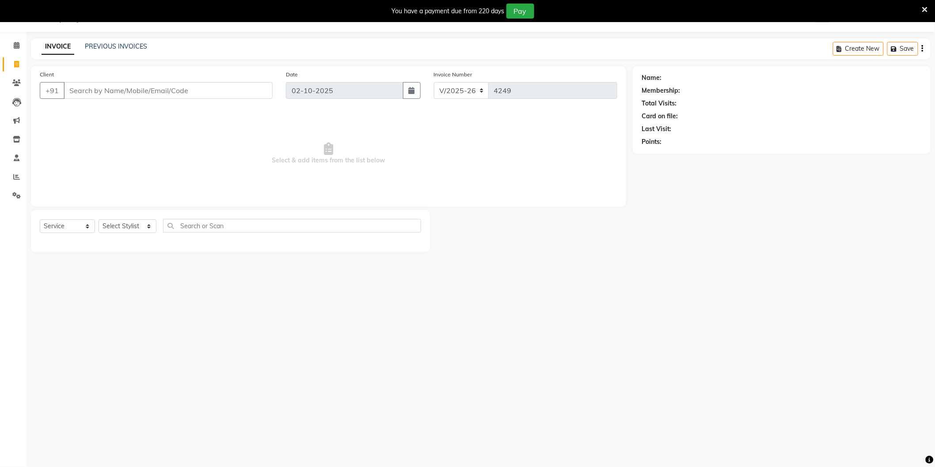
click at [189, 91] on input "Client" at bounding box center [168, 90] width 209 height 17
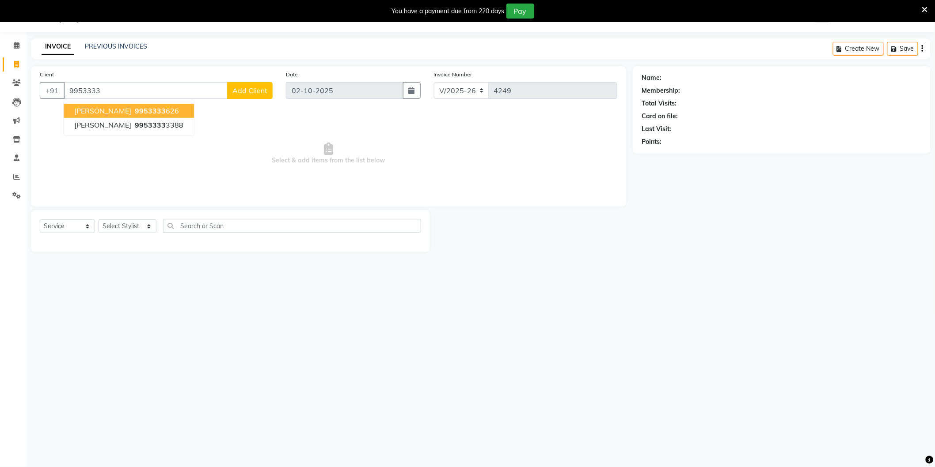
click at [148, 112] on button "Nistha 9953333 626" at bounding box center [129, 111] width 130 height 14
type input "9953333626"
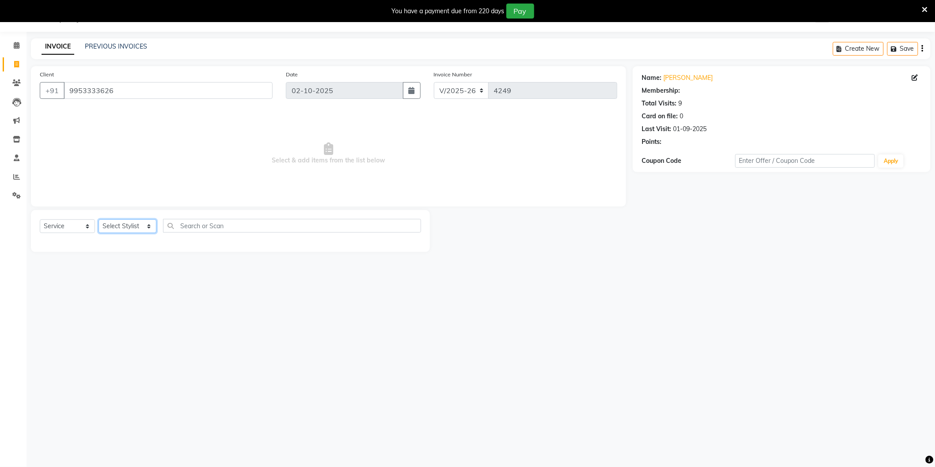
click at [128, 228] on select "Select Stylist AAMIR Aashis ajay AJEET akram Ali Alic ashok vihar Alice makeup …" at bounding box center [128, 227] width 58 height 14
select select "20483"
click at [99, 220] on select "Select Stylist AAMIR Aashis ajay AJEET akram Ali Alic ashok vihar Alice makeup …" at bounding box center [128, 227] width 58 height 14
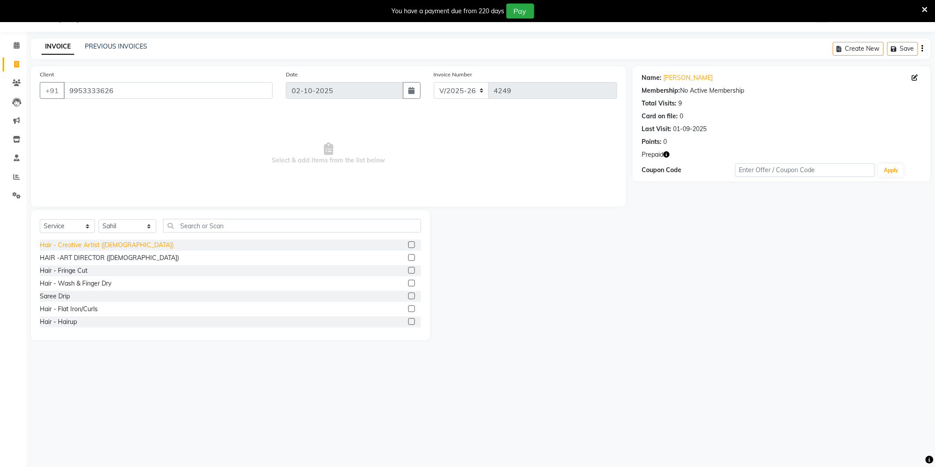
click at [107, 244] on div "Hair - Creative Artist (Female)" at bounding box center [107, 245] width 134 height 9
checkbox input "false"
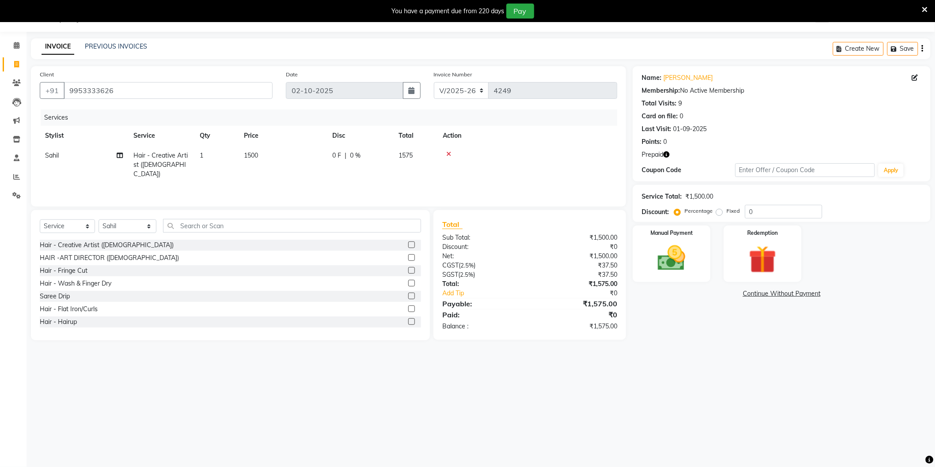
click at [664, 152] on icon "button" at bounding box center [666, 155] width 6 height 6
click at [769, 258] on img at bounding box center [762, 260] width 47 height 36
click at [765, 290] on span "Prepaid 1" at bounding box center [767, 295] width 29 height 10
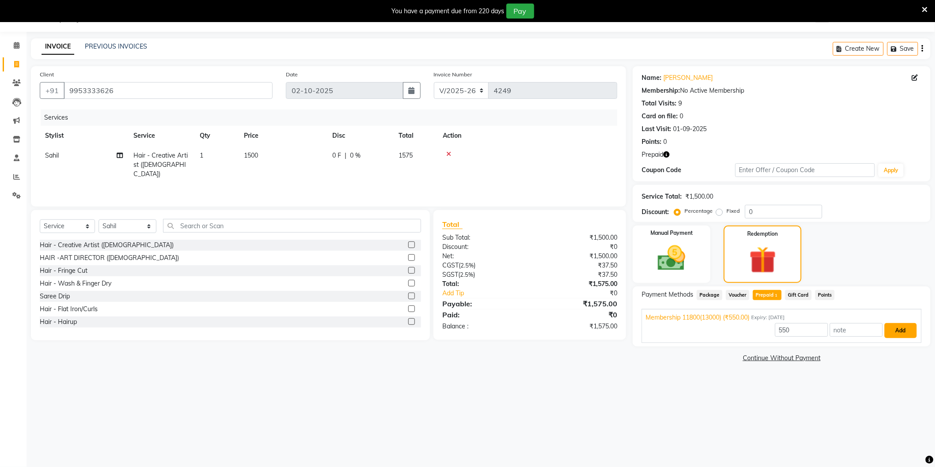
click at [902, 329] on button "Add" at bounding box center [900, 330] width 32 height 15
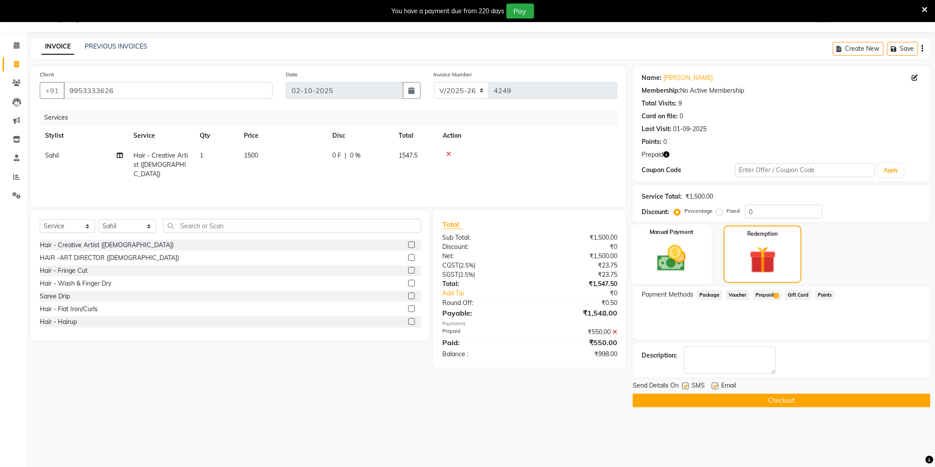
click at [683, 254] on img at bounding box center [671, 258] width 47 height 33
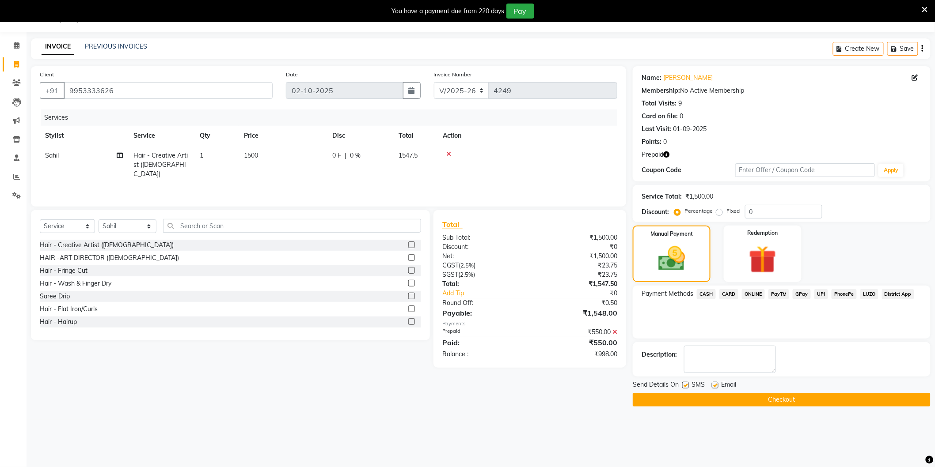
click at [705, 294] on span "CASH" at bounding box center [706, 294] width 19 height 10
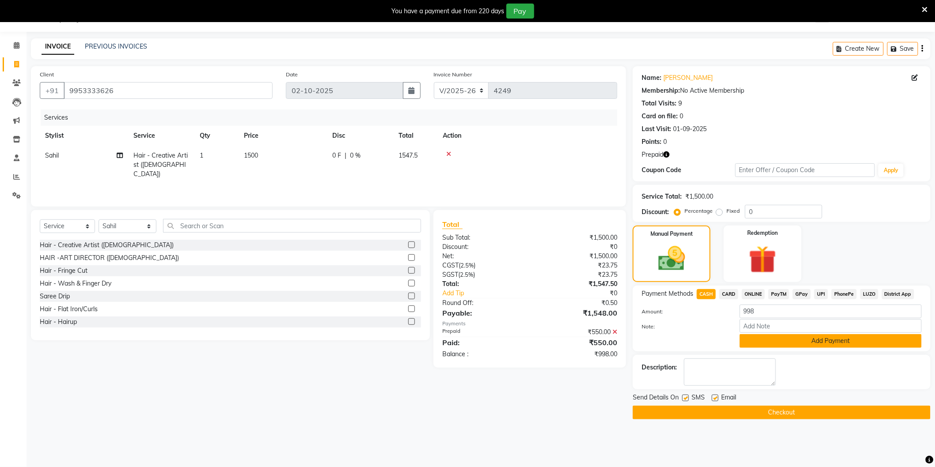
click at [767, 334] on button "Add Payment" at bounding box center [831, 341] width 182 height 14
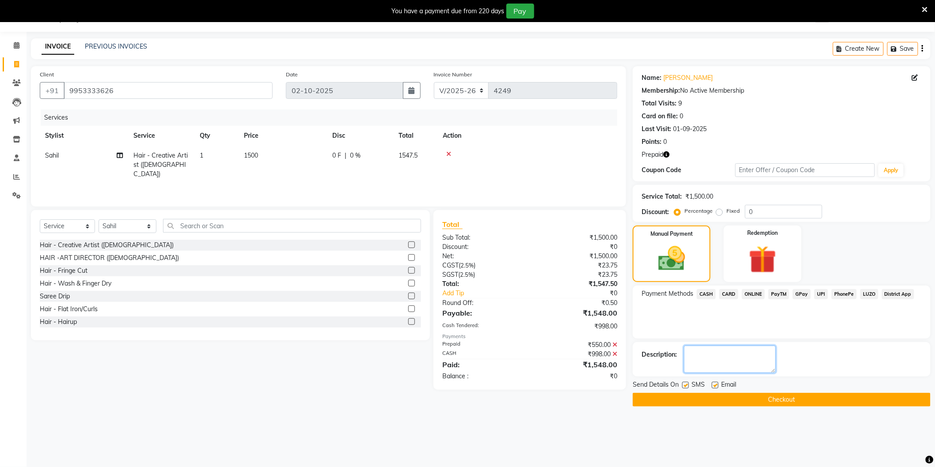
click at [755, 360] on textarea at bounding box center [730, 359] width 92 height 27
click at [756, 397] on button "Checkout" at bounding box center [782, 400] width 298 height 14
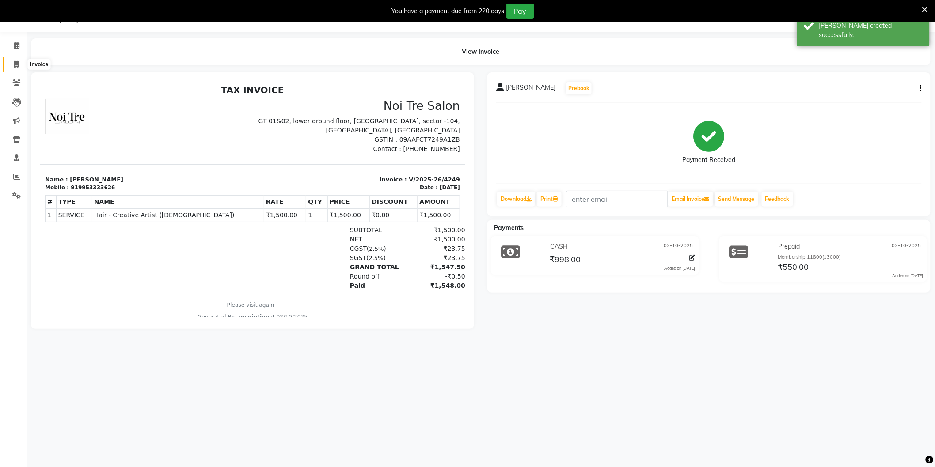
click at [17, 61] on icon at bounding box center [16, 64] width 5 height 7
select select "service"
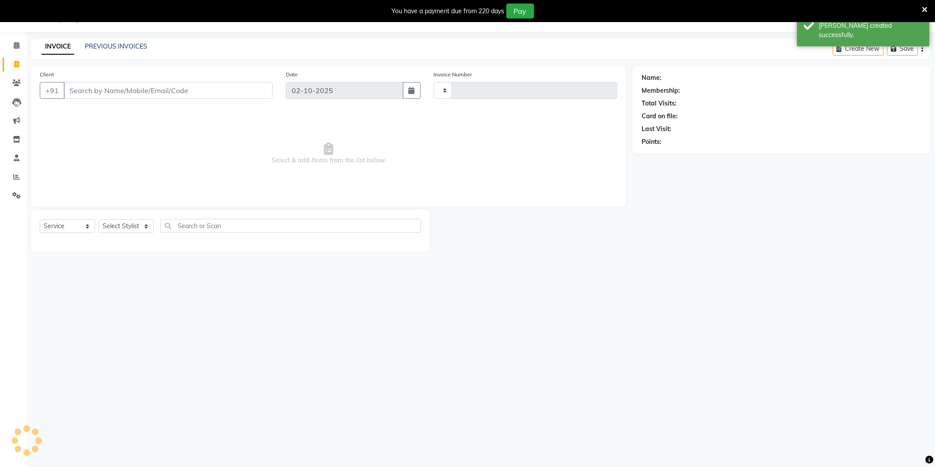
type input "4250"
select select "4009"
click at [118, 48] on link "PREVIOUS INVOICES" at bounding box center [116, 46] width 62 height 8
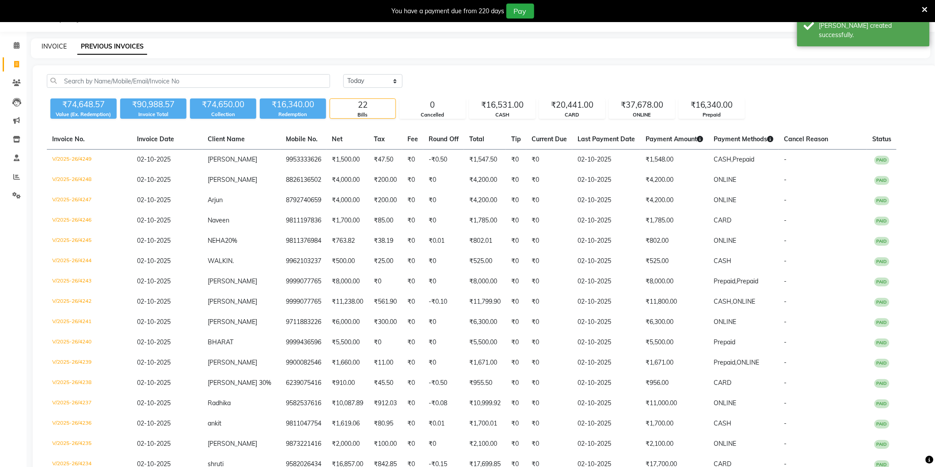
click at [56, 44] on link "INVOICE" at bounding box center [54, 46] width 25 height 8
select select "4009"
select select "service"
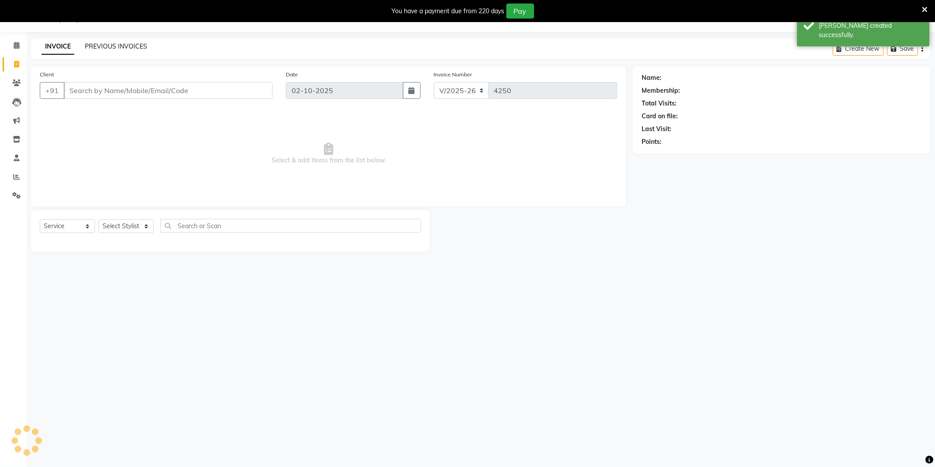
click at [96, 48] on link "PREVIOUS INVOICES" at bounding box center [116, 46] width 62 height 8
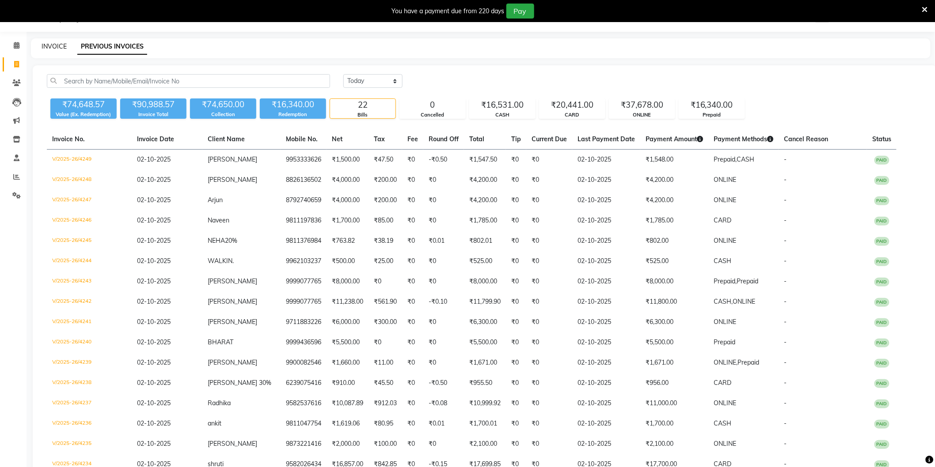
click at [53, 43] on link "INVOICE" at bounding box center [54, 46] width 25 height 8
select select "service"
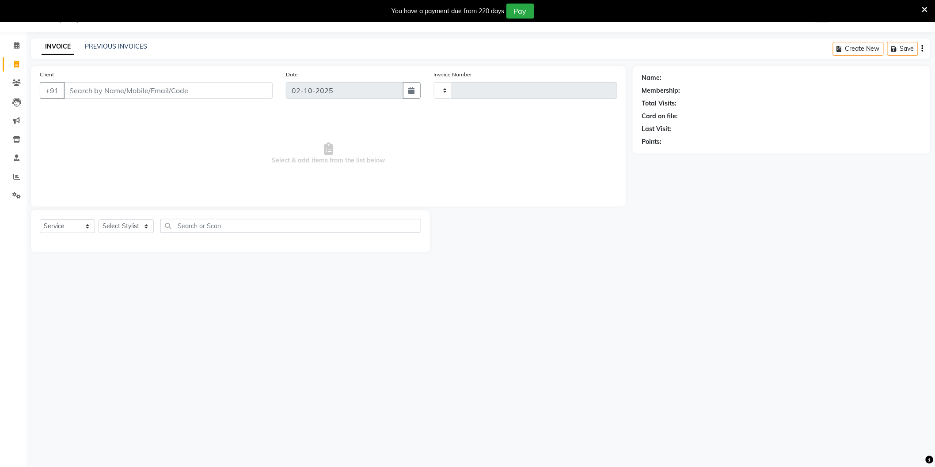
type input "4250"
select select "4009"
click at [91, 87] on input "Client" at bounding box center [168, 90] width 209 height 17
click at [132, 111] on ngb-highlight "958202 6434" at bounding box center [118, 110] width 46 height 9
type input "9582026434"
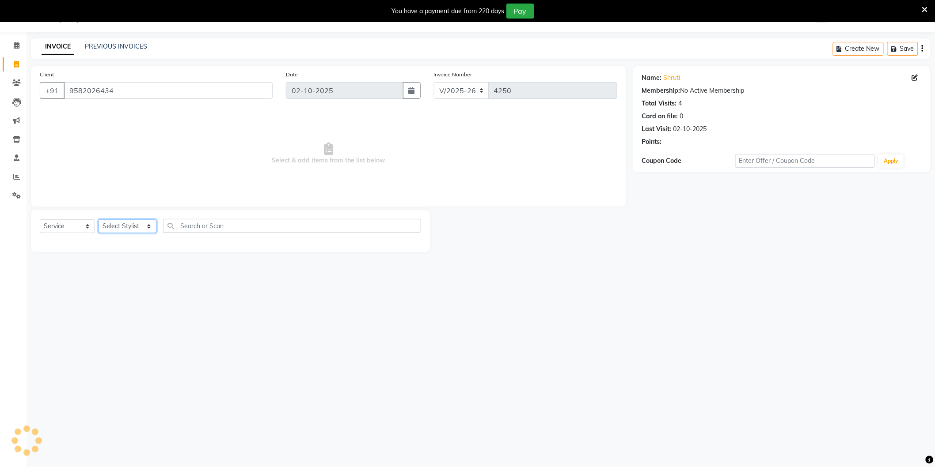
click at [135, 231] on select "Select Stylist AAMIR Aashis ajay AJEET akram Ali Alic ashok vihar Alice makeup …" at bounding box center [128, 227] width 58 height 14
select select "20524"
click at [99, 220] on select "Select Stylist AAMIR Aashis ajay AJEET akram Ali Alic ashok vihar Alice makeup …" at bounding box center [128, 227] width 58 height 14
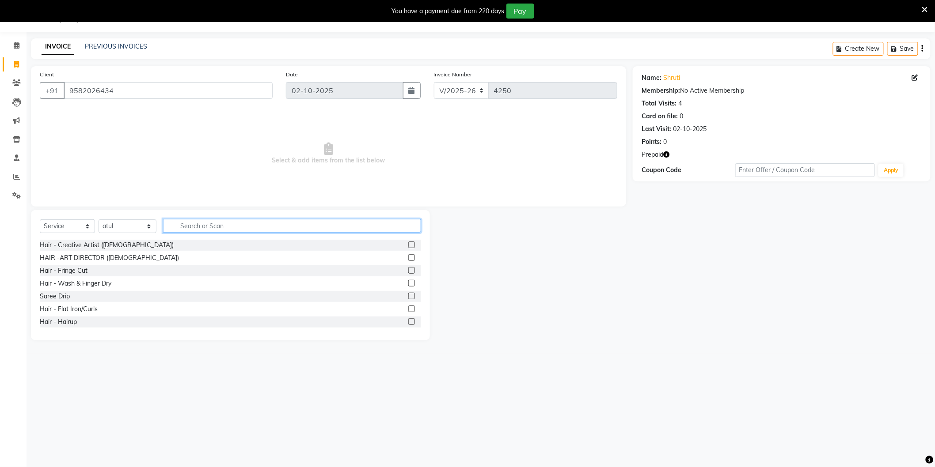
click at [209, 223] on input "text" at bounding box center [292, 226] width 258 height 14
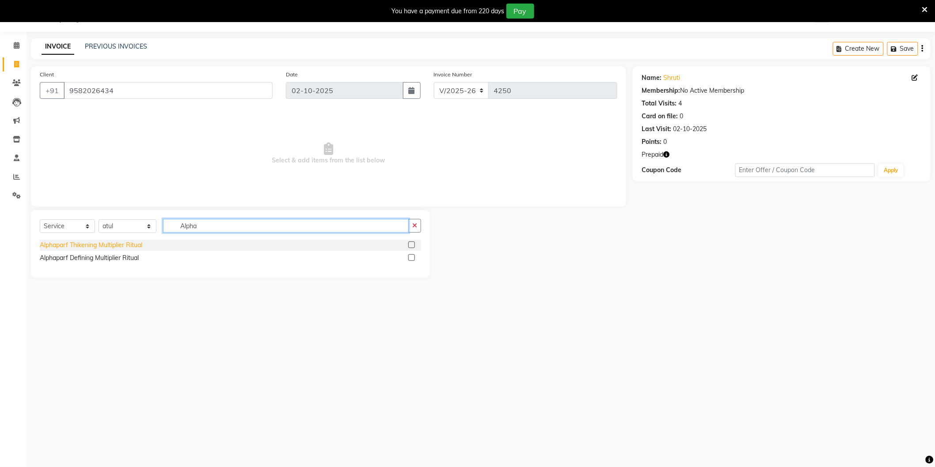
type input "Alpha"
click at [141, 246] on div "Alphaparf Thikening Multiplier Ritual" at bounding box center [91, 245] width 102 height 9
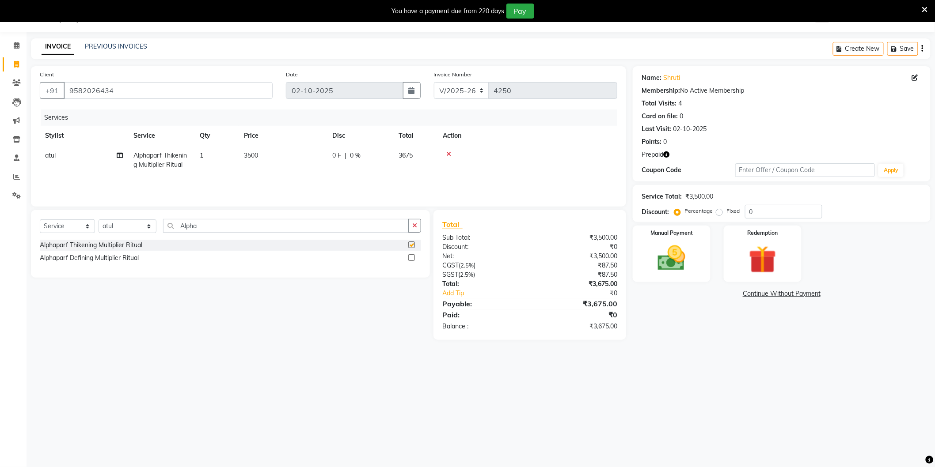
checkbox input "false"
click at [447, 154] on icon at bounding box center [448, 154] width 5 height 6
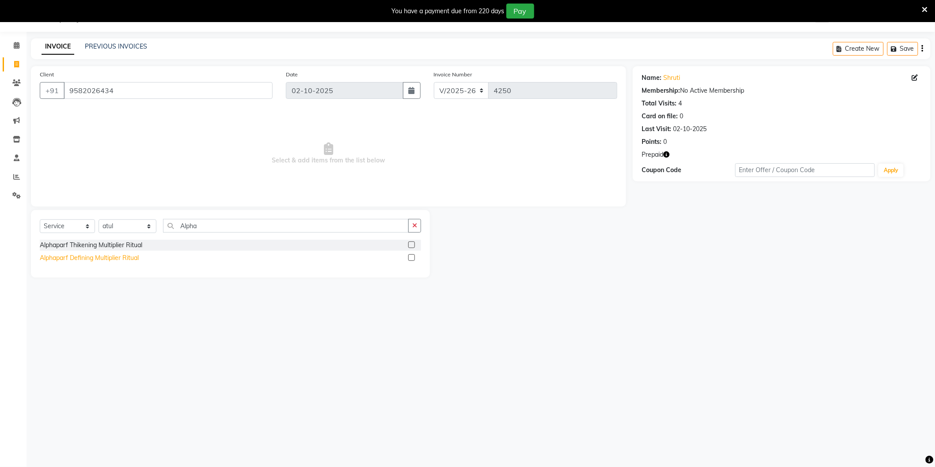
click at [118, 255] on div "Alphaparf Defining Multiplier Ritual" at bounding box center [89, 258] width 99 height 9
checkbox input "false"
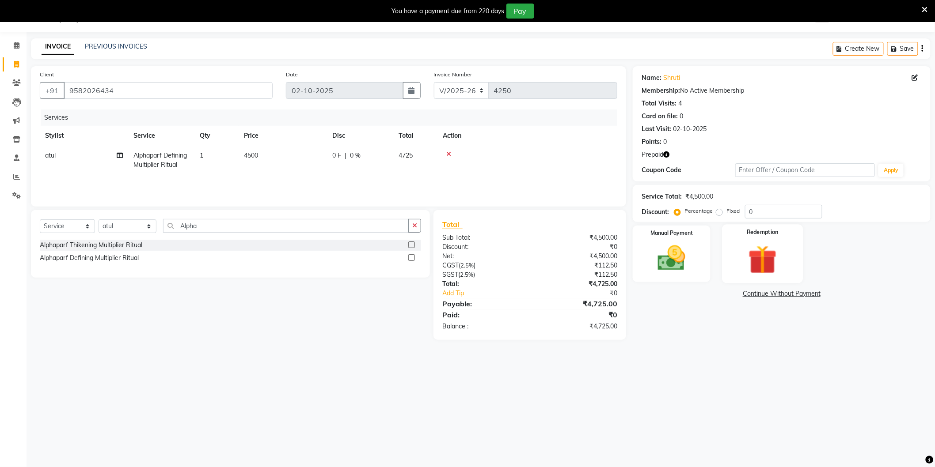
click at [760, 251] on img at bounding box center [762, 260] width 47 height 36
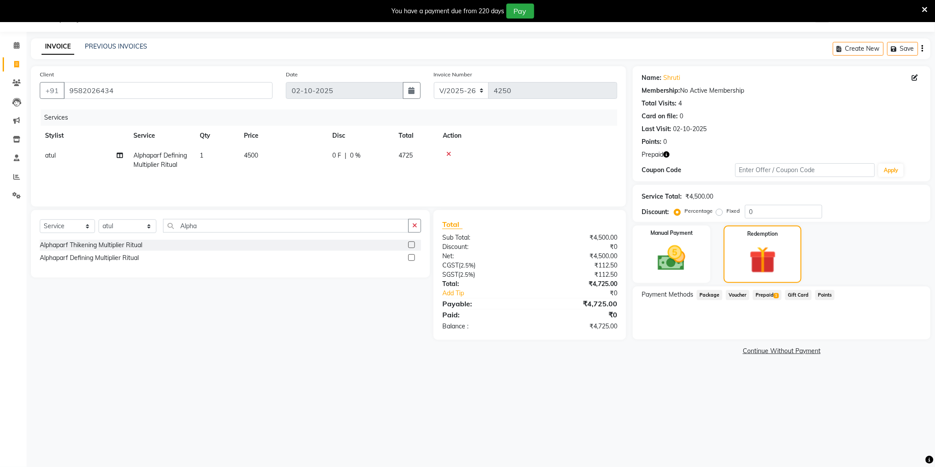
click at [768, 292] on span "Prepaid 1" at bounding box center [767, 295] width 29 height 10
click at [902, 324] on button "Add" at bounding box center [900, 330] width 32 height 15
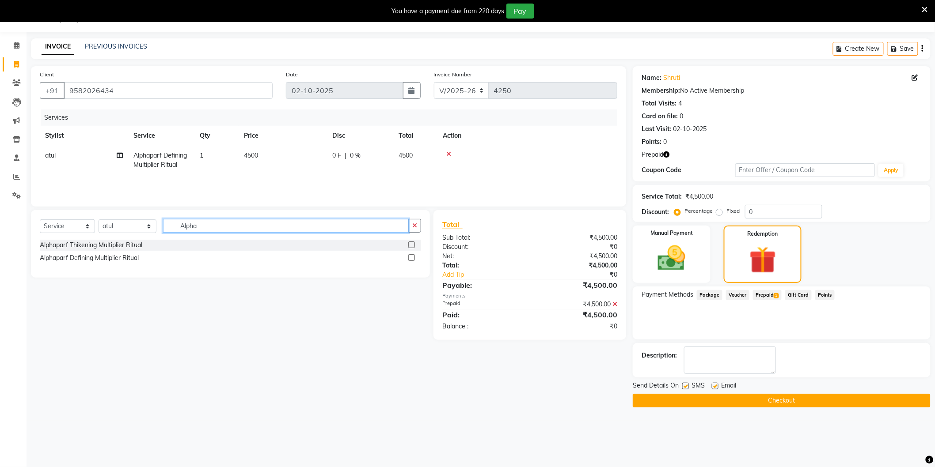
click at [263, 231] on input "Alpha" at bounding box center [286, 226] width 246 height 14
click at [264, 231] on input "Alpha" at bounding box center [286, 226] width 246 height 14
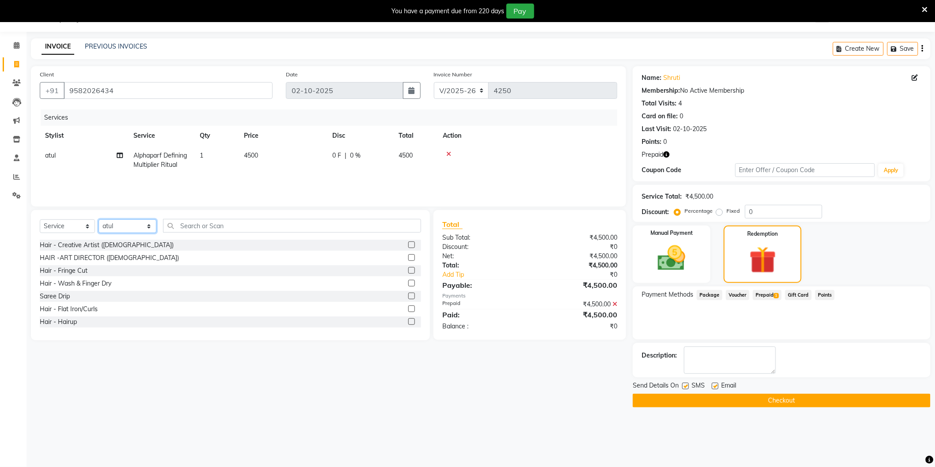
click at [117, 226] on select "Select Stylist AAMIR Aashis ajay AJEET akram Ali Alic ashok vihar Alice makeup …" at bounding box center [128, 227] width 58 height 14
select select "37308"
click at [99, 220] on select "Select Stylist AAMIR Aashis ajay AJEET akram Ali Alic ashok vihar Alice makeup …" at bounding box center [128, 227] width 58 height 14
click at [193, 223] on input "text" at bounding box center [292, 226] width 258 height 14
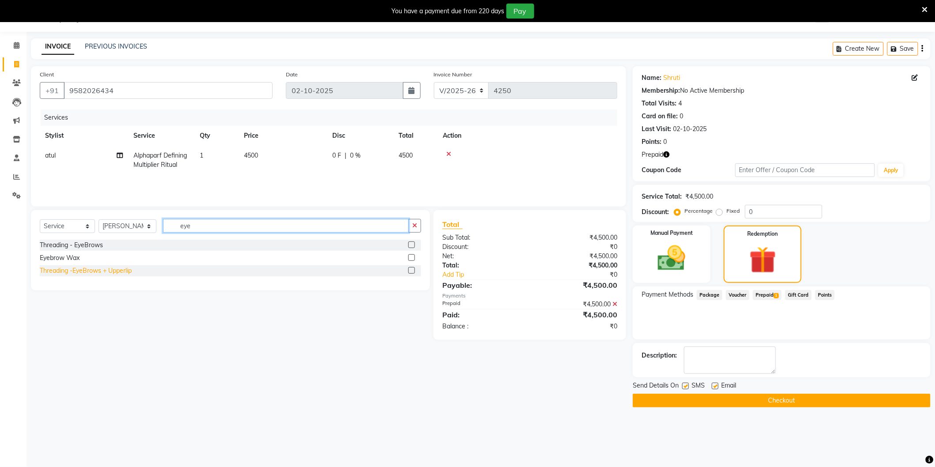
type input "eye"
click at [99, 272] on div "Threading -EyeBrows + Upperlip" at bounding box center [86, 270] width 92 height 9
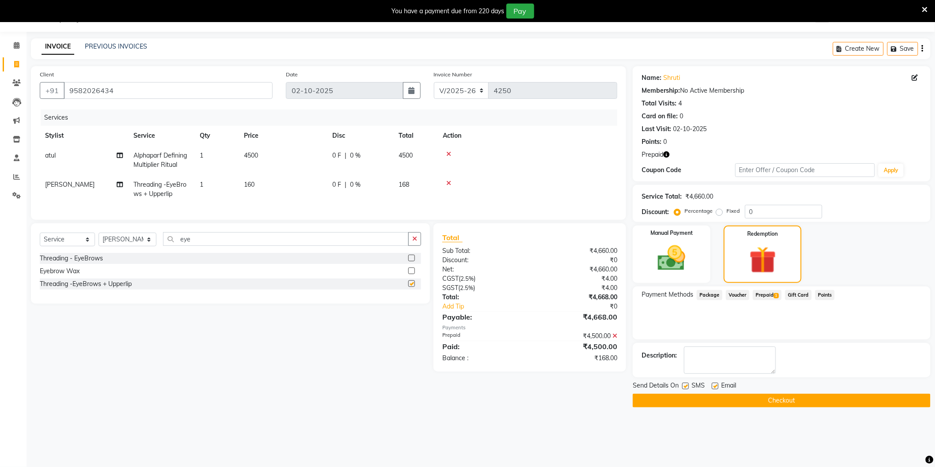
checkbox input "false"
click at [615, 339] on icon at bounding box center [614, 336] width 5 height 6
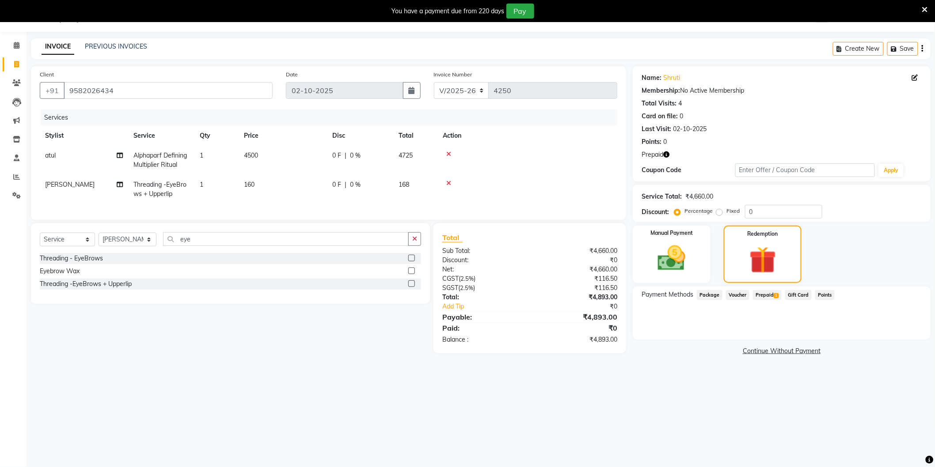
click at [759, 290] on span "Prepaid 1" at bounding box center [767, 295] width 29 height 10
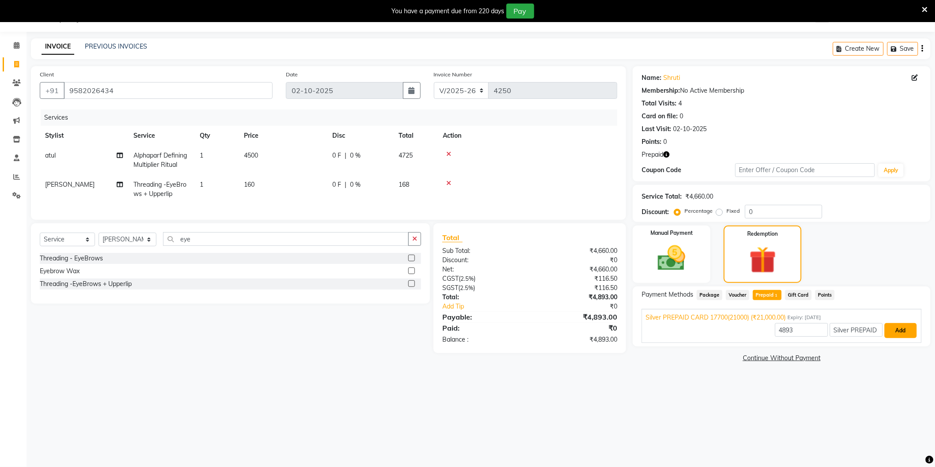
click at [907, 333] on button "Add" at bounding box center [900, 330] width 32 height 15
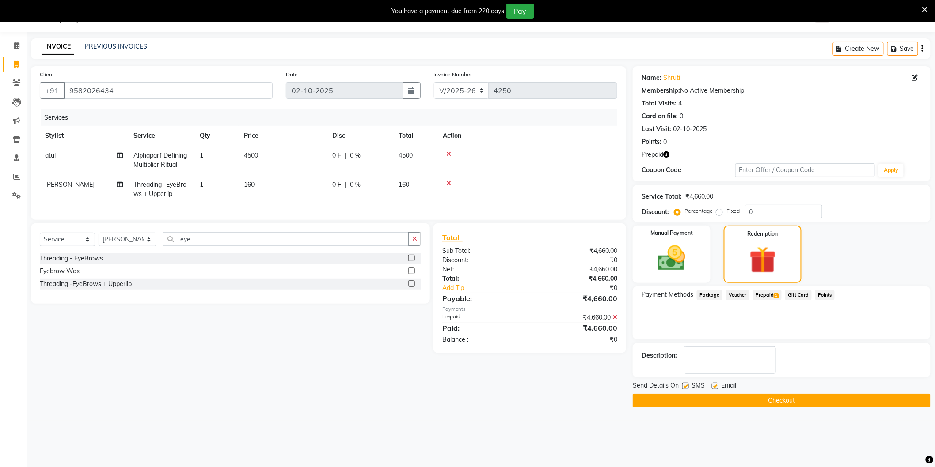
click at [735, 403] on button "Checkout" at bounding box center [782, 401] width 298 height 14
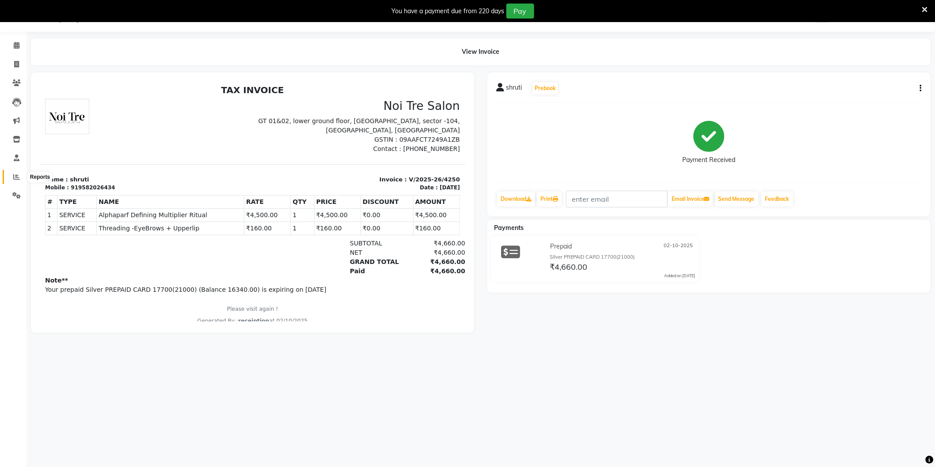
click at [19, 175] on icon at bounding box center [16, 177] width 7 height 7
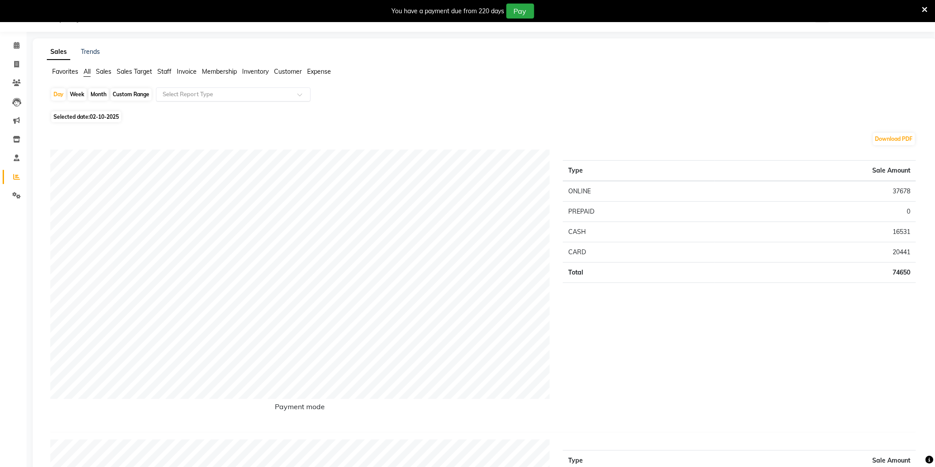
click at [169, 91] on input "text" at bounding box center [224, 94] width 127 height 9
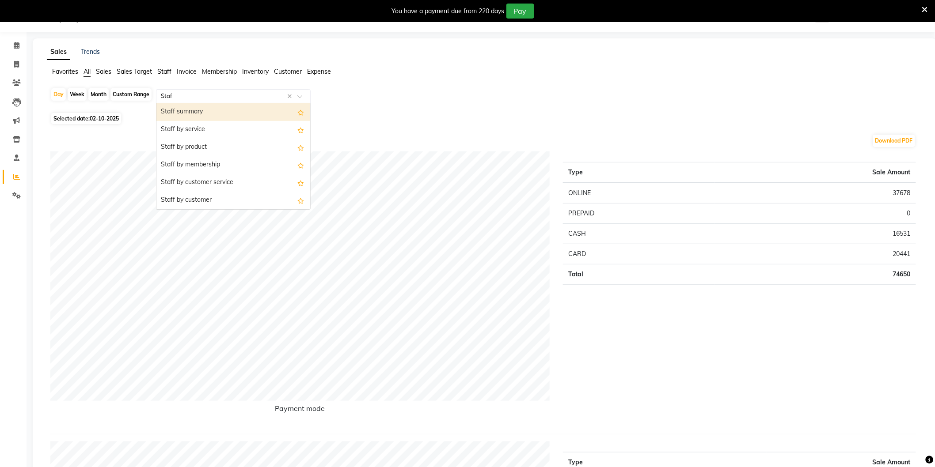
type input "Staff"
click at [188, 127] on div "Staff by service" at bounding box center [233, 130] width 154 height 18
select select "full_report"
select select "csv"
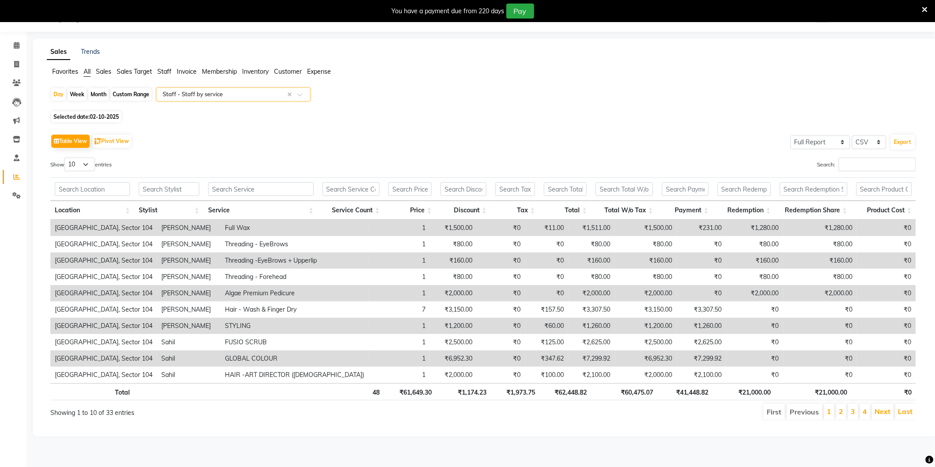
click at [104, 120] on span "02-10-2025" at bounding box center [104, 117] width 29 height 7
select select "10"
select select "2025"
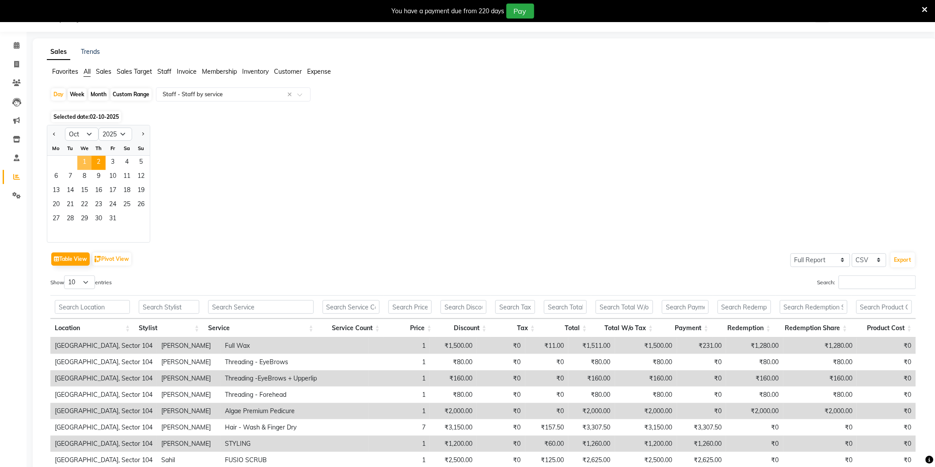
click at [88, 163] on span "1" at bounding box center [84, 163] width 14 height 14
click at [847, 283] on input "Search:" at bounding box center [877, 283] width 77 height 14
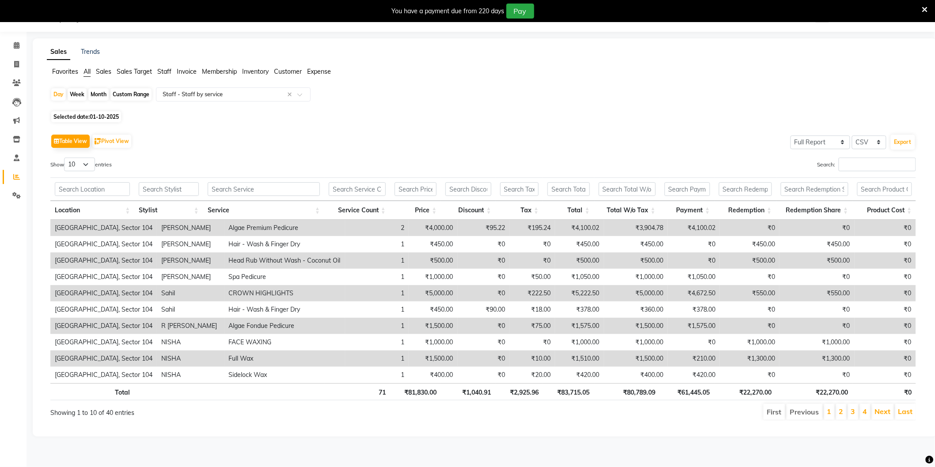
click at [115, 121] on span "Selected date: 01-10-2025" at bounding box center [86, 116] width 70 height 11
select select "10"
select select "2025"
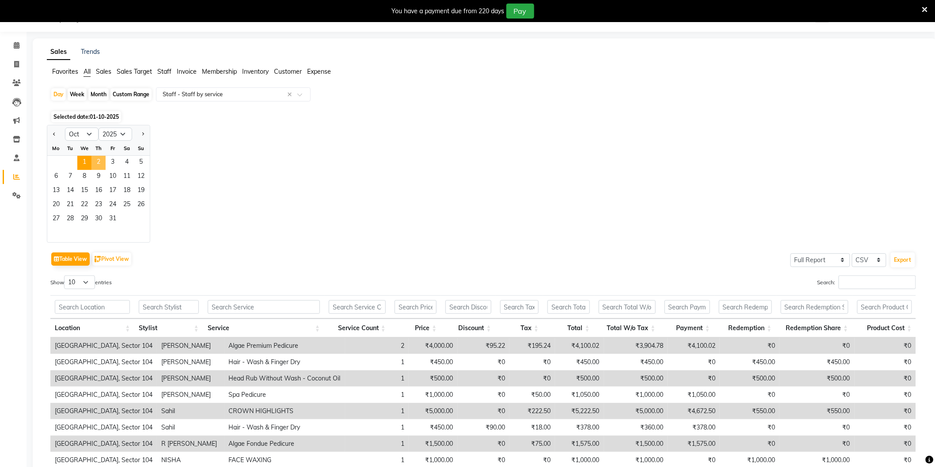
click at [102, 163] on span "2" at bounding box center [98, 163] width 14 height 14
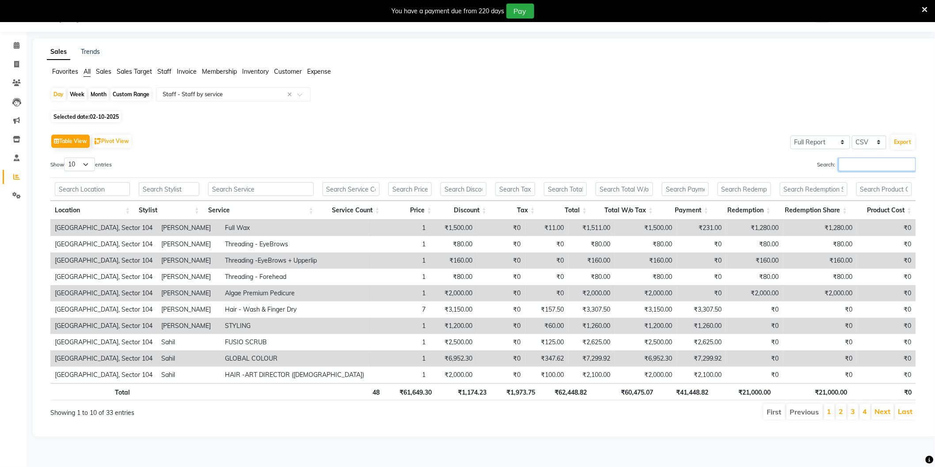
click at [841, 167] on input "Search:" at bounding box center [877, 165] width 77 height 14
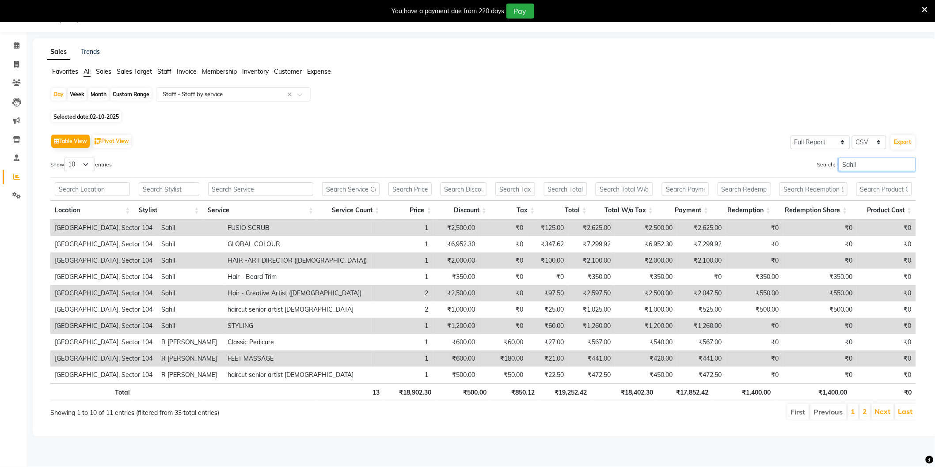
type input "Sahil"
click at [253, 95] on input "text" at bounding box center [224, 94] width 127 height 9
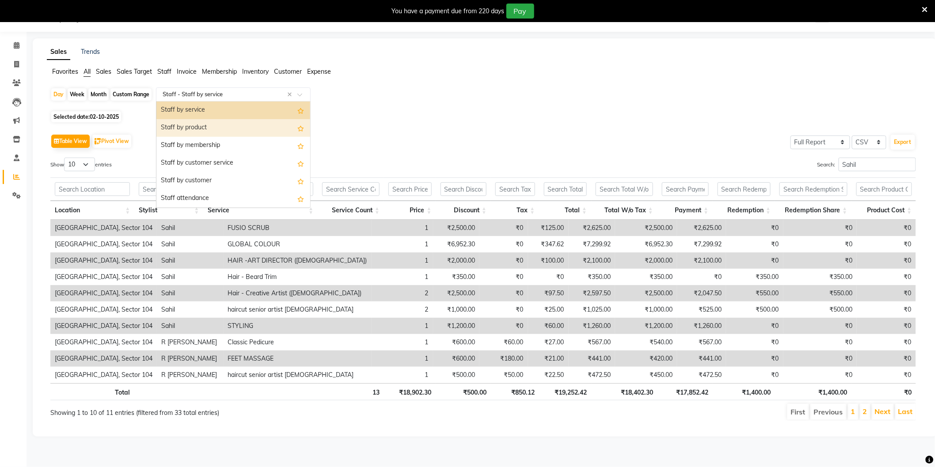
click at [250, 125] on div "Staff by product" at bounding box center [233, 128] width 154 height 18
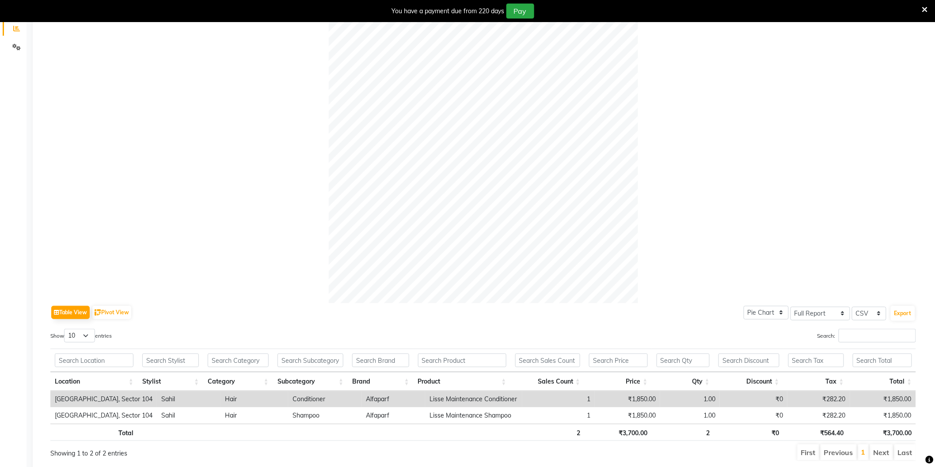
scroll to position [0, 0]
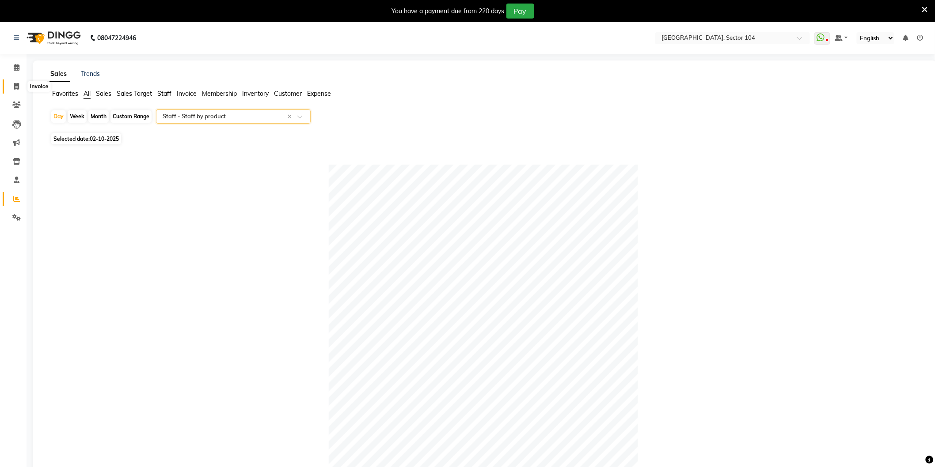
click at [16, 83] on icon at bounding box center [16, 86] width 5 height 7
select select "service"
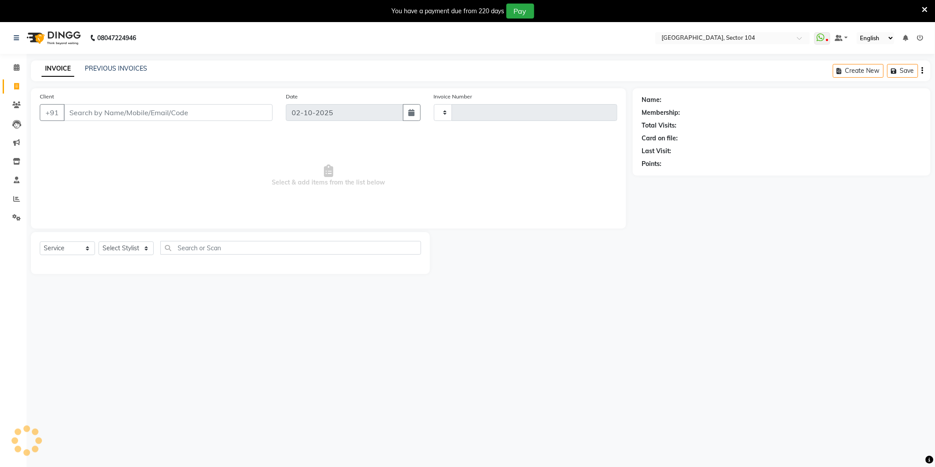
type input "4251"
select select "4009"
click at [140, 118] on input "Client" at bounding box center [168, 112] width 209 height 17
type input "8219542239"
click at [266, 111] on span "Add Client" at bounding box center [249, 112] width 35 height 9
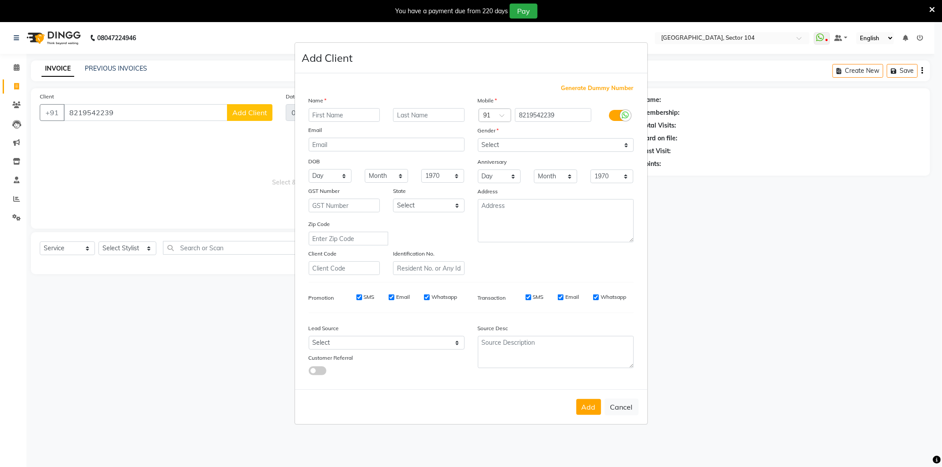
click at [329, 111] on input "text" at bounding box center [345, 115] width 72 height 14
type input "[PERSON_NAME]"
click at [432, 111] on input "text" at bounding box center [429, 115] width 72 height 14
type input "[PERSON_NAME]"
click at [501, 141] on select "Select Male Female Other Prefer Not To Say" at bounding box center [556, 145] width 156 height 14
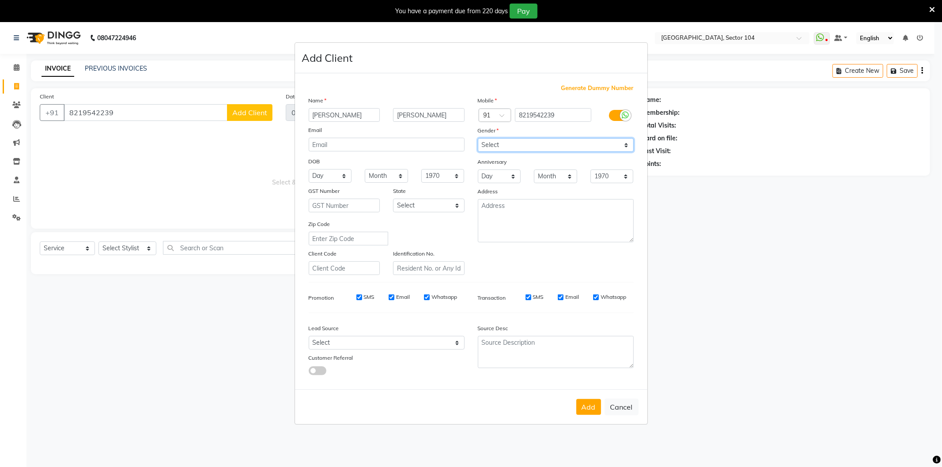
select select "male"
click at [478, 138] on select "Select Male Female Other Prefer Not To Say" at bounding box center [556, 145] width 156 height 14
click at [395, 348] on select "Select Walk-in Referral Internet Friend Word of Mouth Advertisement Facebook Ju…" at bounding box center [387, 343] width 156 height 14
select select "28442"
click at [309, 337] on select "Select Walk-in Referral Internet Friend Word of Mouth Advertisement Facebook Ju…" at bounding box center [387, 343] width 156 height 14
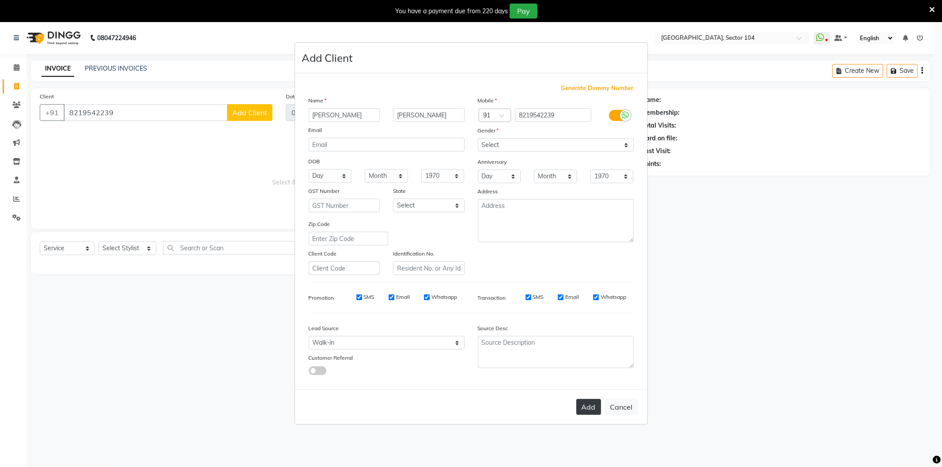
click at [583, 404] on button "Add" at bounding box center [589, 407] width 25 height 16
select select
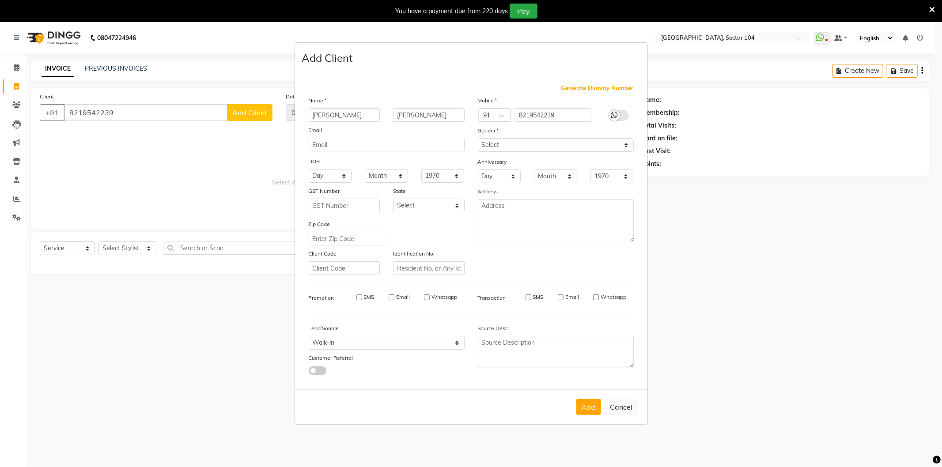
select select
checkbox input "false"
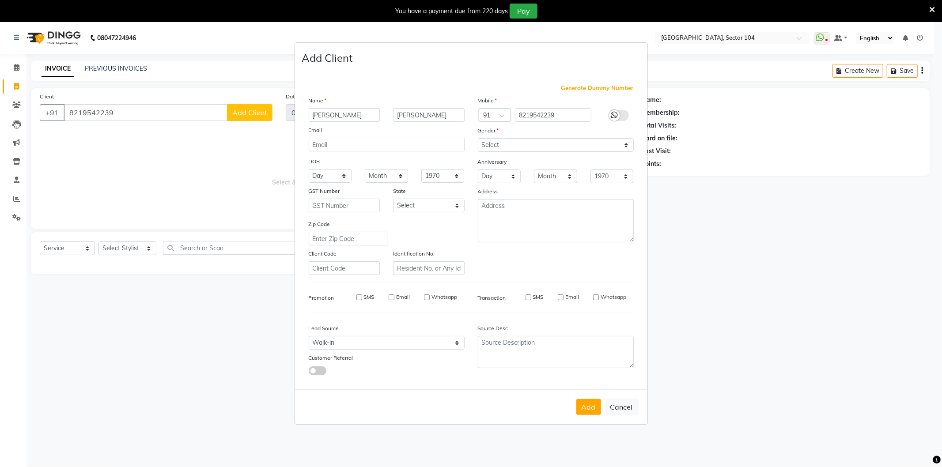
checkbox input "false"
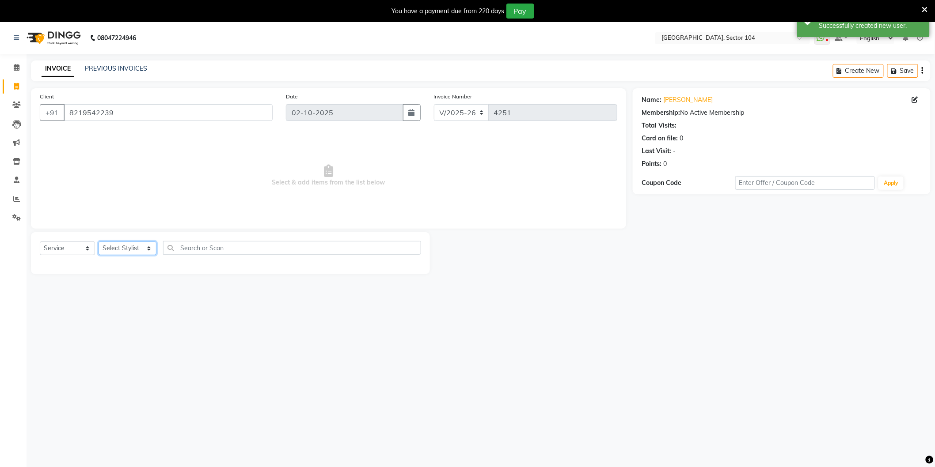
click at [138, 250] on select "Select Stylist AAMIR Aashis ajay AJEET akram Ali Alic ashok vihar Alice makeup …" at bounding box center [128, 249] width 58 height 14
select select "20899"
click at [99, 242] on select "Select Stylist AAMIR Aashis ajay AJEET akram Ali Alic ashok vihar Alice makeup …" at bounding box center [128, 249] width 58 height 14
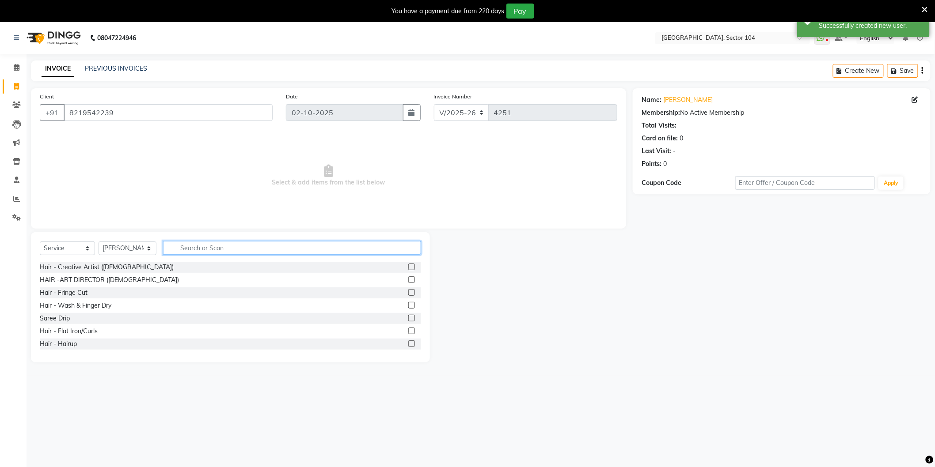
click at [205, 245] on input "text" at bounding box center [292, 248] width 258 height 14
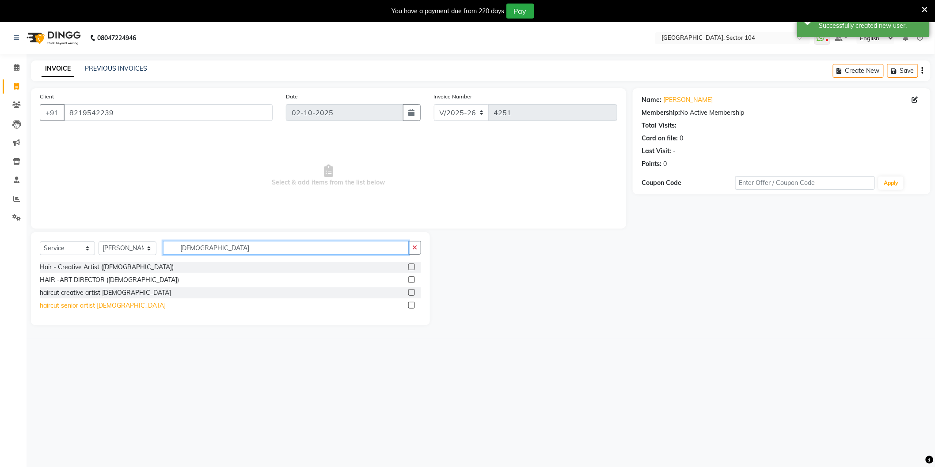
type input "Male"
click at [105, 307] on div "haircut senior artist [DEMOGRAPHIC_DATA]" at bounding box center [103, 305] width 126 height 9
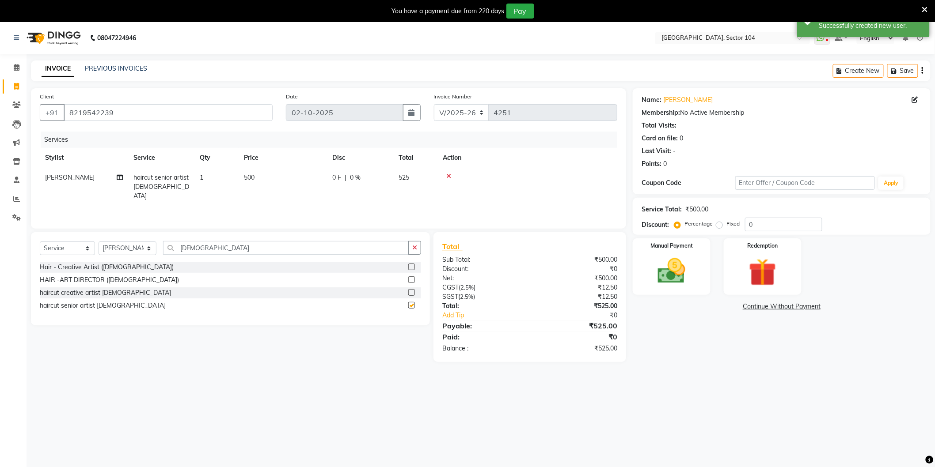
checkbox input "false"
click at [290, 177] on td "500" at bounding box center [283, 187] width 88 height 38
click at [310, 183] on input "500" at bounding box center [324, 180] width 78 height 14
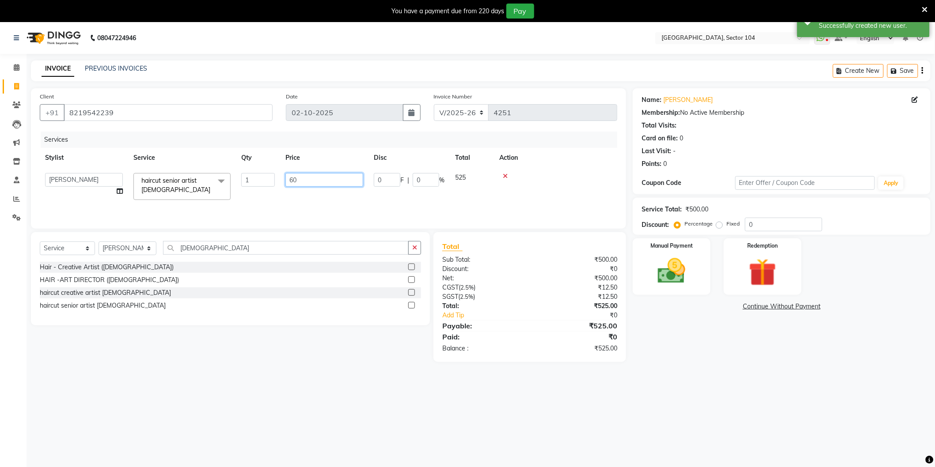
type input "600"
click at [273, 245] on input "Male" at bounding box center [286, 248] width 246 height 14
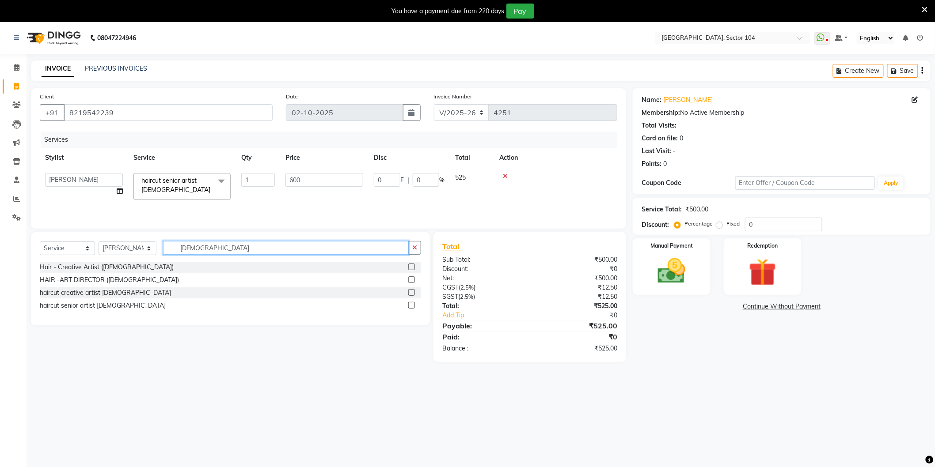
click at [273, 246] on input "Male" at bounding box center [286, 248] width 246 height 14
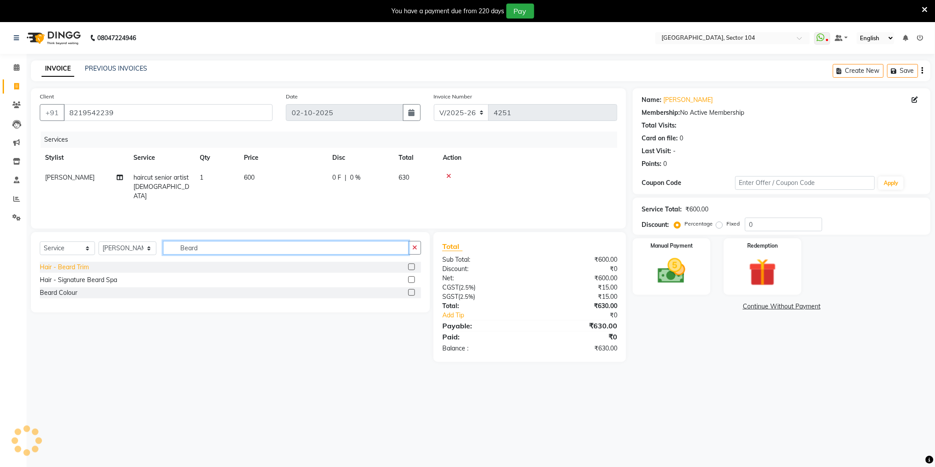
type input "Beard"
click at [87, 267] on div "Hair - Beard Trim" at bounding box center [64, 267] width 49 height 9
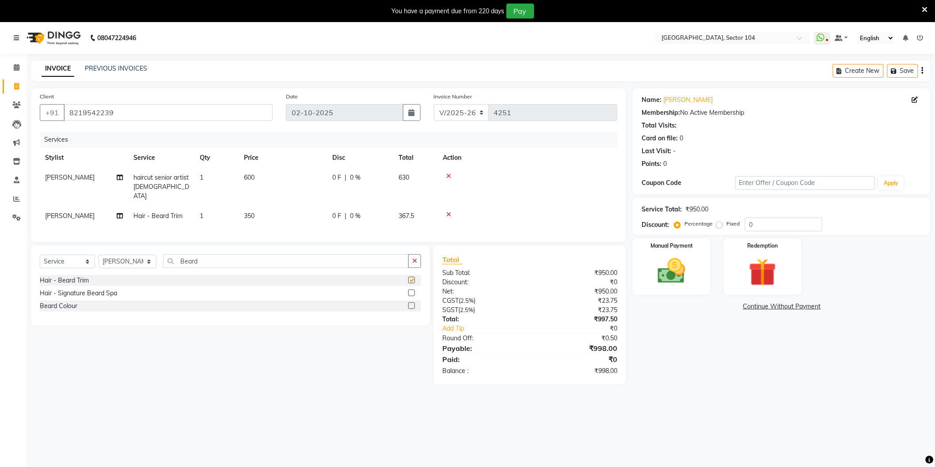
checkbox input "false"
click at [279, 212] on td "350" at bounding box center [283, 216] width 88 height 20
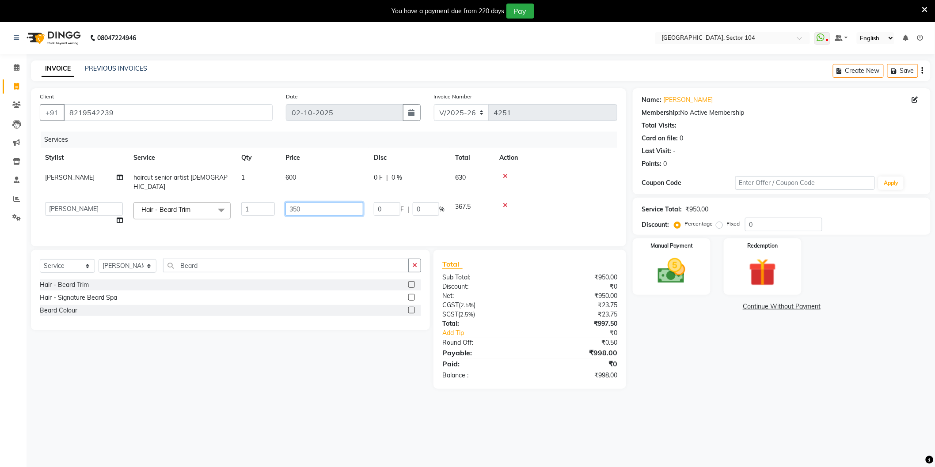
click at [333, 204] on input "350" at bounding box center [324, 209] width 78 height 14
type input "400"
click at [641, 348] on div "Name: Pratyush Thakur Membership: No Active Membership Total Visits: Card on fi…" at bounding box center [785, 238] width 304 height 301
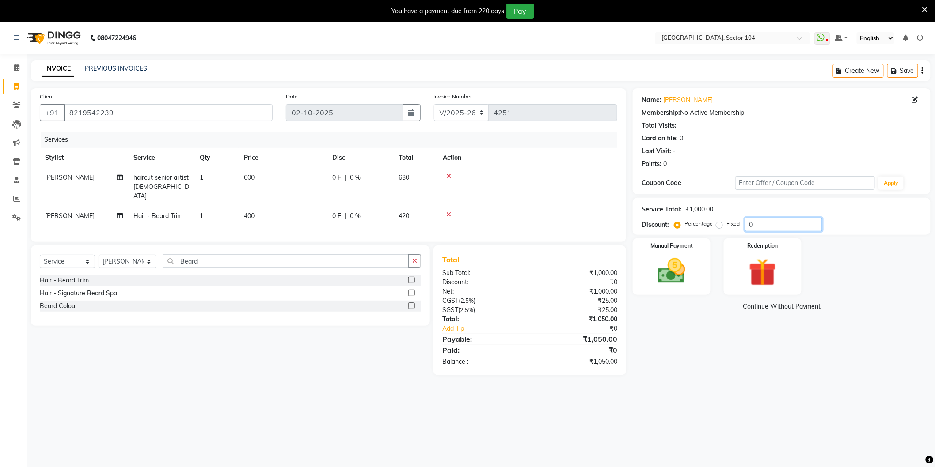
click at [775, 223] on input "0" at bounding box center [783, 225] width 77 height 14
type input "4.761"
click at [679, 352] on div "Name: Pratyush Thakur Membership: No Active Membership Total Visits: Card on fi…" at bounding box center [785, 236] width 304 height 296
click at [690, 272] on img at bounding box center [671, 271] width 47 height 33
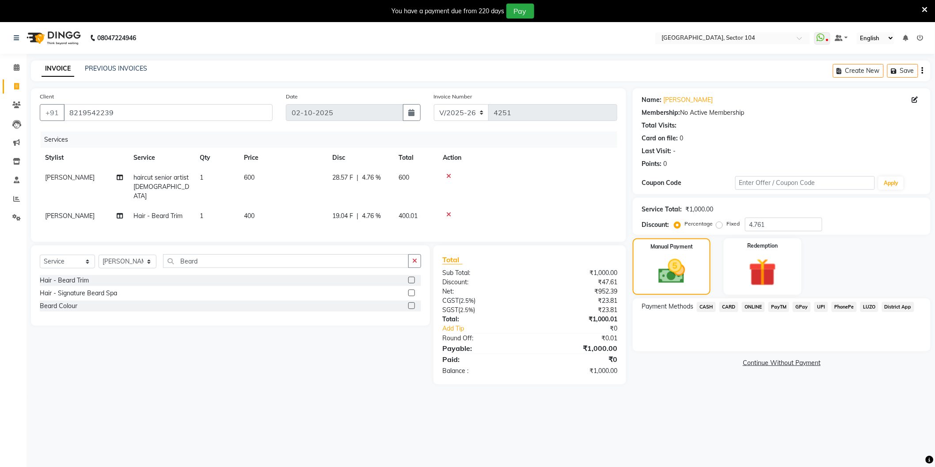
click at [756, 306] on span "ONLINE" at bounding box center [753, 307] width 23 height 10
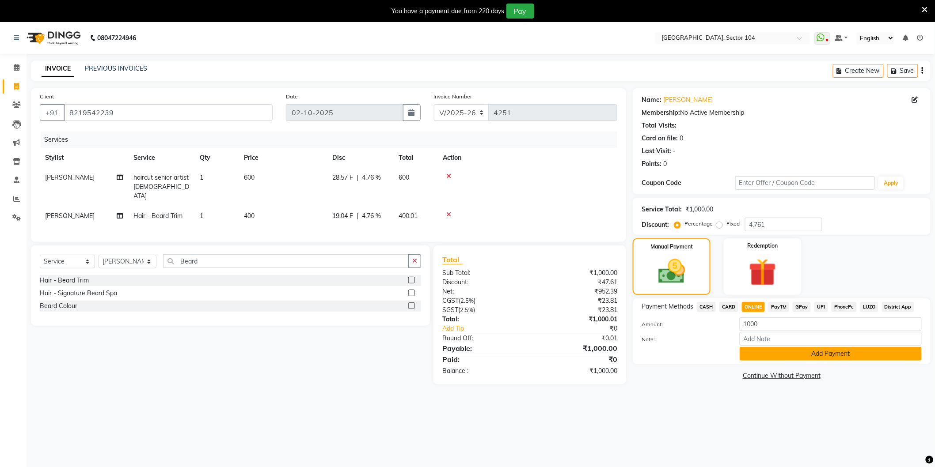
click at [801, 354] on button "Add Payment" at bounding box center [831, 354] width 182 height 14
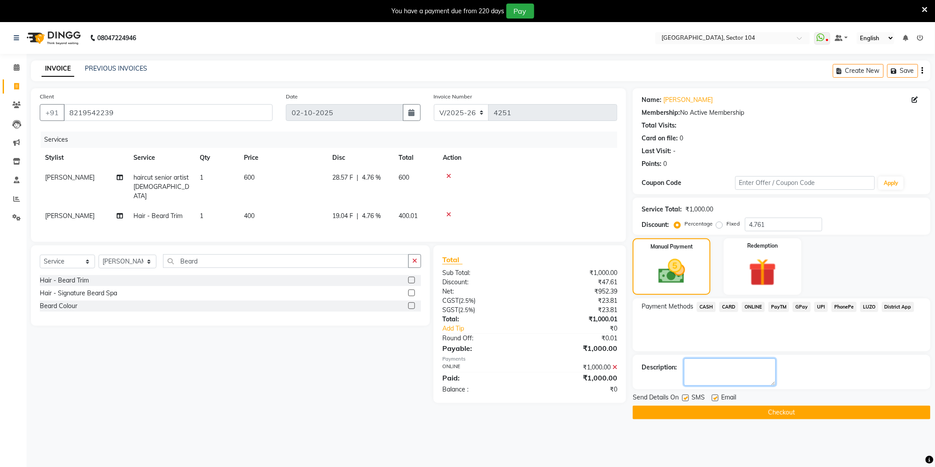
click at [725, 372] on textarea at bounding box center [730, 372] width 92 height 27
click at [741, 412] on button "Checkout" at bounding box center [782, 413] width 298 height 14
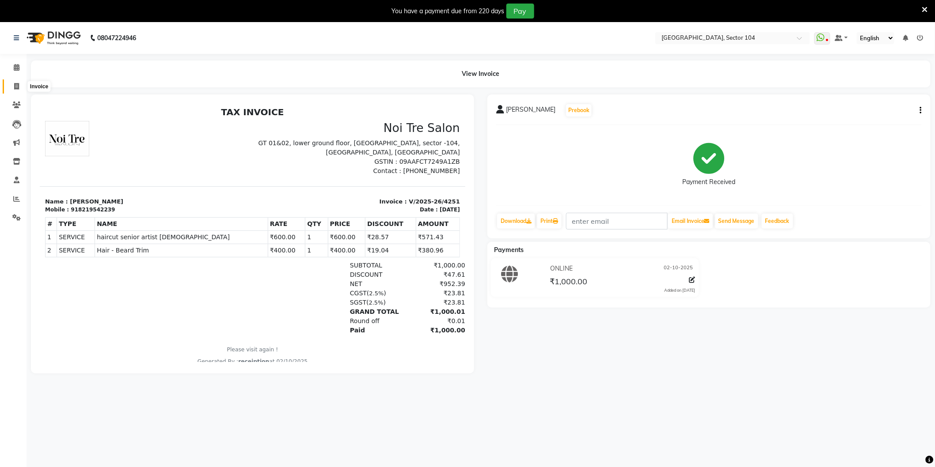
click at [15, 82] on span at bounding box center [16, 87] width 15 height 10
select select "service"
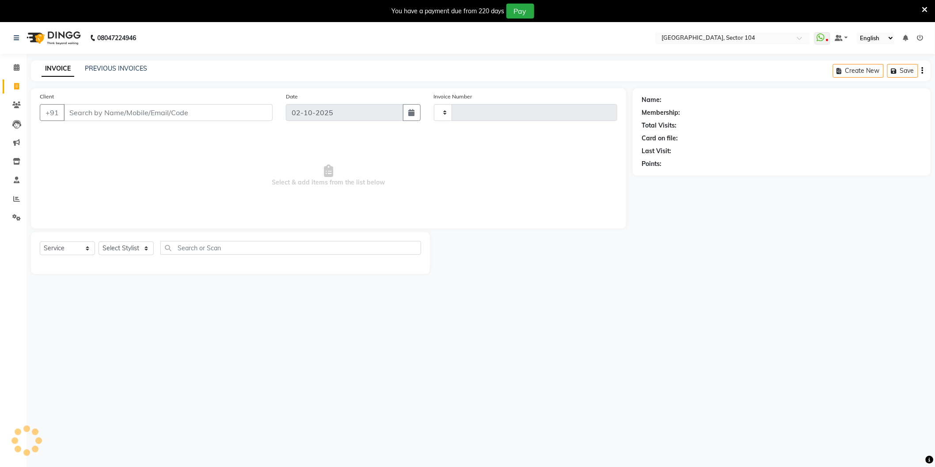
type input "4252"
select select "4009"
click at [118, 67] on link "PREVIOUS INVOICES" at bounding box center [116, 69] width 62 height 8
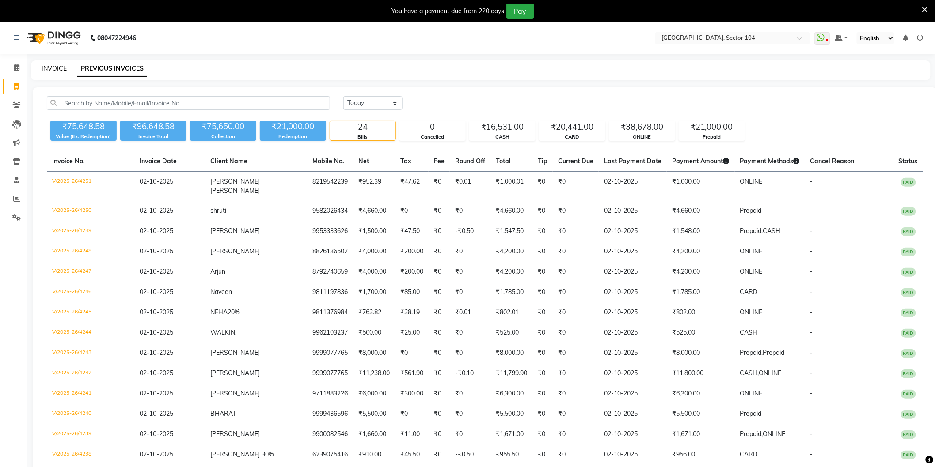
click at [56, 70] on link "INVOICE" at bounding box center [54, 69] width 25 height 8
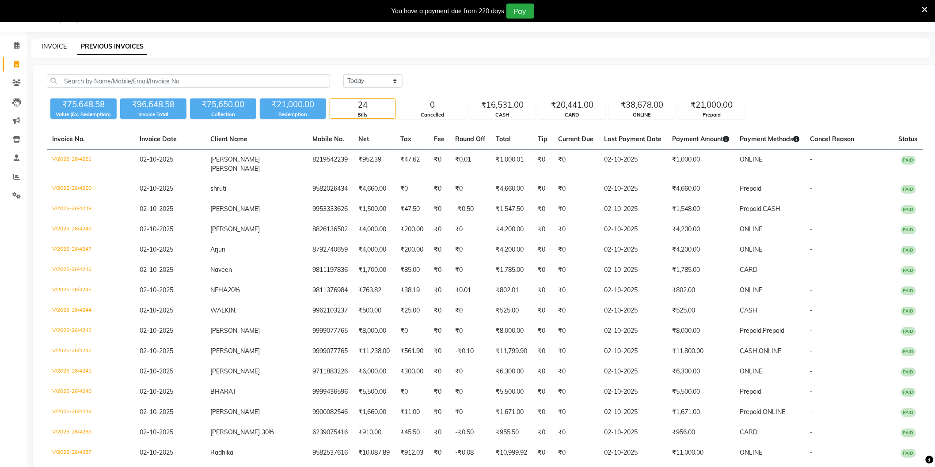
select select "4009"
select select "service"
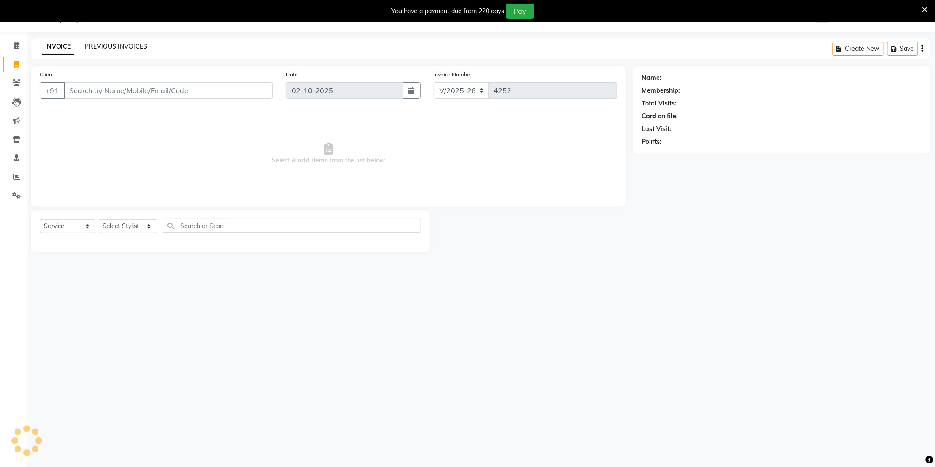
click at [99, 49] on link "PREVIOUS INVOICES" at bounding box center [116, 46] width 62 height 8
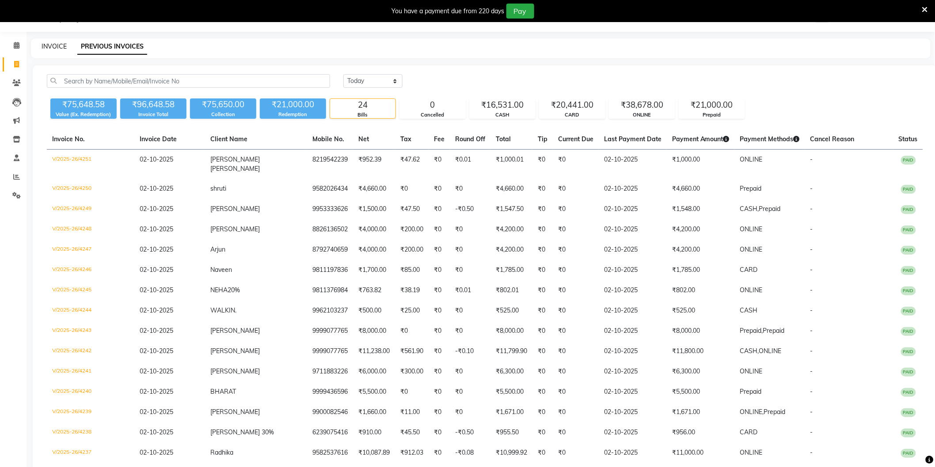
click at [62, 47] on link "INVOICE" at bounding box center [54, 46] width 25 height 8
select select "service"
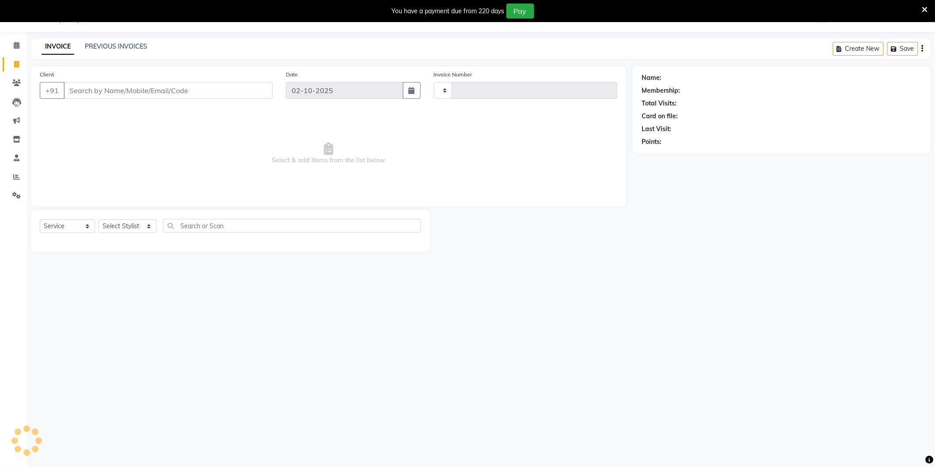
type input "4252"
select select "4009"
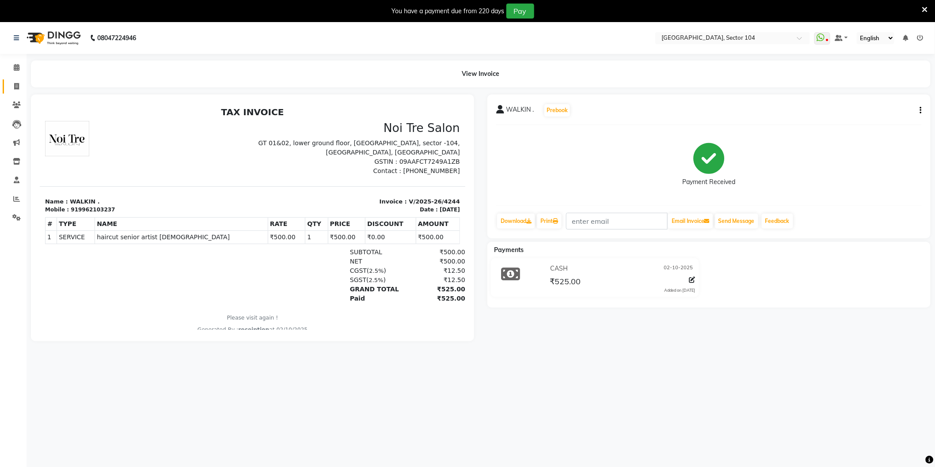
click at [18, 80] on link "Invoice" at bounding box center [13, 87] width 21 height 15
select select "4009"
select select "service"
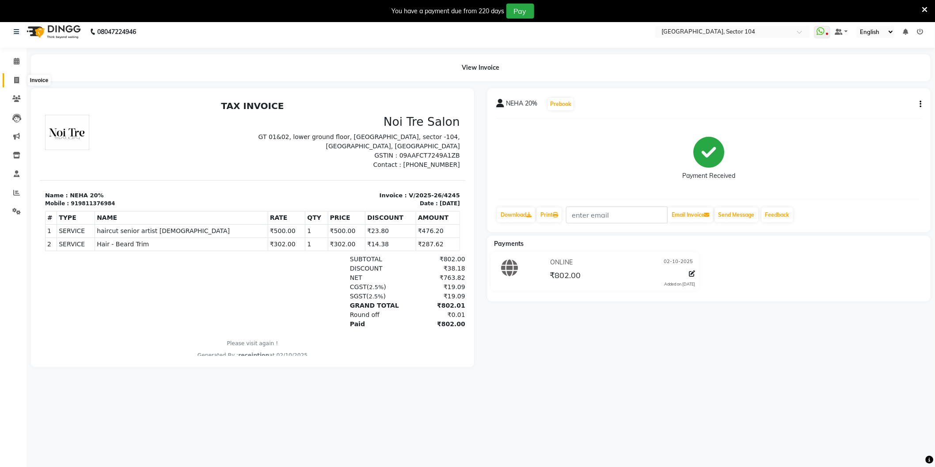
click at [19, 79] on icon at bounding box center [16, 80] width 5 height 7
select select "service"
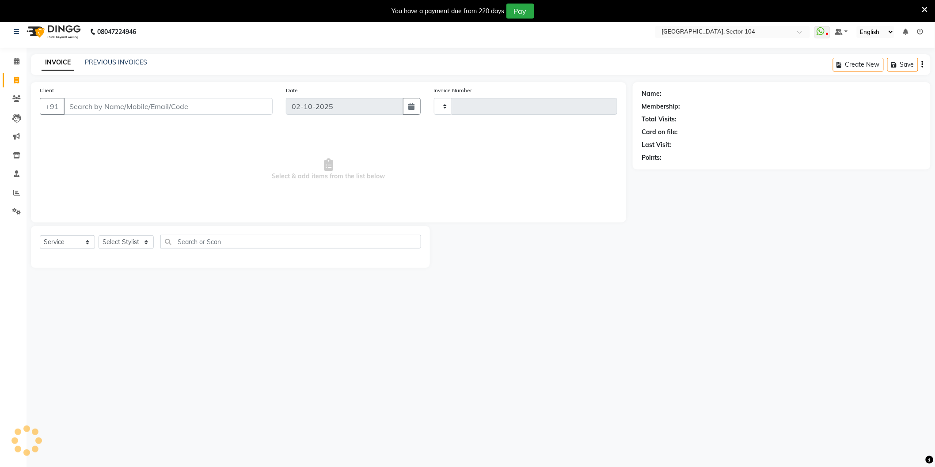
type input "4252"
select select "4009"
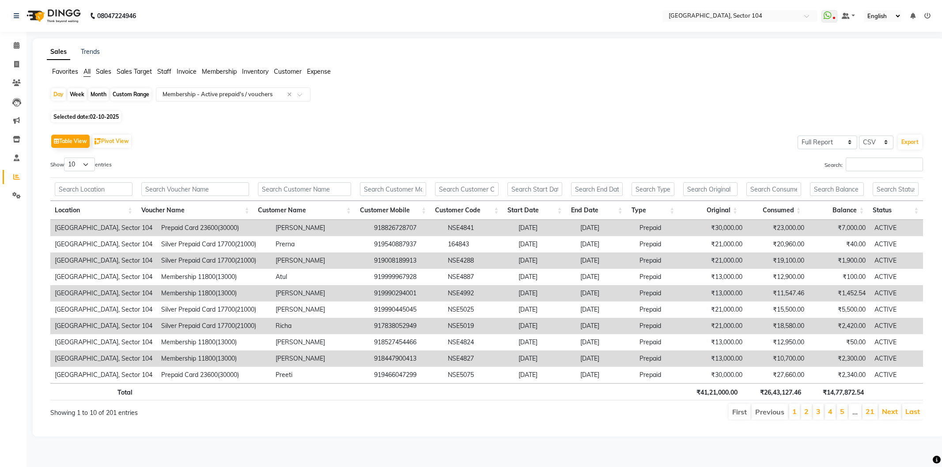
select select "full_report"
select select "csv"
click at [18, 61] on icon at bounding box center [16, 64] width 5 height 7
select select "service"
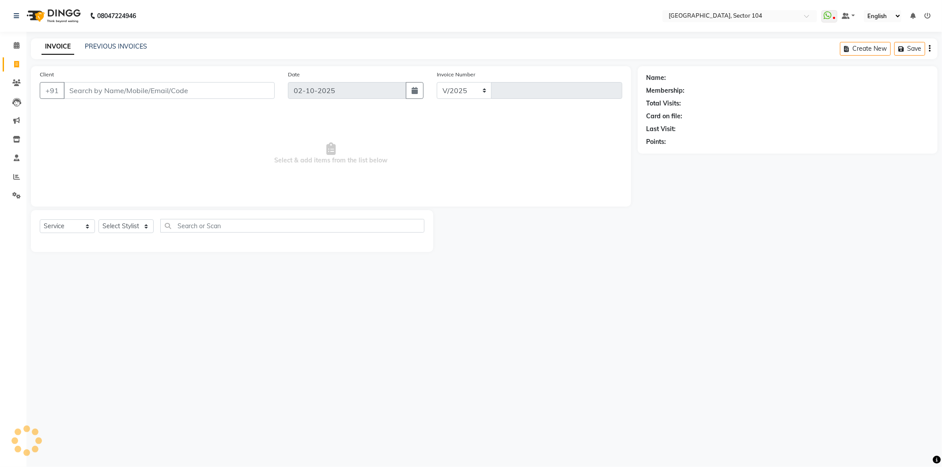
select select "4009"
type input "4252"
click at [120, 50] on div "PREVIOUS INVOICES" at bounding box center [116, 46] width 62 height 9
click at [121, 45] on link "PREVIOUS INVOICES" at bounding box center [116, 46] width 62 height 8
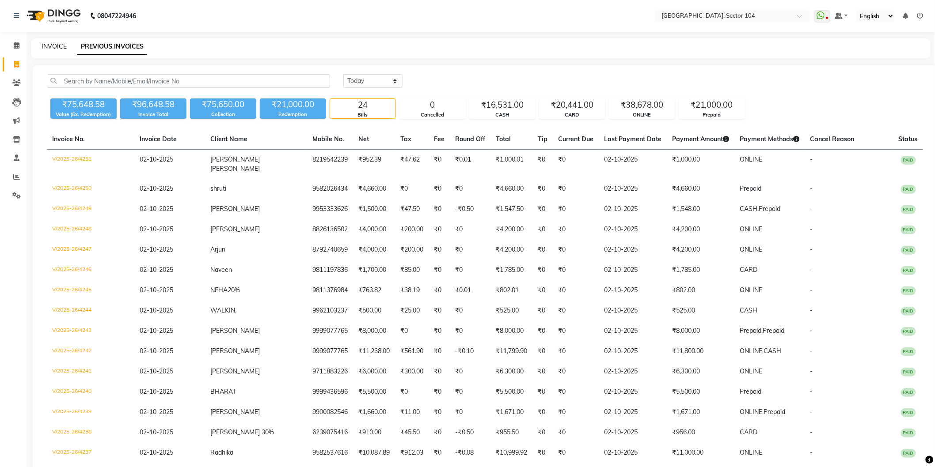
click at [63, 48] on link "INVOICE" at bounding box center [54, 46] width 25 height 8
select select "service"
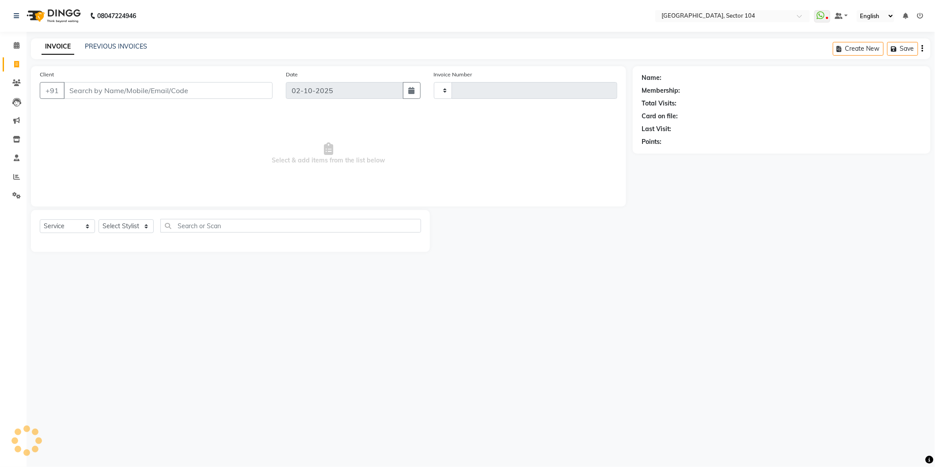
type input "4252"
select select "4009"
click at [119, 50] on link "PREVIOUS INVOICES" at bounding box center [116, 46] width 62 height 8
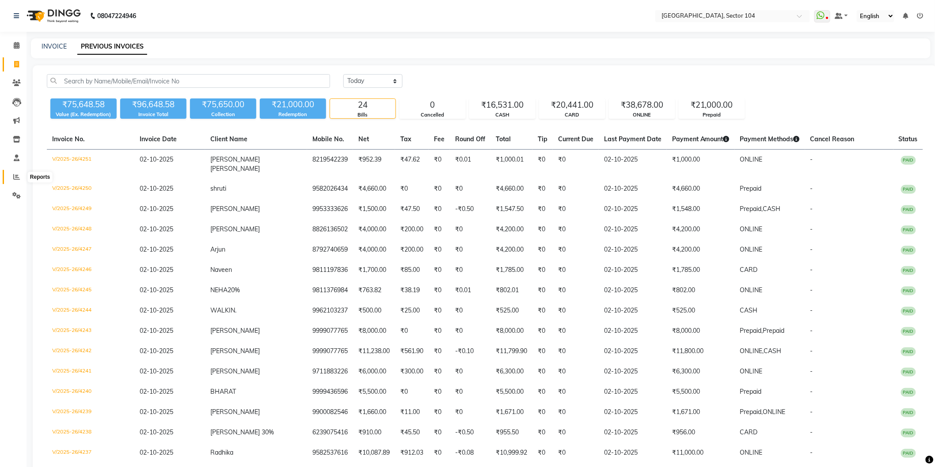
click at [11, 178] on span at bounding box center [16, 177] width 15 height 10
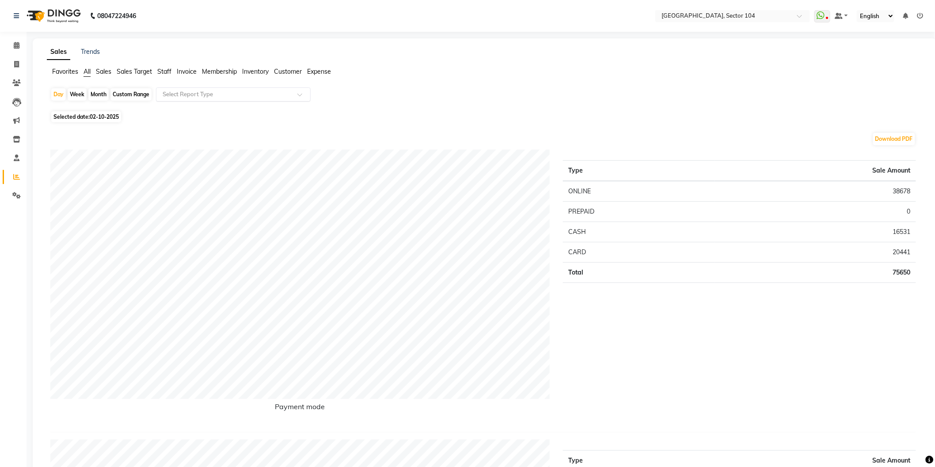
click at [210, 95] on input "text" at bounding box center [224, 94] width 127 height 9
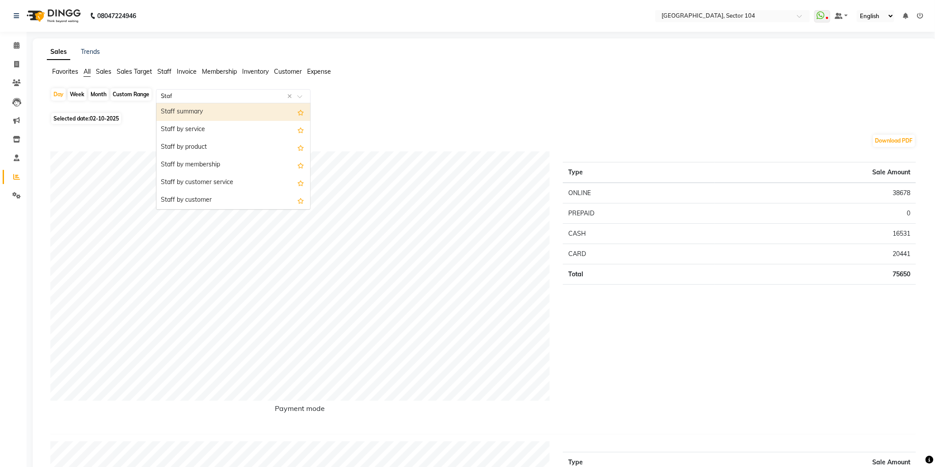
type input "Staff"
click at [205, 131] on div "Staff by service" at bounding box center [233, 130] width 154 height 18
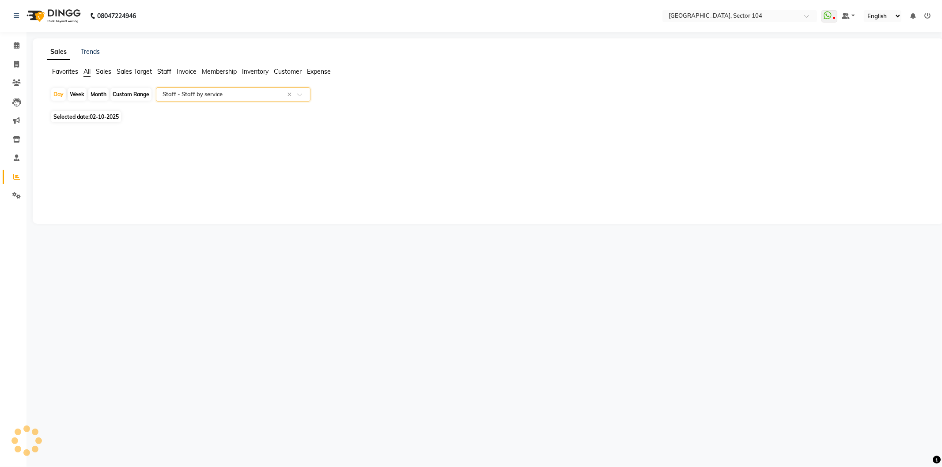
select select "full_report"
select select "csv"
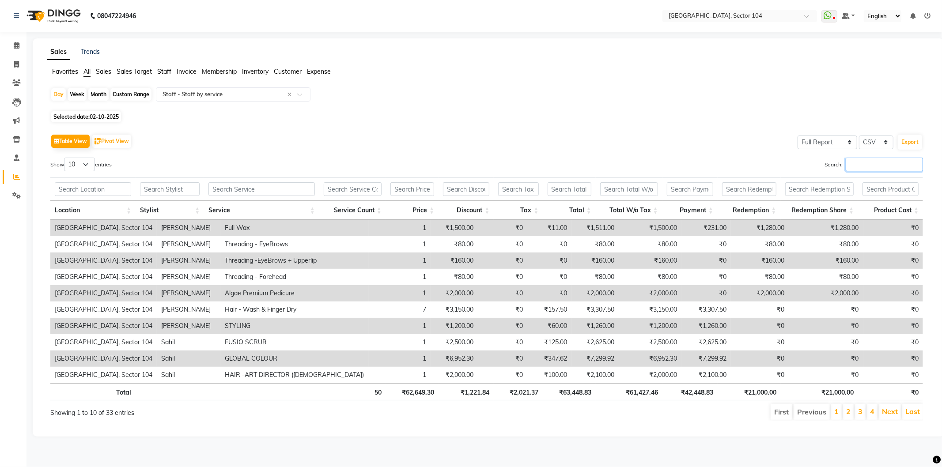
click at [860, 168] on input "Search:" at bounding box center [884, 165] width 77 height 14
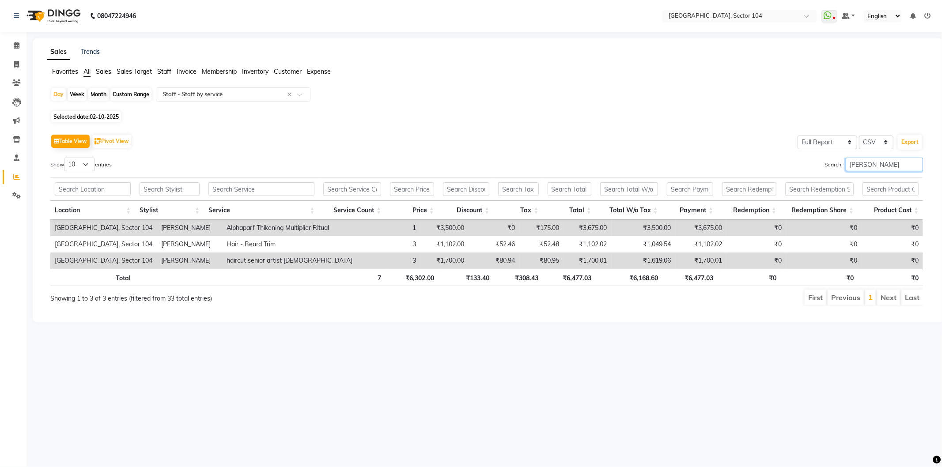
type input "[PERSON_NAME]"
